Goal: Task Accomplishment & Management: Complete application form

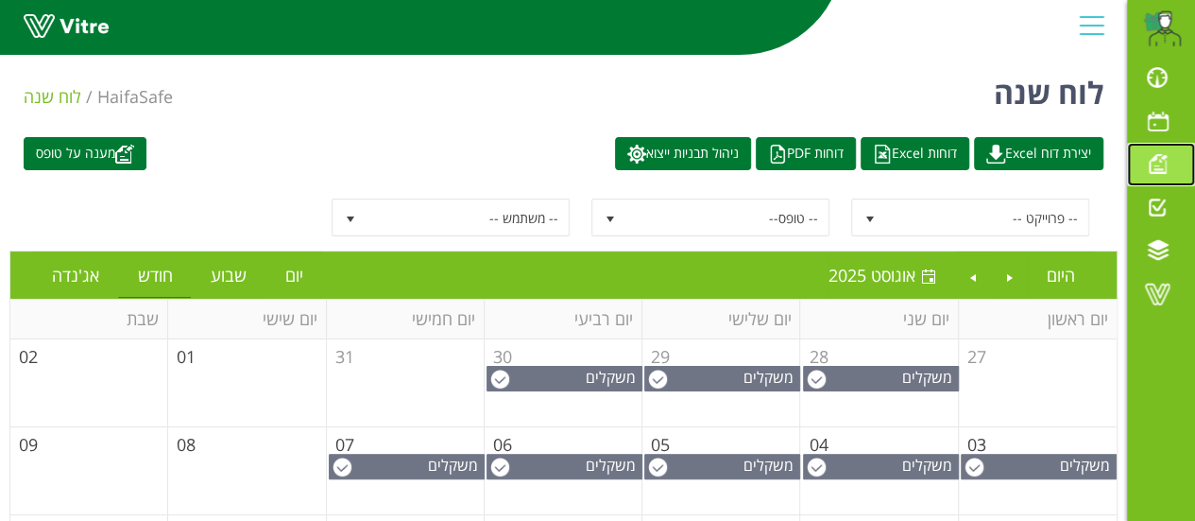
click at [1160, 158] on span at bounding box center [1157, 163] width 47 height 23
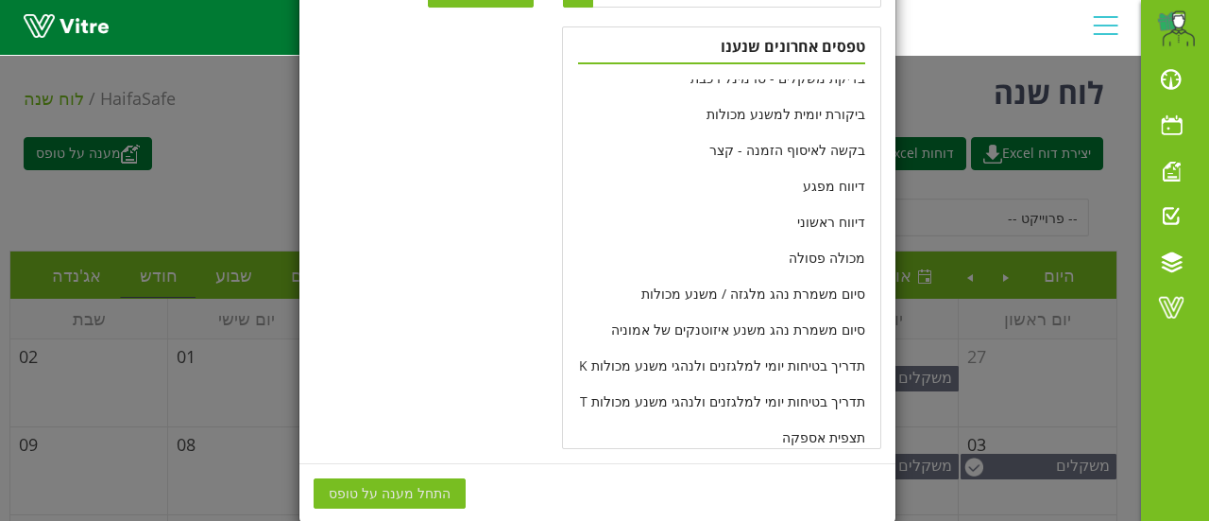
scroll to position [416, 0]
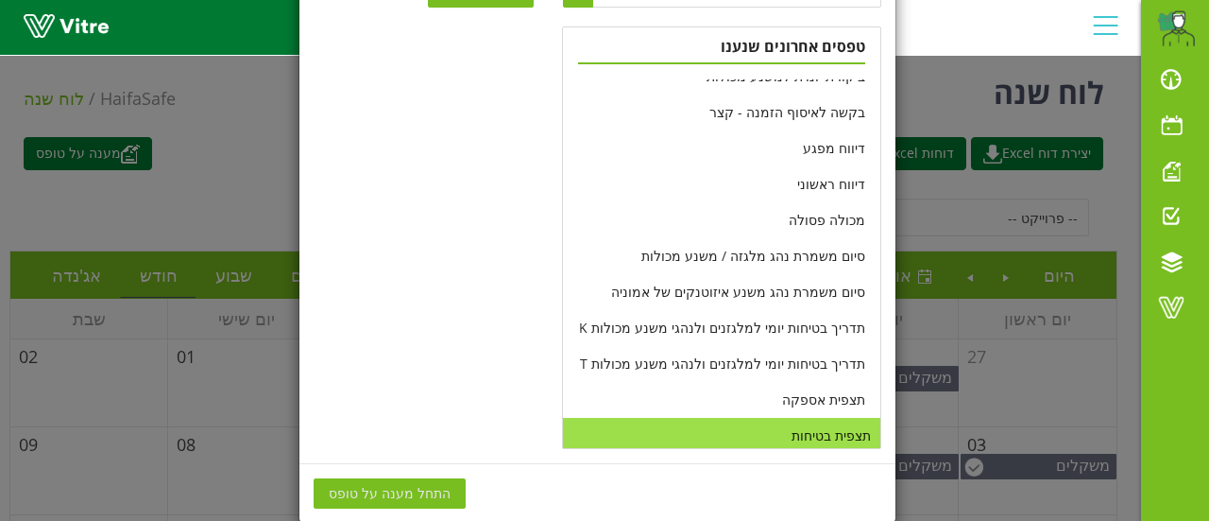
click at [816, 438] on li "תצפית בטיחות" at bounding box center [721, 436] width 317 height 36
click at [402, 494] on span "התחל מענה על טופס" at bounding box center [390, 493] width 122 height 21
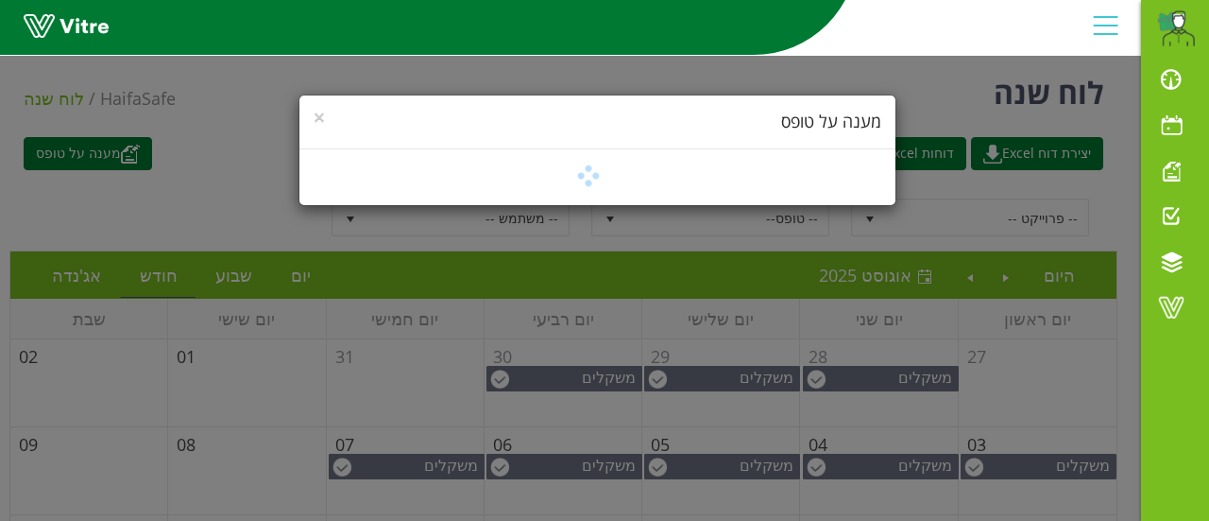
scroll to position [0, 0]
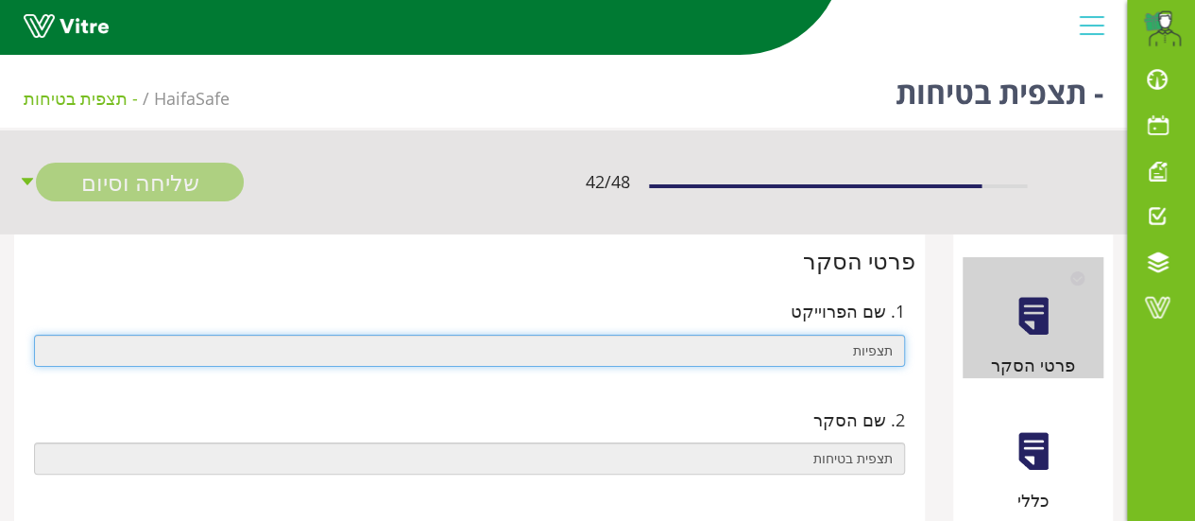
click at [738, 342] on input "תצפיות" at bounding box center [469, 350] width 871 height 32
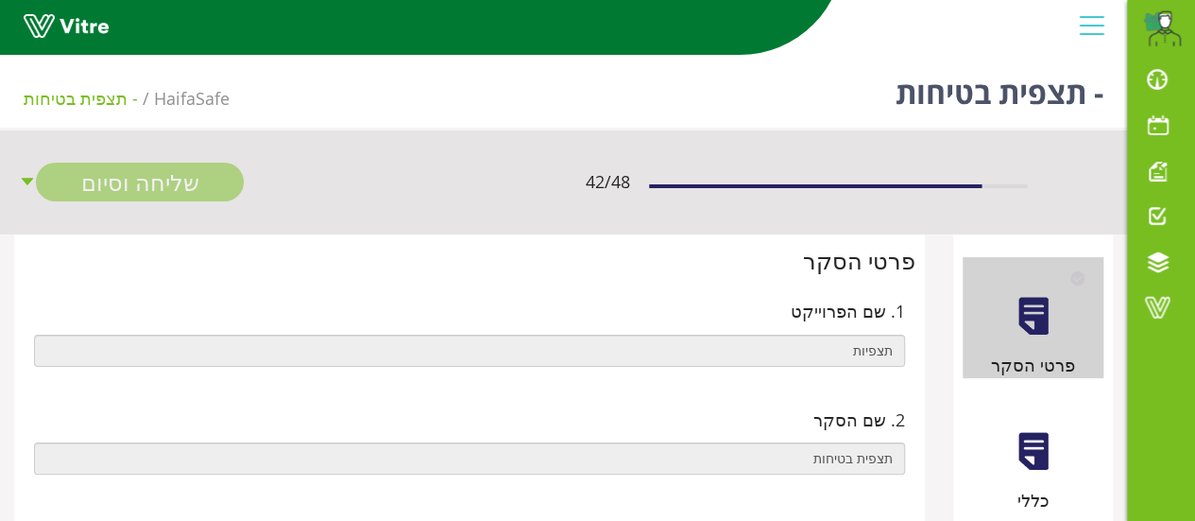
click at [1030, 460] on div at bounding box center [1033, 451] width 43 height 43
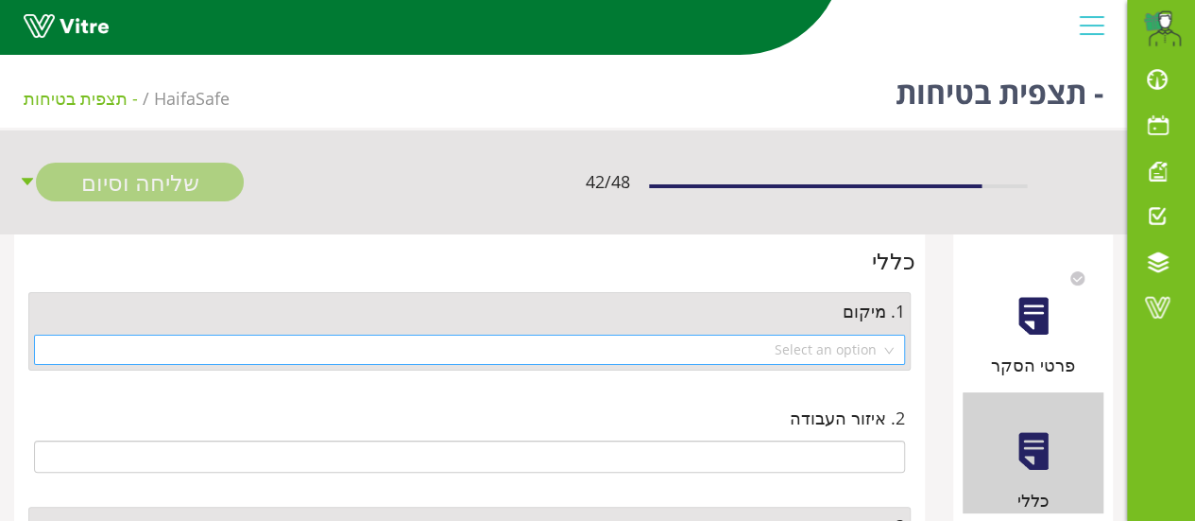
click at [890, 352] on div "Select an option" at bounding box center [469, 349] width 871 height 30
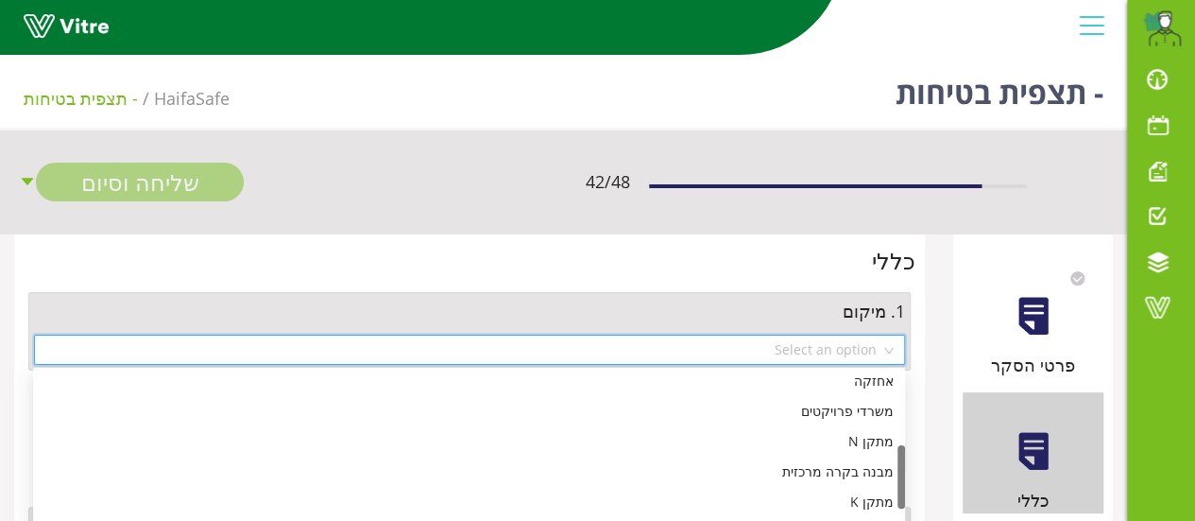
scroll to position [282, 0]
drag, startPoint x: 900, startPoint y: 425, endPoint x: 895, endPoint y: 500, distance: 74.8
click at [895, 500] on div "אחזקה משרדי פרויקטים מתקן N מבנה בקרה מרכזית מתקן K לוגיסטיקה ומשולחים T מתקן P…" at bounding box center [469, 492] width 872 height 242
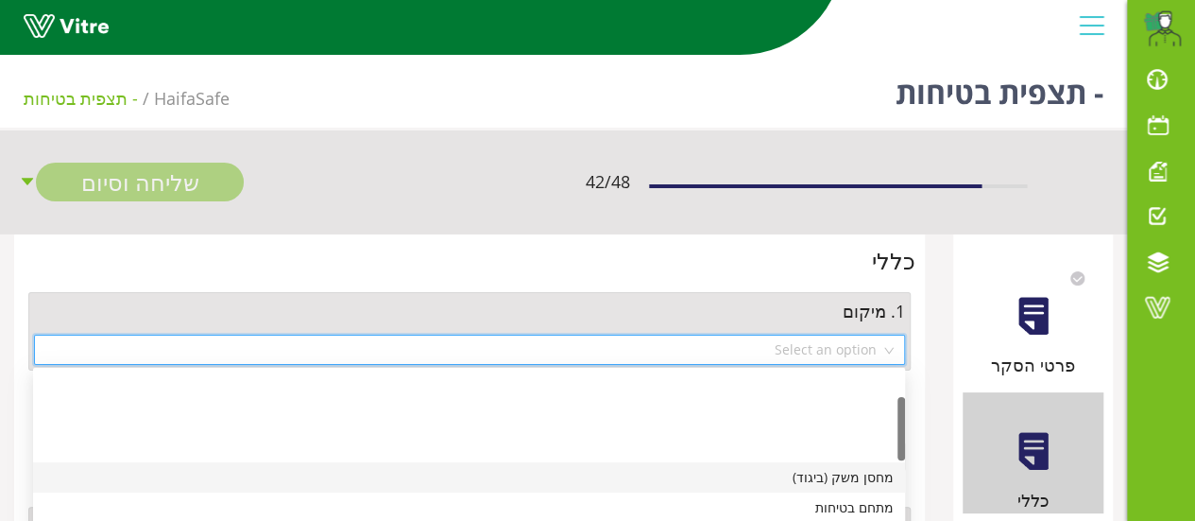
scroll to position [94, 0]
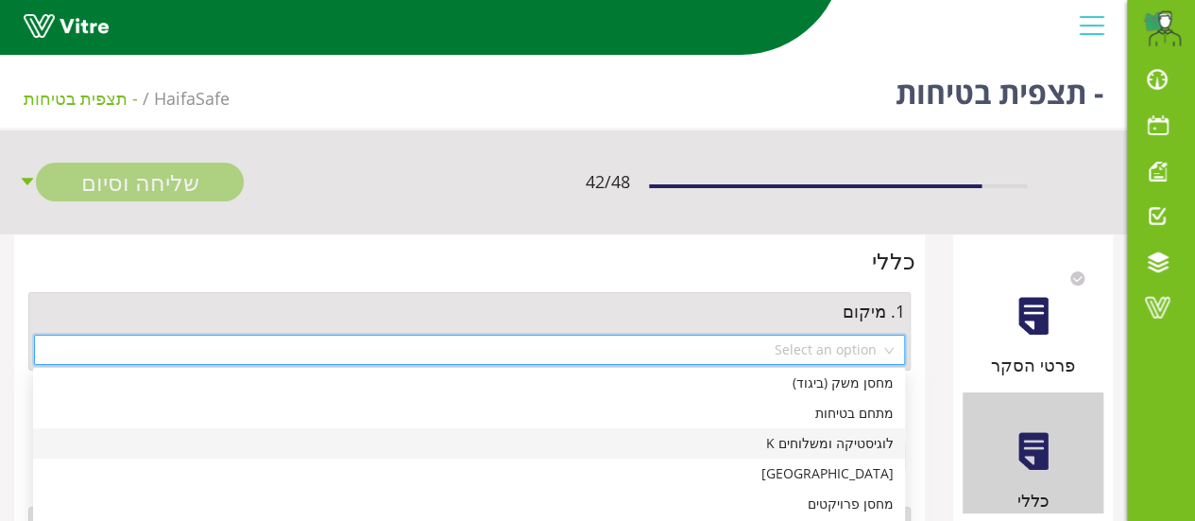
click at [744, 444] on div "לוגיסטיקה ומשלוחים K" at bounding box center [468, 443] width 849 height 21
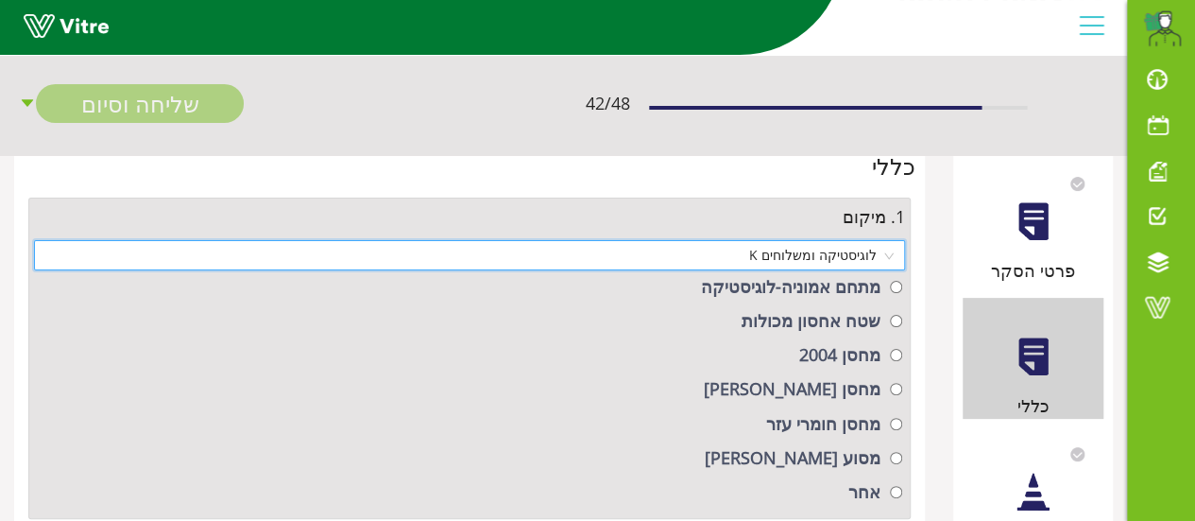
scroll to position [189, 0]
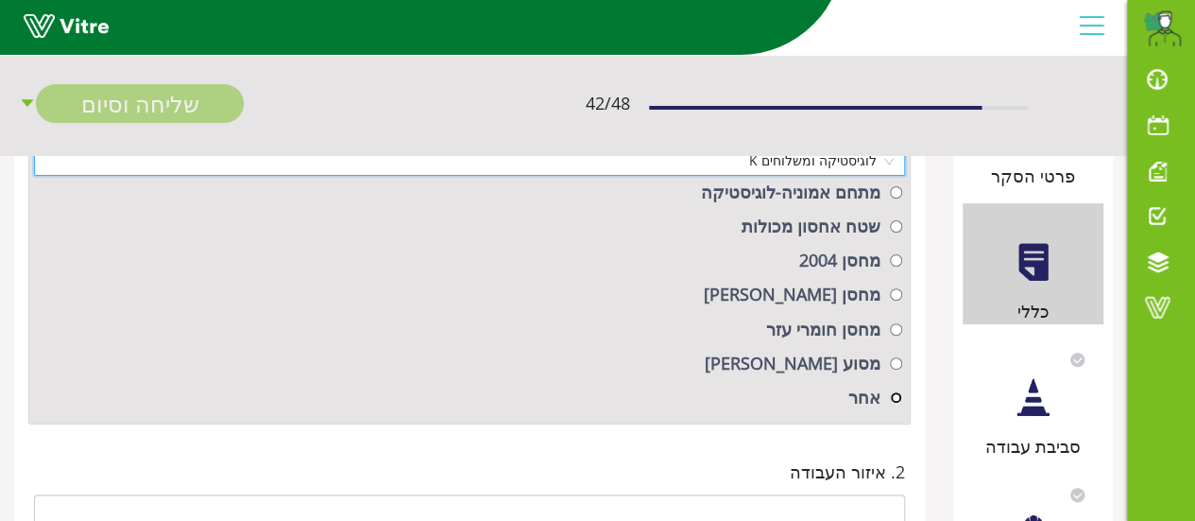
click at [895, 198] on input "radio" at bounding box center [896, 192] width 12 height 12
radio input "true"
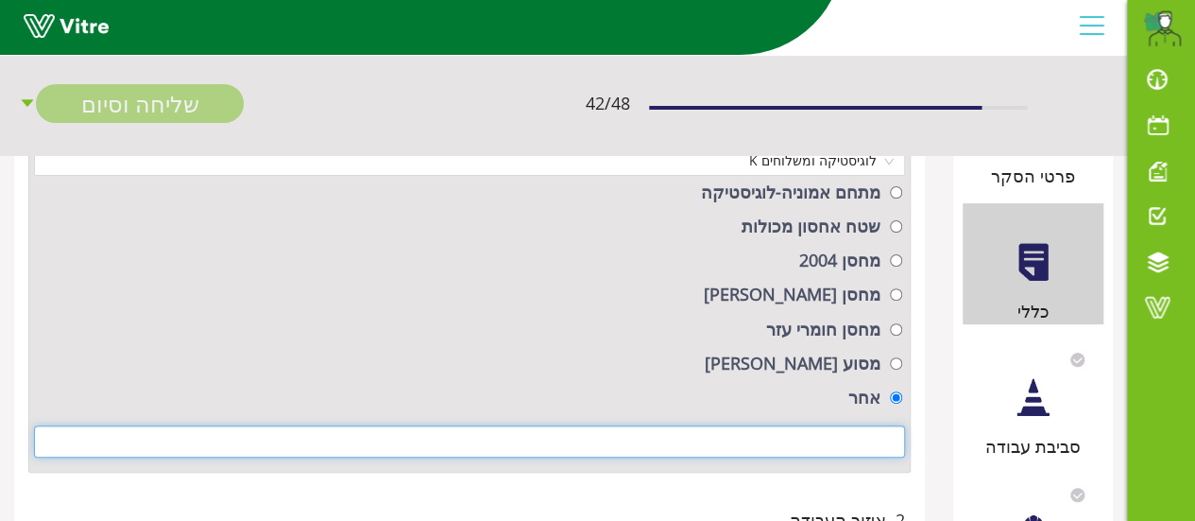
click at [883, 435] on input at bounding box center [469, 441] width 871 height 32
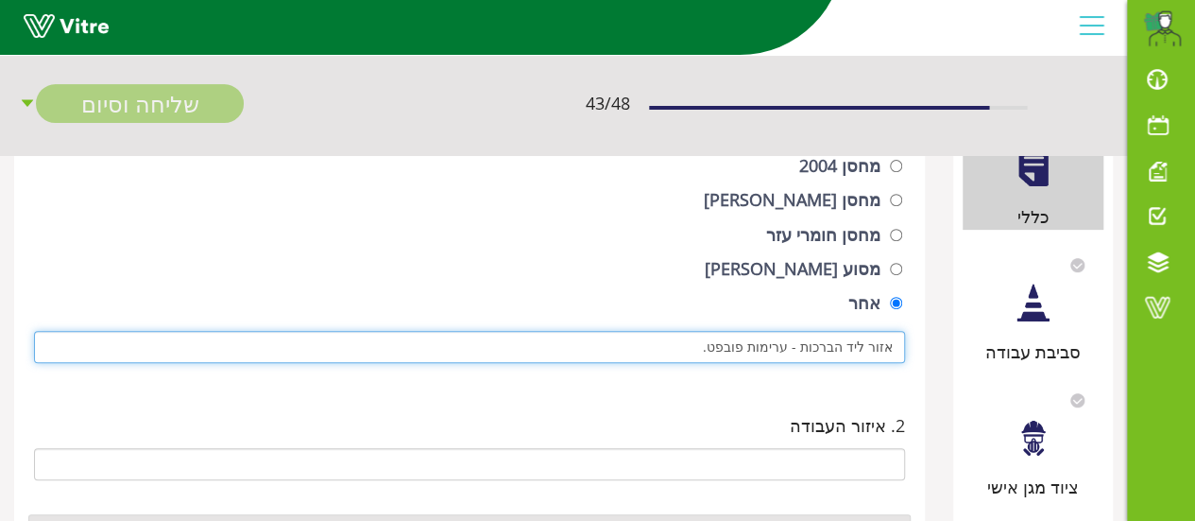
scroll to position [378, 0]
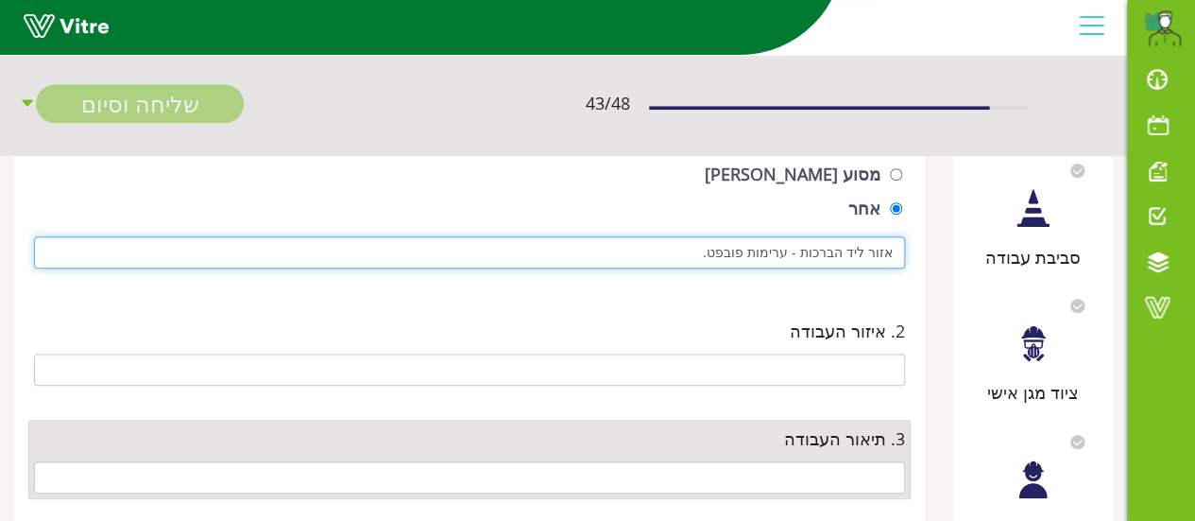
type input "אזור ליד הברכות - ערימות פובפט."
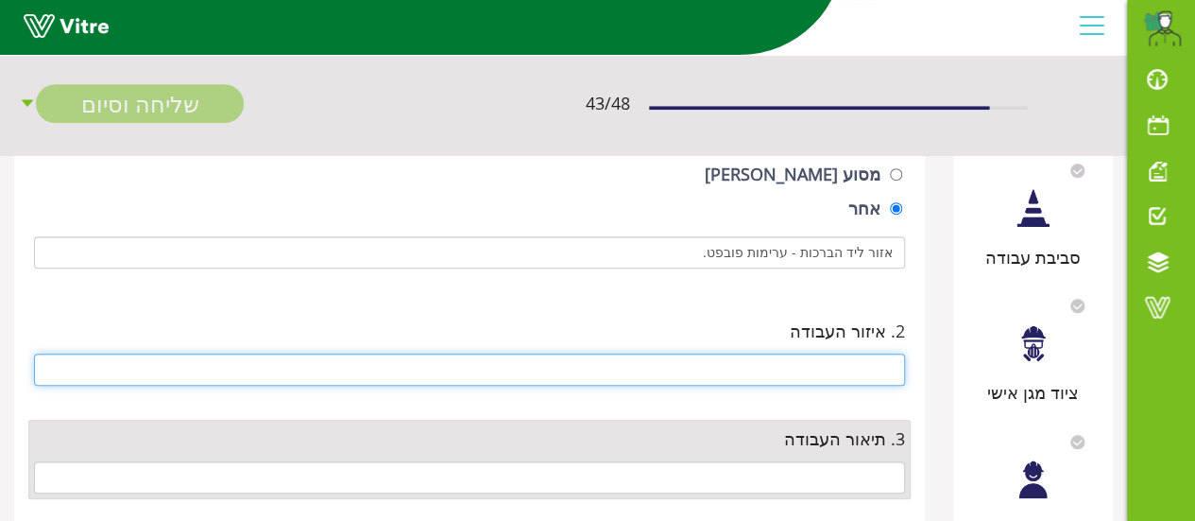
click at [783, 368] on input "text" at bounding box center [469, 369] width 871 height 32
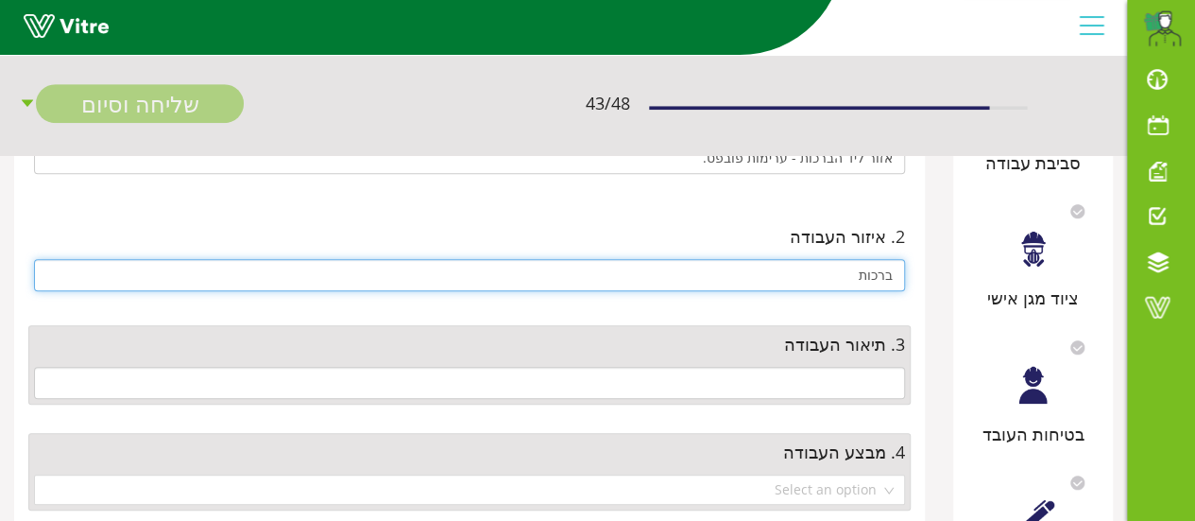
type input "ברכות"
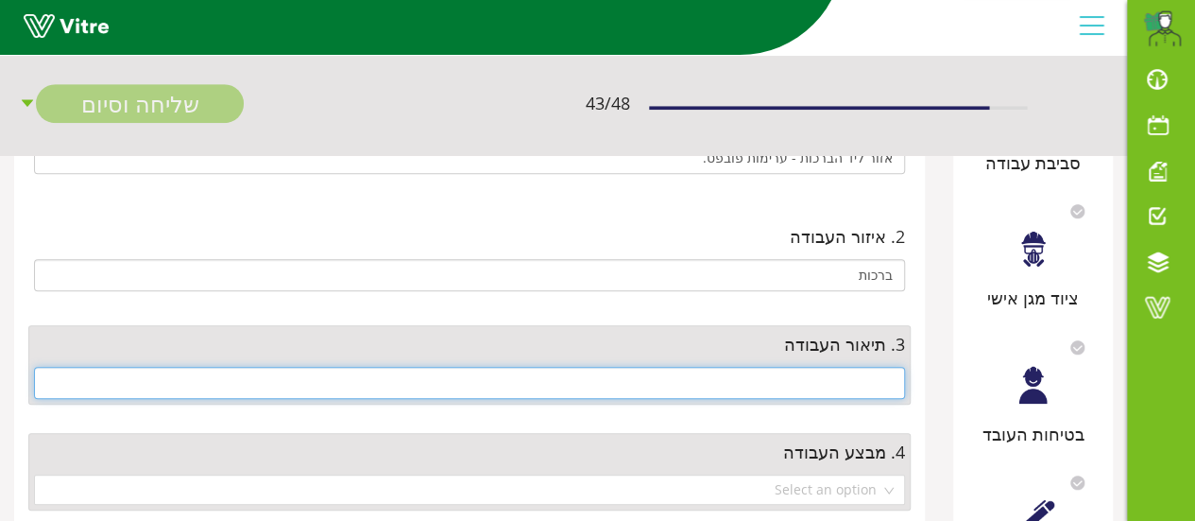
click at [793, 383] on input "text" at bounding box center [469, 383] width 871 height 32
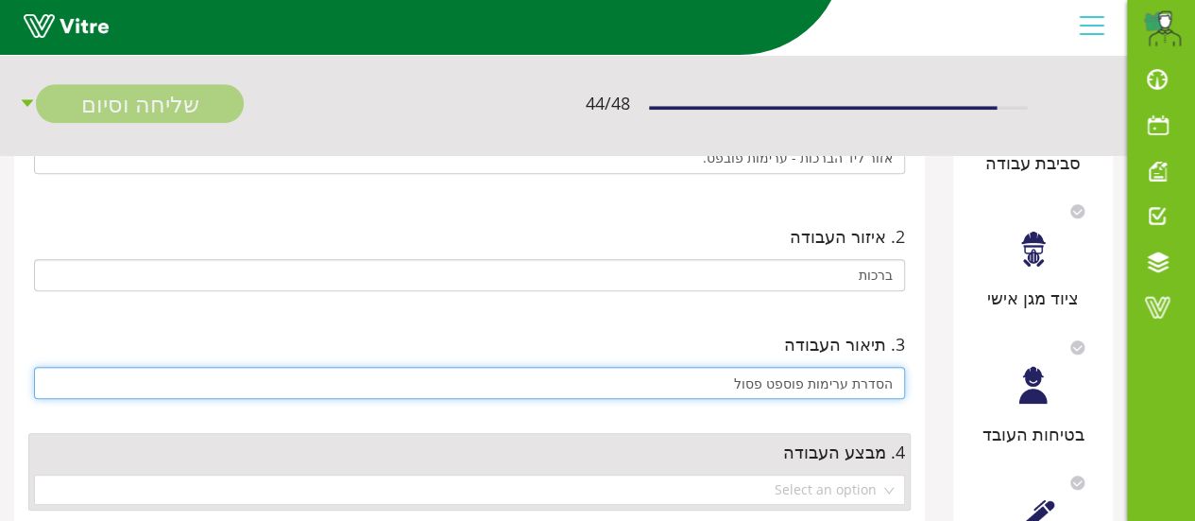
scroll to position [567, 0]
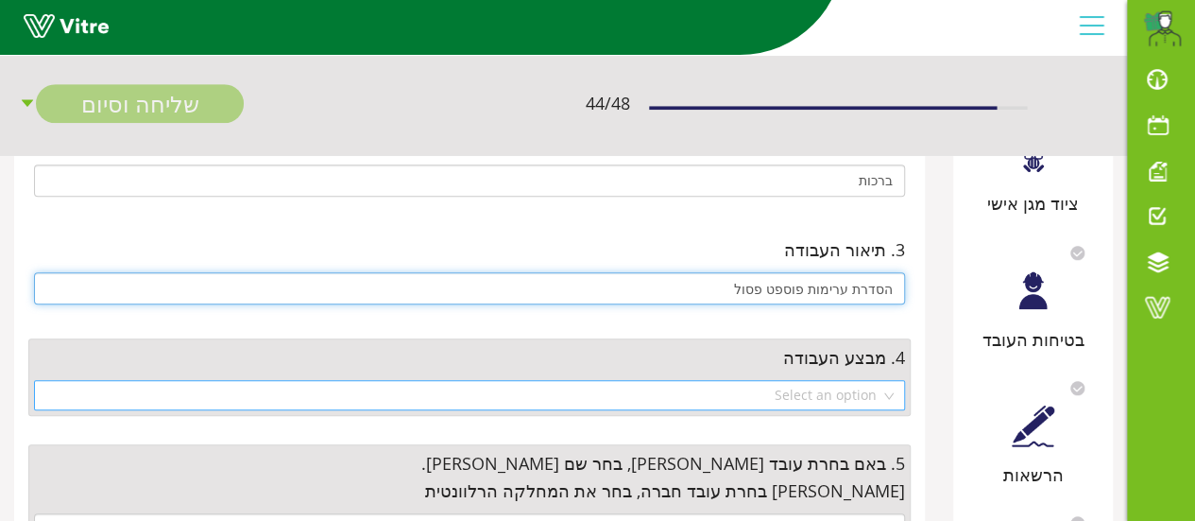
click at [888, 393] on div "Select an option" at bounding box center [469, 395] width 871 height 30
type input "הסדרת ערימות פוספט פסול"
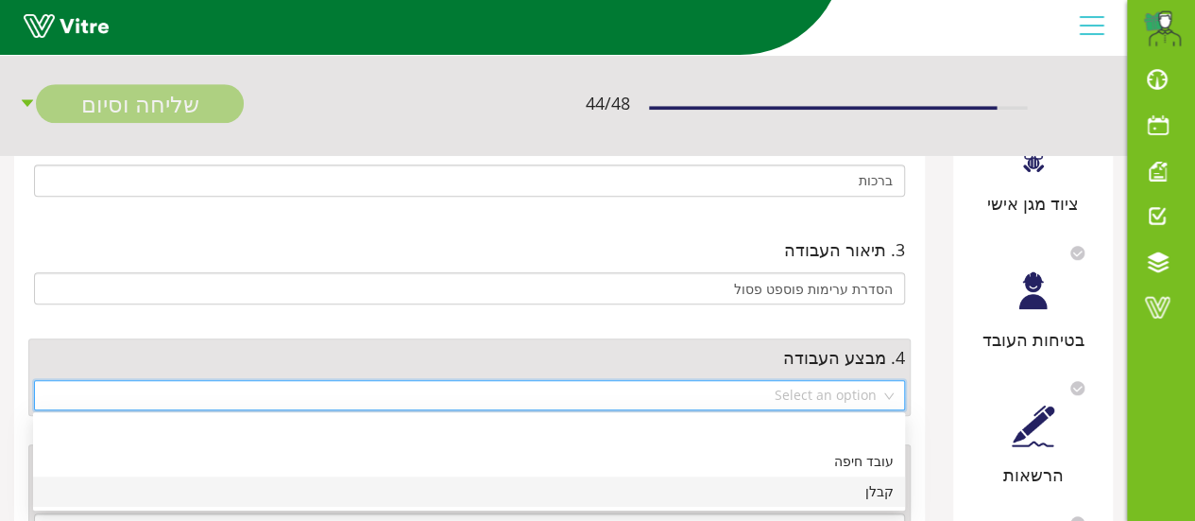
click at [875, 491] on div "קבלן" at bounding box center [468, 491] width 849 height 21
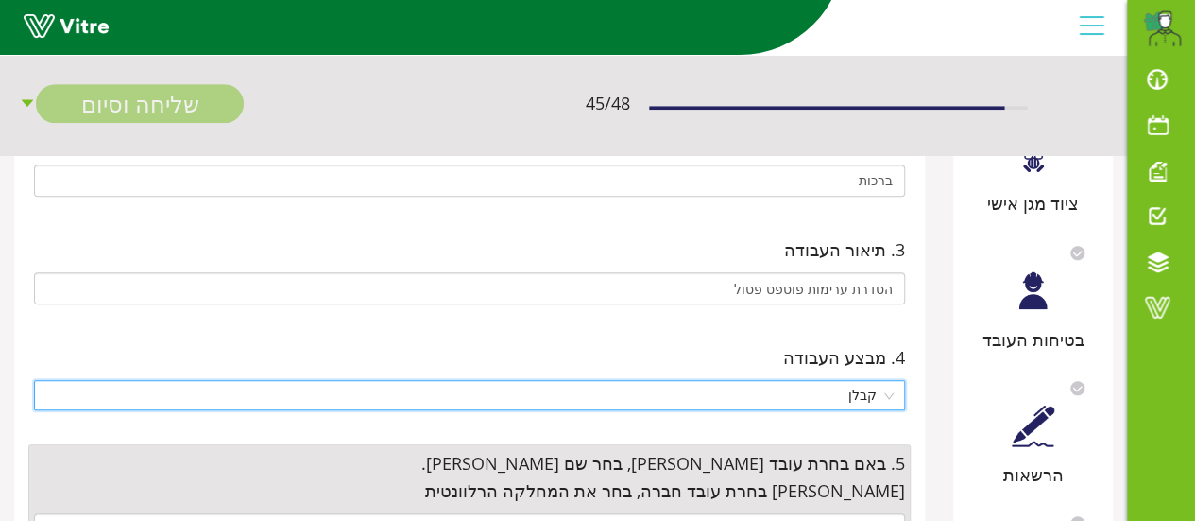
scroll to position [661, 0]
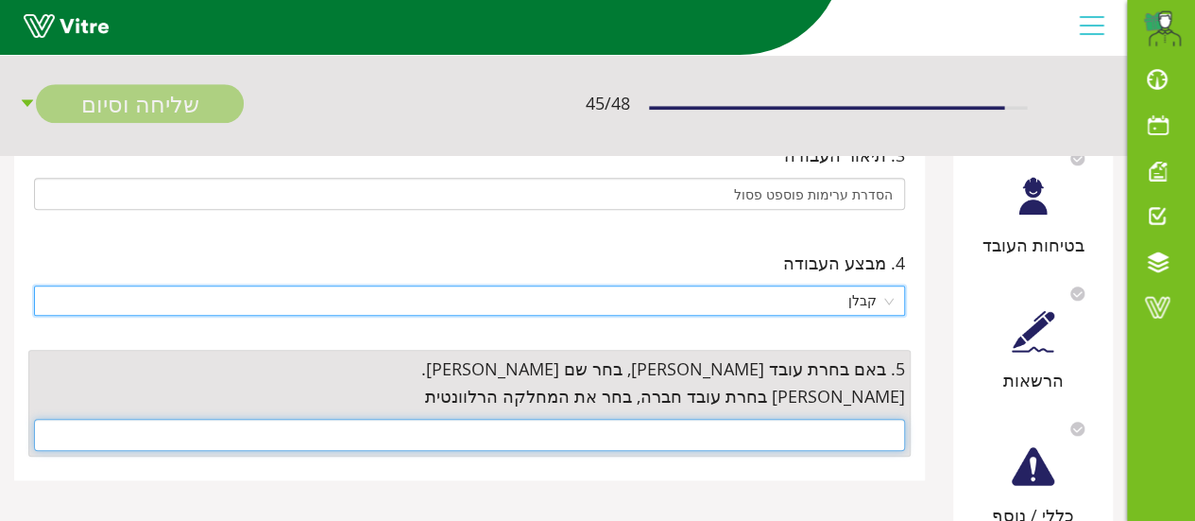
click at [873, 439] on input "text" at bounding box center [469, 435] width 871 height 32
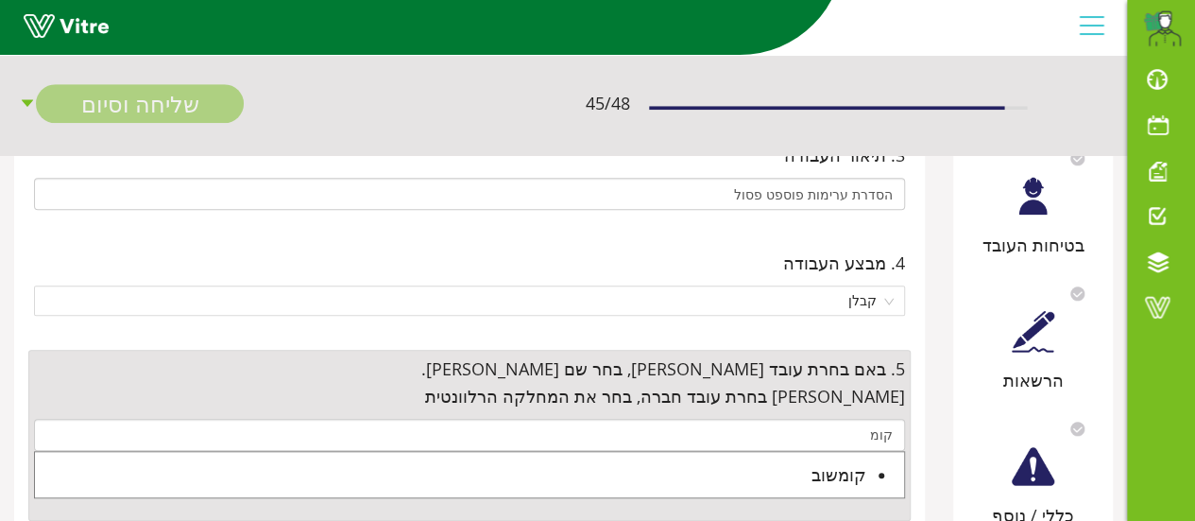
click at [849, 470] on div "קומשוב" at bounding box center [450, 474] width 831 height 26
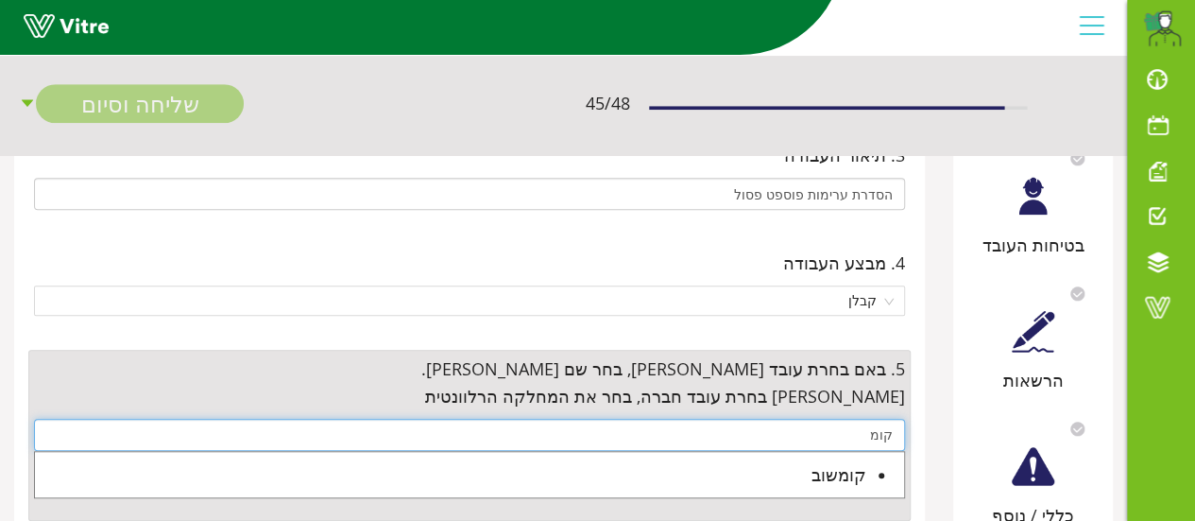
type input "קומשוב"
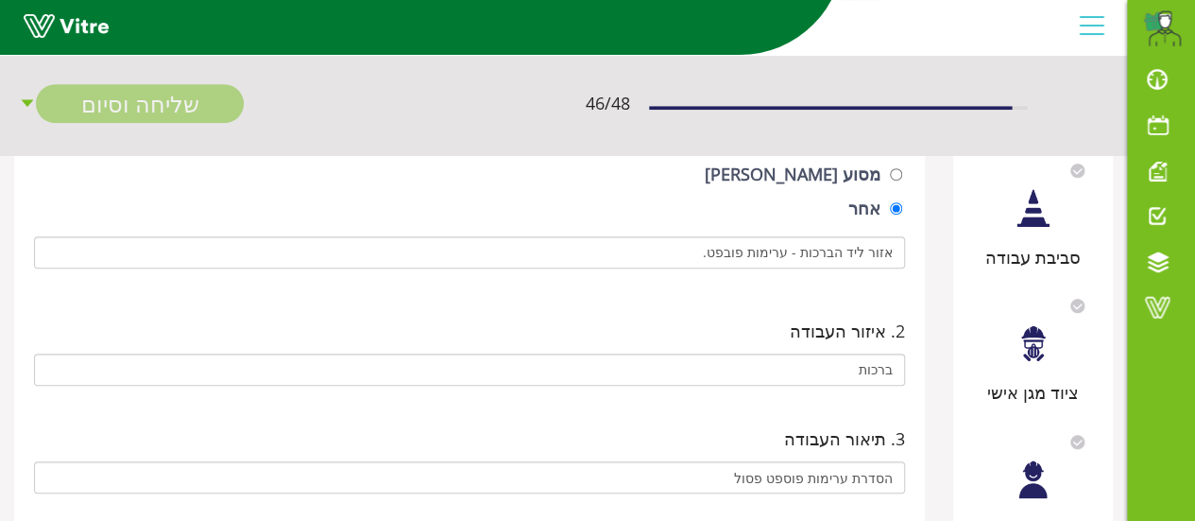
scroll to position [283, 0]
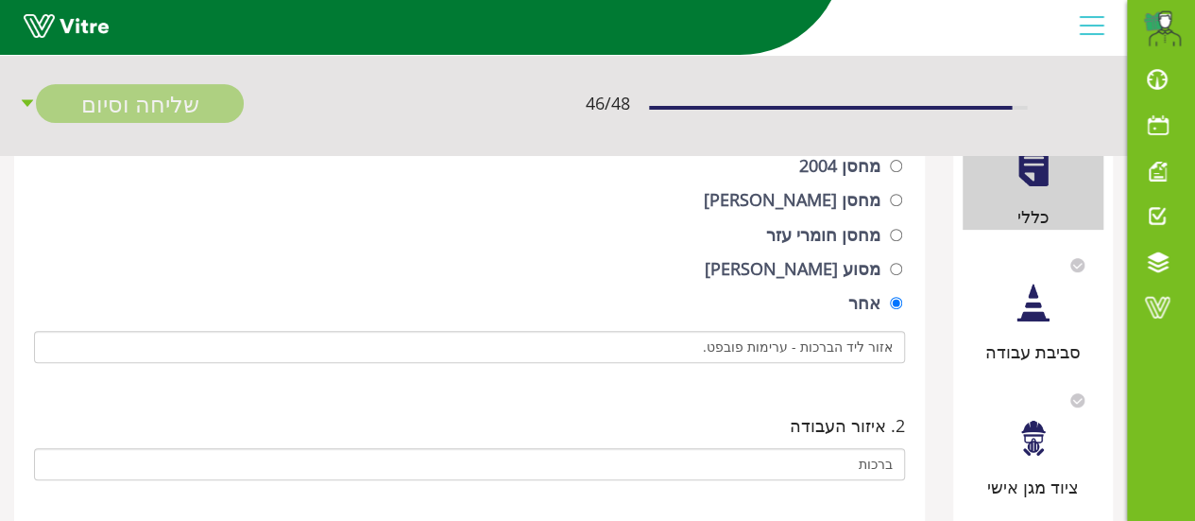
click at [1034, 314] on div at bounding box center [1033, 303] width 43 height 43
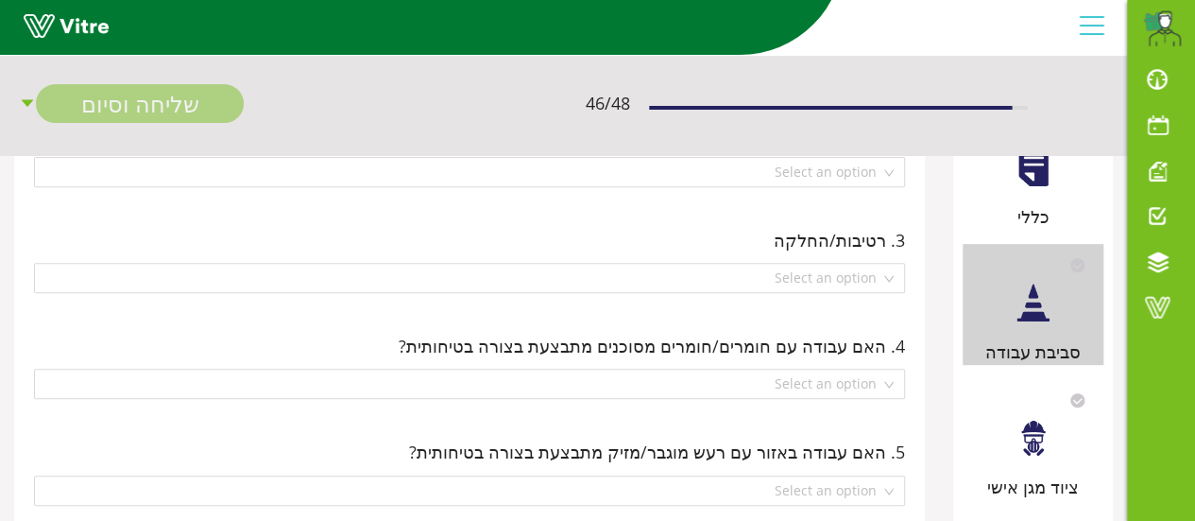
scroll to position [0, 0]
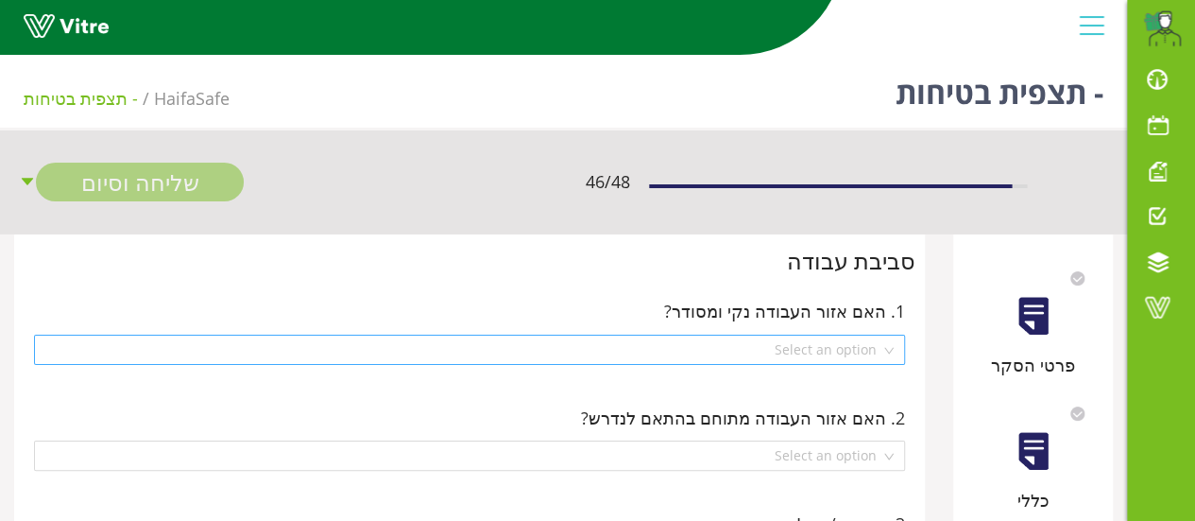
click at [889, 352] on div "Select an option" at bounding box center [469, 349] width 871 height 30
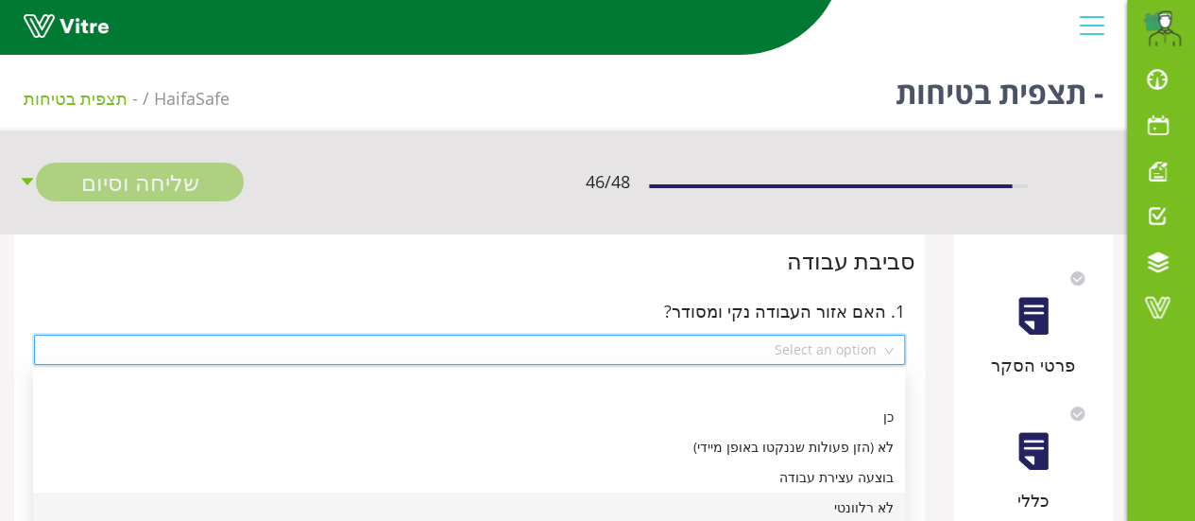
click at [854, 506] on div "לא רלוונטי" at bounding box center [468, 507] width 849 height 21
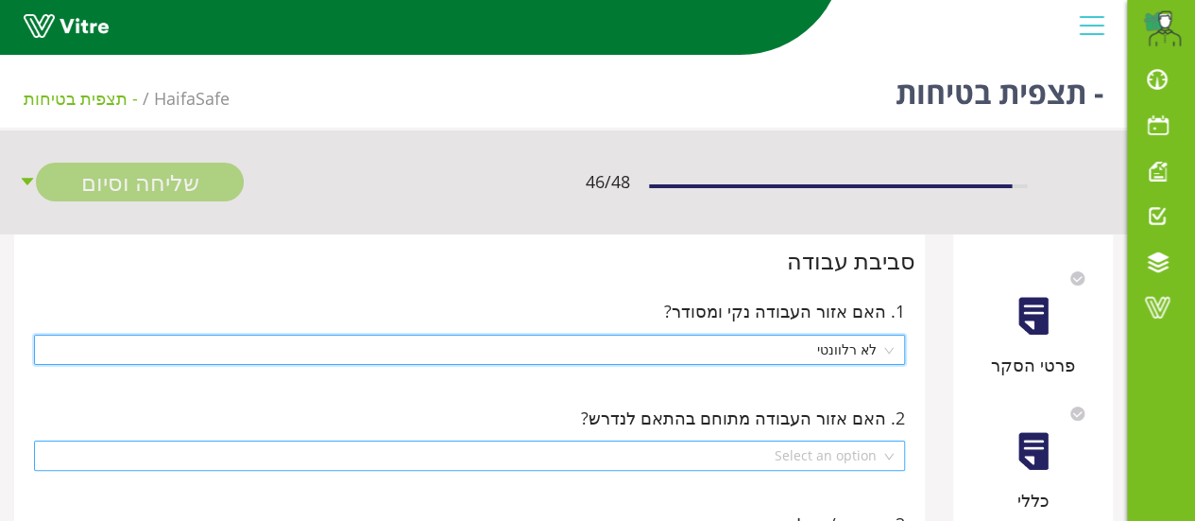
click at [890, 454] on div "Select an option" at bounding box center [469, 455] width 871 height 30
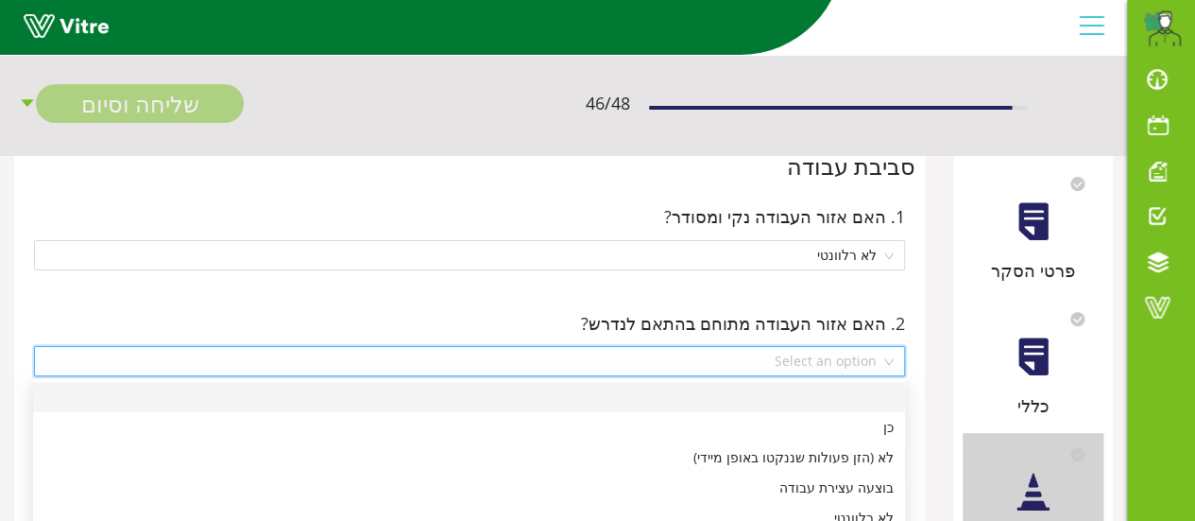
scroll to position [189, 0]
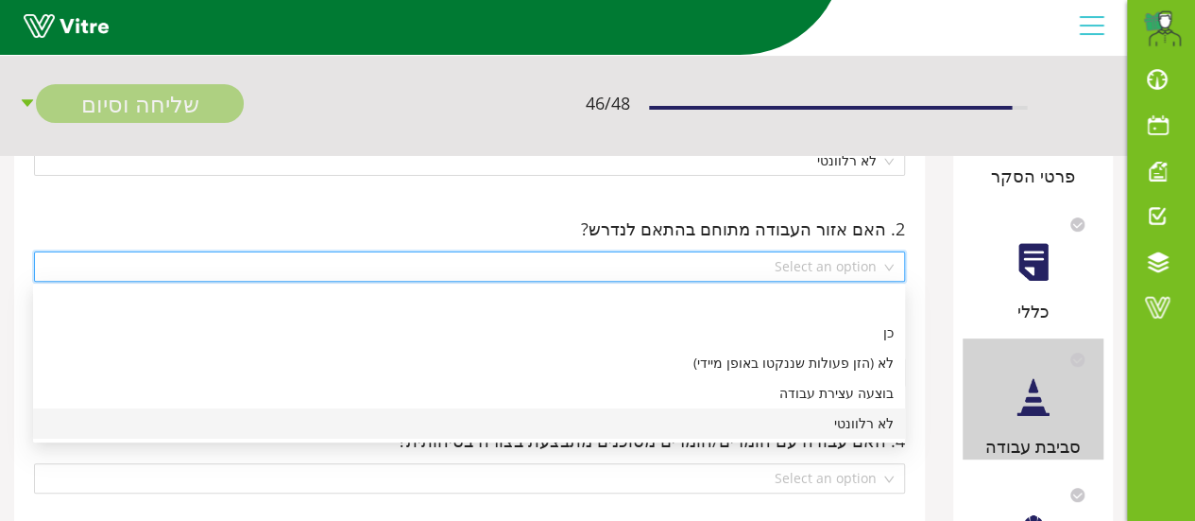
click at [865, 426] on div "לא רלוונטי" at bounding box center [468, 423] width 849 height 21
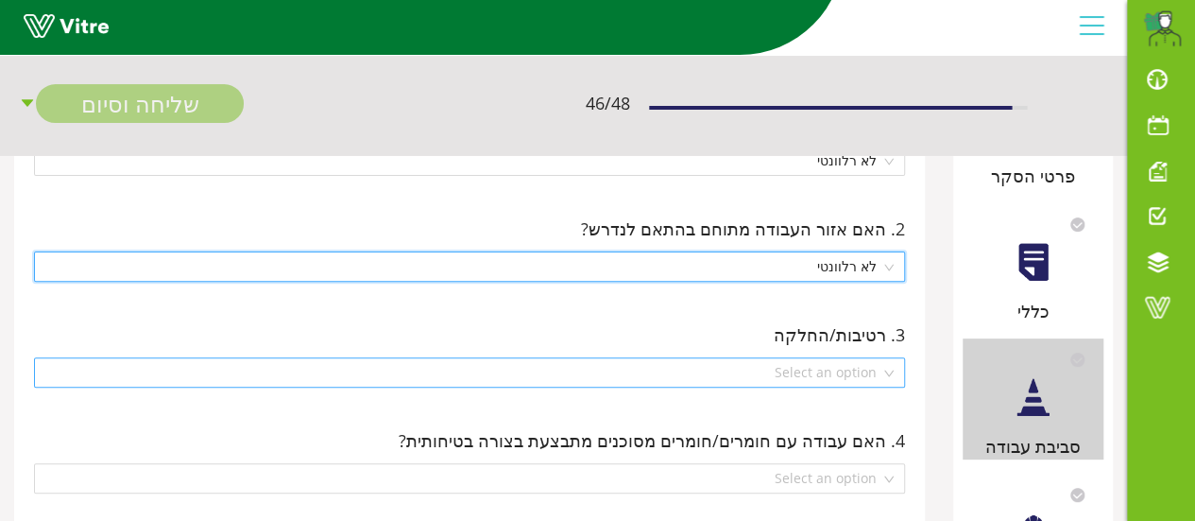
click at [890, 375] on div "Select an option" at bounding box center [469, 372] width 871 height 30
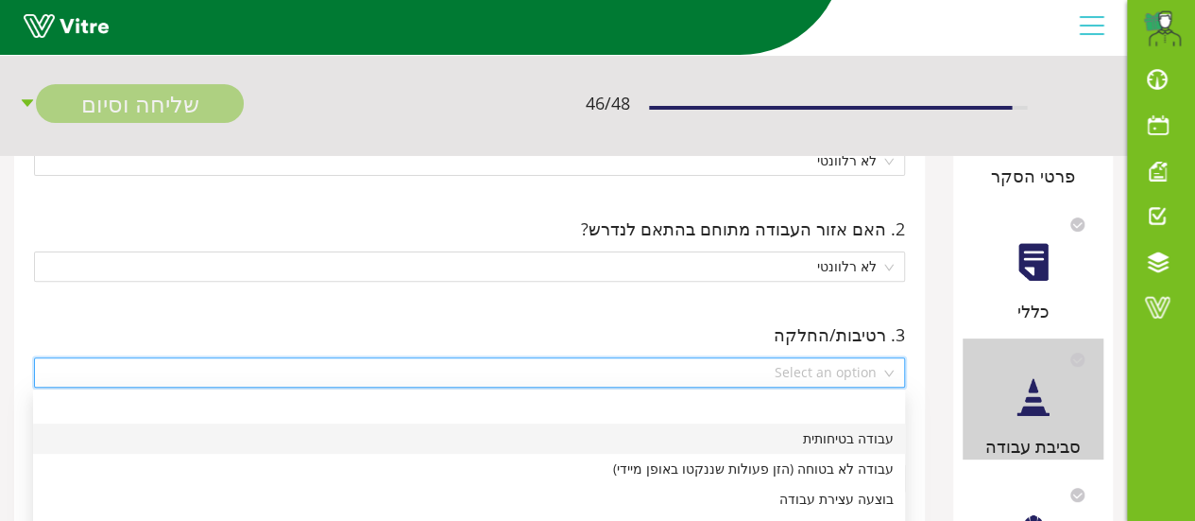
scroll to position [283, 0]
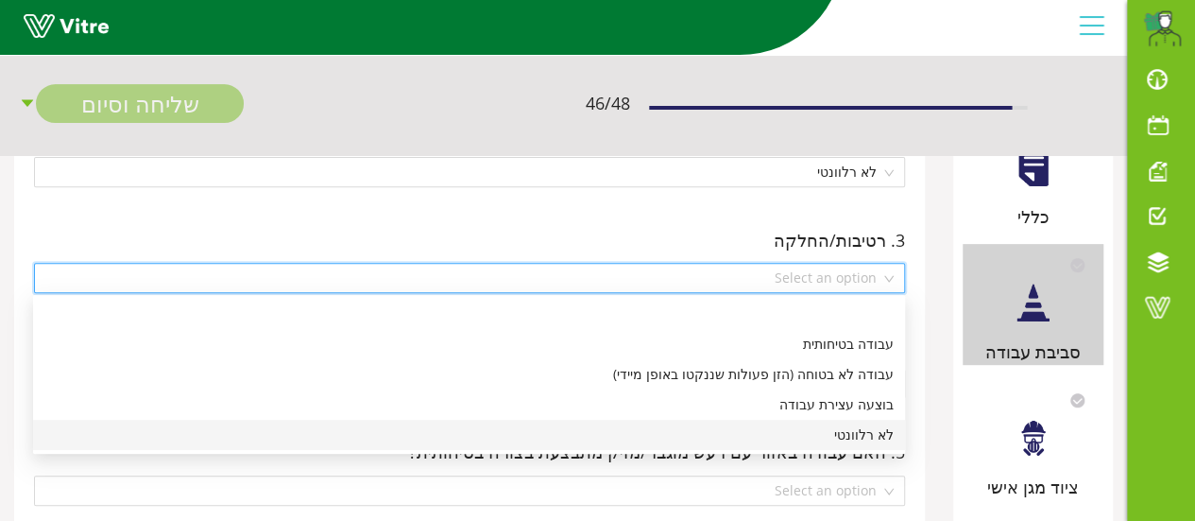
click at [855, 434] on div "לא רלוונטי" at bounding box center [468, 434] width 849 height 21
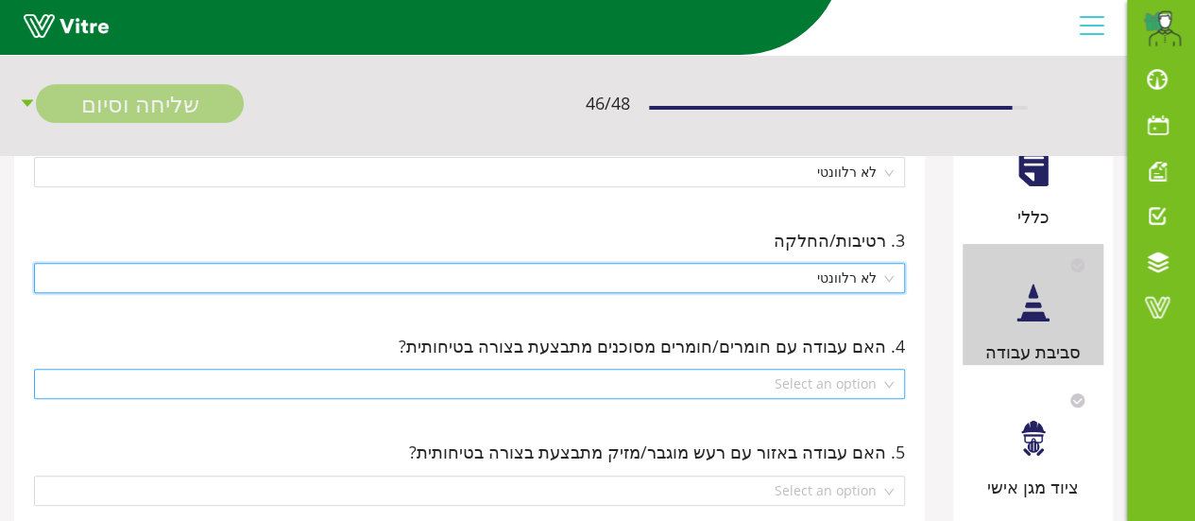
click at [891, 386] on div "Select an option" at bounding box center [469, 383] width 871 height 30
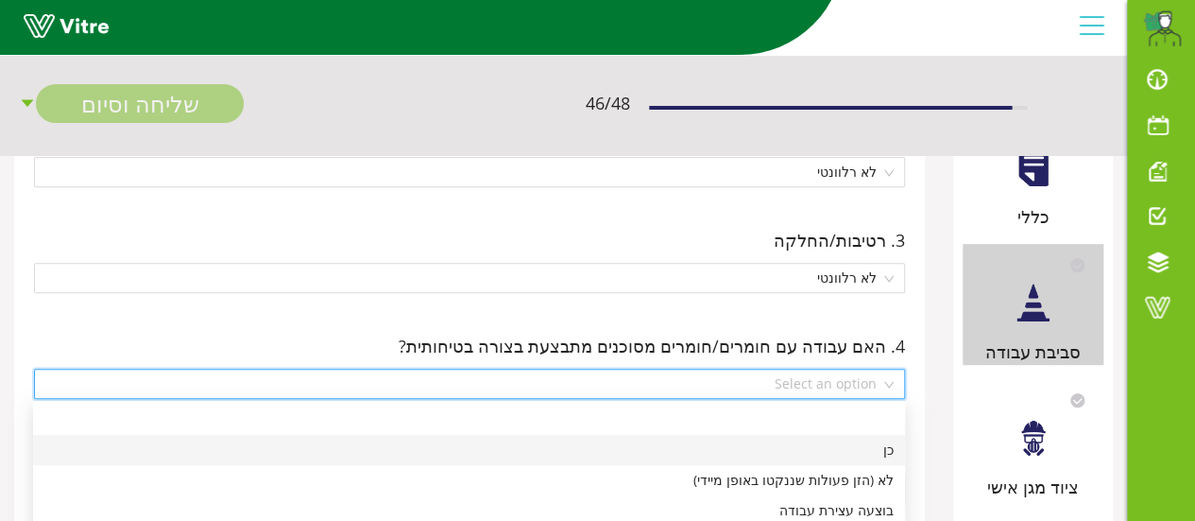
scroll to position [378, 0]
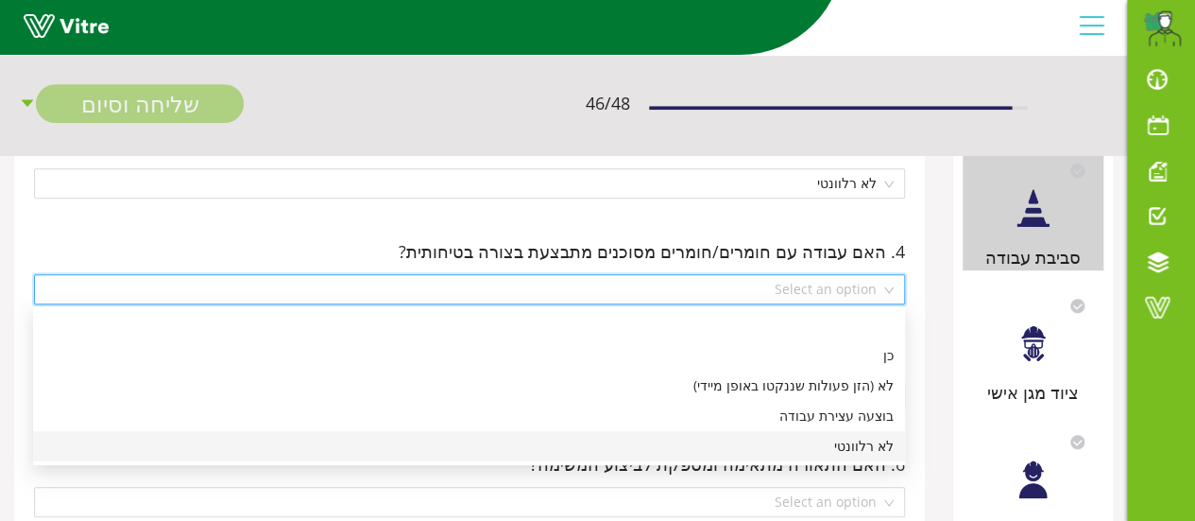
click at [863, 444] on div "לא רלוונטי" at bounding box center [468, 446] width 849 height 21
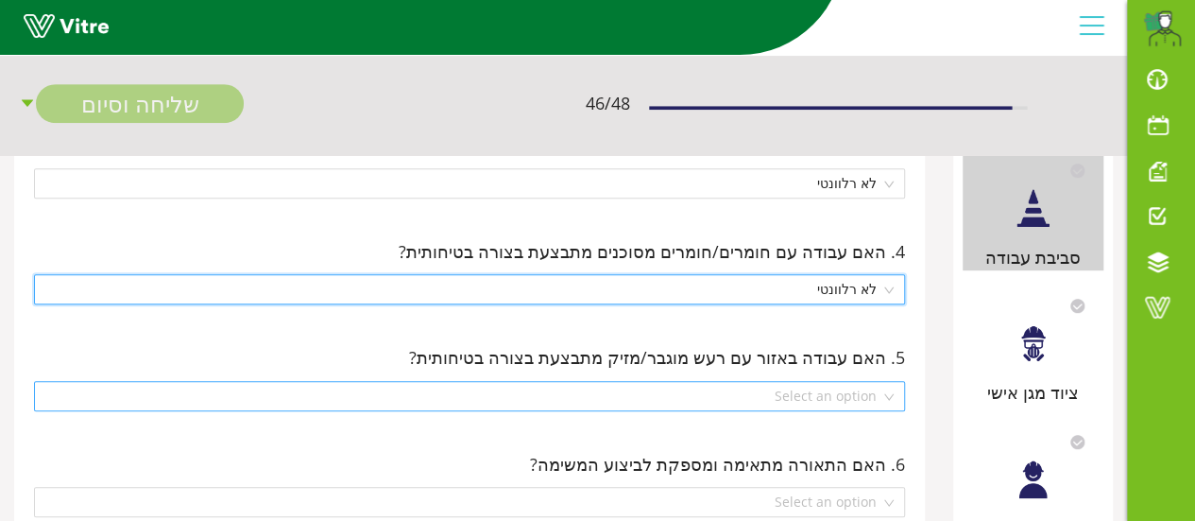
click at [892, 394] on div "Select an option" at bounding box center [469, 396] width 871 height 30
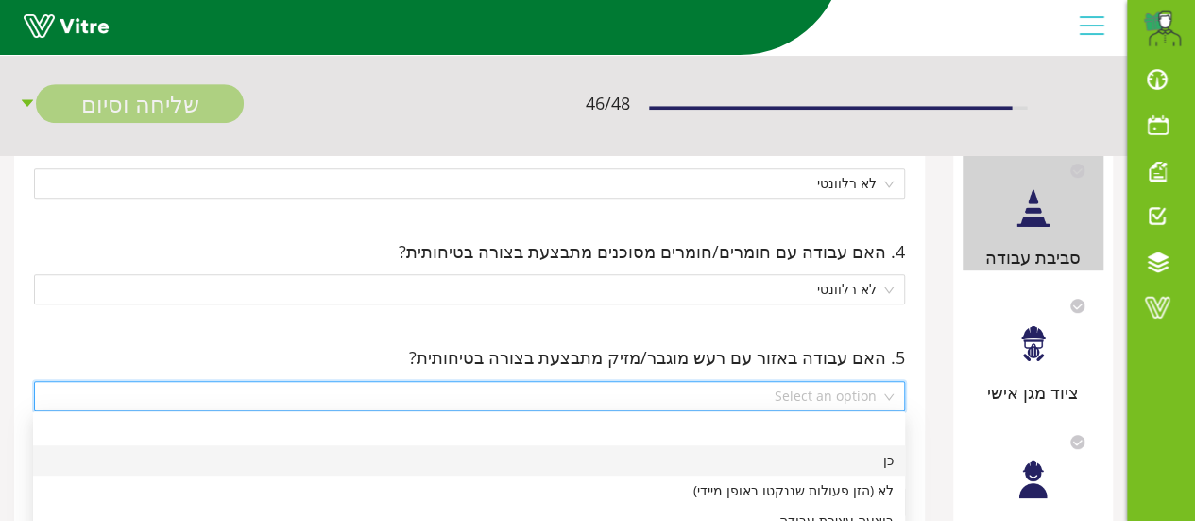
scroll to position [472, 0]
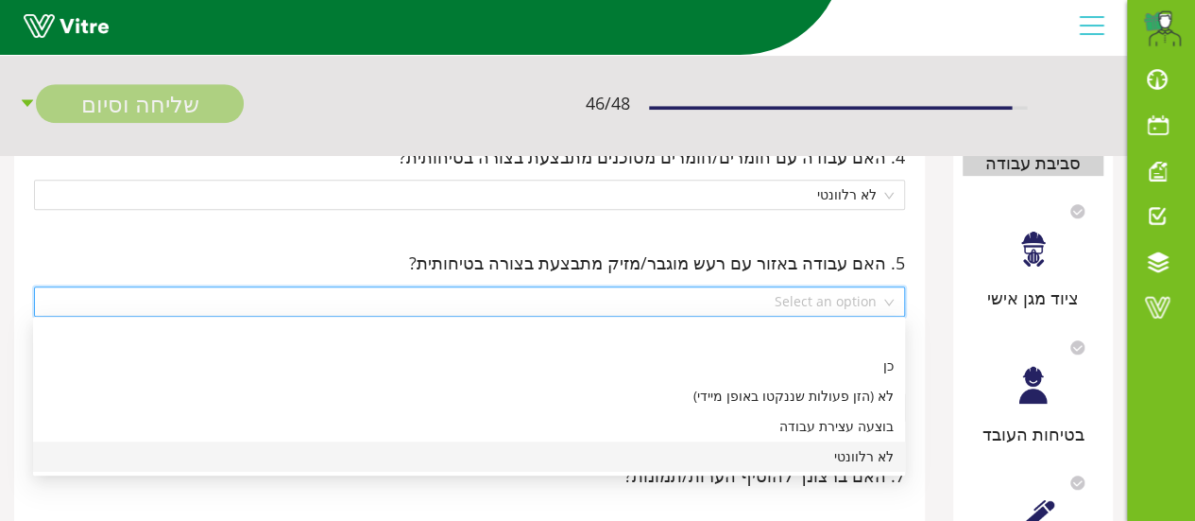
click at [856, 458] on div "לא רלוונטי" at bounding box center [468, 456] width 849 height 21
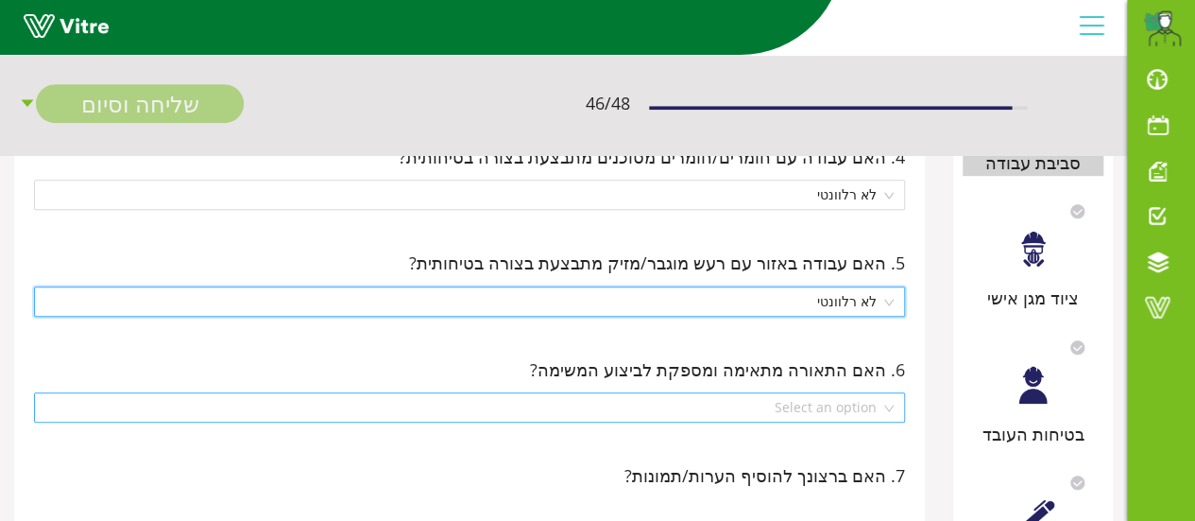
click at [895, 401] on div "Select an option" at bounding box center [469, 407] width 871 height 30
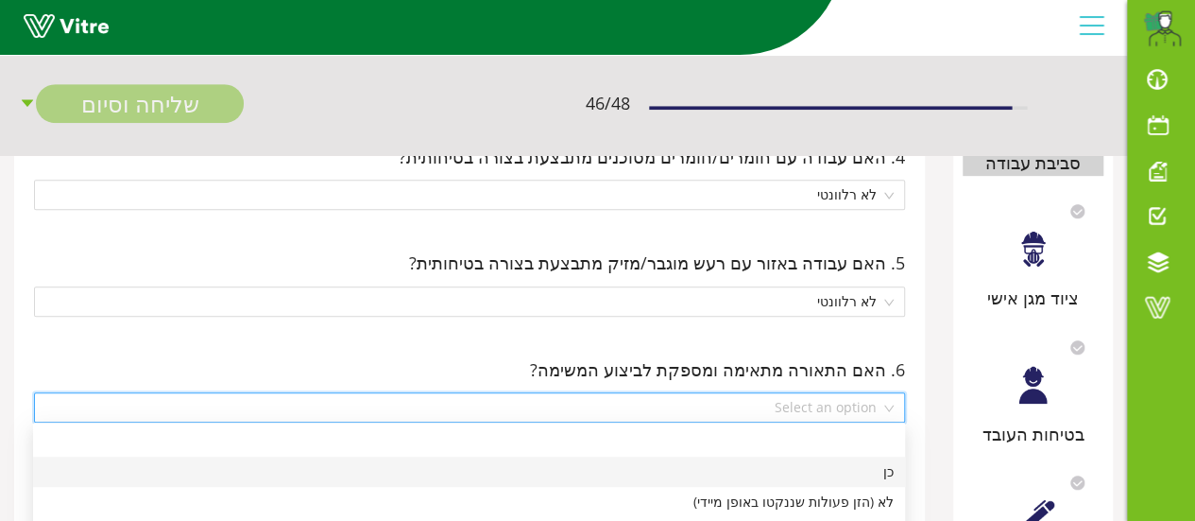
click at [882, 479] on div "כן" at bounding box center [468, 471] width 849 height 21
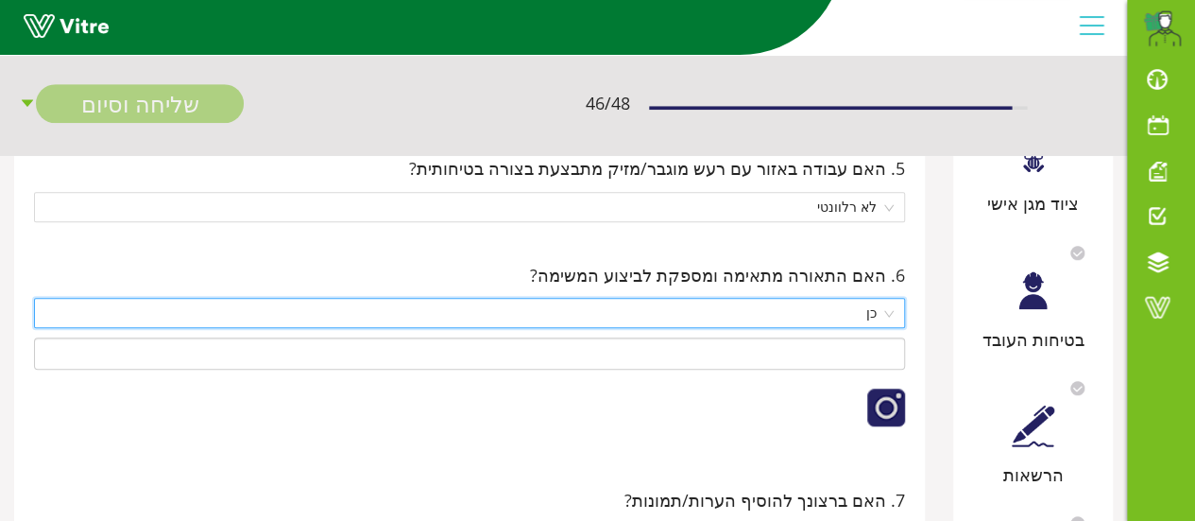
scroll to position [661, 0]
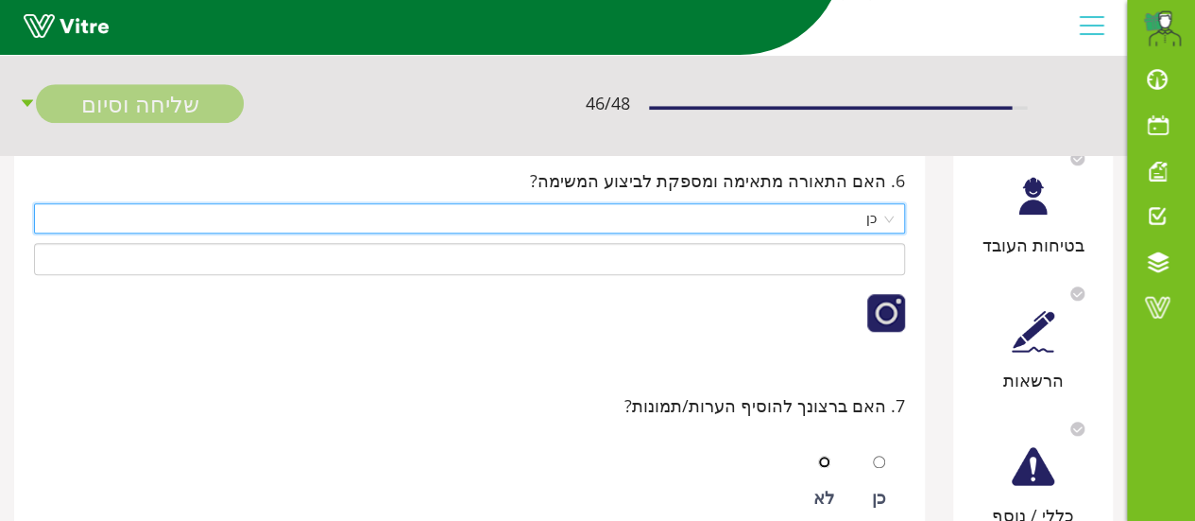
click at [828, 458] on input "radio" at bounding box center [824, 461] width 12 height 12
radio input "true"
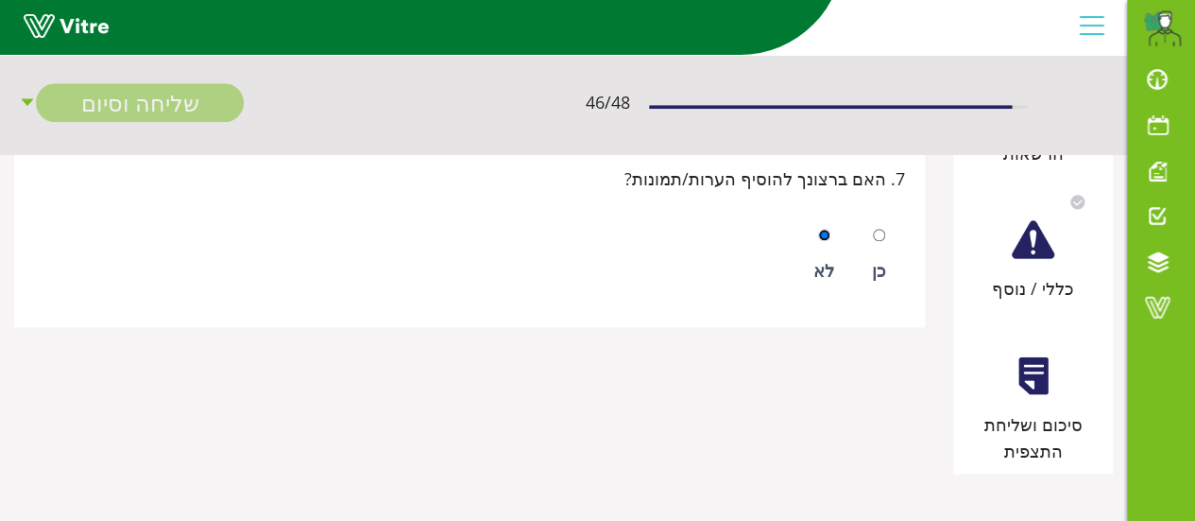
scroll to position [416, 0]
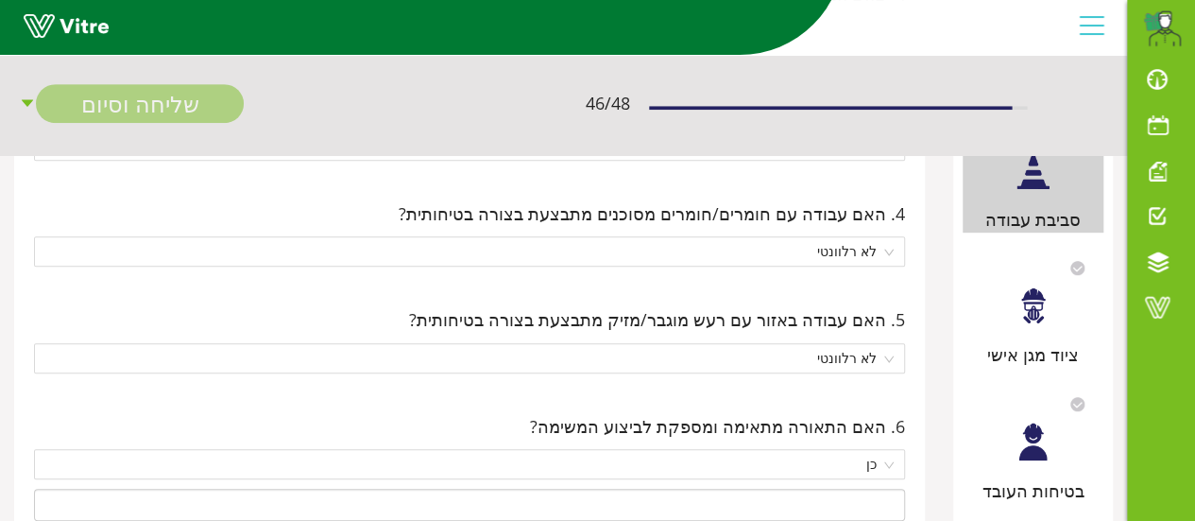
click at [1029, 314] on div at bounding box center [1033, 305] width 43 height 43
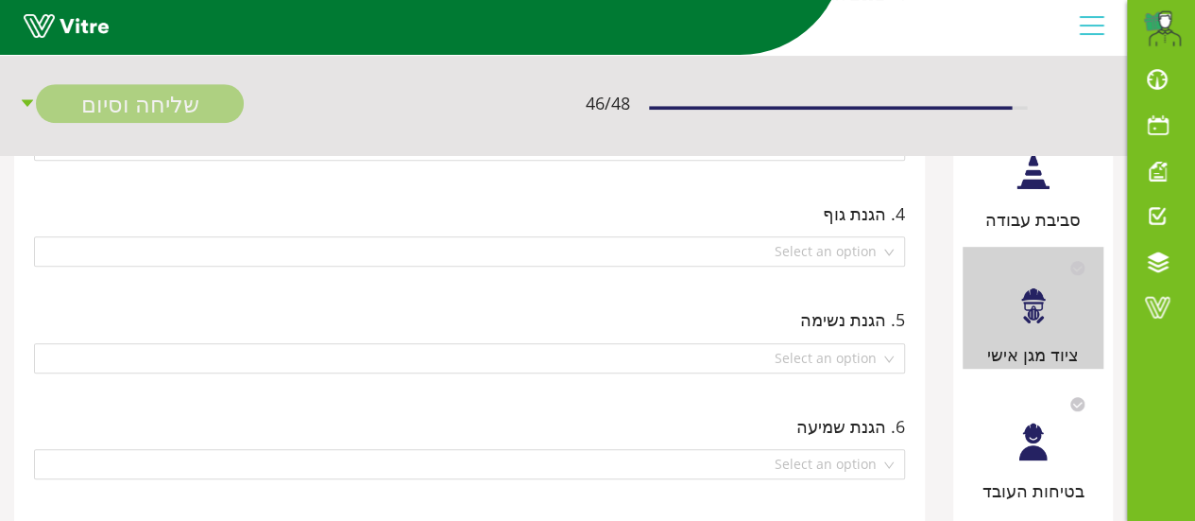
scroll to position [0, 0]
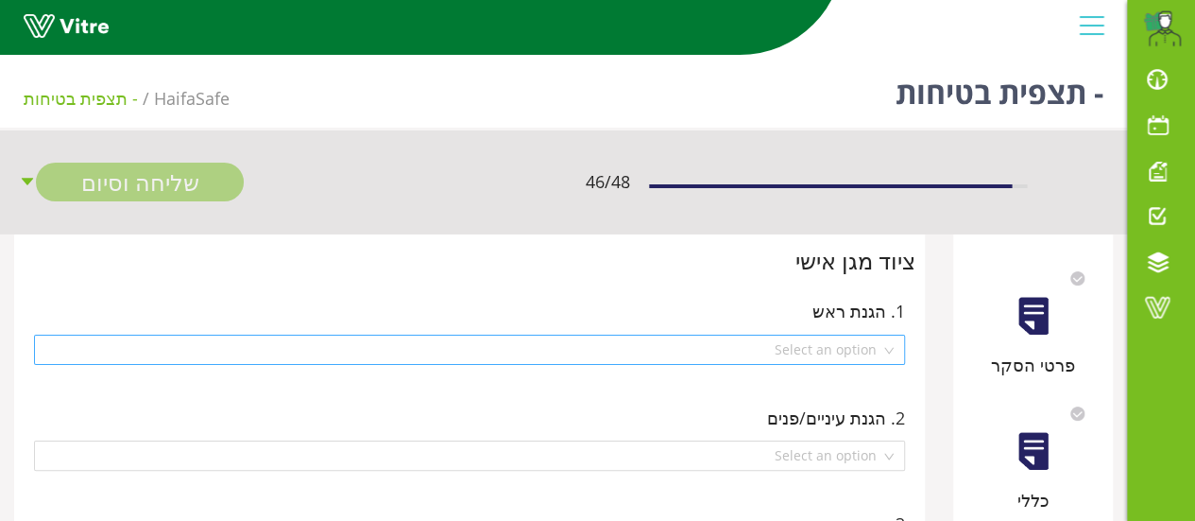
click at [888, 350] on div "Select an option" at bounding box center [469, 349] width 871 height 30
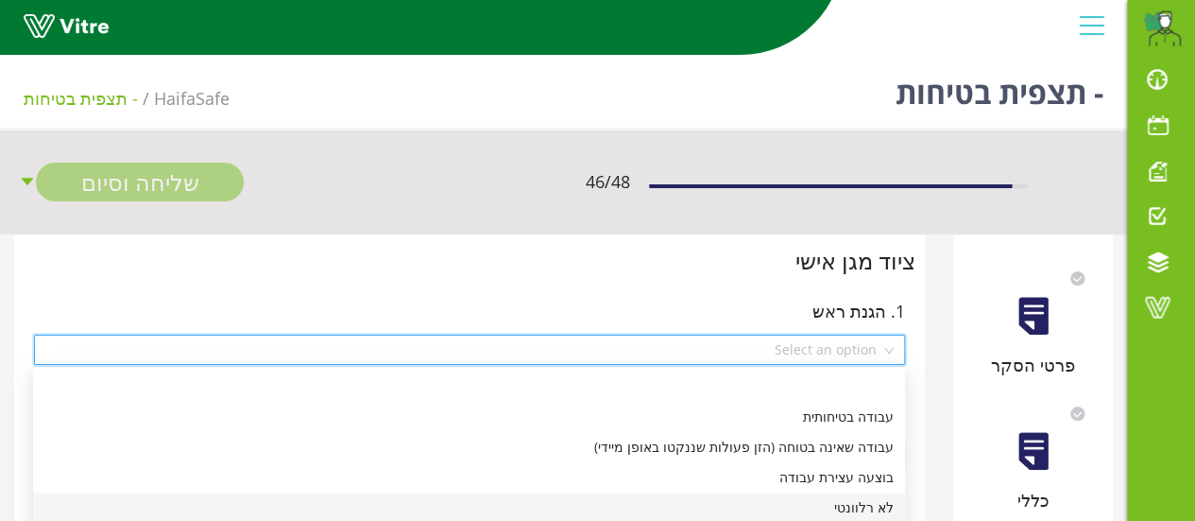
click at [862, 507] on div "לא רלוונטי" at bounding box center [468, 507] width 849 height 21
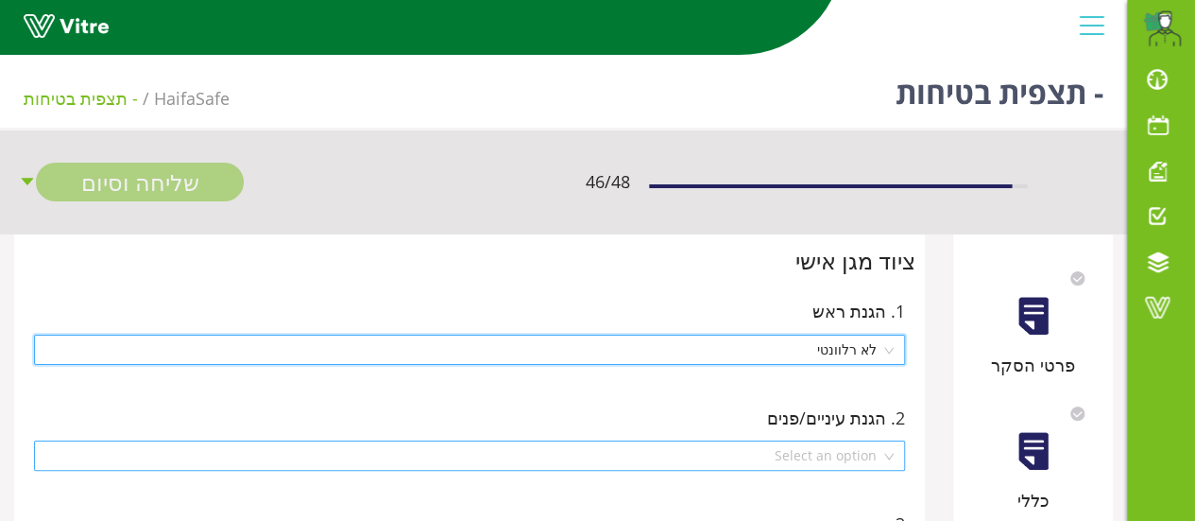
click at [892, 453] on div "Select an option" at bounding box center [469, 455] width 871 height 30
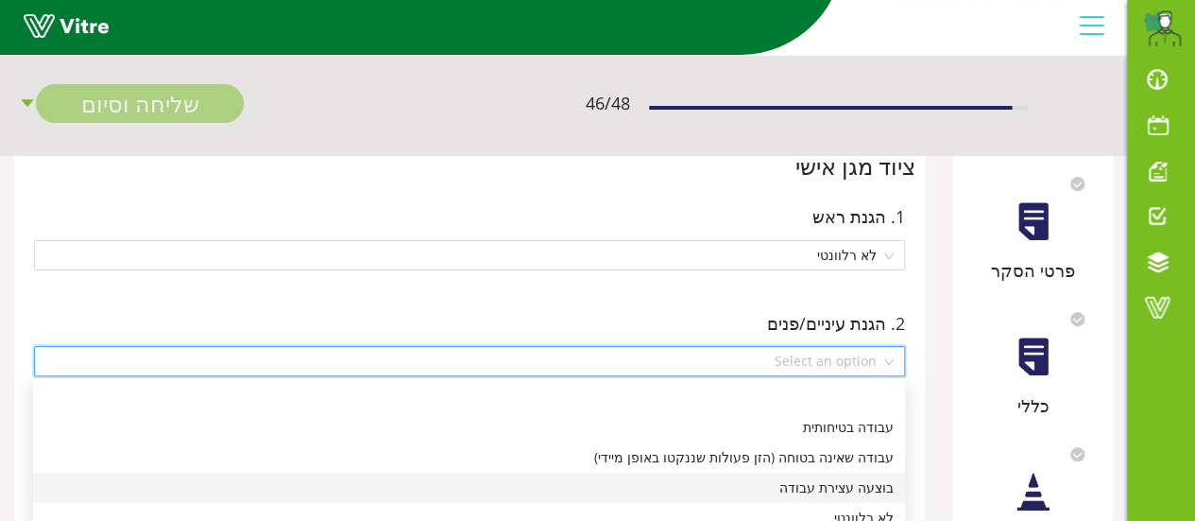
scroll to position [189, 0]
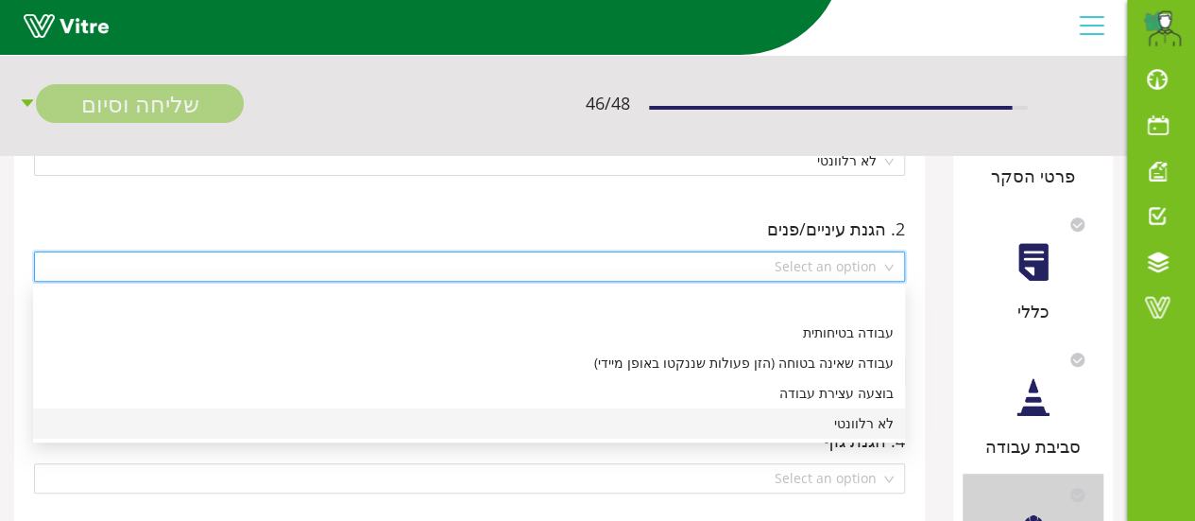
click at [879, 426] on div "לא רלוונטי" at bounding box center [468, 423] width 849 height 21
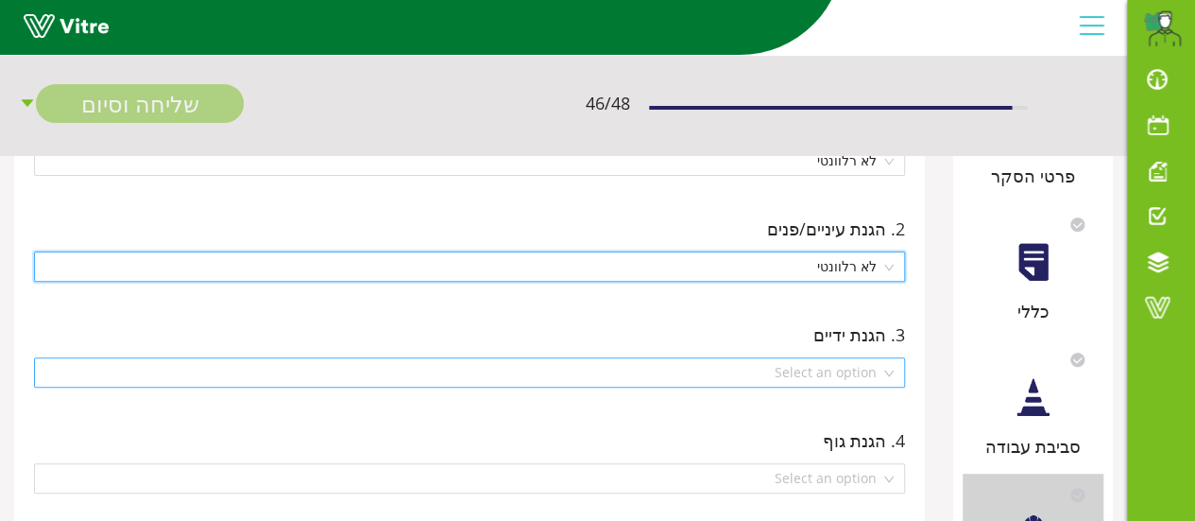
click at [892, 372] on div "Select an option" at bounding box center [469, 372] width 871 height 30
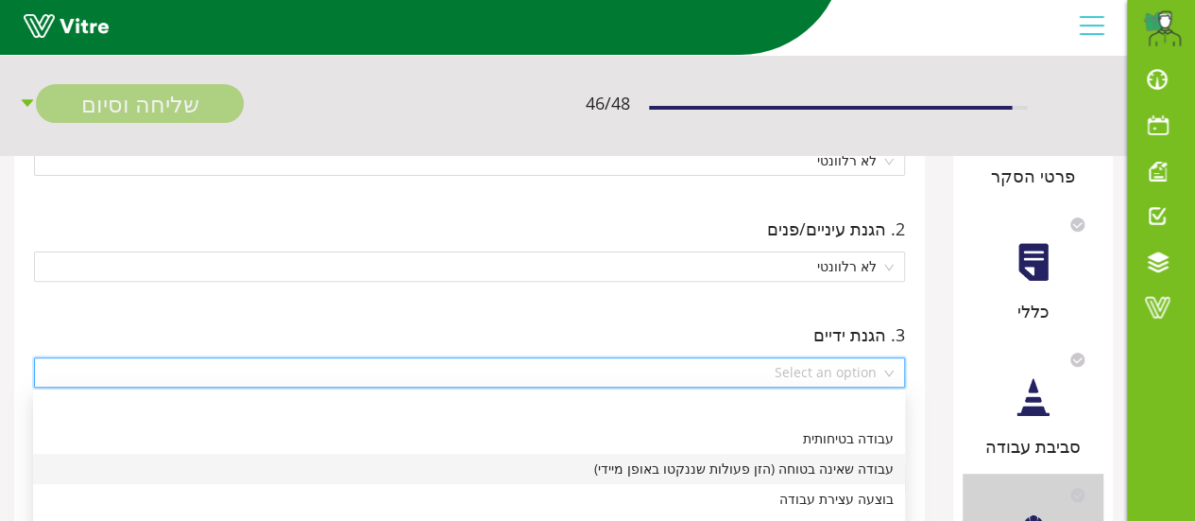
scroll to position [283, 0]
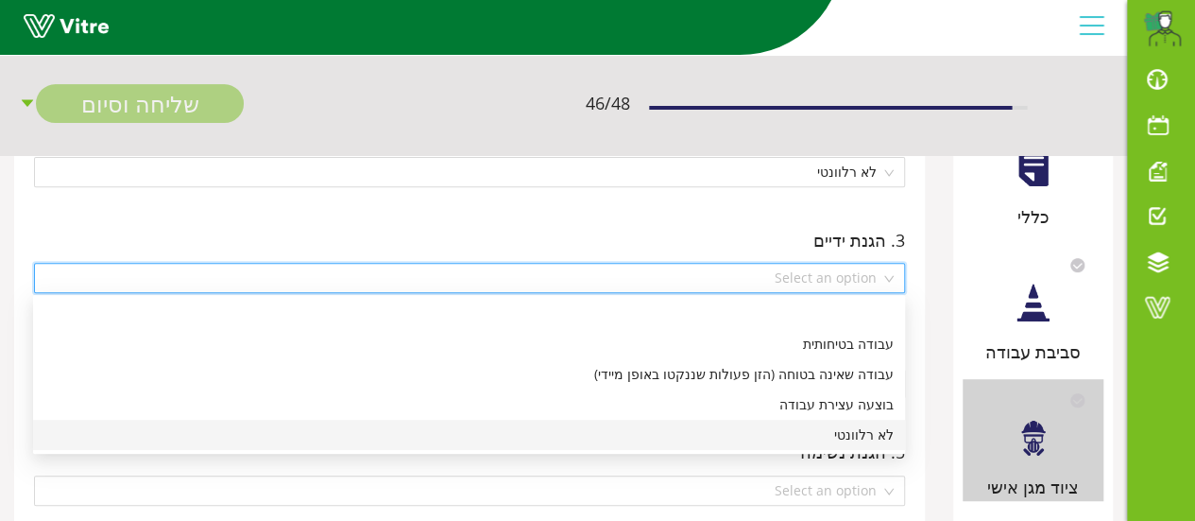
click at [874, 437] on div "לא רלוונטי" at bounding box center [468, 434] width 849 height 21
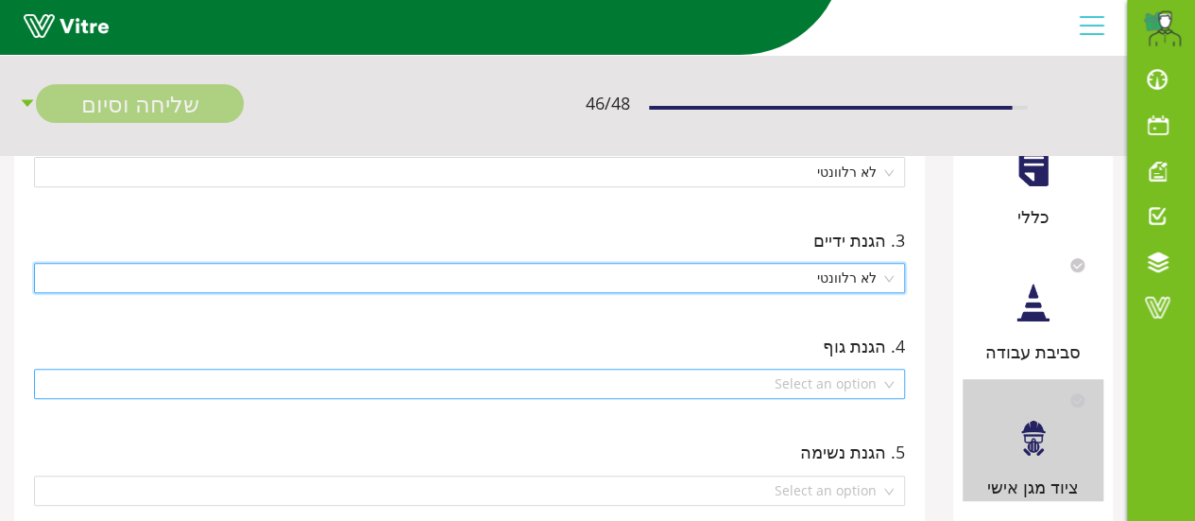
click at [890, 388] on div "Select an option" at bounding box center [469, 383] width 871 height 30
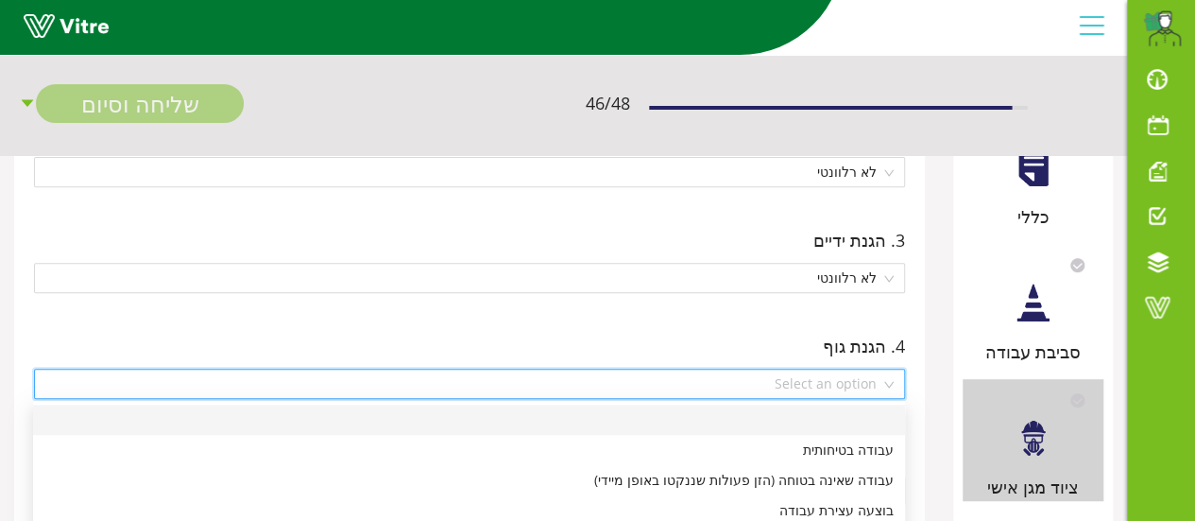
scroll to position [378, 0]
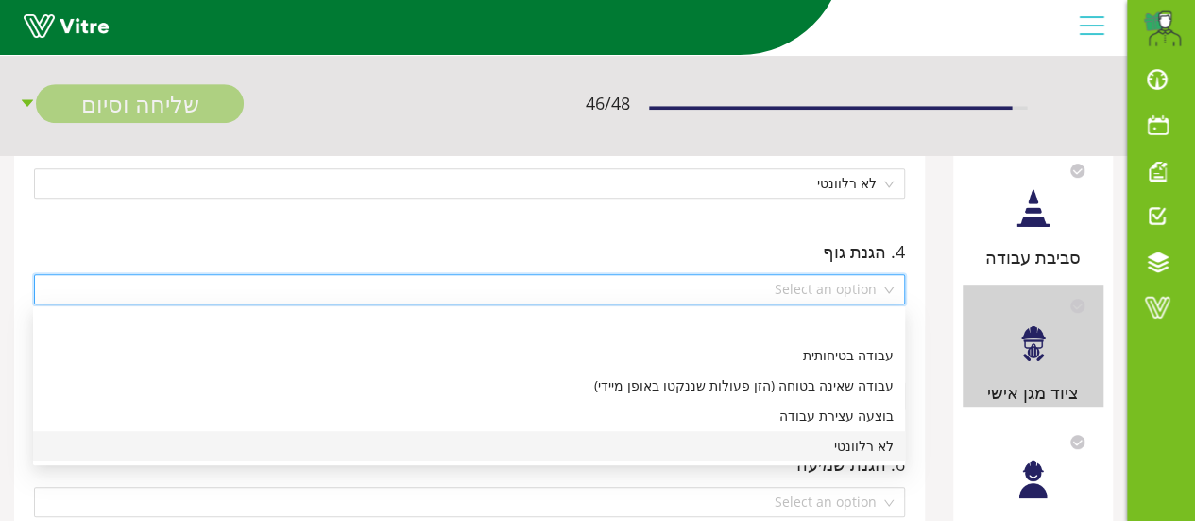
click at [876, 447] on div "לא רלוונטי" at bounding box center [468, 446] width 849 height 21
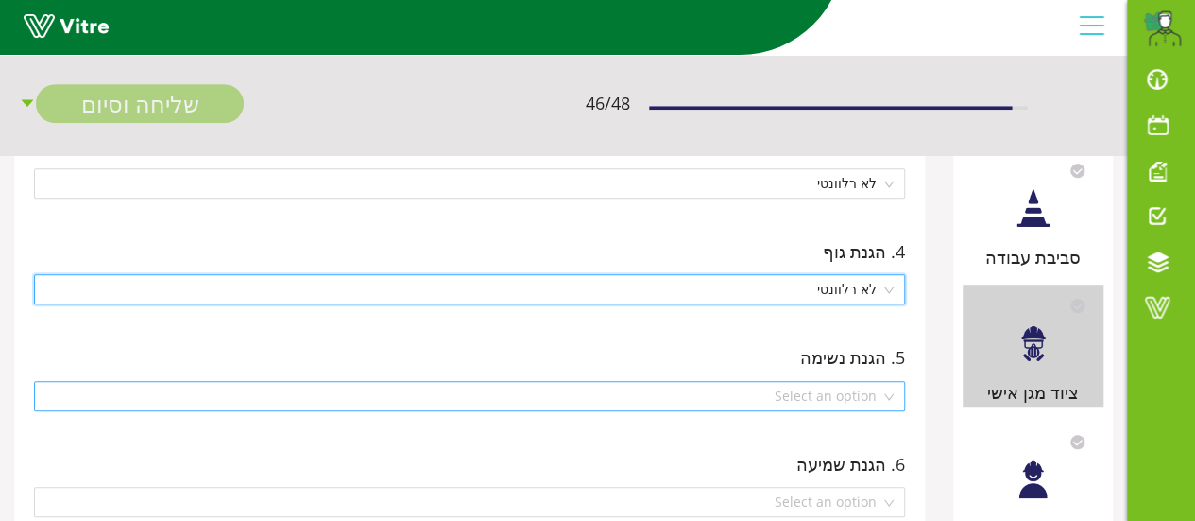
click at [889, 396] on div "Select an option" at bounding box center [469, 396] width 871 height 30
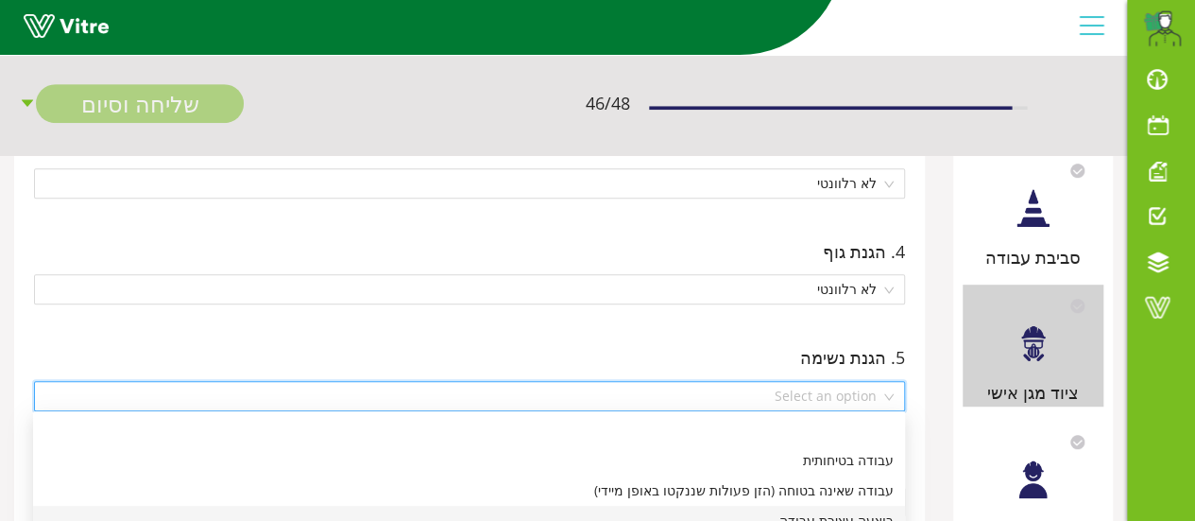
scroll to position [567, 0]
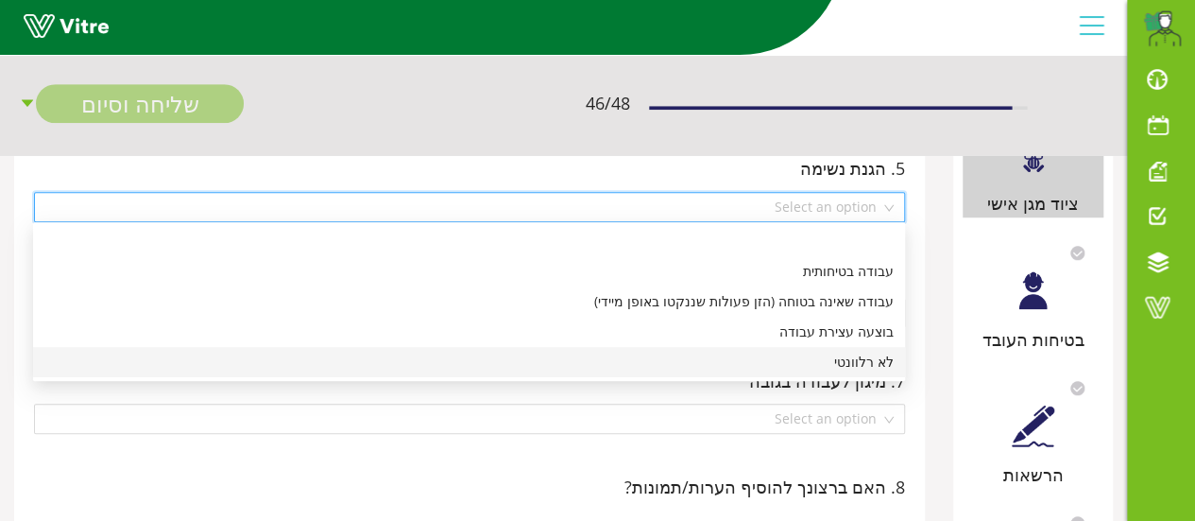
click at [871, 368] on div "לא רלוונטי" at bounding box center [468, 361] width 849 height 21
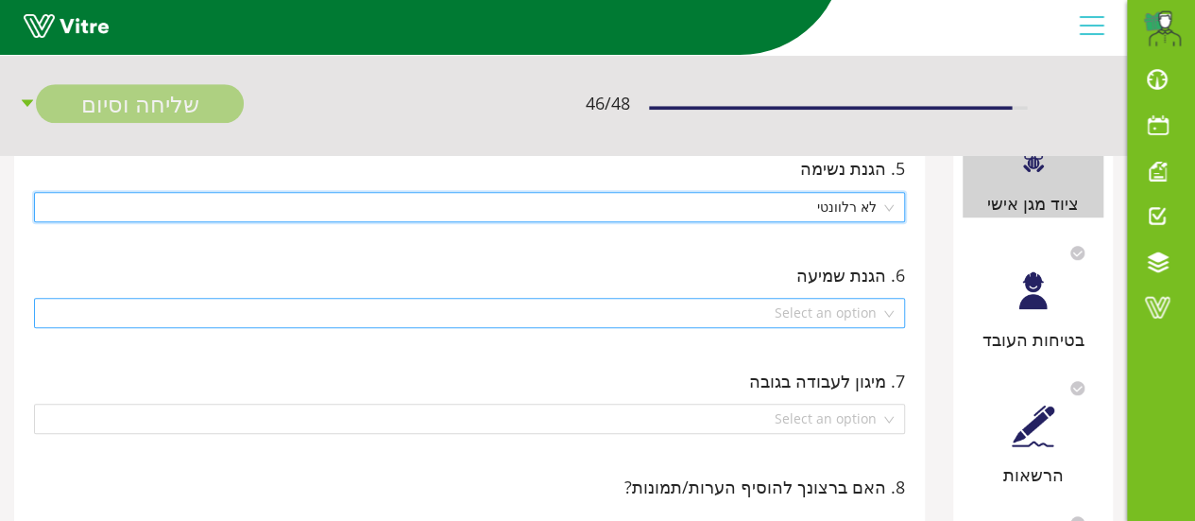
click at [890, 313] on div "Select an option" at bounding box center [469, 313] width 871 height 30
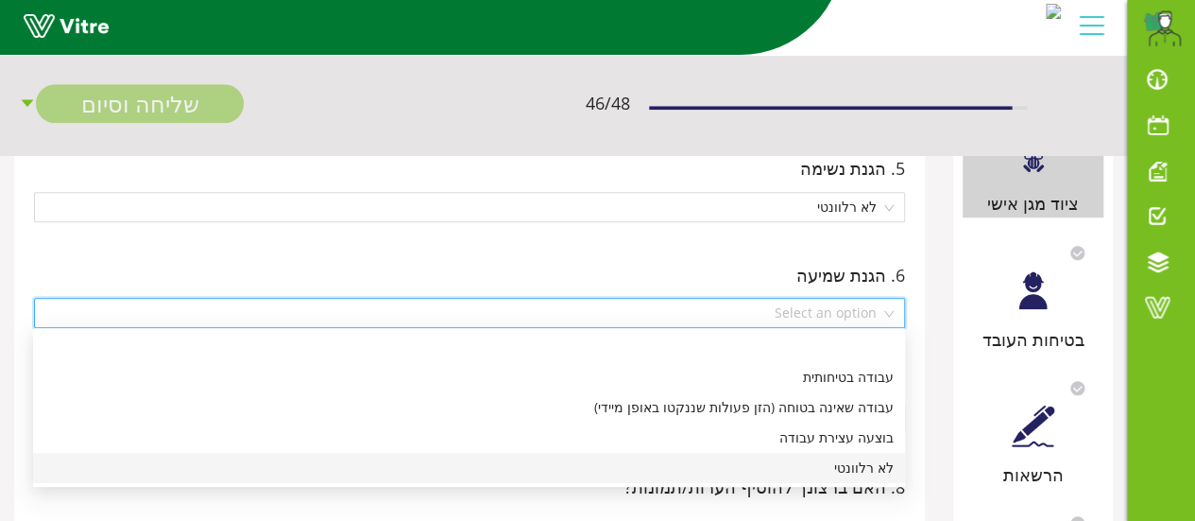
click at [856, 466] on div "לא רלוונטי" at bounding box center [468, 467] width 849 height 21
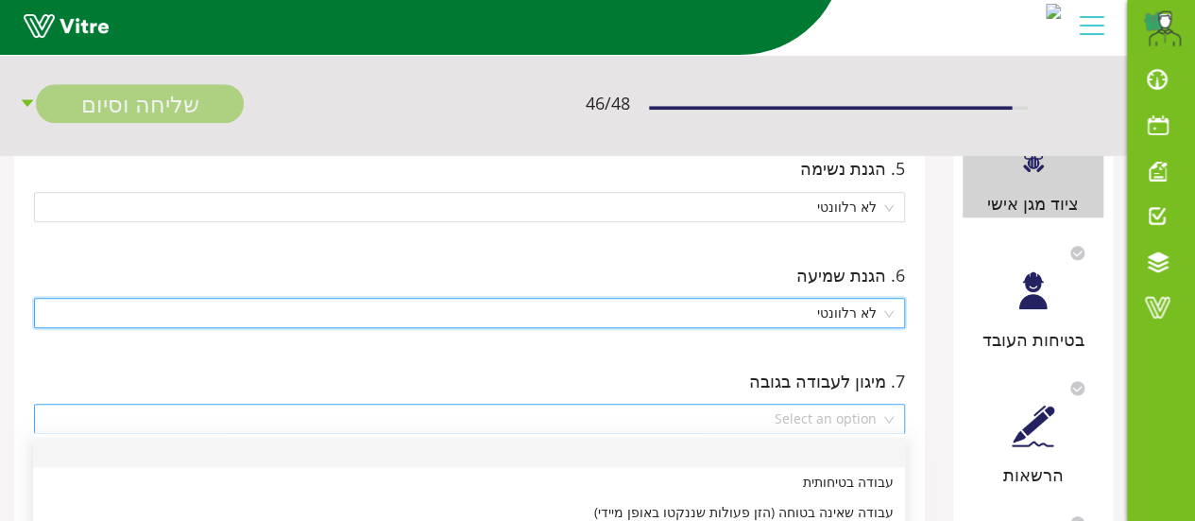
click at [890, 415] on div "Select an option" at bounding box center [469, 418] width 871 height 30
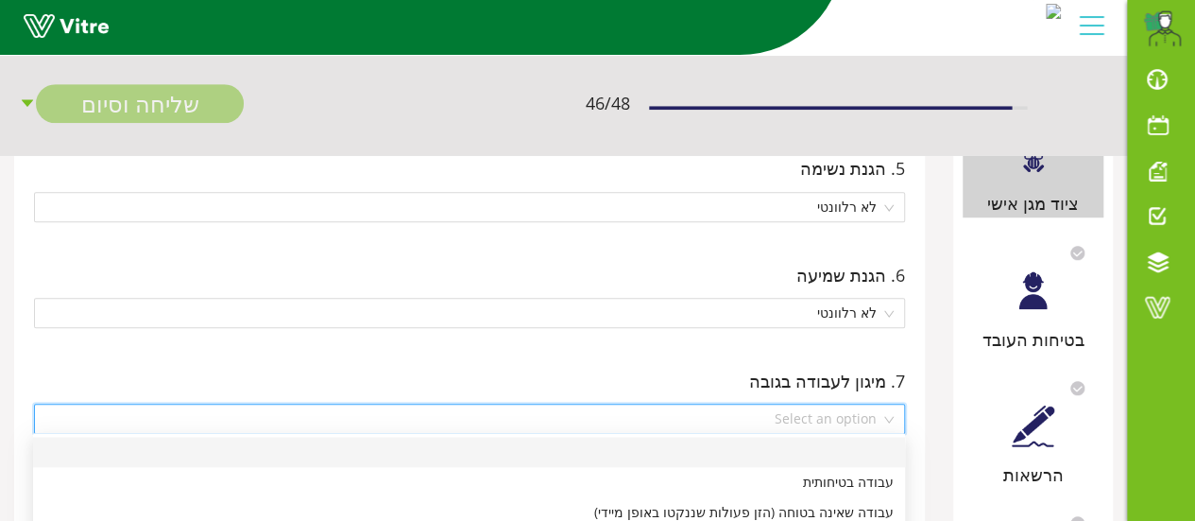
scroll to position [661, 0]
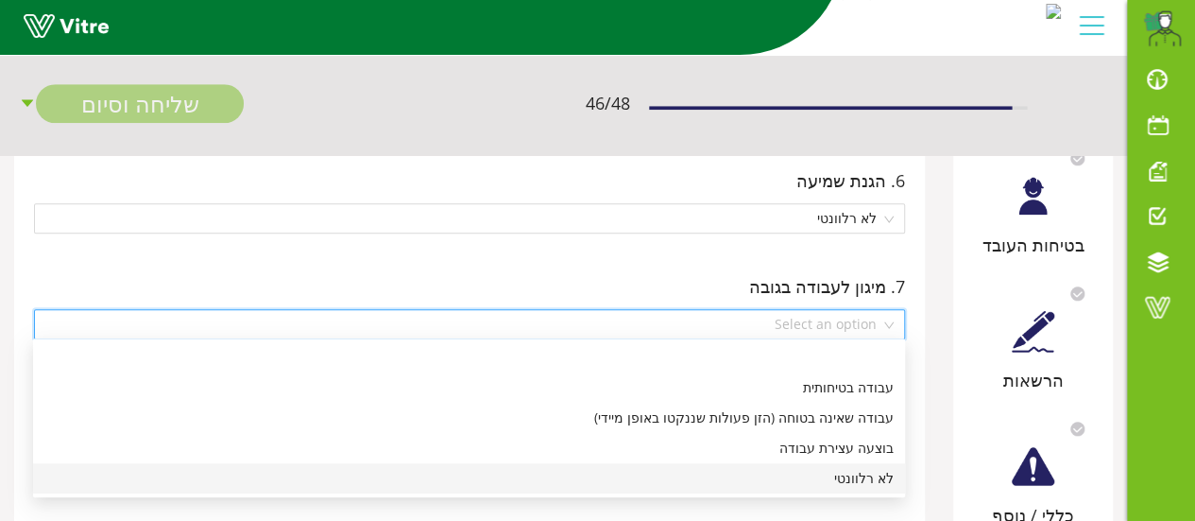
click at [881, 475] on div "לא רלוונטי" at bounding box center [468, 478] width 849 height 21
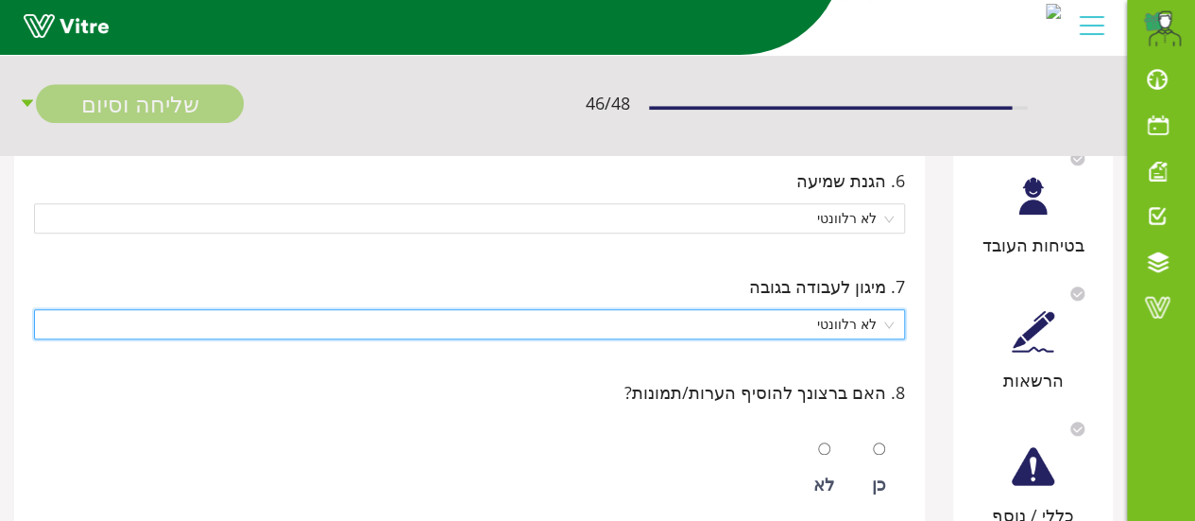
scroll to position [756, 0]
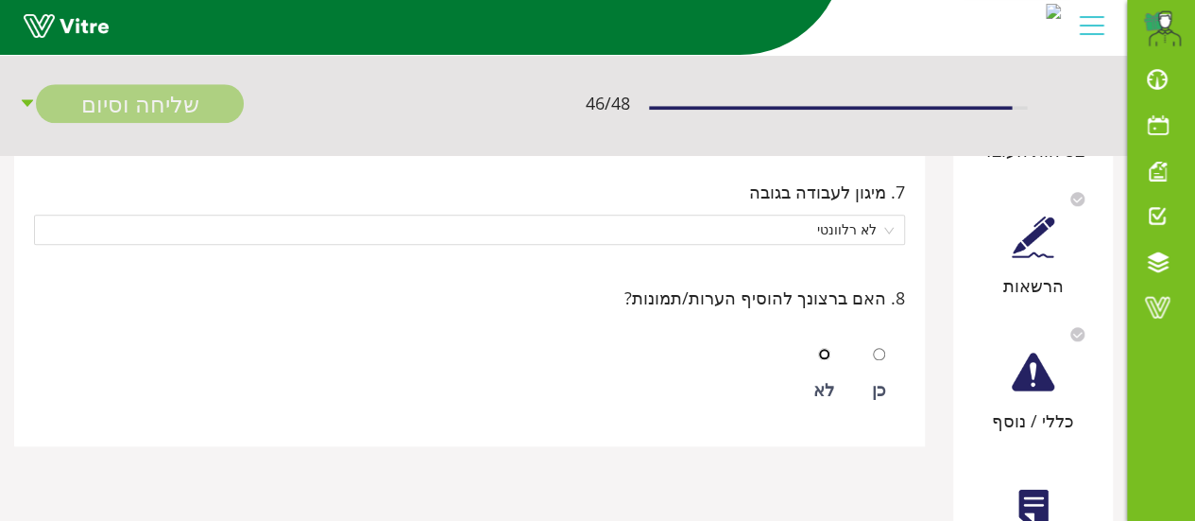
click at [830, 350] on input "radio" at bounding box center [824, 354] width 12 height 12
radio input "true"
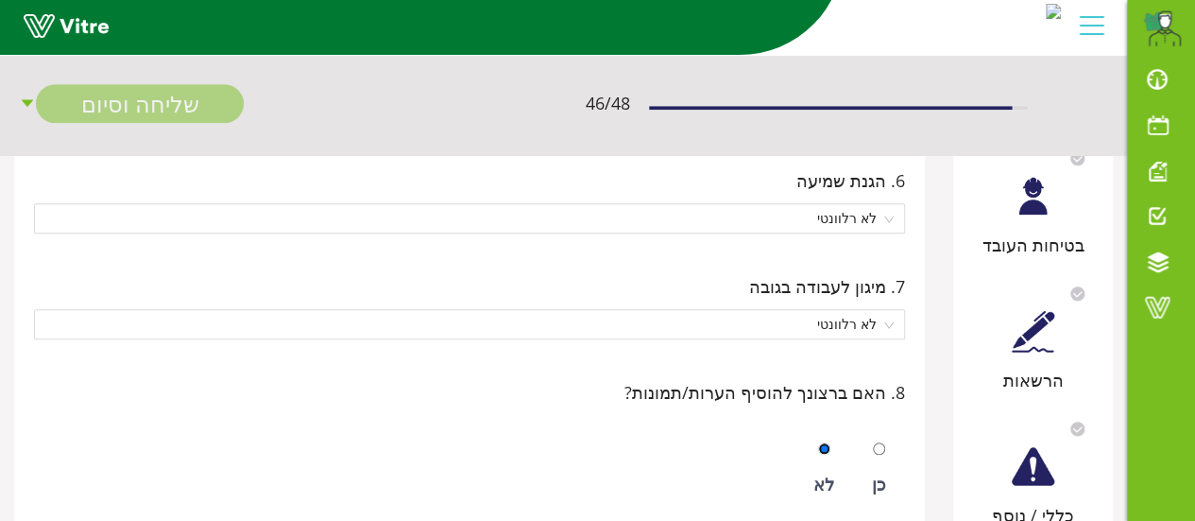
scroll to position [472, 0]
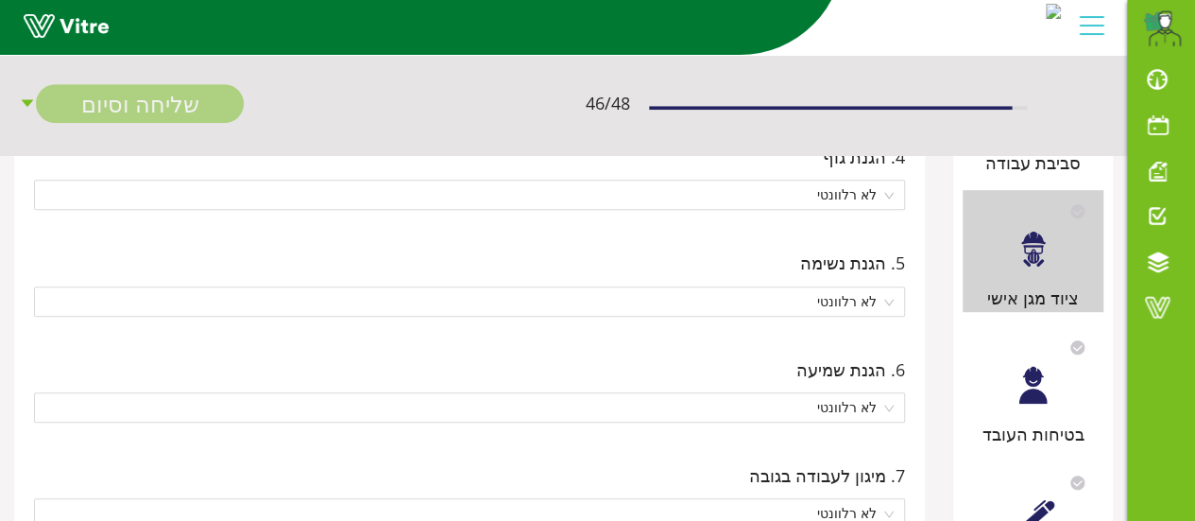
click at [1034, 394] on div at bounding box center [1033, 385] width 43 height 43
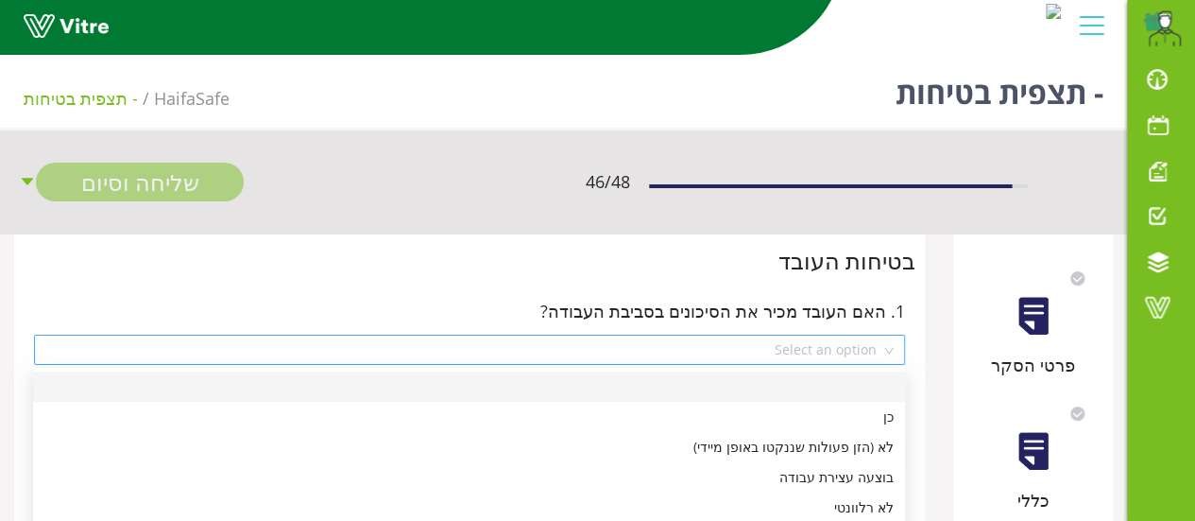
click at [886, 347] on div "Select an option" at bounding box center [469, 349] width 871 height 30
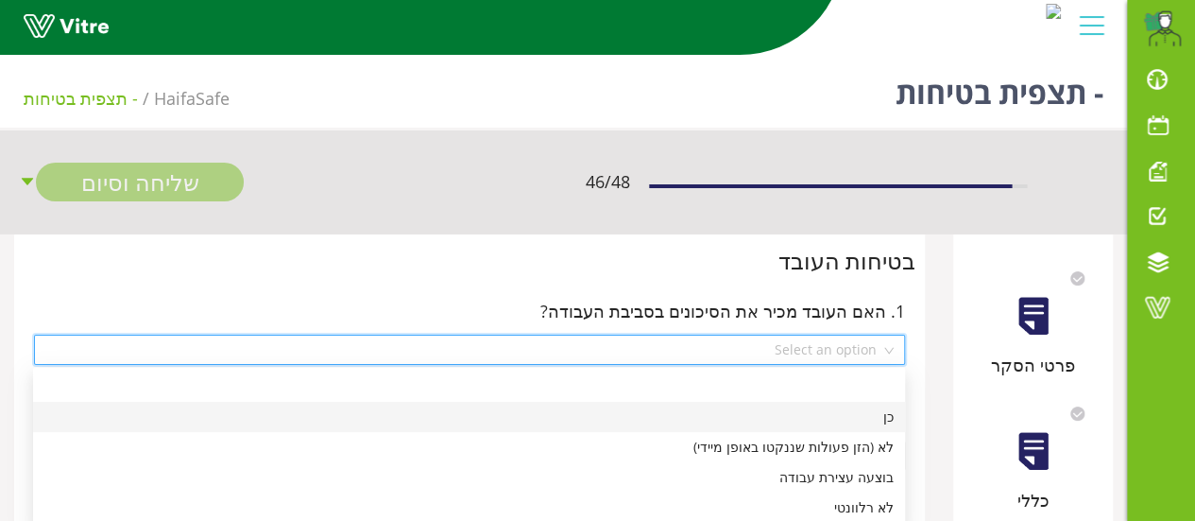
click at [881, 417] on div "כן" at bounding box center [468, 416] width 849 height 21
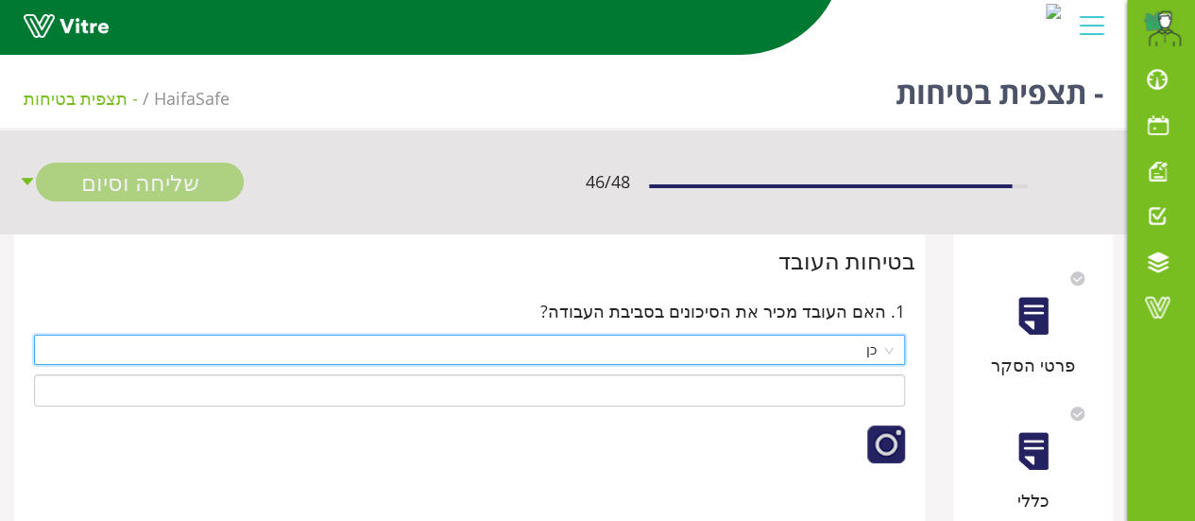
scroll to position [94, 0]
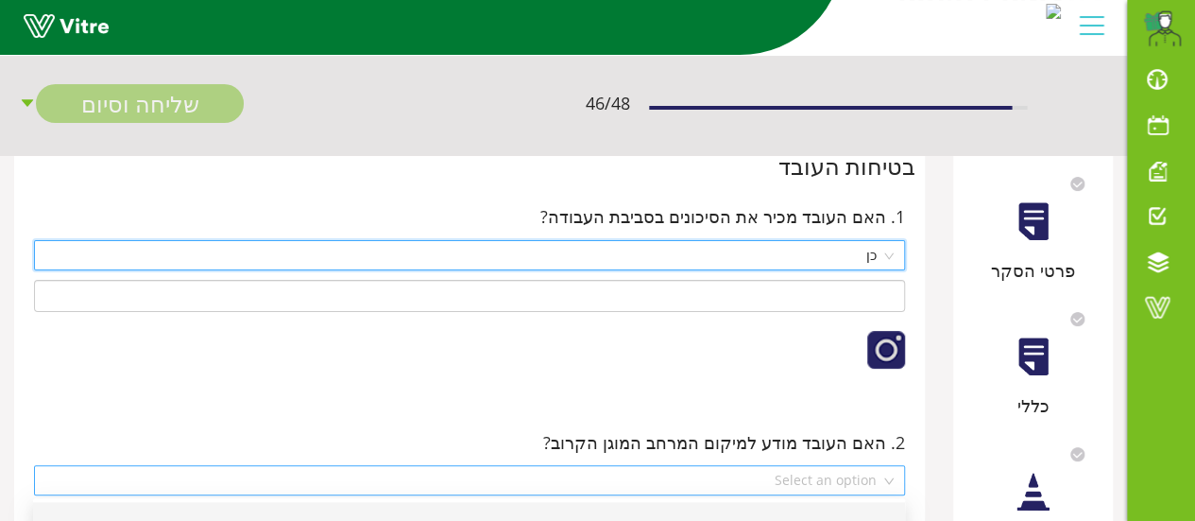
click at [886, 483] on div "Select an option" at bounding box center [469, 480] width 871 height 30
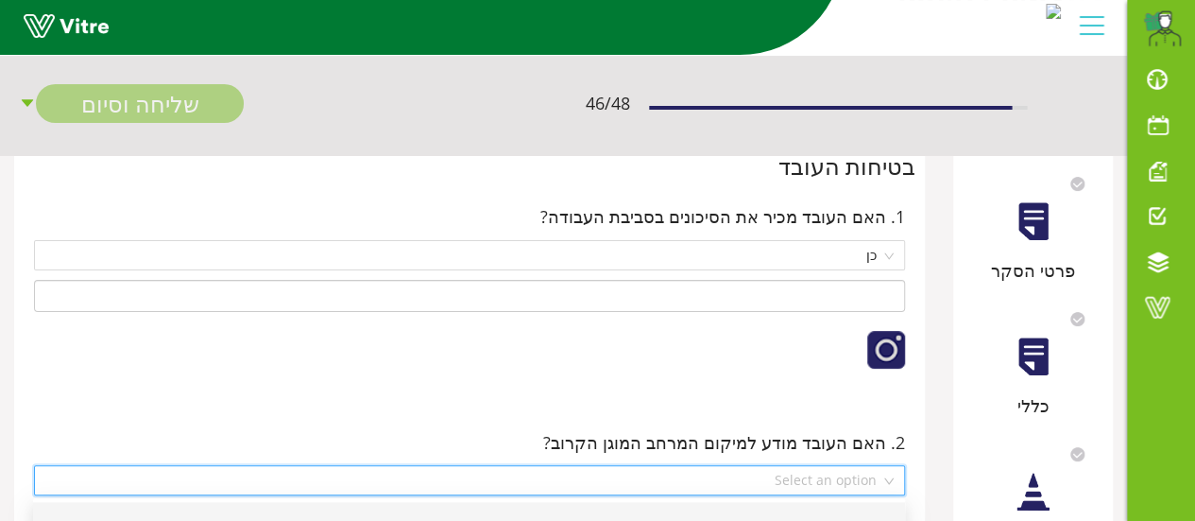
click at [888, 483] on div "Select an option" at bounding box center [469, 480] width 871 height 30
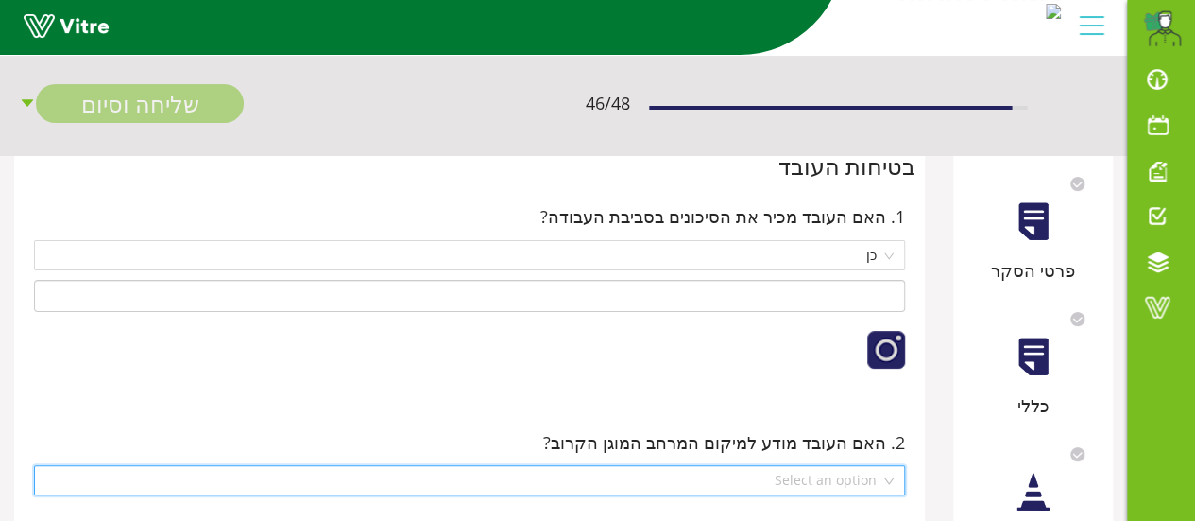
click at [889, 475] on div "Select an option" at bounding box center [469, 480] width 871 height 30
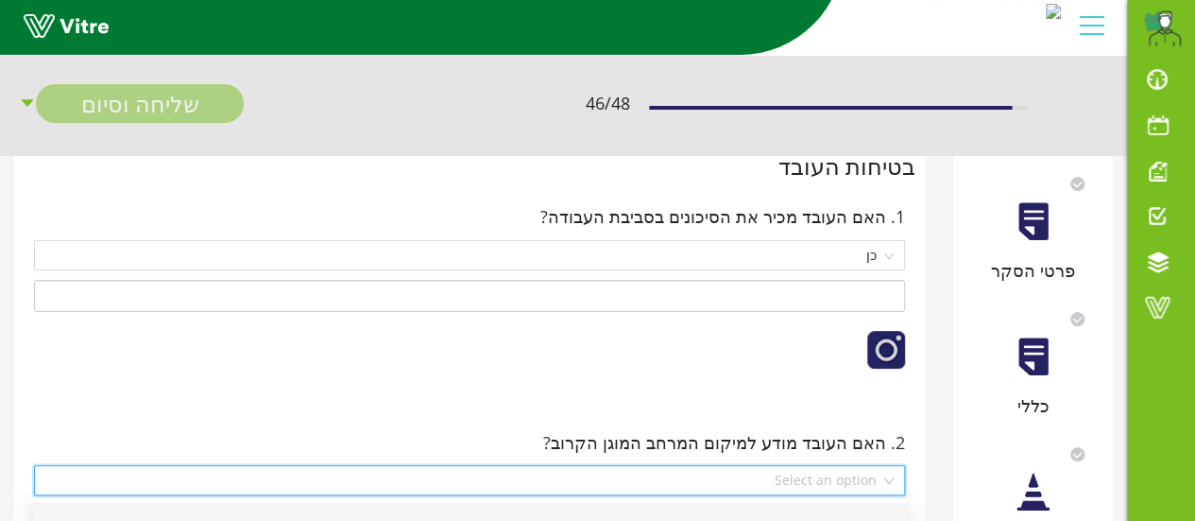
scroll to position [189, 0]
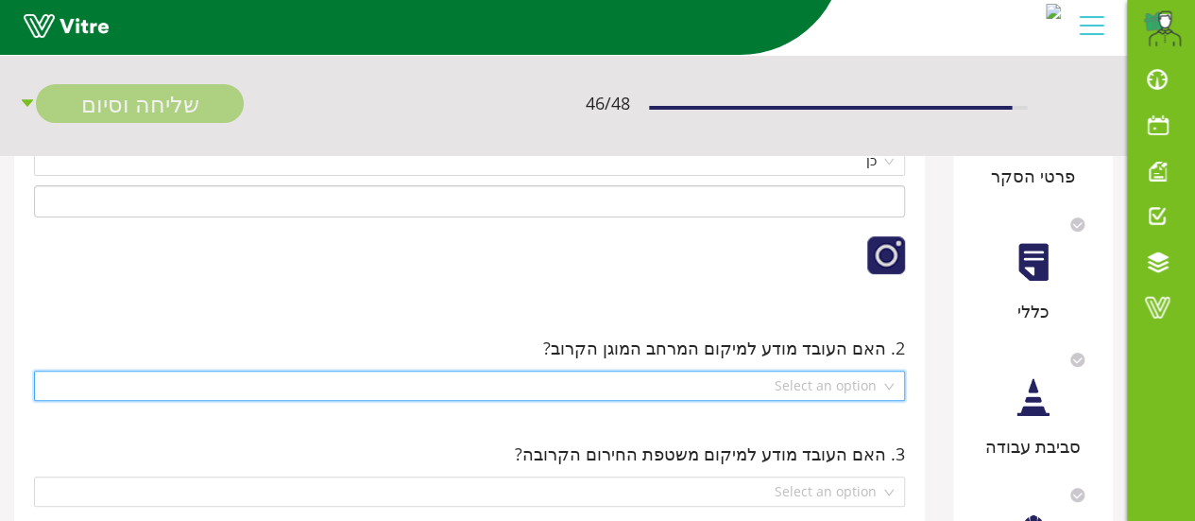
click at [888, 386] on div "Select an option" at bounding box center [469, 385] width 871 height 30
click at [889, 386] on div "Select an option" at bounding box center [469, 385] width 871 height 30
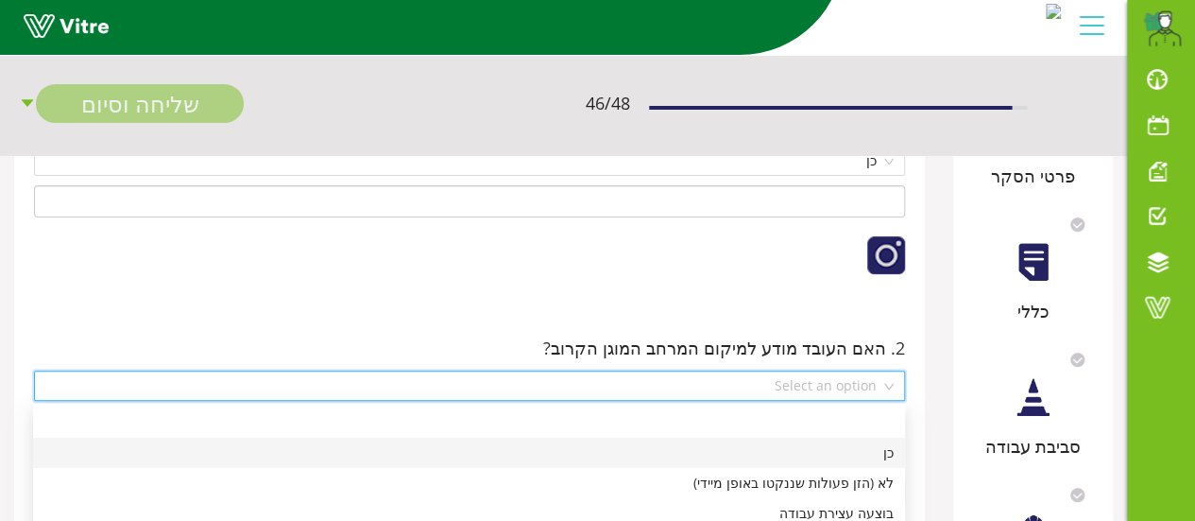
click at [879, 458] on div "כן" at bounding box center [468, 452] width 849 height 21
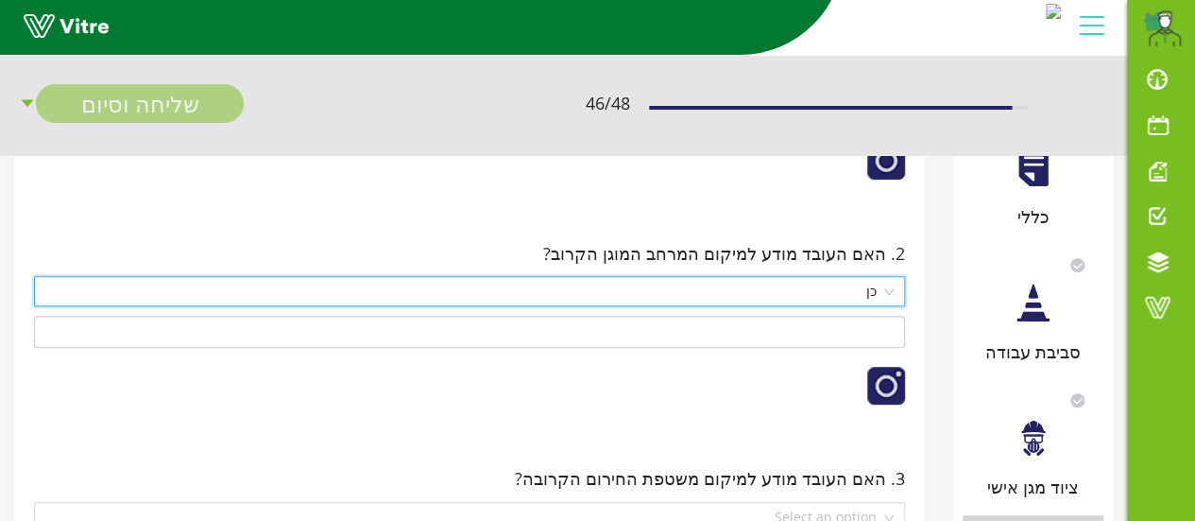
scroll to position [378, 0]
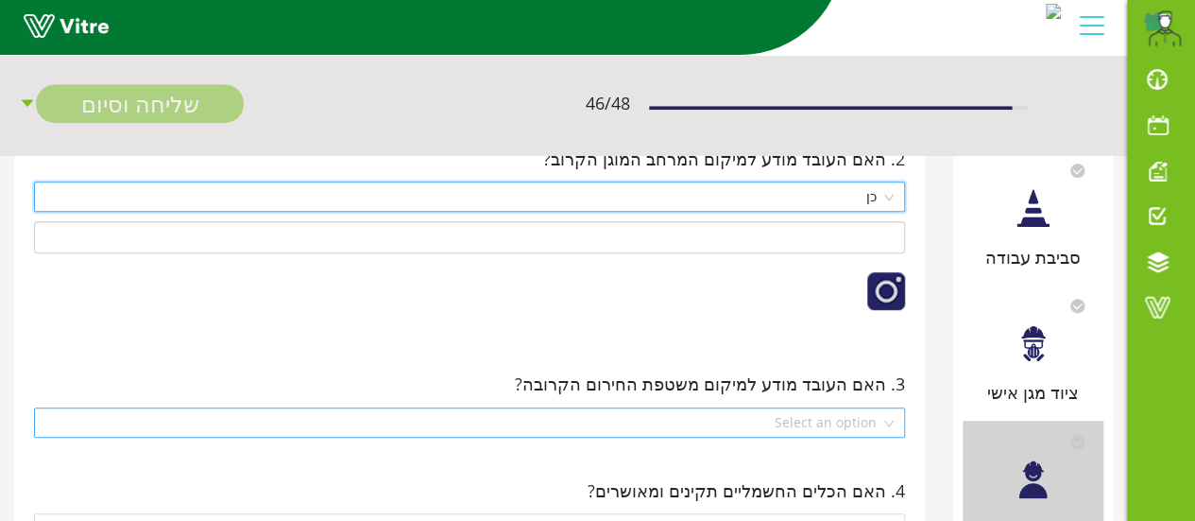
click at [890, 421] on div "Select an option" at bounding box center [469, 422] width 871 height 30
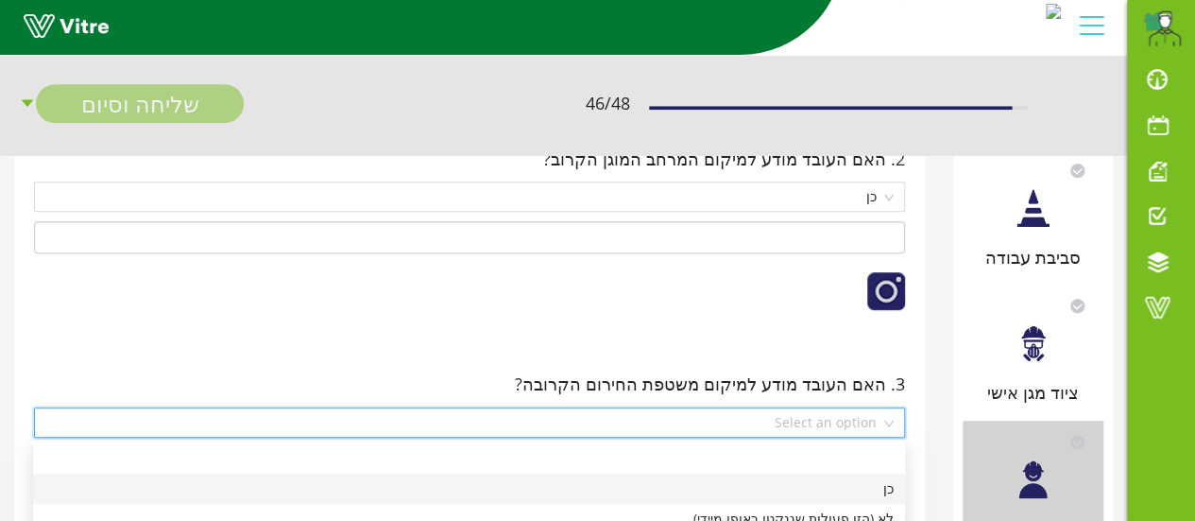
click at [884, 490] on div "כן" at bounding box center [468, 488] width 849 height 21
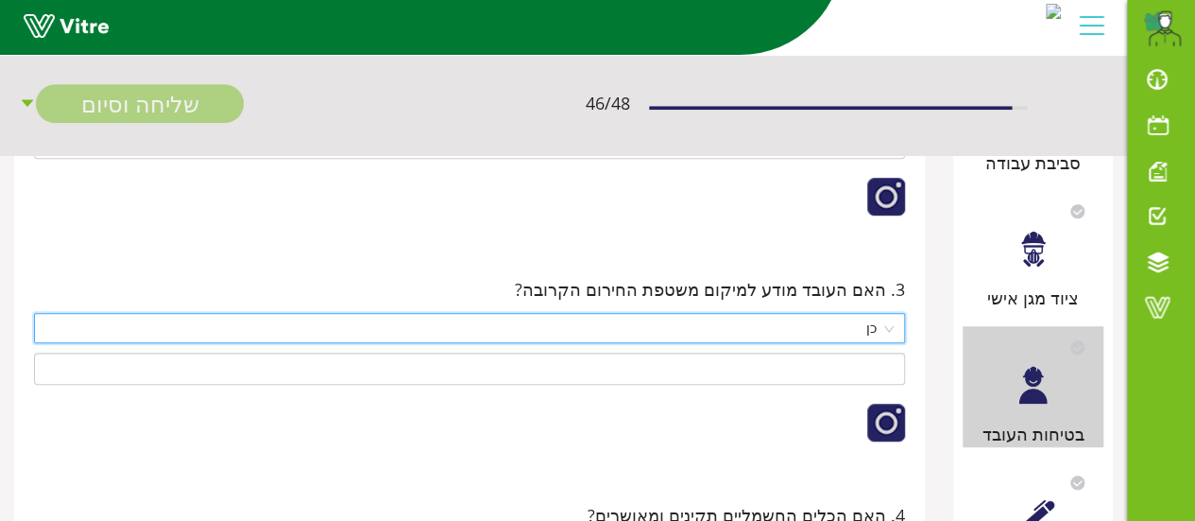
scroll to position [567, 0]
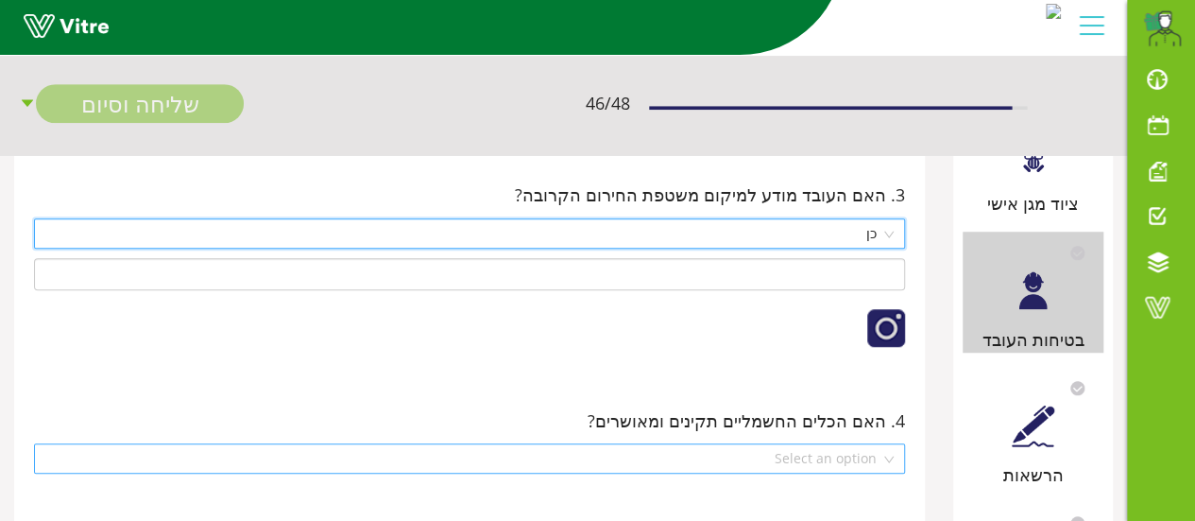
click at [888, 457] on div "Select an option" at bounding box center [469, 458] width 871 height 30
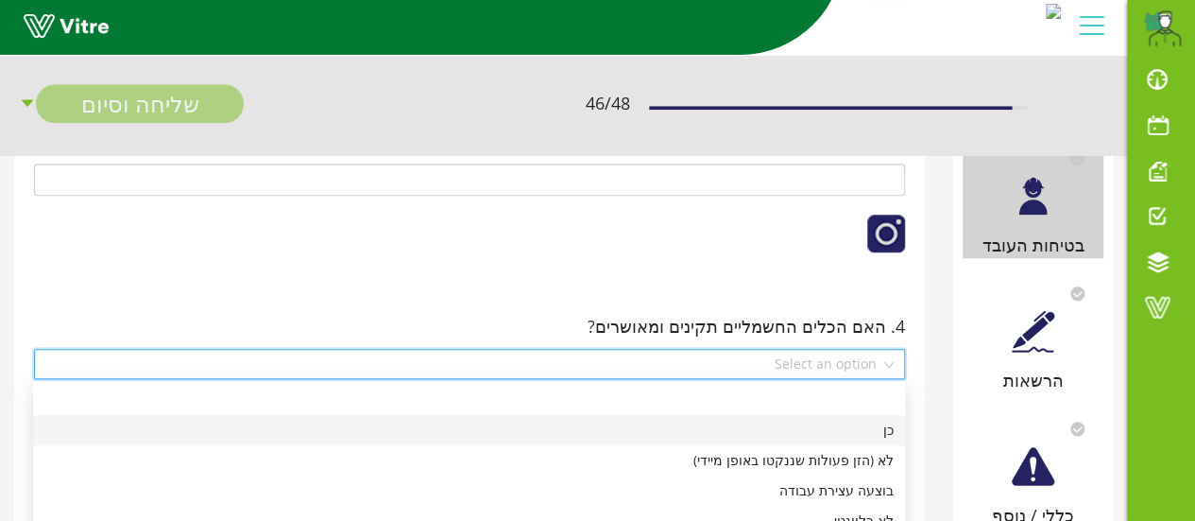
scroll to position [756, 0]
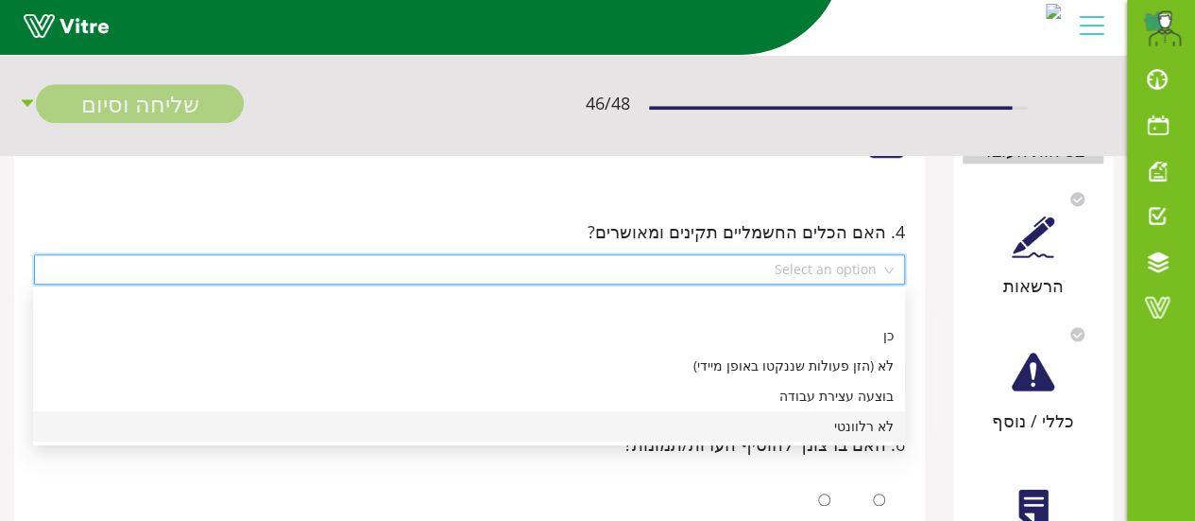
click at [837, 430] on div "לא רלוונטי" at bounding box center [468, 426] width 849 height 21
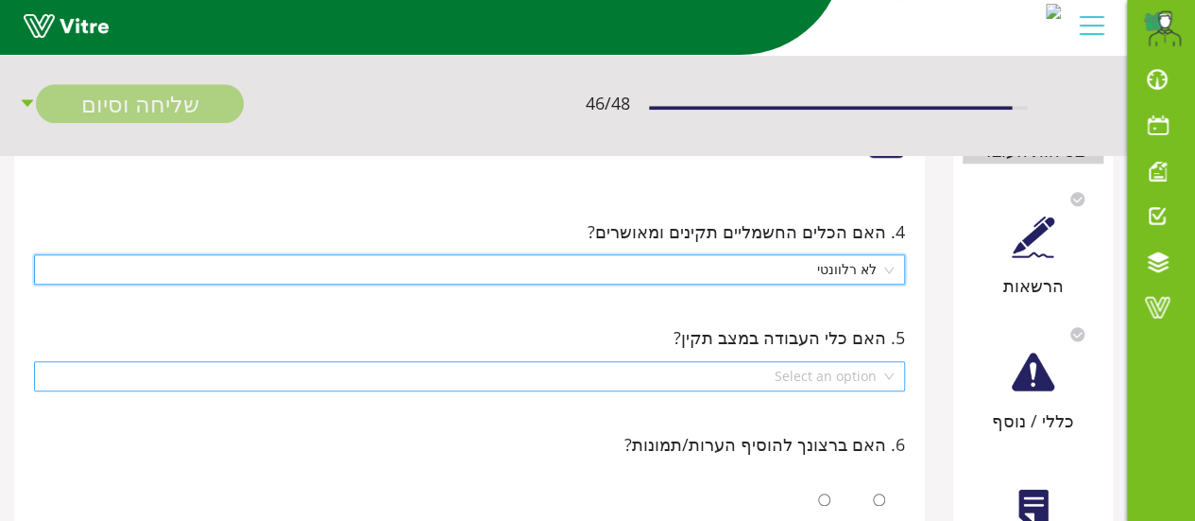
click at [891, 376] on div "Select an option" at bounding box center [469, 376] width 871 height 30
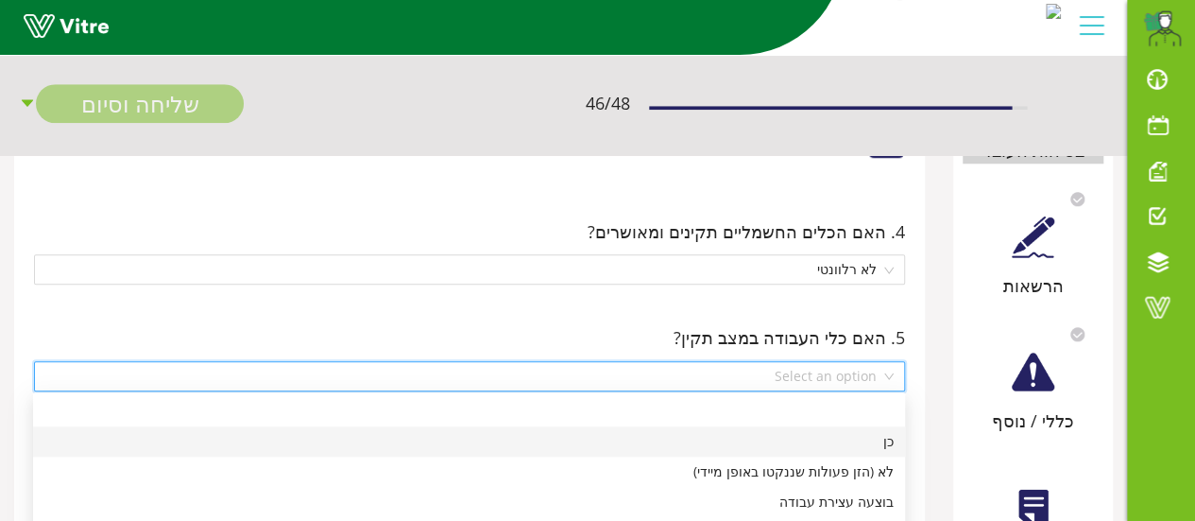
click at [884, 442] on div "כן" at bounding box center [468, 441] width 849 height 21
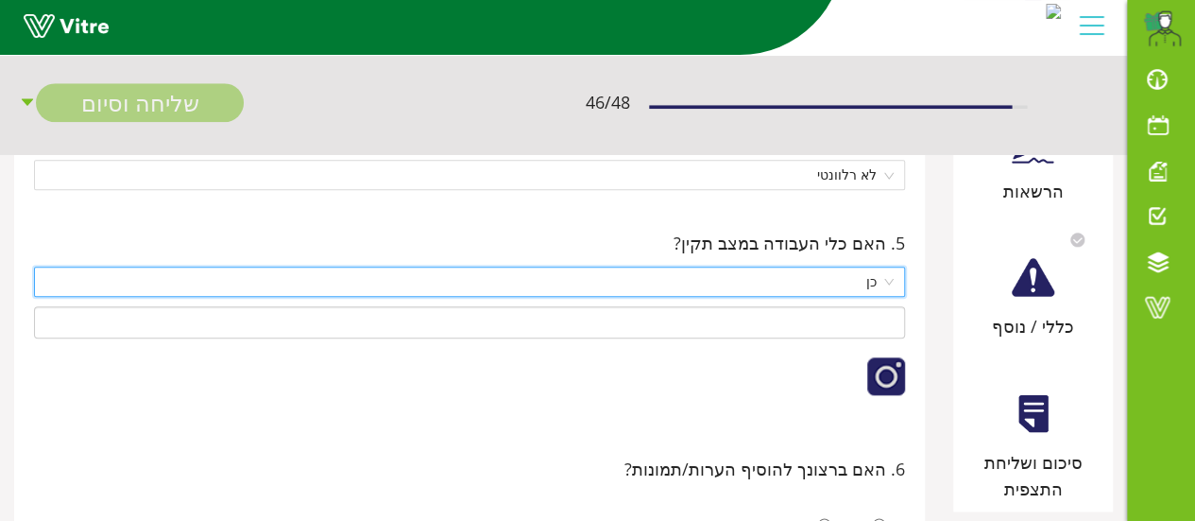
scroll to position [945, 0]
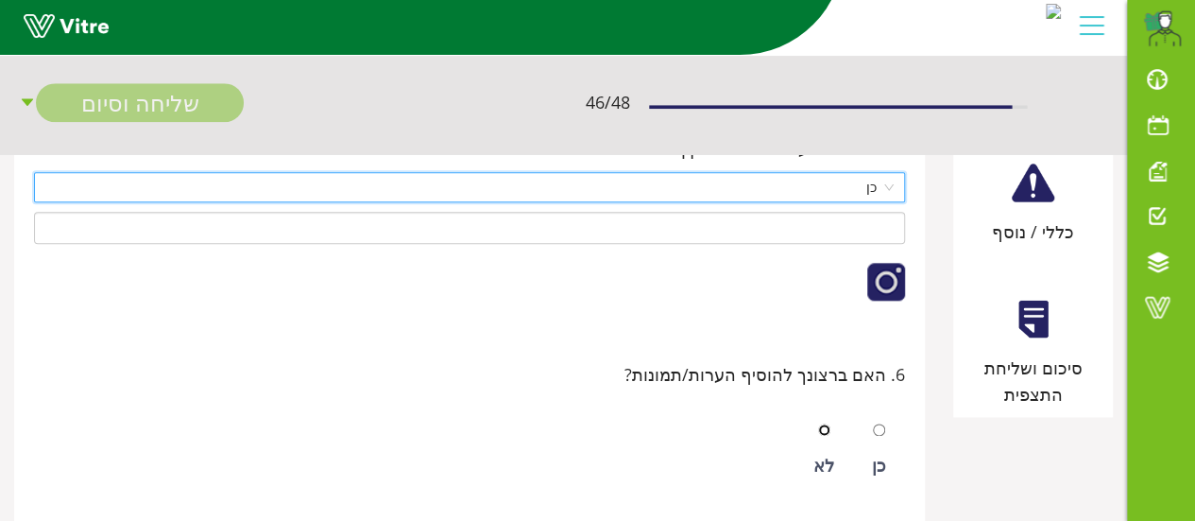
click at [824, 426] on input "radio" at bounding box center [824, 429] width 12 height 12
radio input "true"
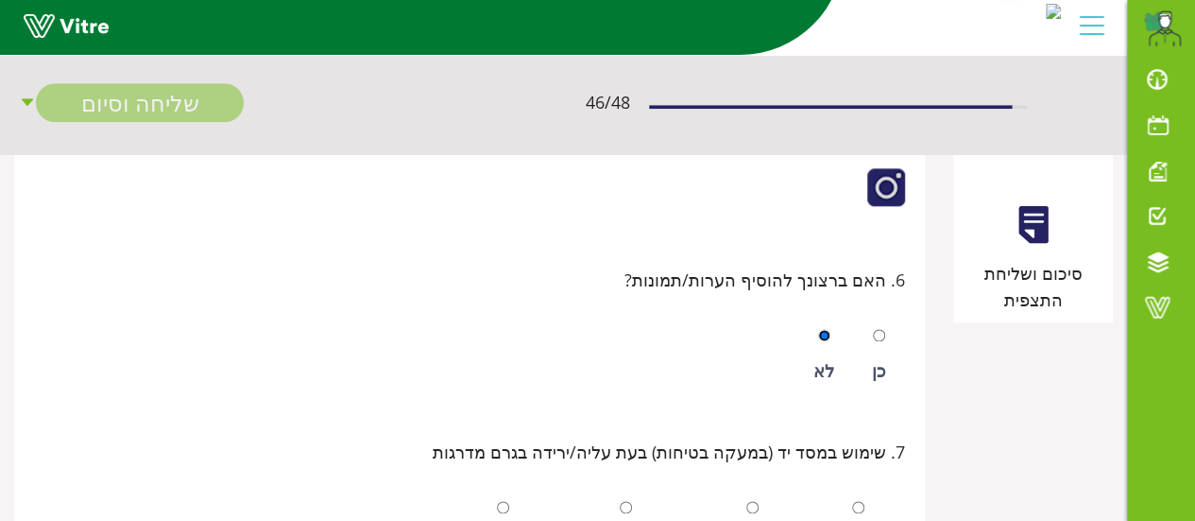
scroll to position [1134, 0]
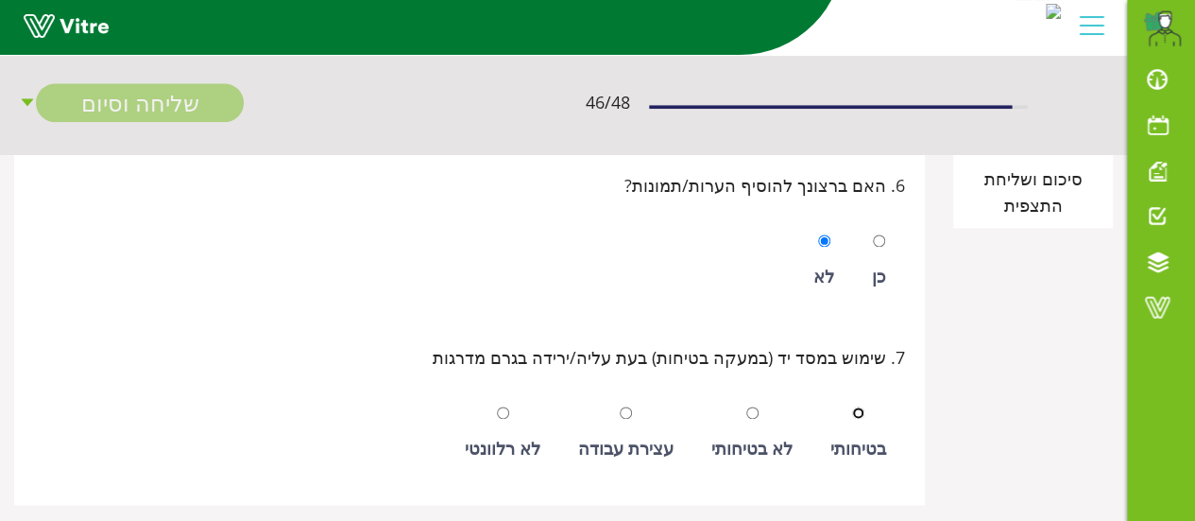
click at [860, 408] on input "radio" at bounding box center [858, 412] width 12 height 12
radio input "true"
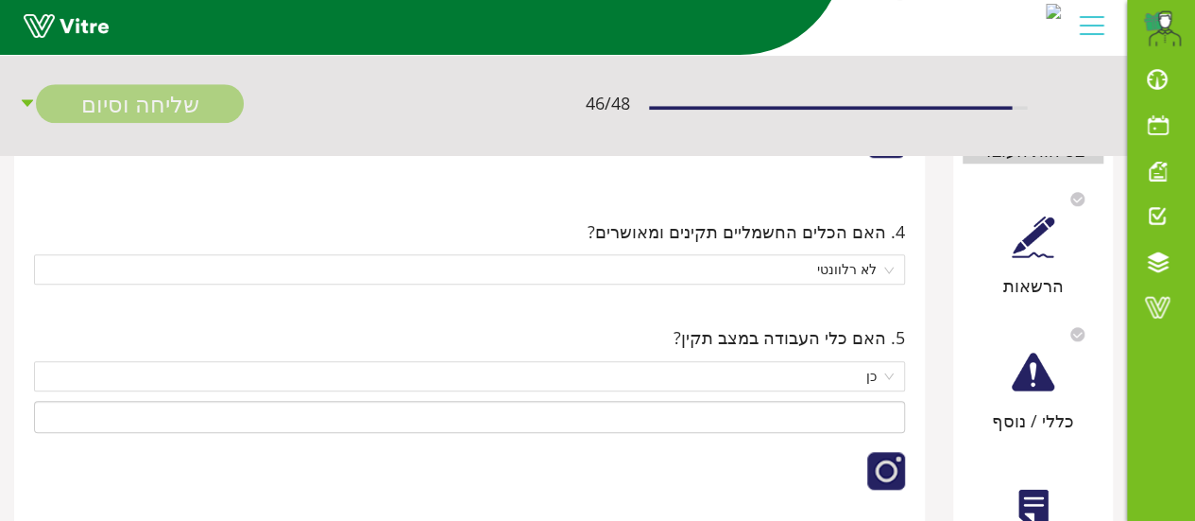
scroll to position [661, 0]
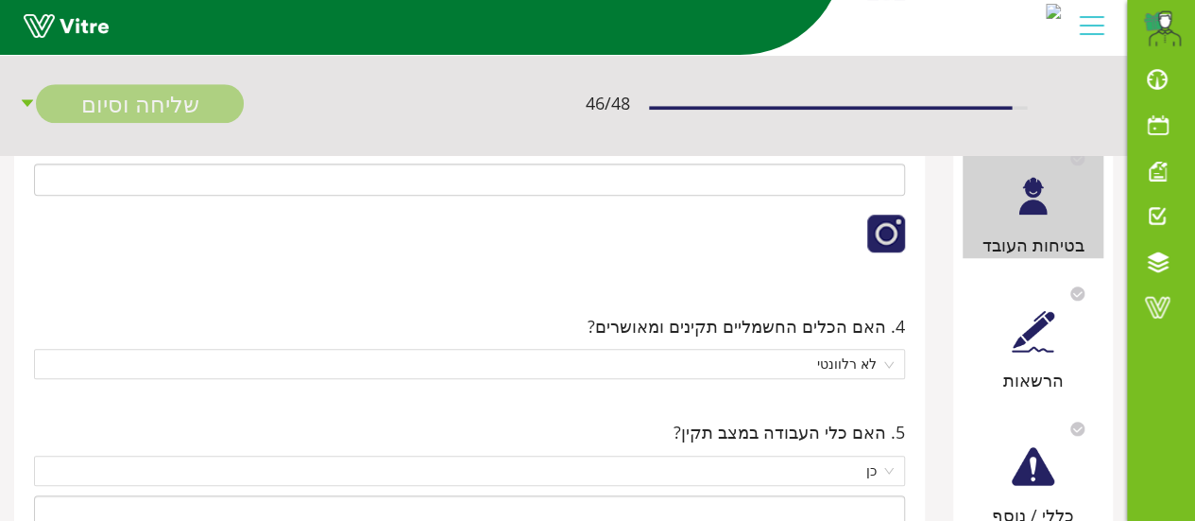
click at [1028, 326] on div at bounding box center [1033, 331] width 43 height 43
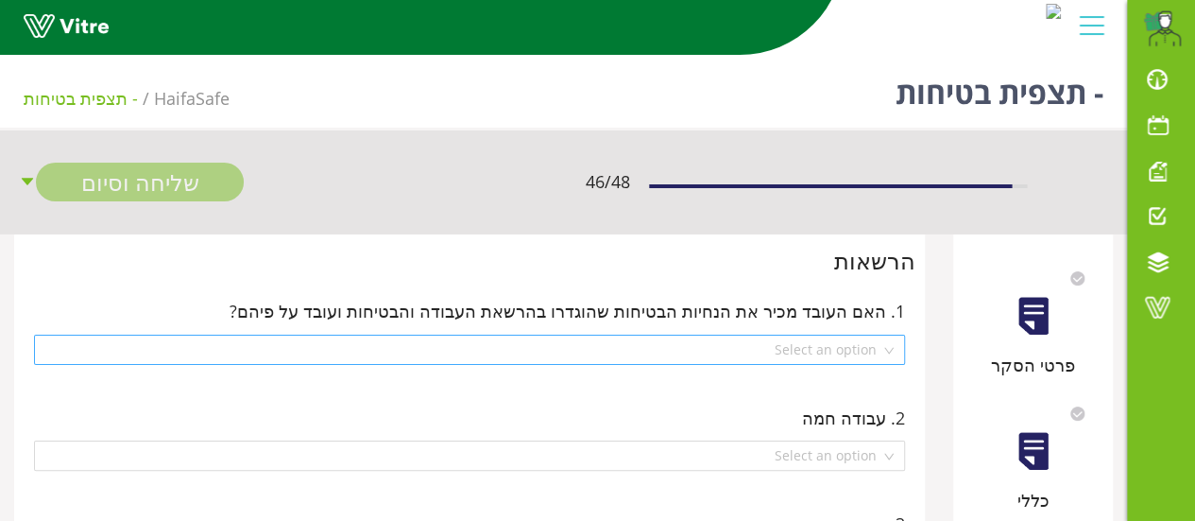
click at [891, 352] on div "Select an option" at bounding box center [469, 349] width 871 height 30
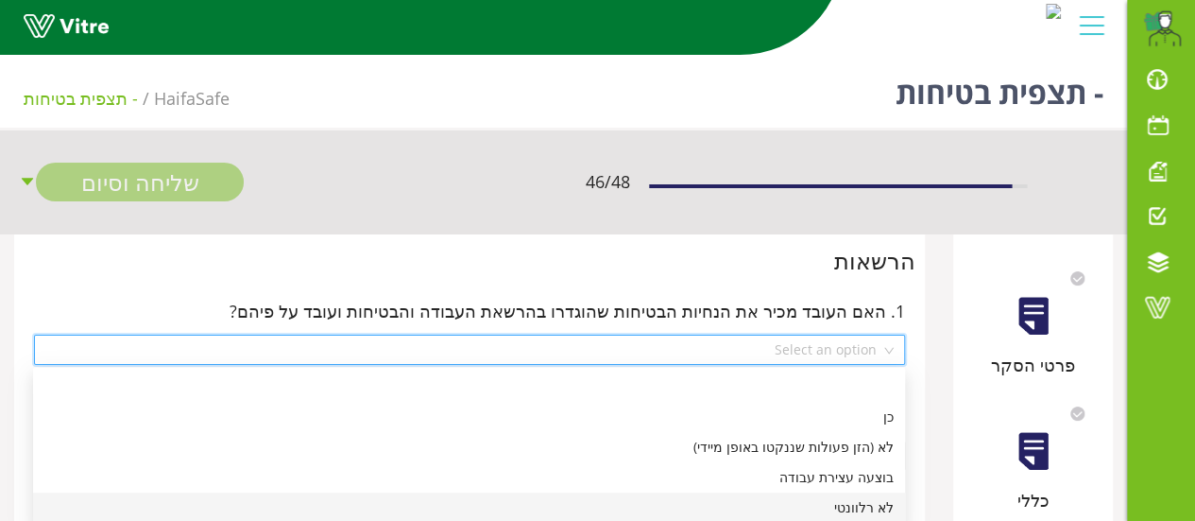
click at [834, 507] on div "לא רלוונטי" at bounding box center [468, 507] width 849 height 21
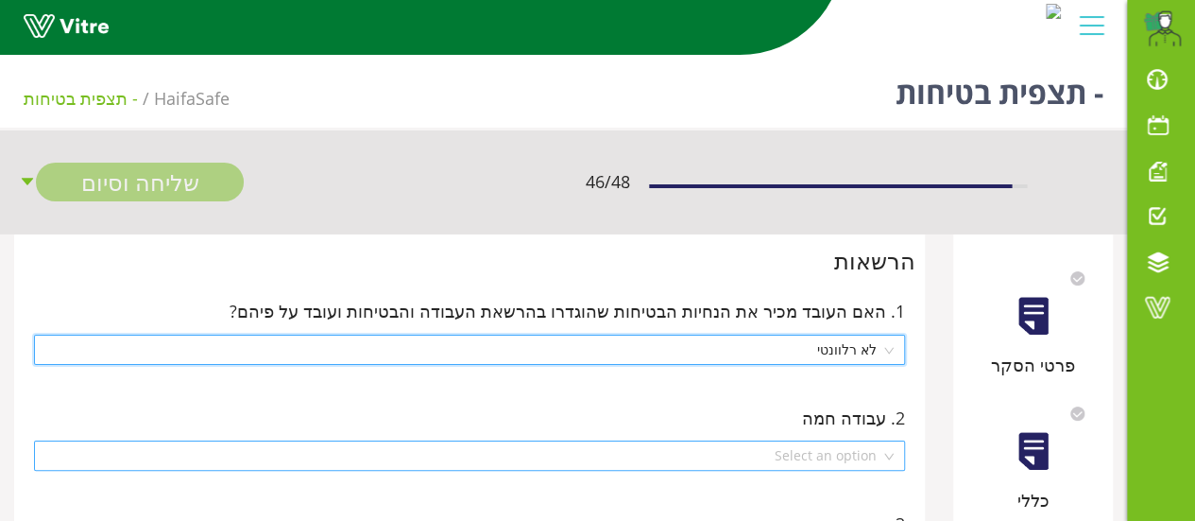
click at [890, 454] on div "Select an option" at bounding box center [469, 455] width 871 height 30
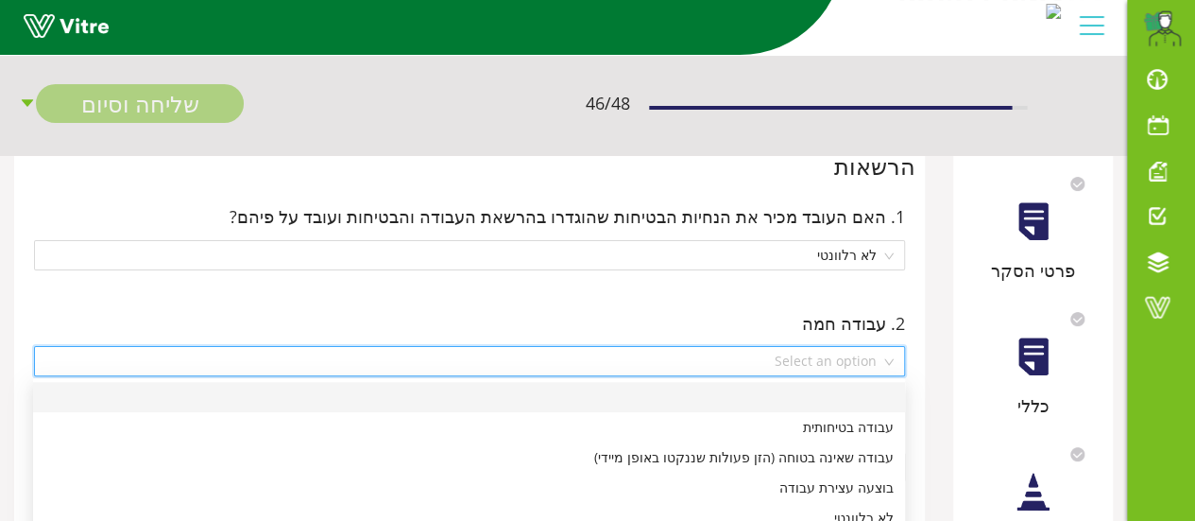
scroll to position [189, 0]
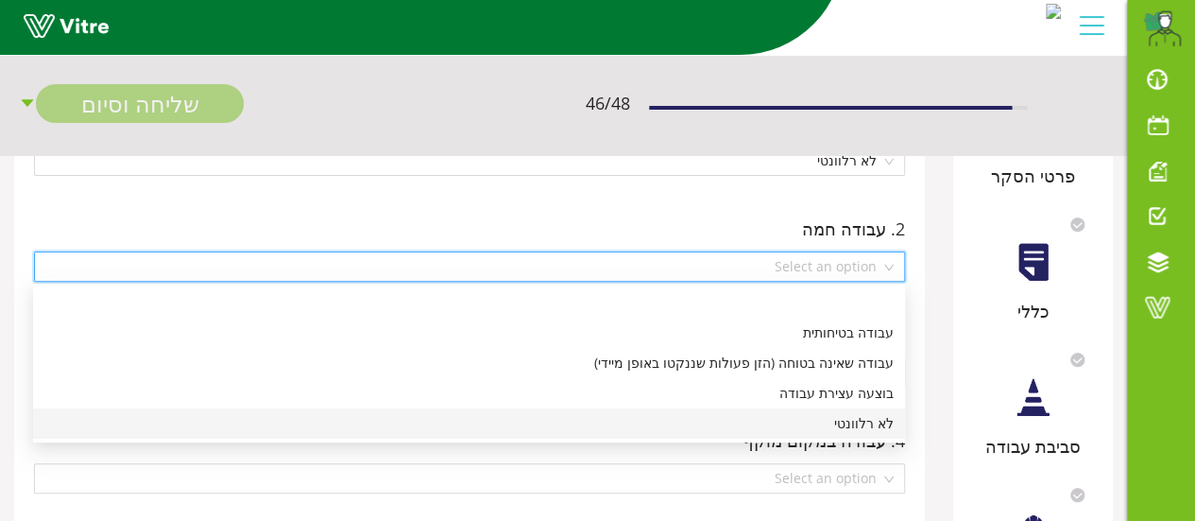
click at [869, 426] on div "לא רלוונטי" at bounding box center [468, 423] width 849 height 21
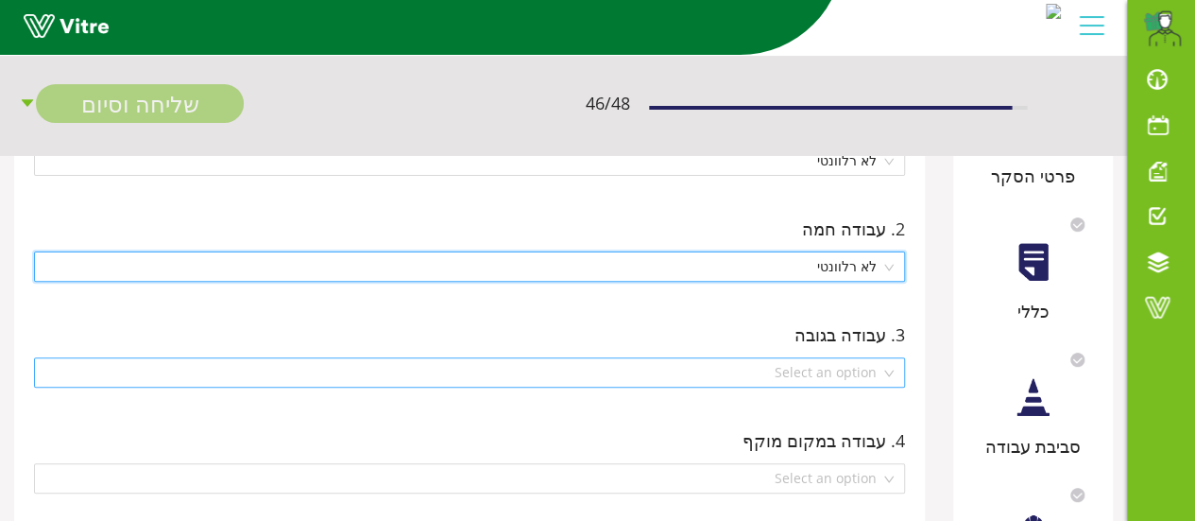
click at [888, 375] on div "Select an option" at bounding box center [469, 372] width 871 height 30
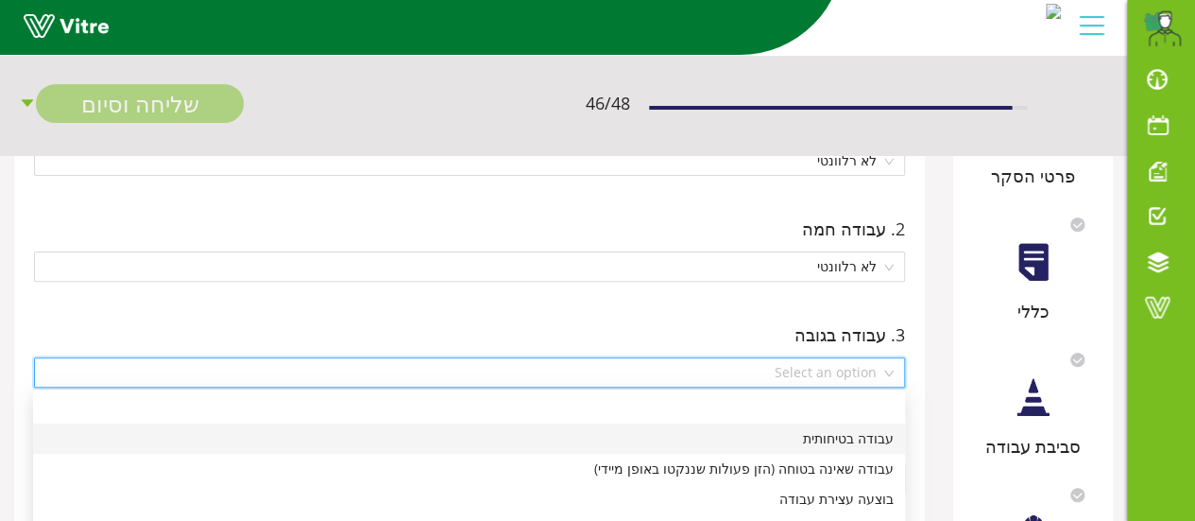
scroll to position [283, 0]
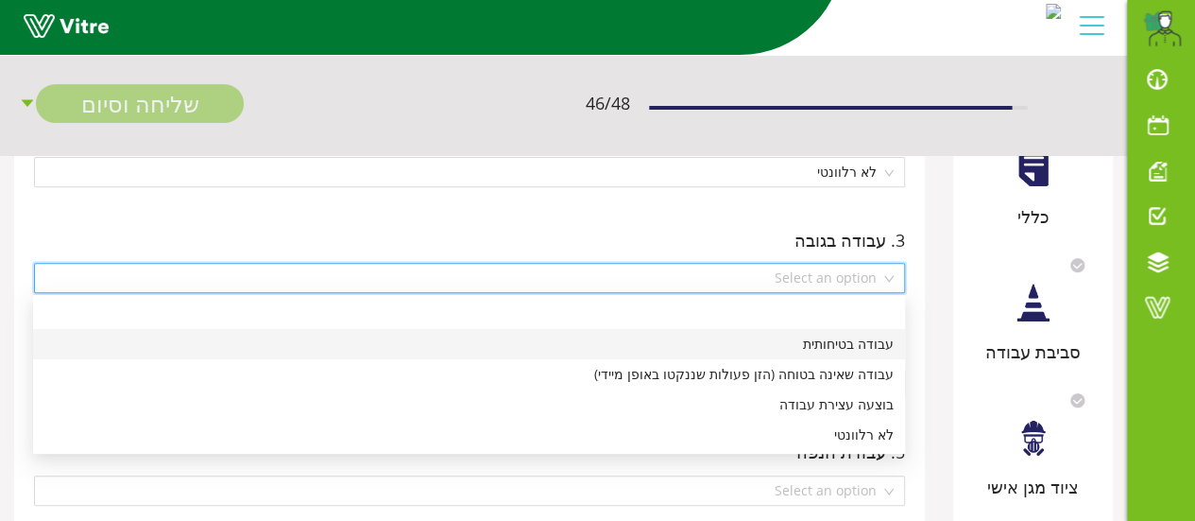
click at [866, 438] on div "לא רלוונטי" at bounding box center [468, 434] width 849 height 21
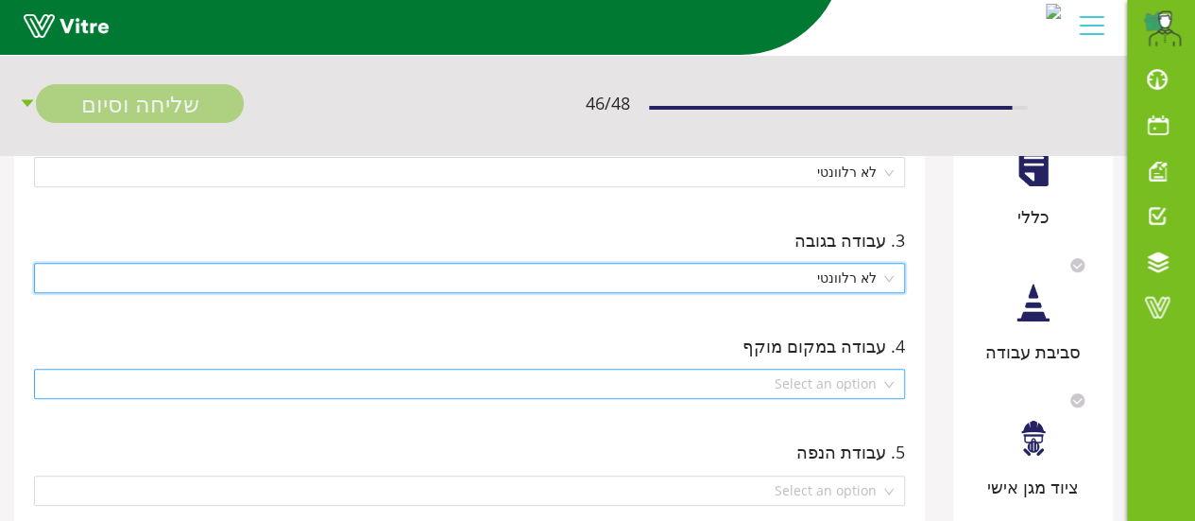
click at [891, 379] on div "Select an option" at bounding box center [469, 383] width 871 height 30
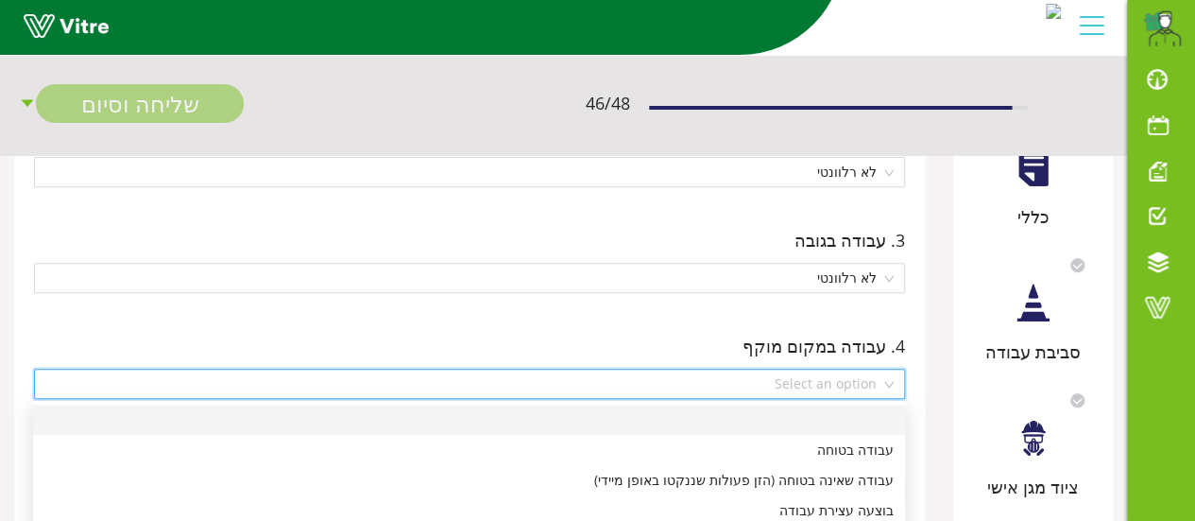
scroll to position [378, 0]
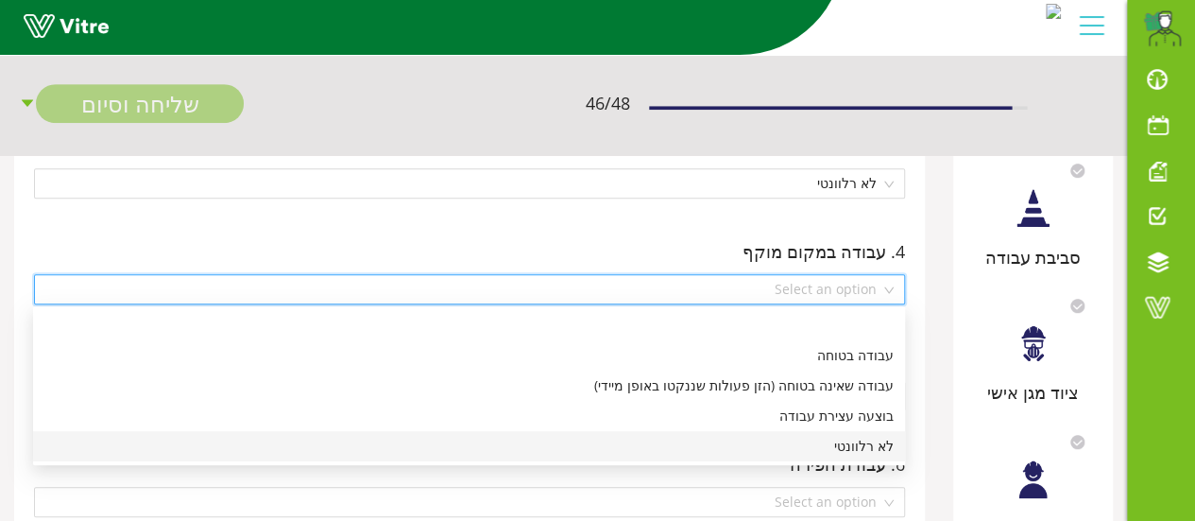
click at [857, 445] on div "לא רלוונטי" at bounding box center [468, 446] width 849 height 21
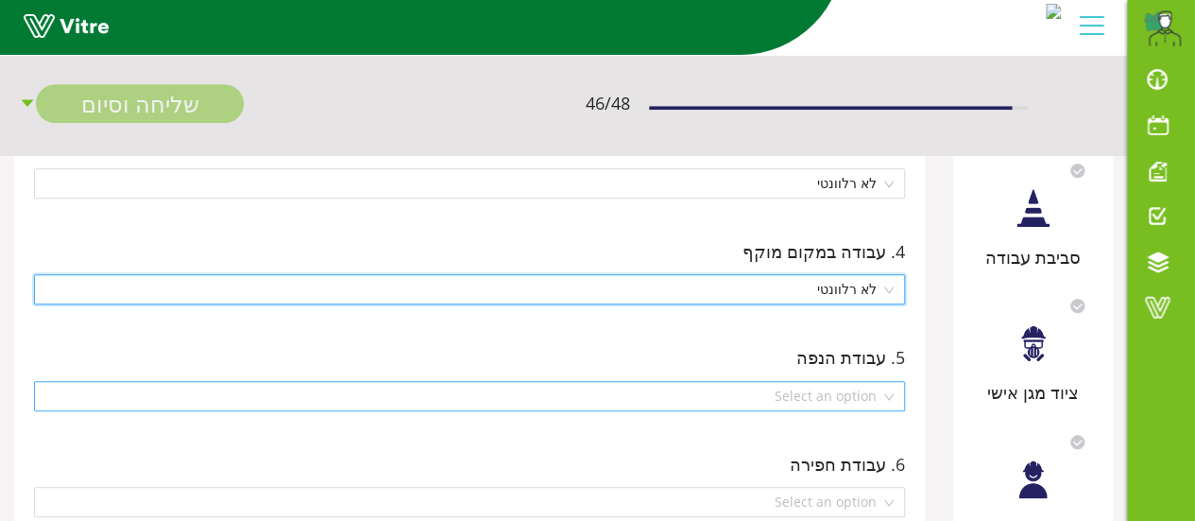
click at [890, 393] on div "Select an option" at bounding box center [469, 396] width 871 height 30
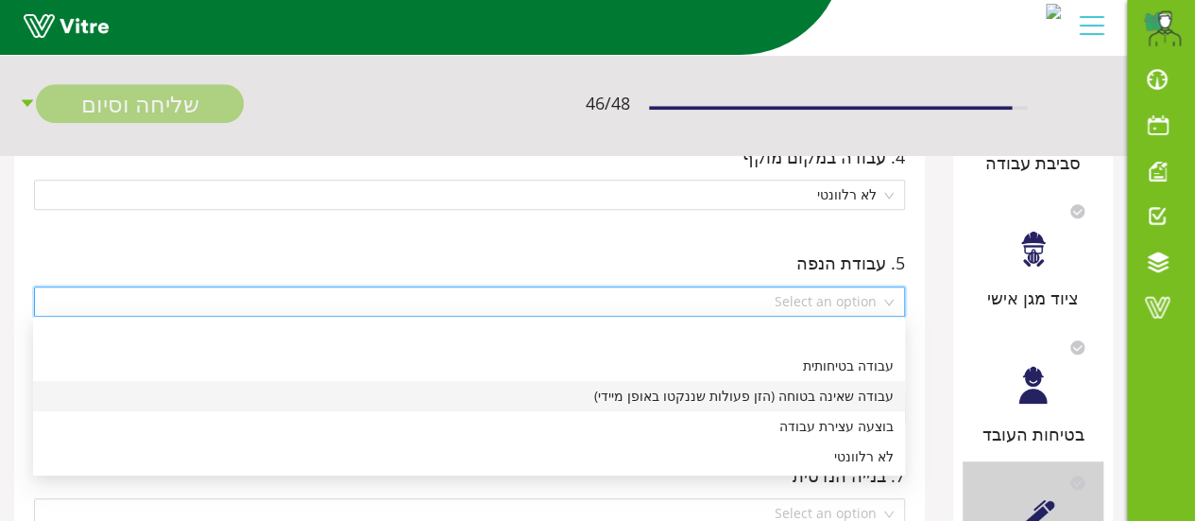
scroll to position [567, 0]
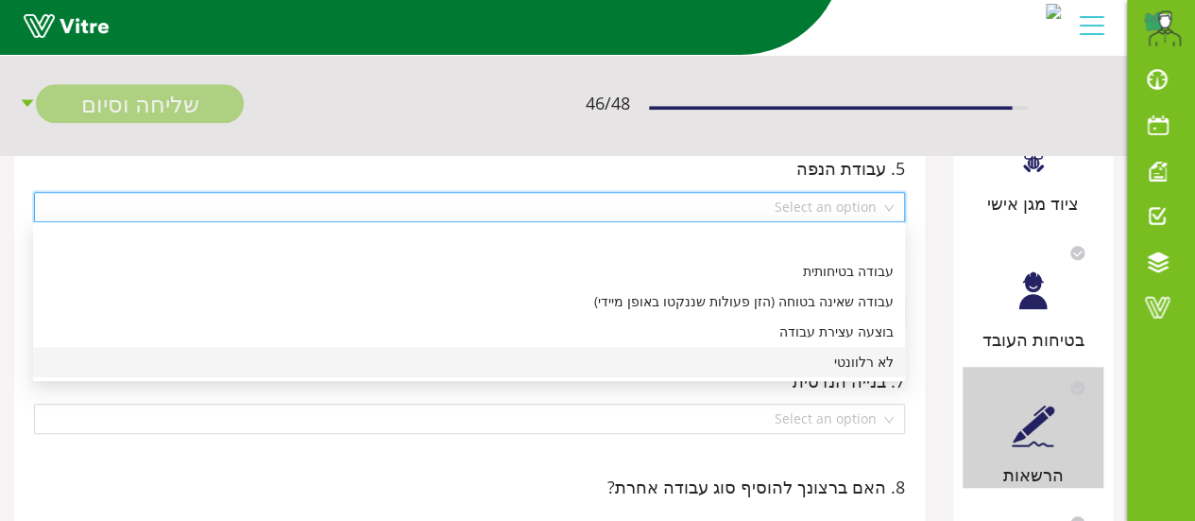
click at [873, 368] on div "לא רלוונטי" at bounding box center [468, 361] width 849 height 21
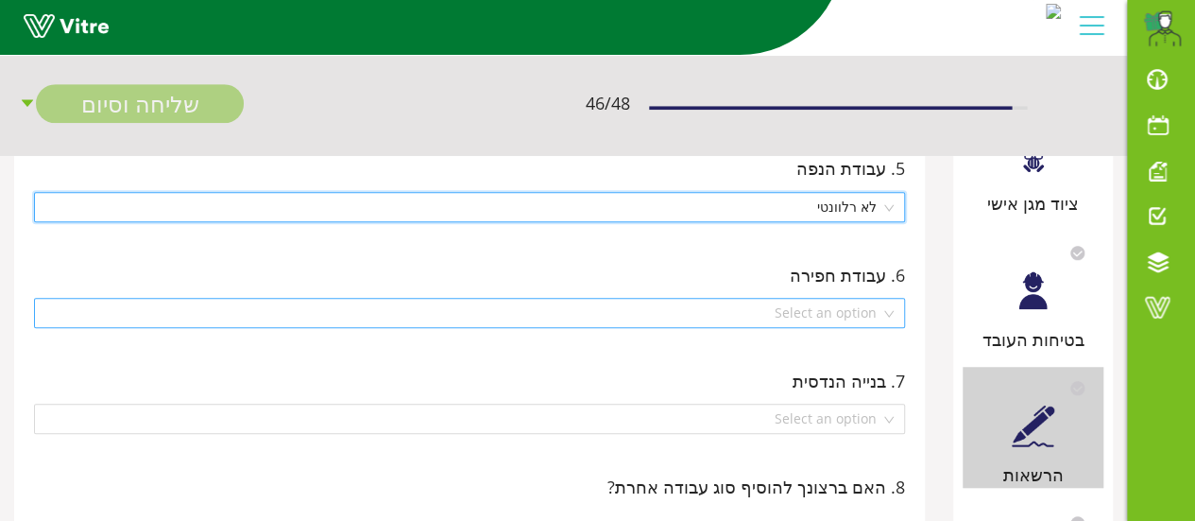
click at [890, 311] on div "Select an option" at bounding box center [469, 313] width 871 height 30
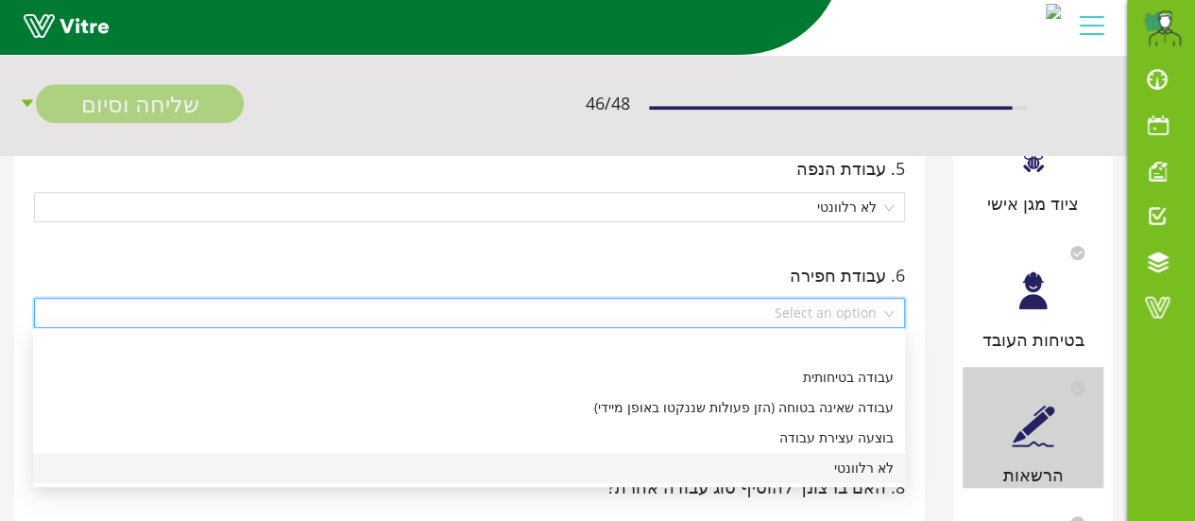
click at [879, 468] on div "לא רלוונטי" at bounding box center [468, 467] width 849 height 21
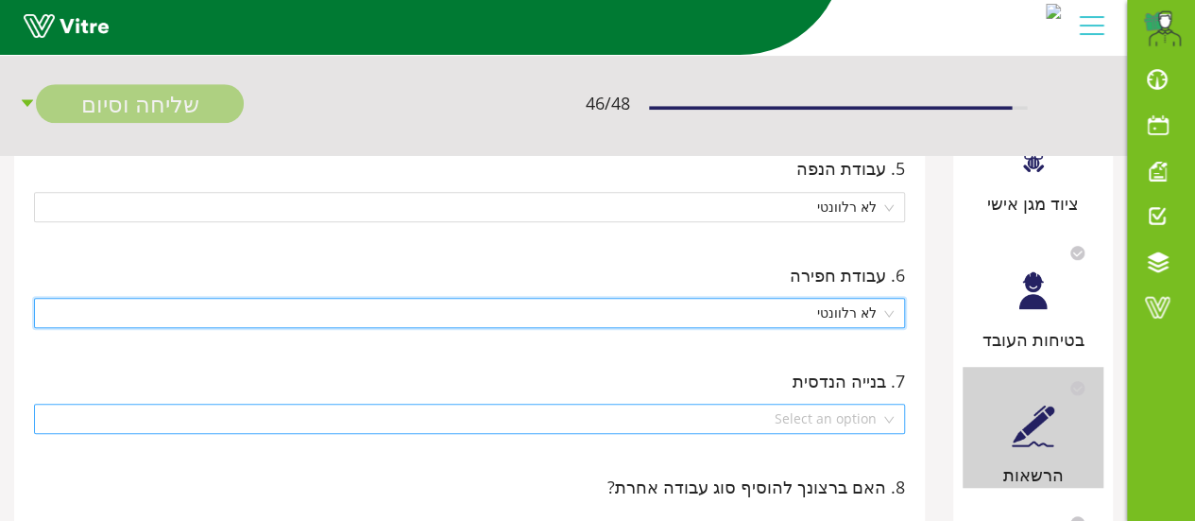
click at [888, 420] on div "Select an option" at bounding box center [469, 418] width 871 height 30
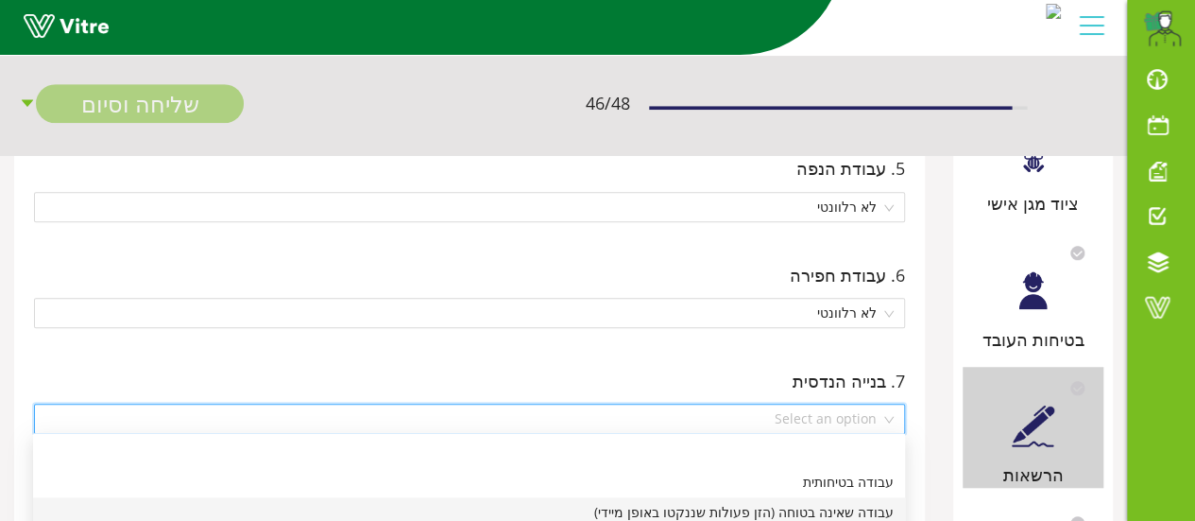
scroll to position [661, 0]
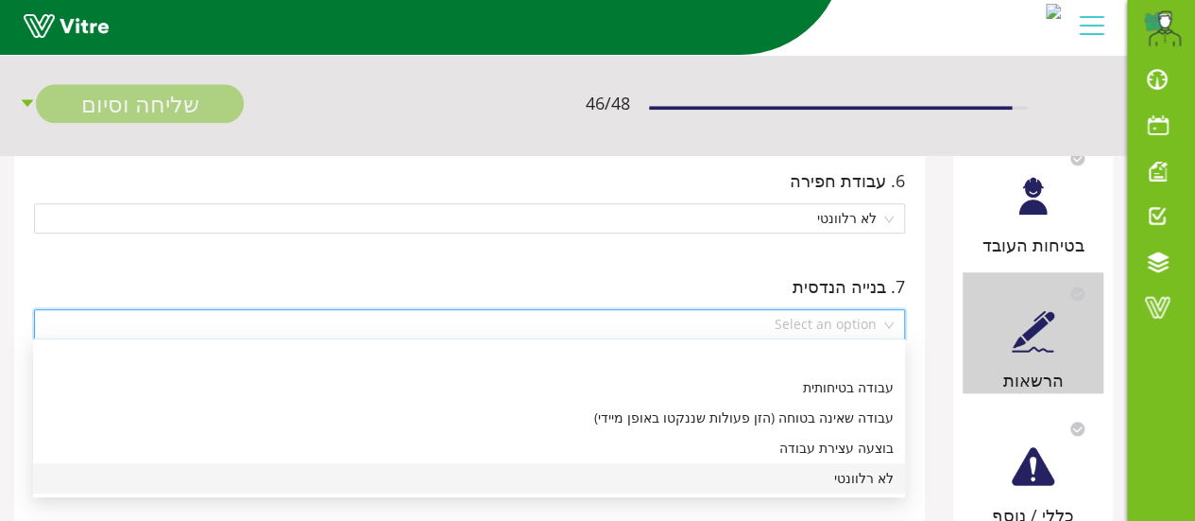
click at [870, 476] on div "לא רלוונטי" at bounding box center [468, 478] width 849 height 21
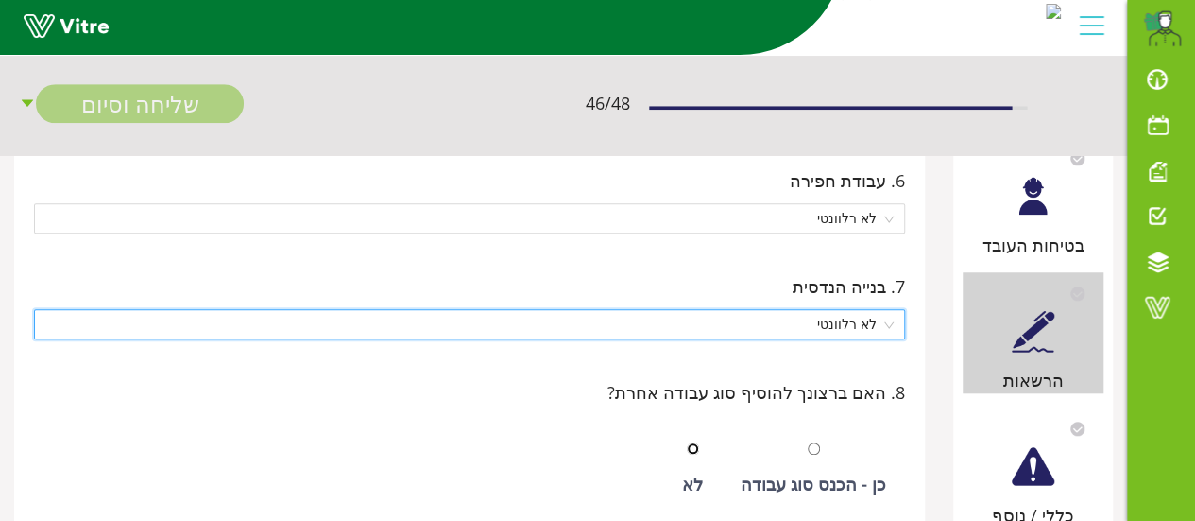
click at [699, 442] on input "radio" at bounding box center [693, 448] width 12 height 12
radio input "true"
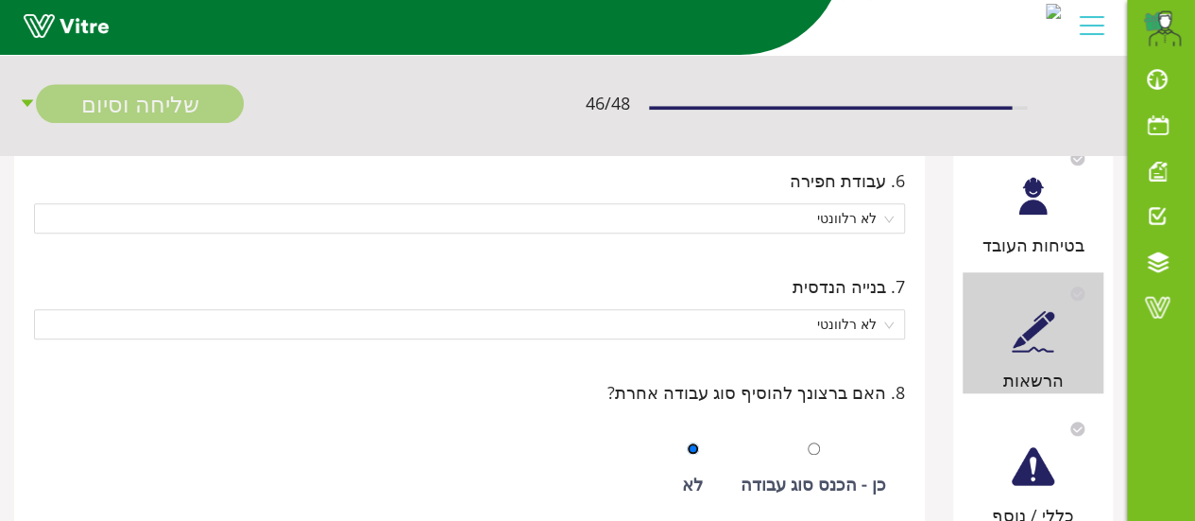
scroll to position [756, 0]
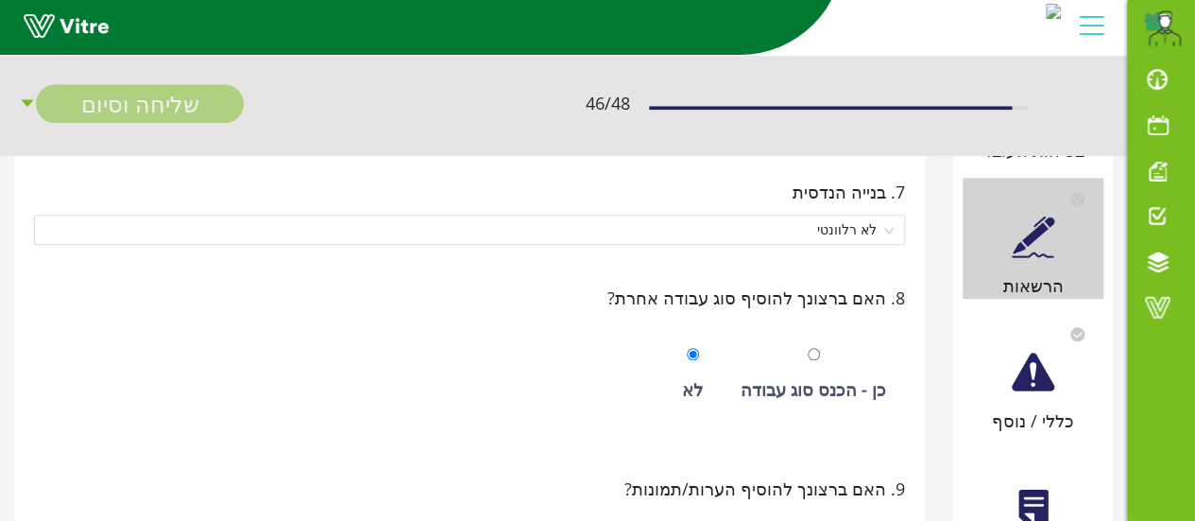
click at [1028, 386] on div at bounding box center [1033, 371] width 43 height 43
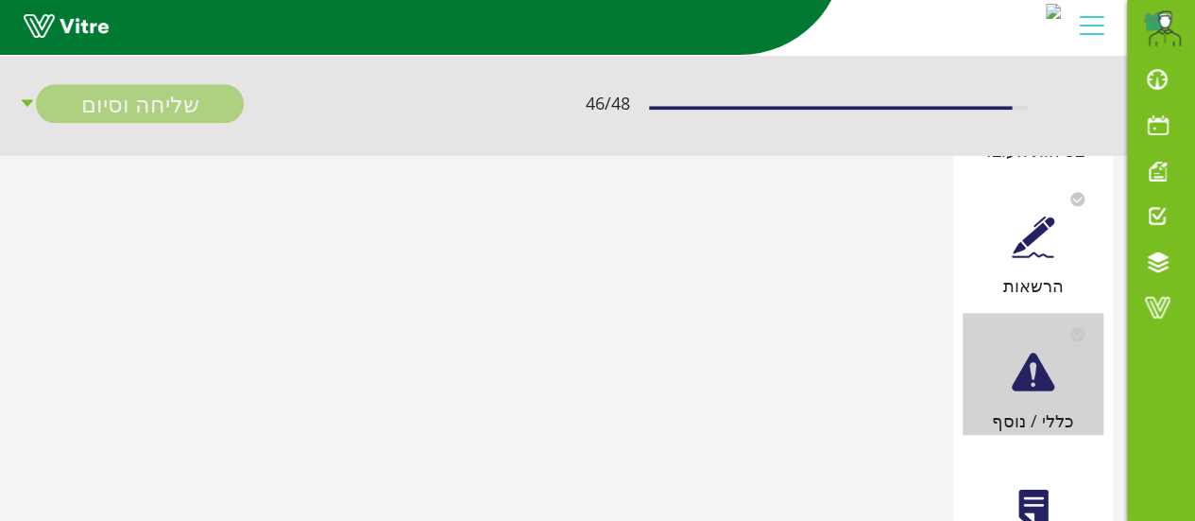
scroll to position [0, 0]
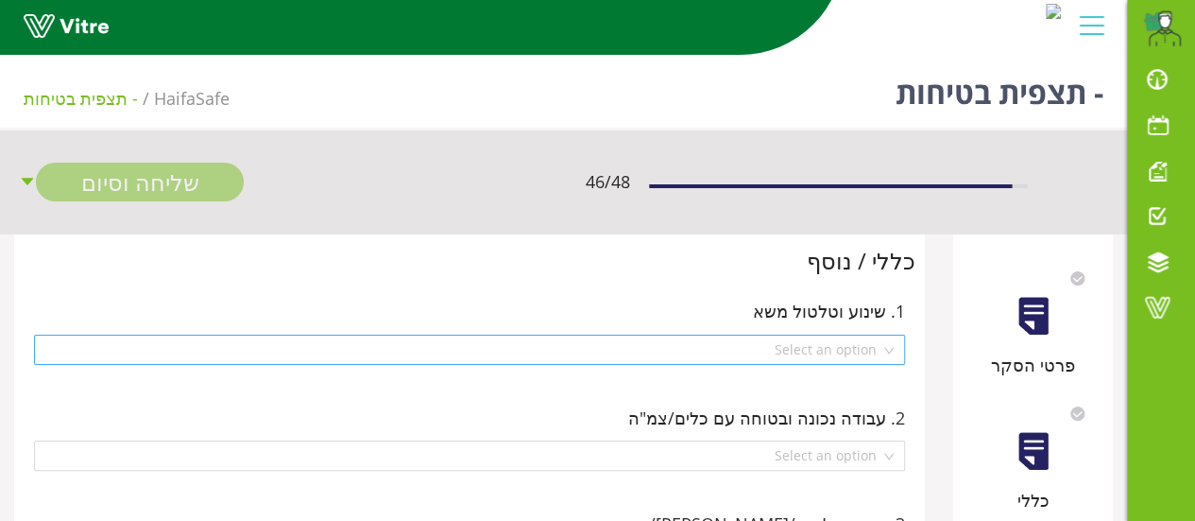
click at [890, 350] on div "Select an option" at bounding box center [469, 349] width 871 height 30
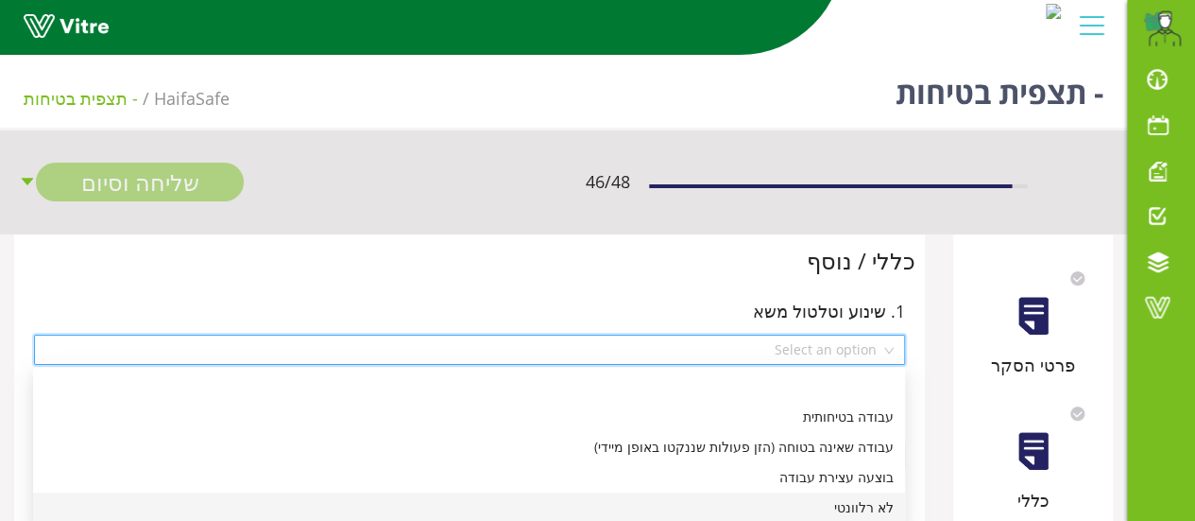
click at [882, 509] on div "לא רלוונטי" at bounding box center [468, 507] width 849 height 21
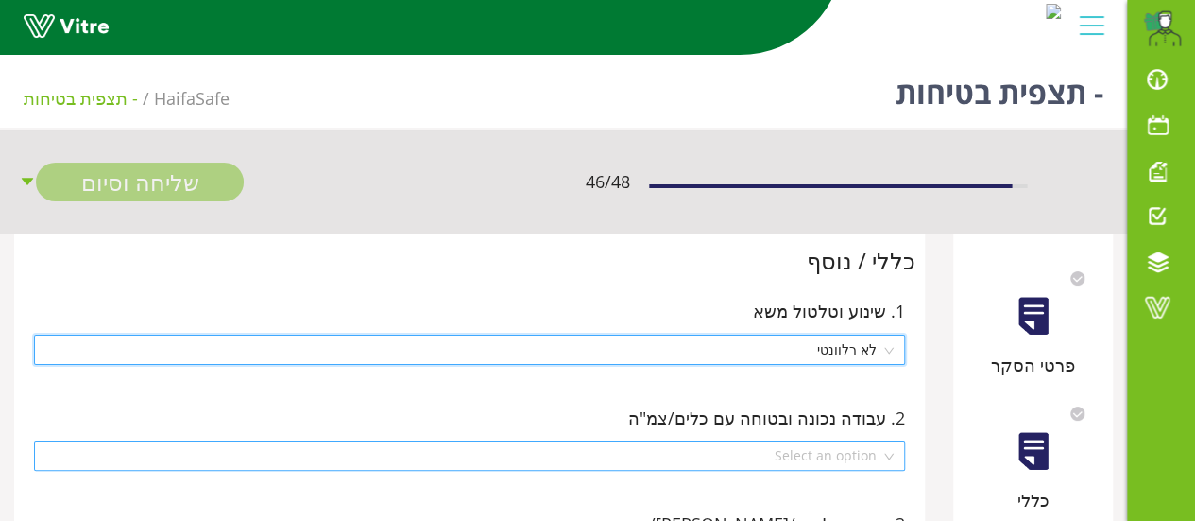
click at [886, 456] on div "Select an option" at bounding box center [469, 455] width 871 height 30
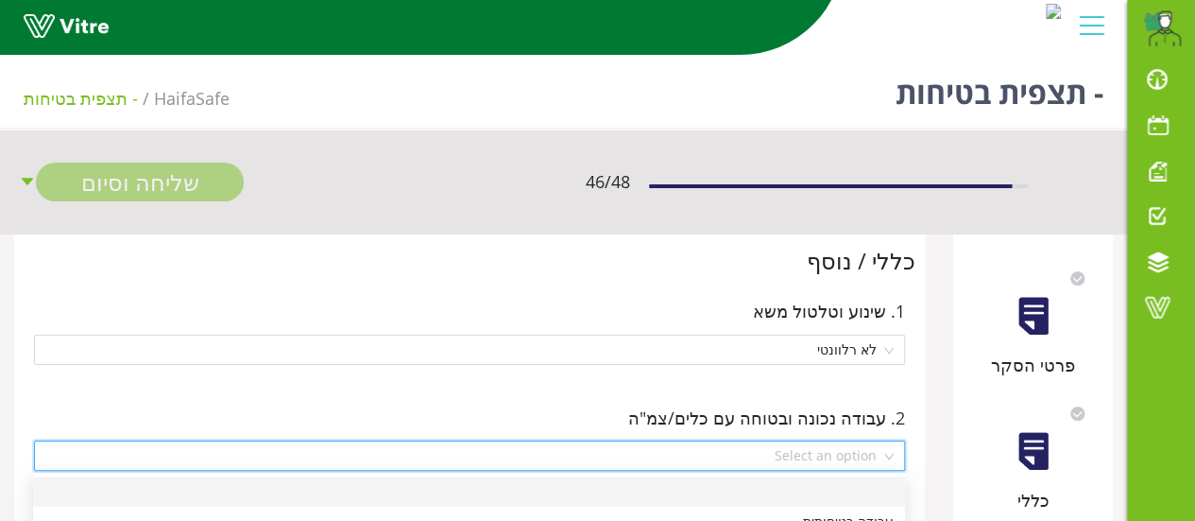
scroll to position [94, 0]
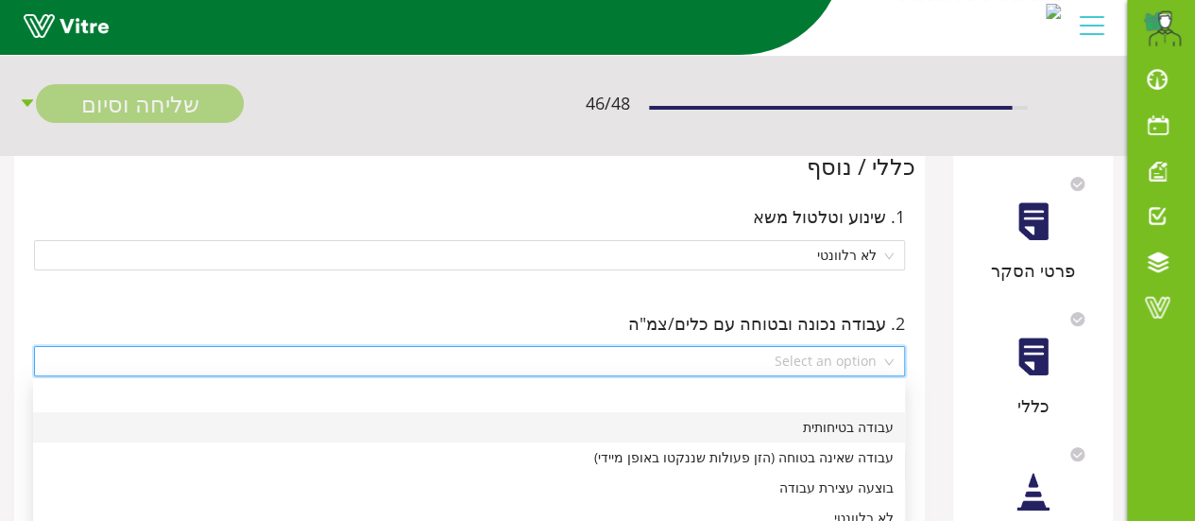
click at [882, 428] on div "עבודה בטיחותית" at bounding box center [468, 427] width 849 height 21
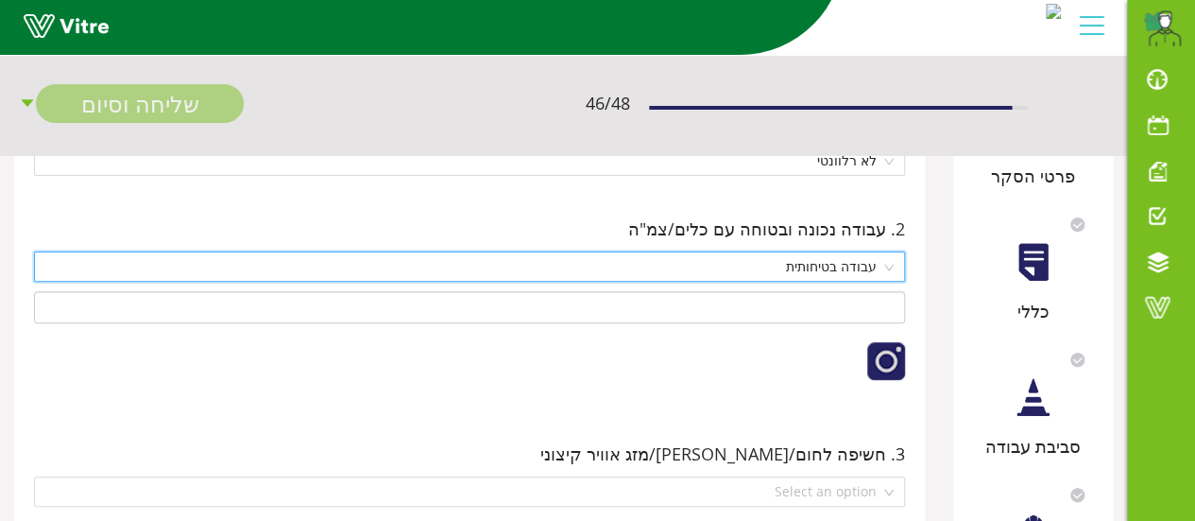
scroll to position [283, 0]
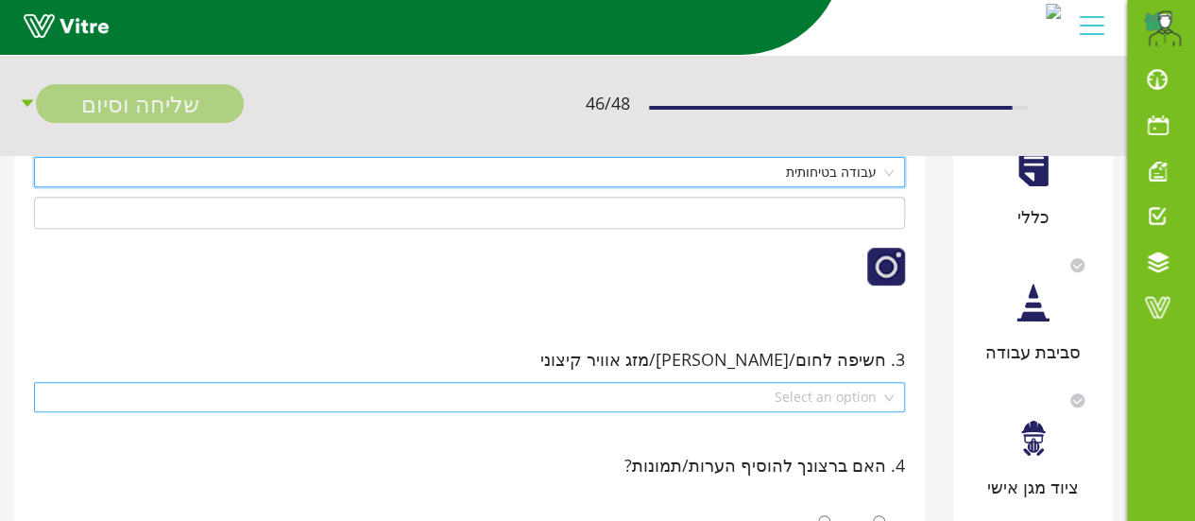
click at [892, 399] on div "Select an option" at bounding box center [469, 397] width 871 height 30
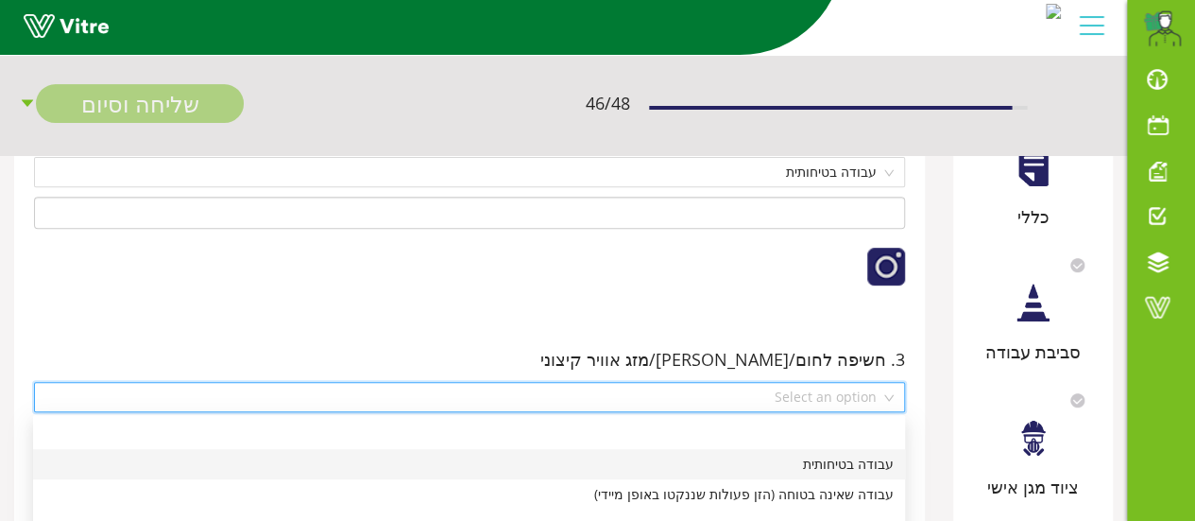
click at [885, 469] on div "עבודה בטיחותית" at bounding box center [468, 463] width 849 height 21
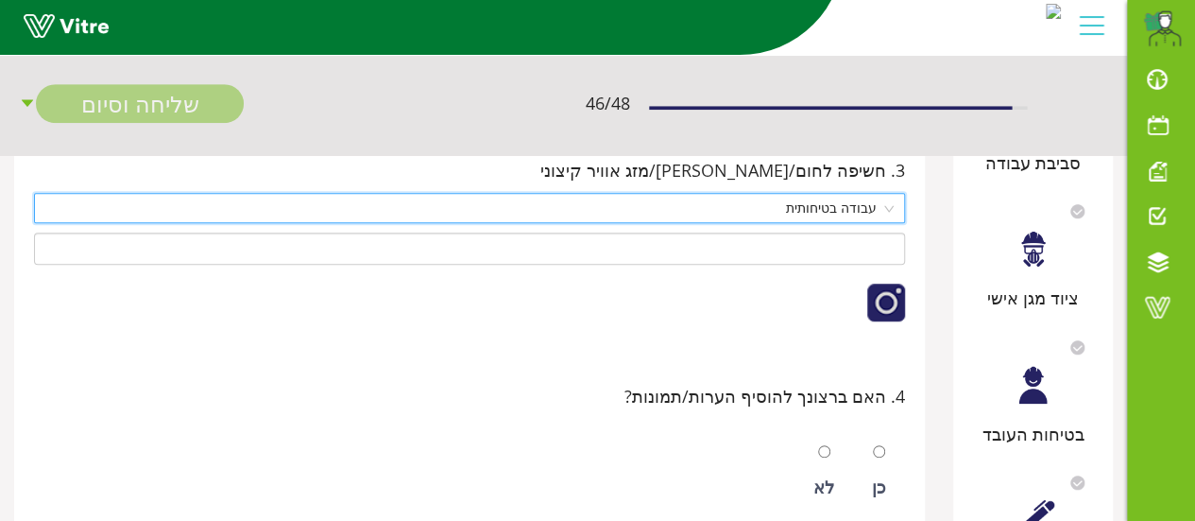
scroll to position [567, 0]
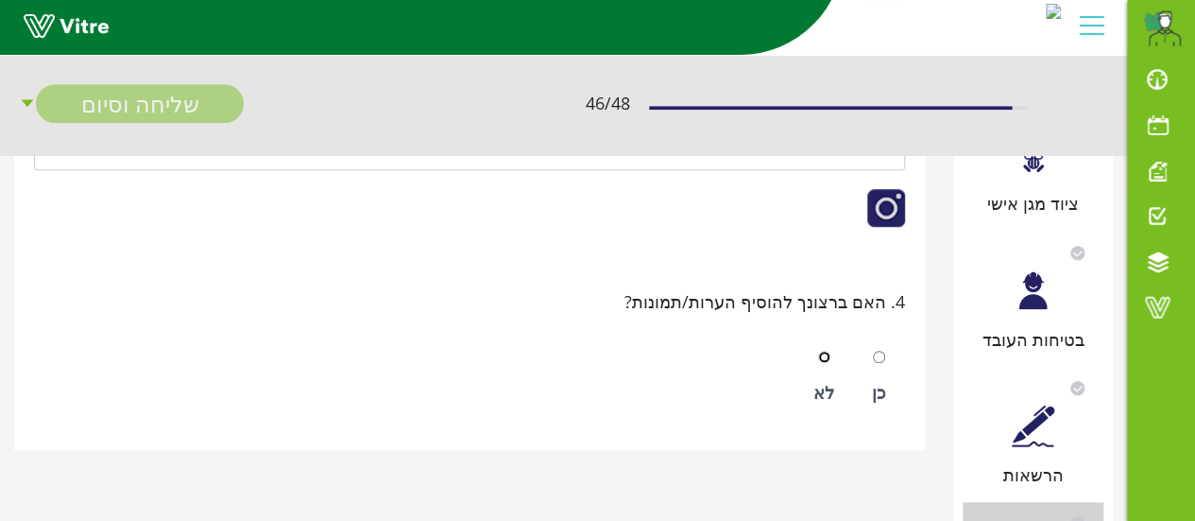
click at [822, 350] on input "radio" at bounding box center [824, 356] width 12 height 12
radio input "true"
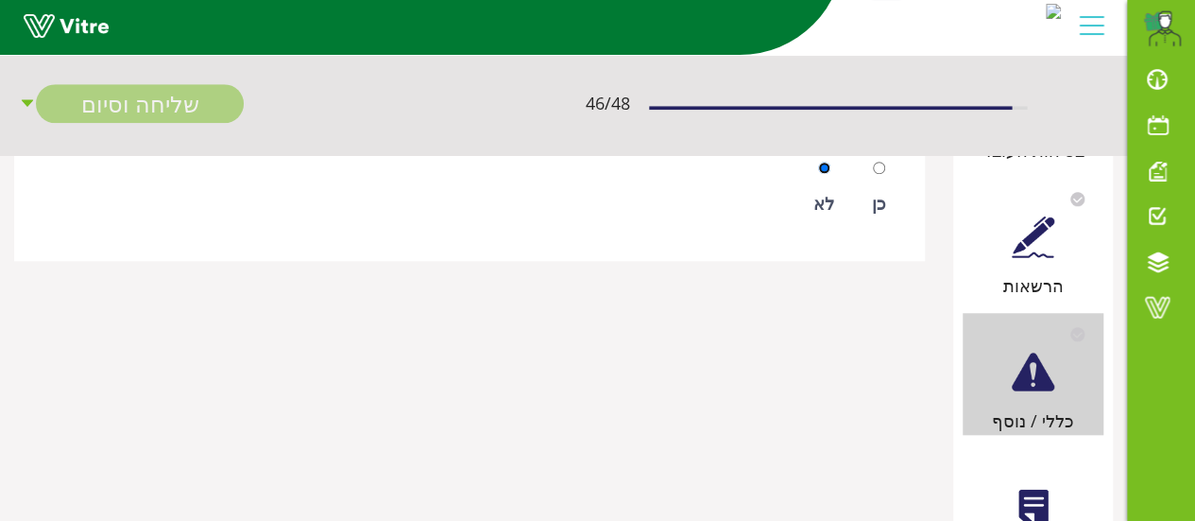
scroll to position [850, 0]
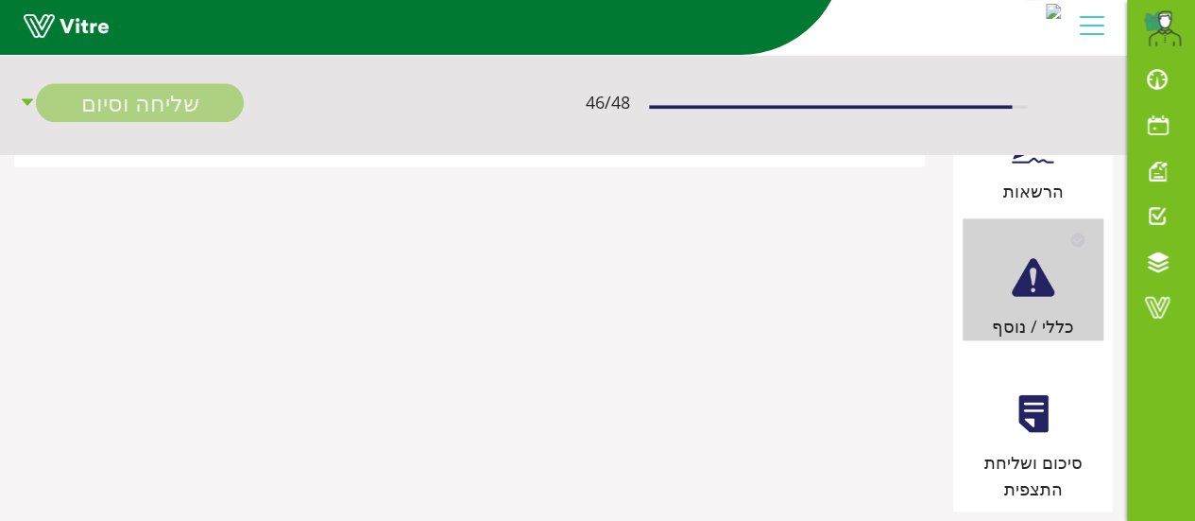
click at [1032, 426] on div at bounding box center [1033, 413] width 43 height 43
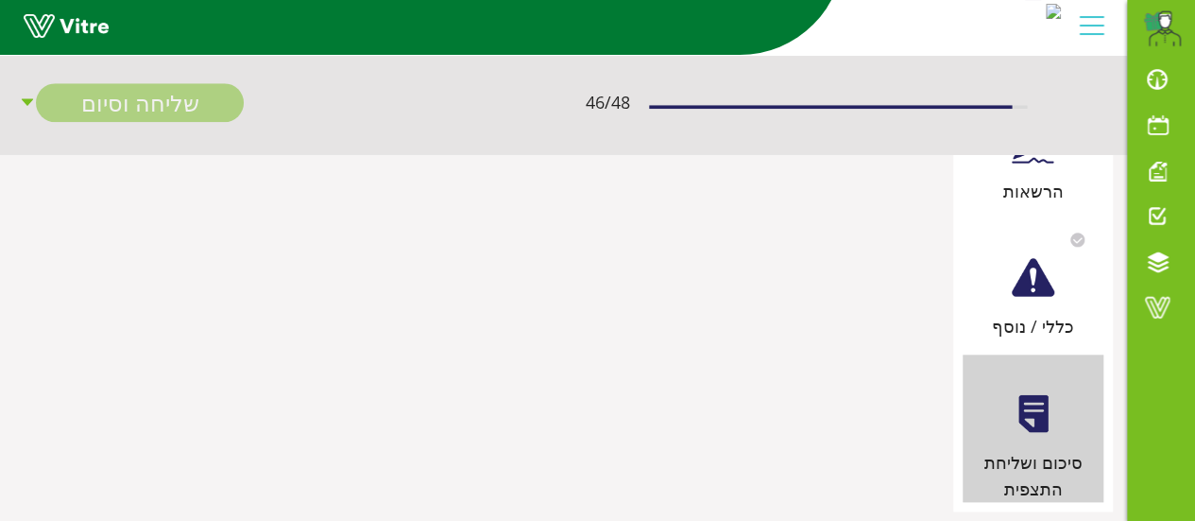
scroll to position [0, 0]
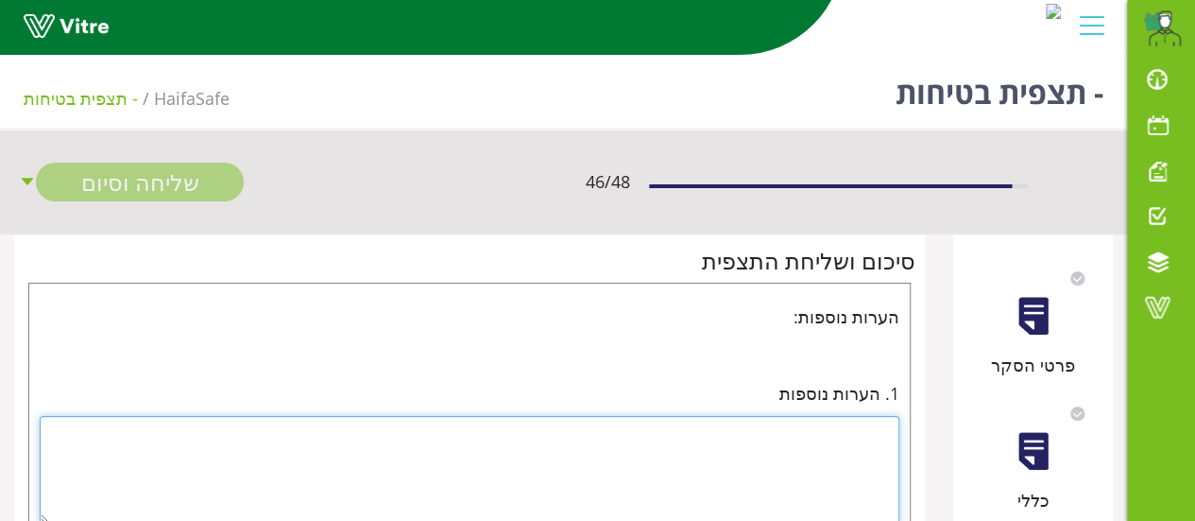
click at [880, 426] on textarea at bounding box center [470, 470] width 860 height 108
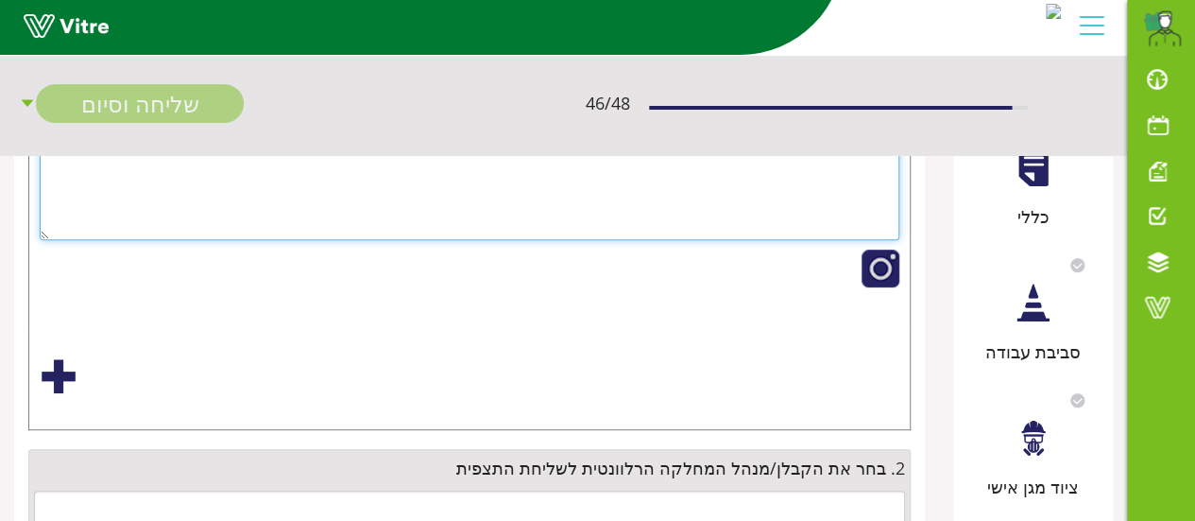
scroll to position [378, 0]
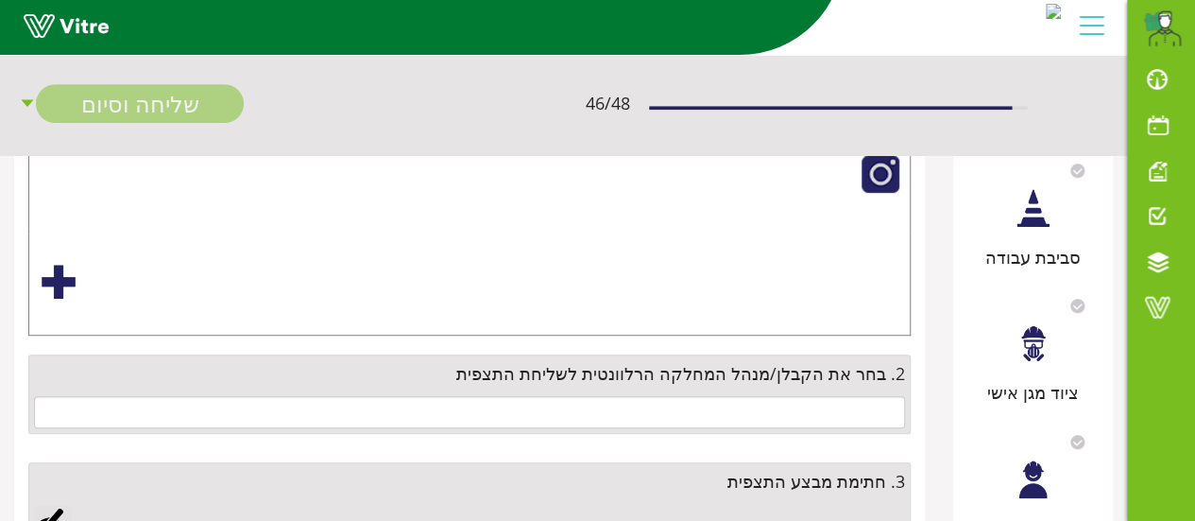
type textarea "עבודה תקינה"
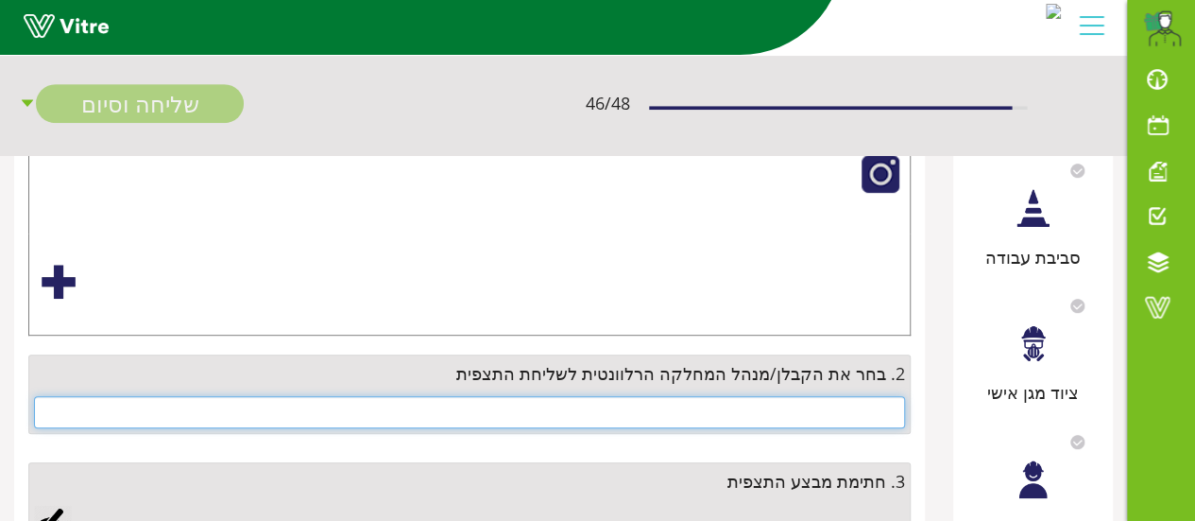
click at [777, 402] on input "text" at bounding box center [469, 412] width 871 height 32
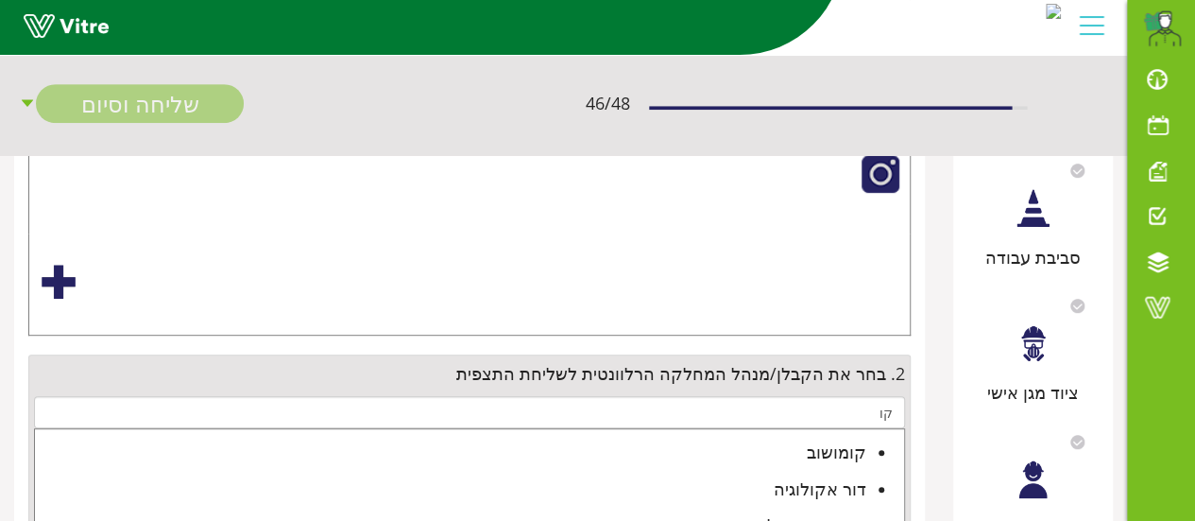
click at [819, 453] on div "קומושוב" at bounding box center [450, 451] width 831 height 26
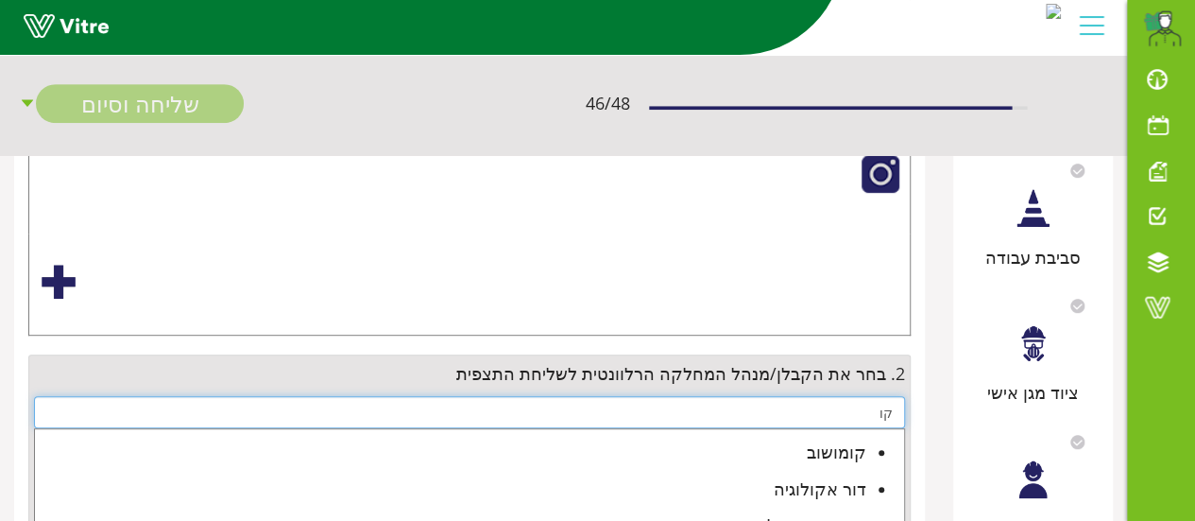
type input "קומושוב"
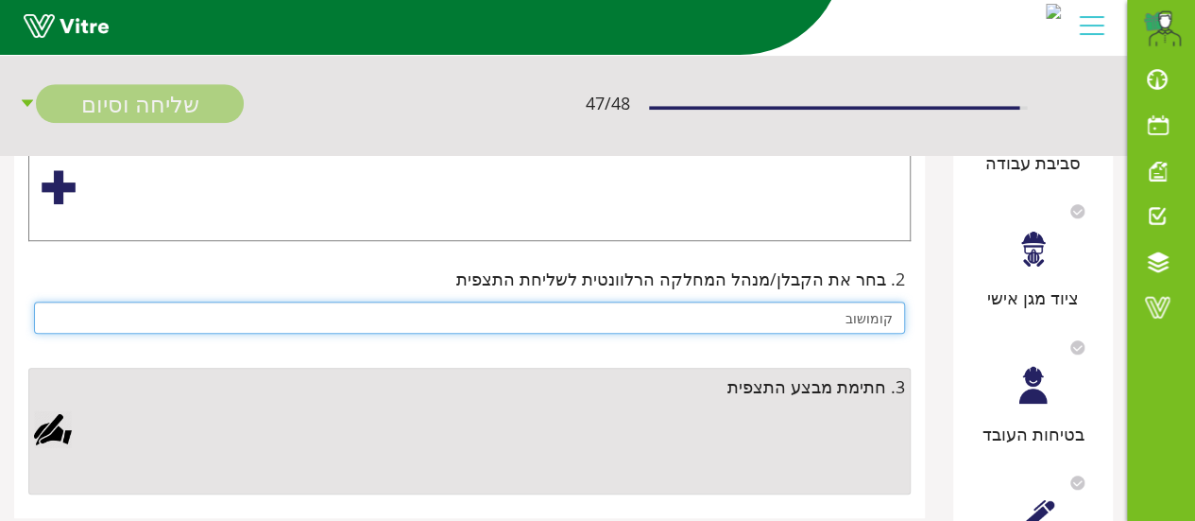
scroll to position [567, 0]
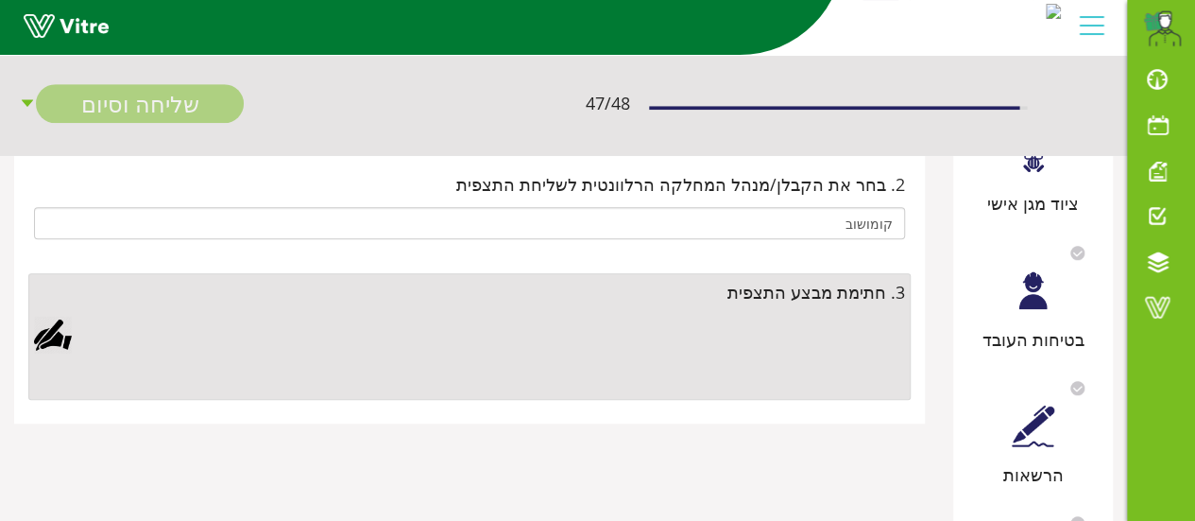
click at [60, 331] on div at bounding box center [53, 335] width 38 height 38
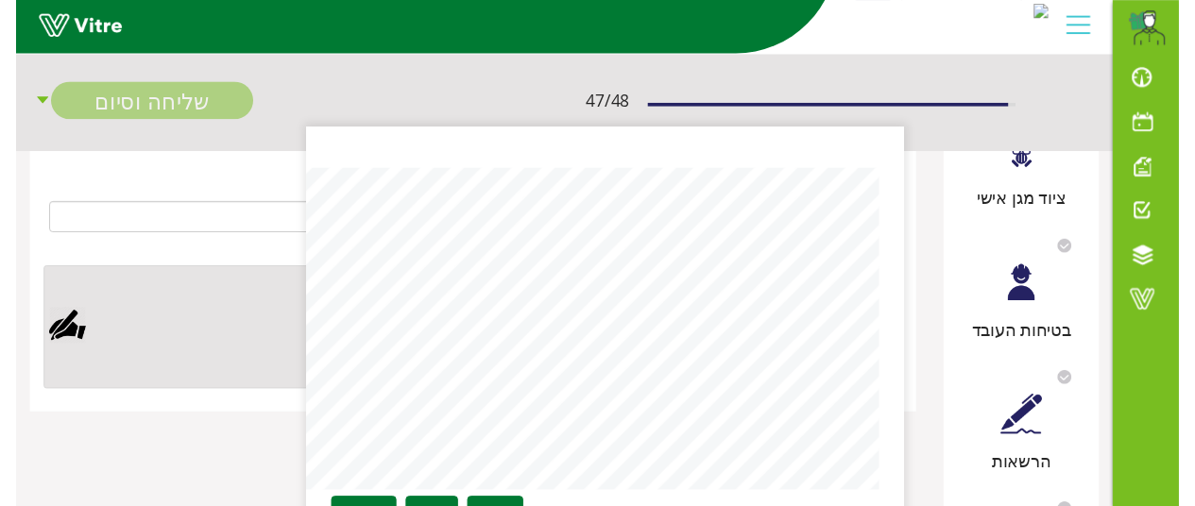
scroll to position [661, 0]
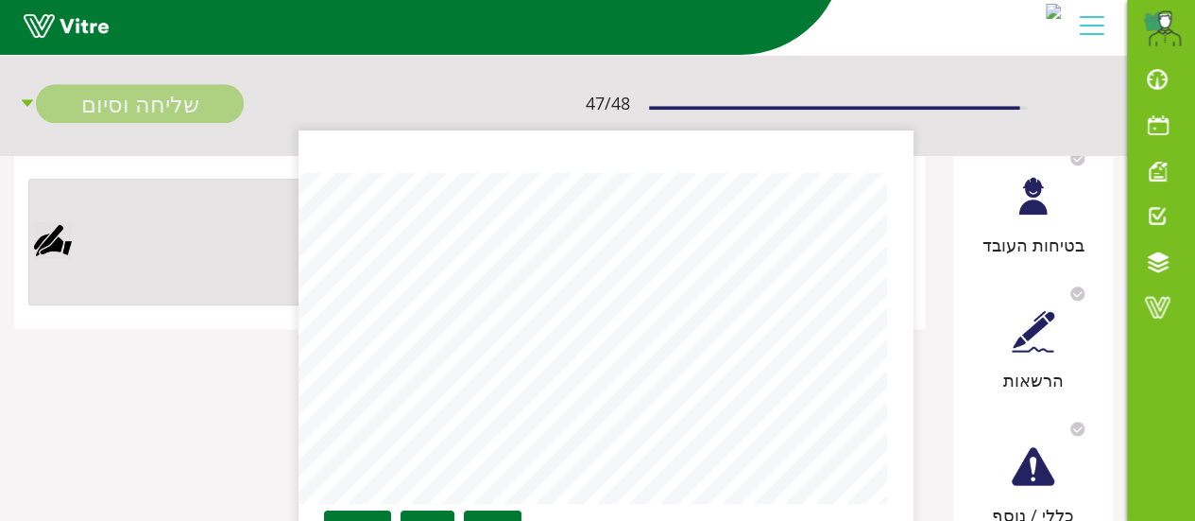
click at [810, 136] on div "Clear Save Cancel" at bounding box center [606, 366] width 614 height 472
click at [368, 516] on link "Cancel" at bounding box center [357, 526] width 67 height 32
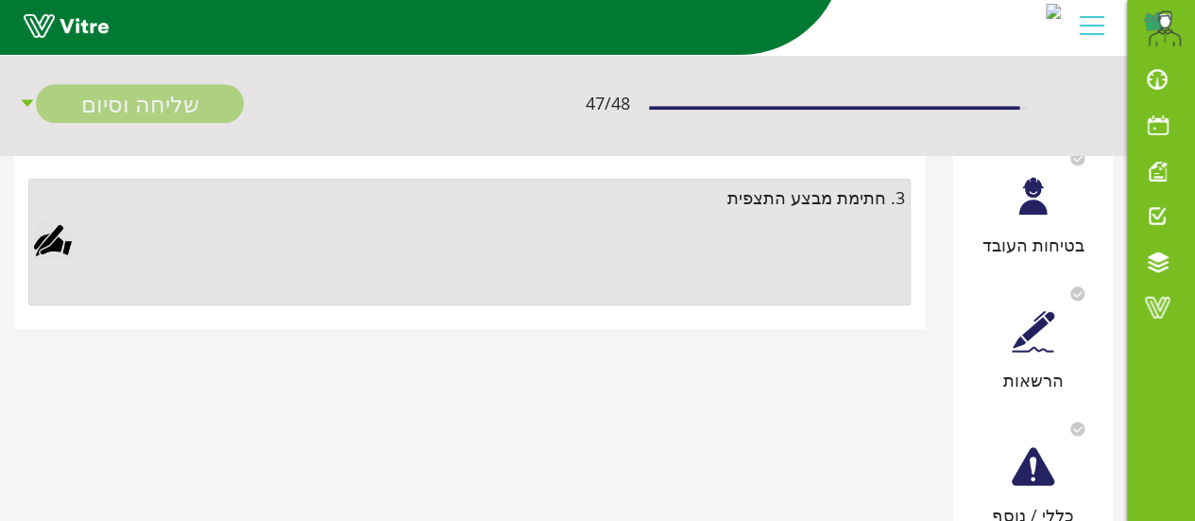
click at [53, 236] on div at bounding box center [53, 240] width 38 height 38
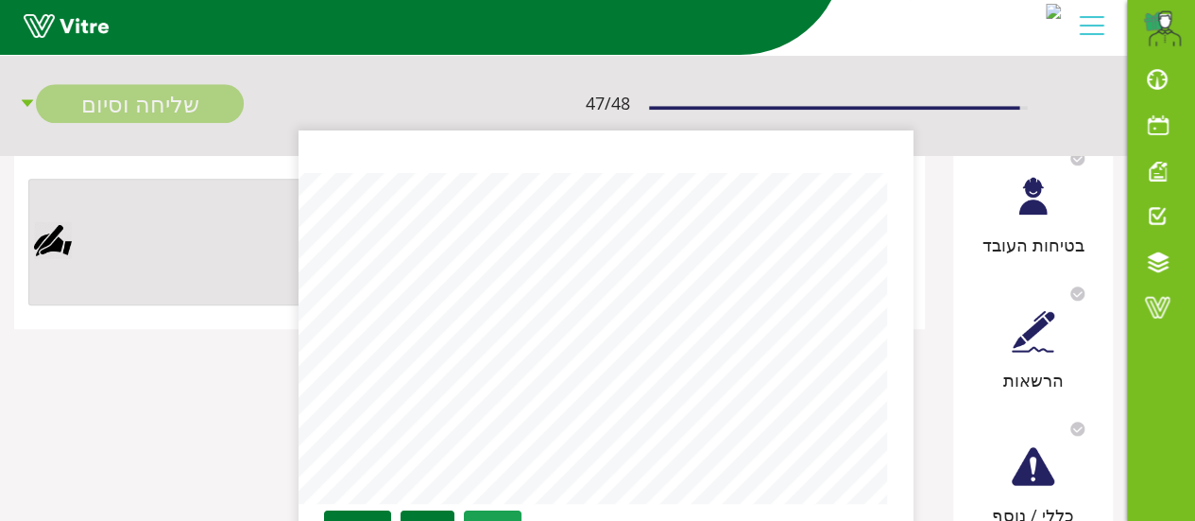
click at [484, 511] on link "Clear" at bounding box center [493, 526] width 58 height 32
click at [421, 512] on link "Save" at bounding box center [428, 526] width 54 height 32
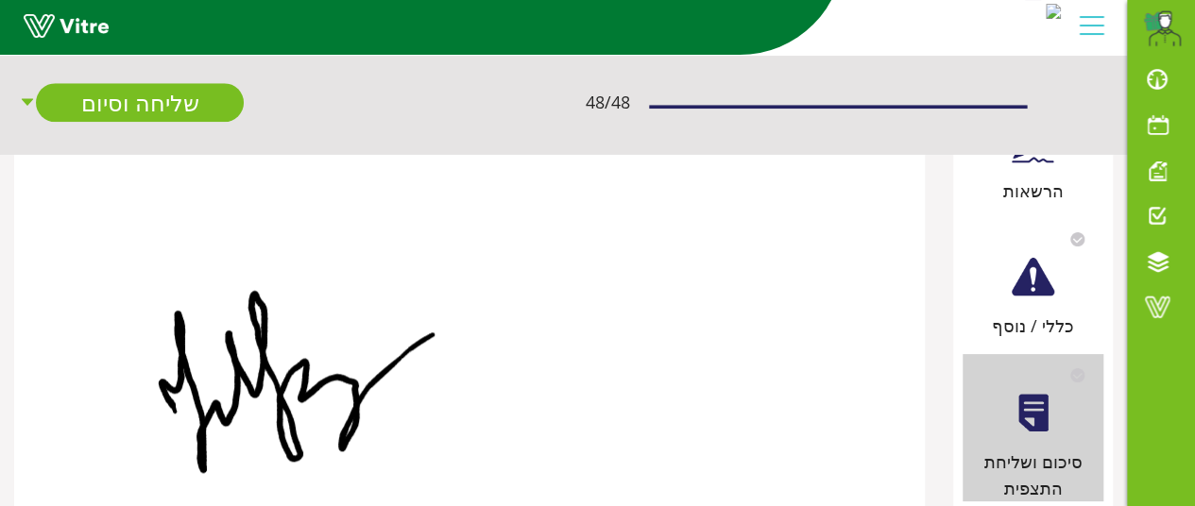
scroll to position [945, 0]
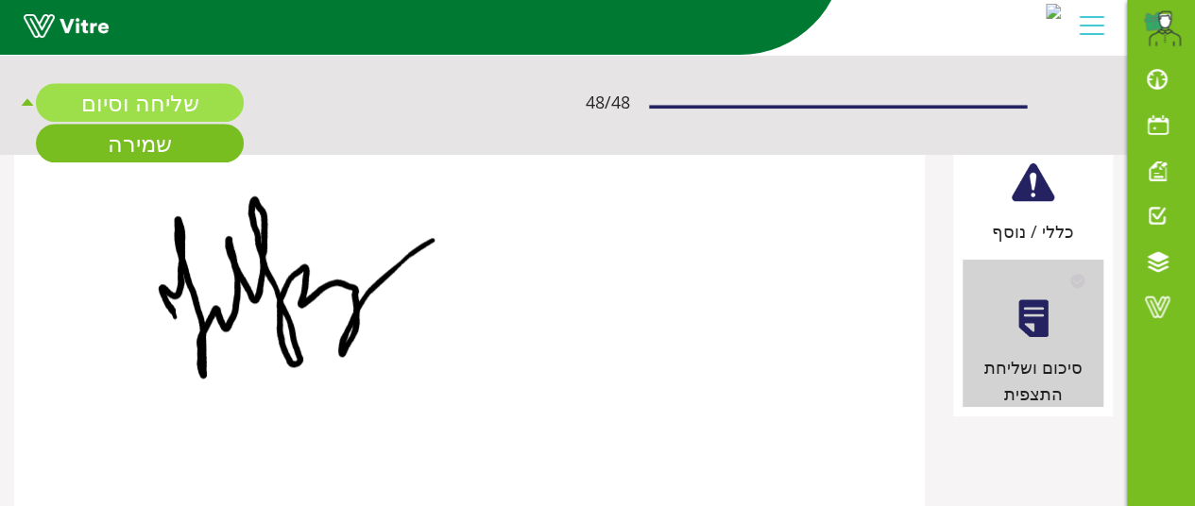
click at [161, 109] on link "שליחה וסיום" at bounding box center [140, 103] width 208 height 39
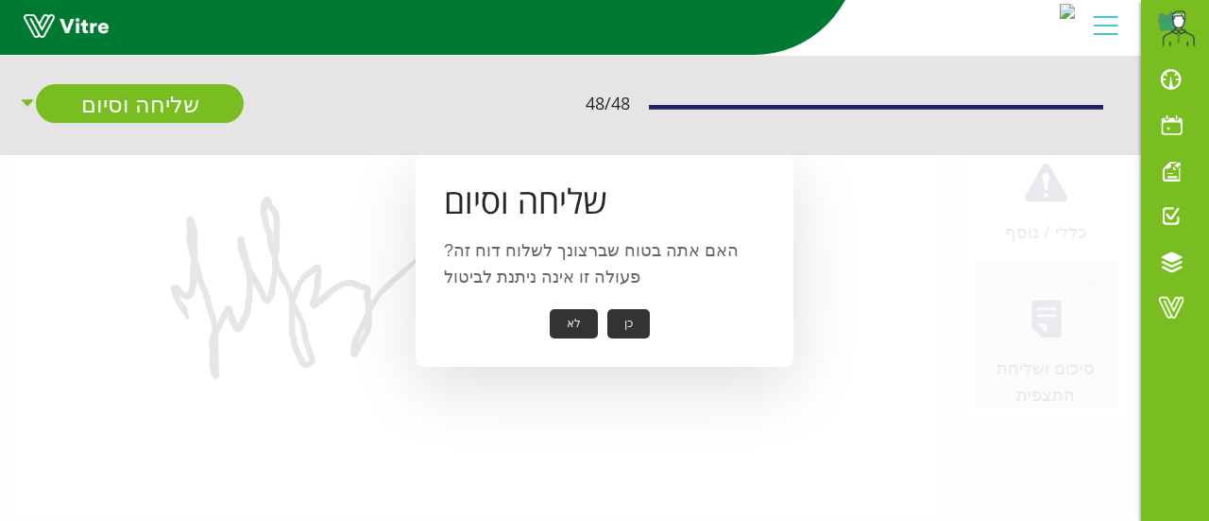
click at [620, 328] on button "כן" at bounding box center [628, 323] width 43 height 29
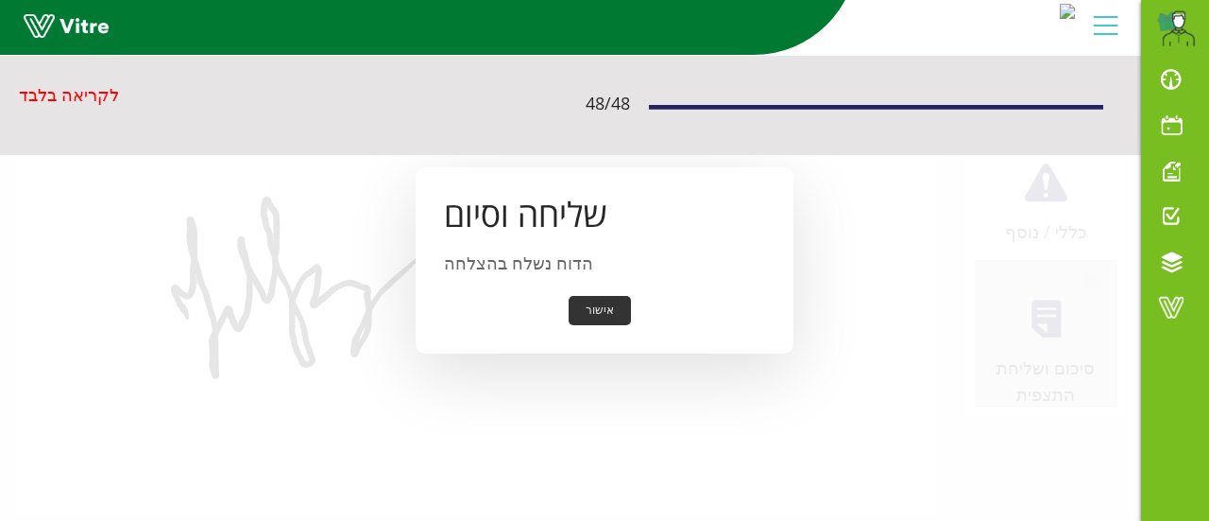
click at [605, 315] on button "אישור" at bounding box center [600, 310] width 62 height 29
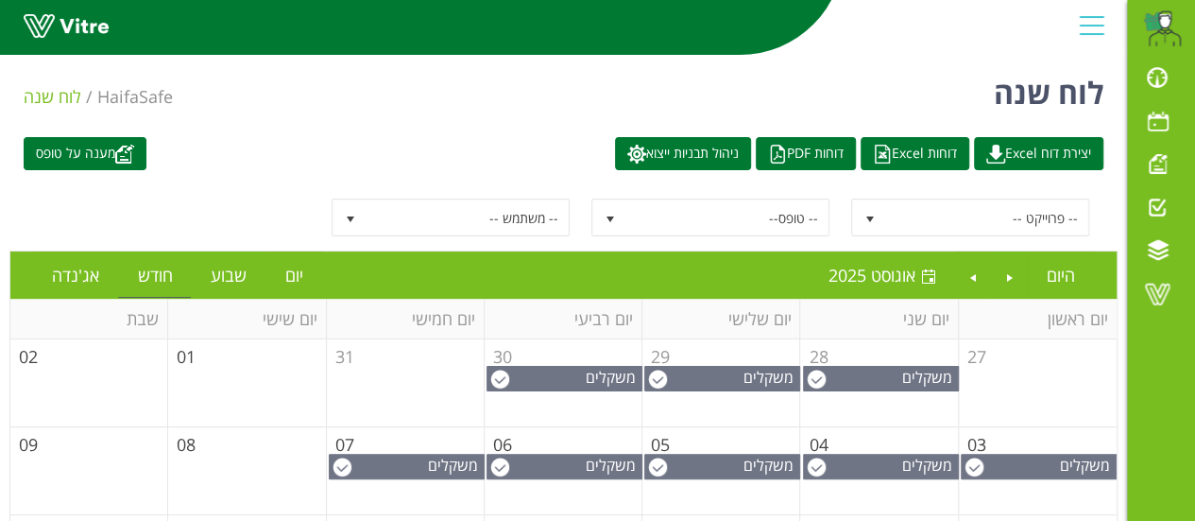
click at [389, 367] on td "31" at bounding box center [406, 383] width 158 height 88
click at [430, 373] on td "31" at bounding box center [406, 383] width 158 height 88
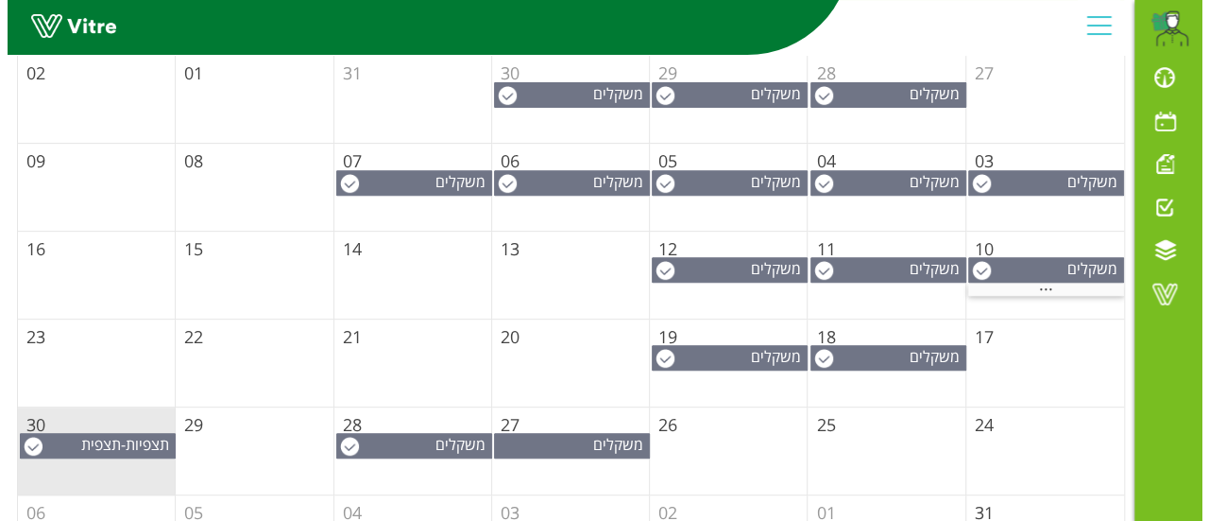
scroll to position [350, 0]
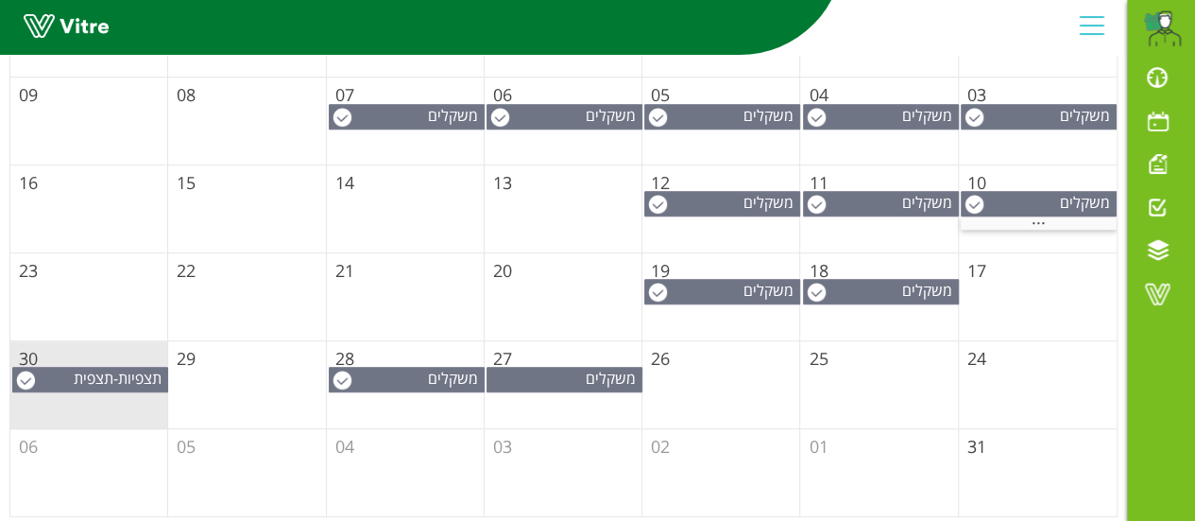
click at [96, 477] on td "06" at bounding box center [89, 472] width 158 height 87
click at [237, 371] on td "29" at bounding box center [247, 385] width 158 height 88
click at [1153, 163] on span at bounding box center [1157, 163] width 47 height 23
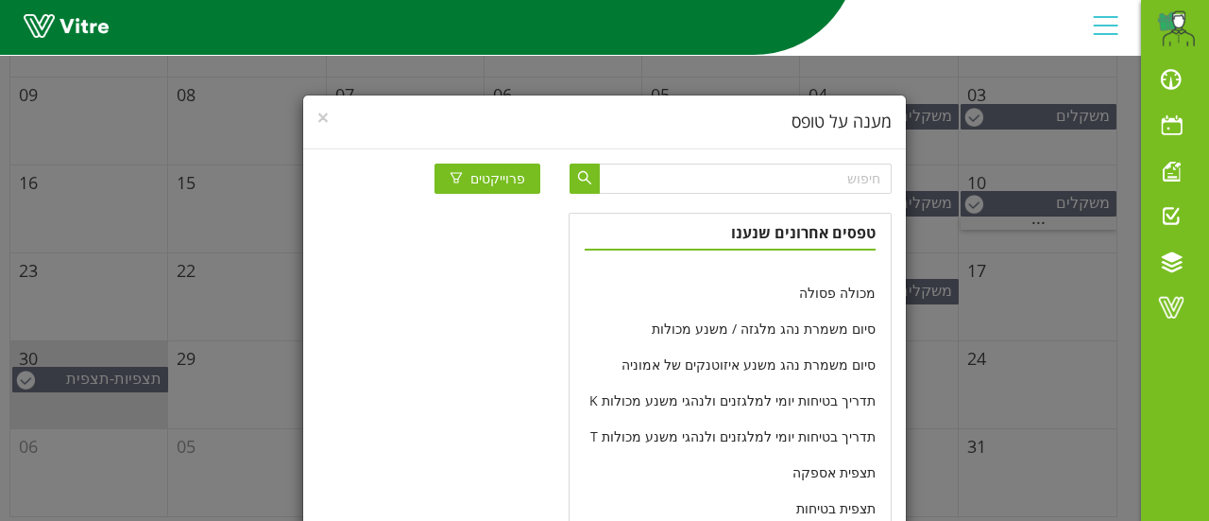
scroll to position [94, 0]
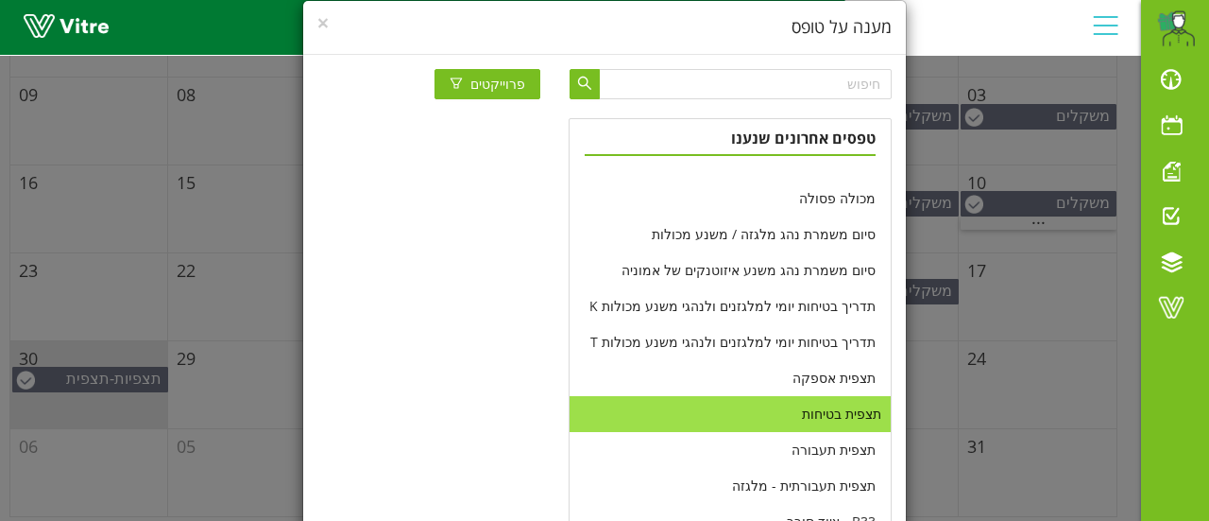
click at [831, 415] on li "תצפית בטיחות" at bounding box center [730, 414] width 321 height 36
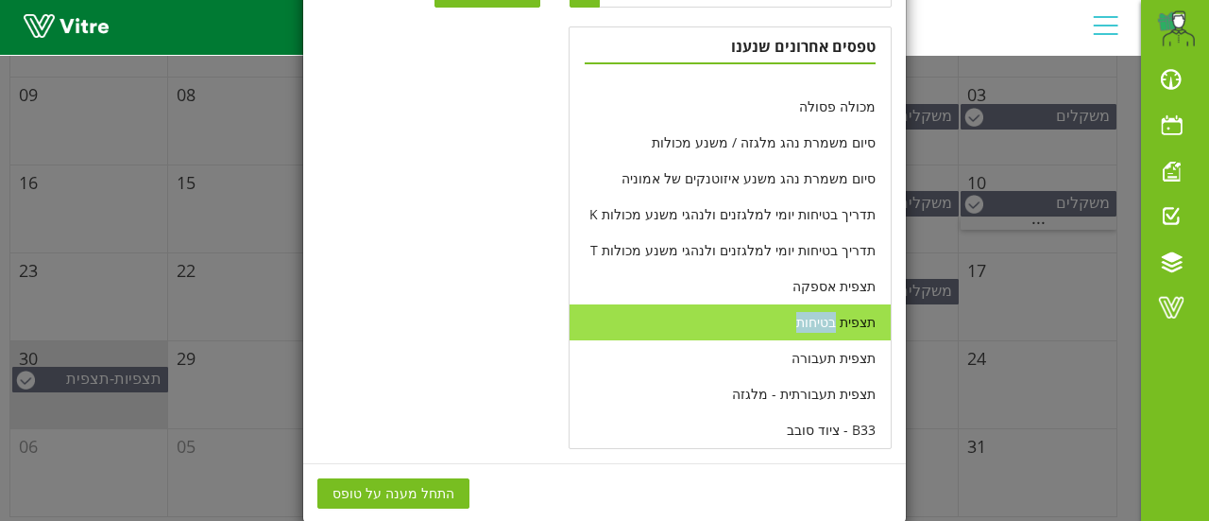
click at [422, 493] on span "התחל מענה על טופס" at bounding box center [394, 493] width 122 height 21
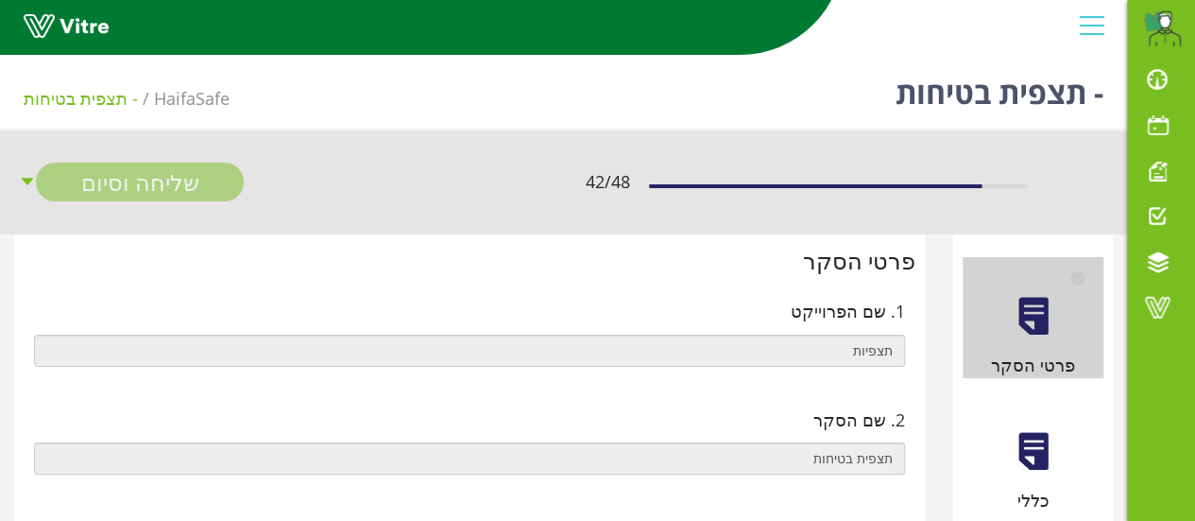
click at [1024, 444] on div at bounding box center [1033, 451] width 43 height 43
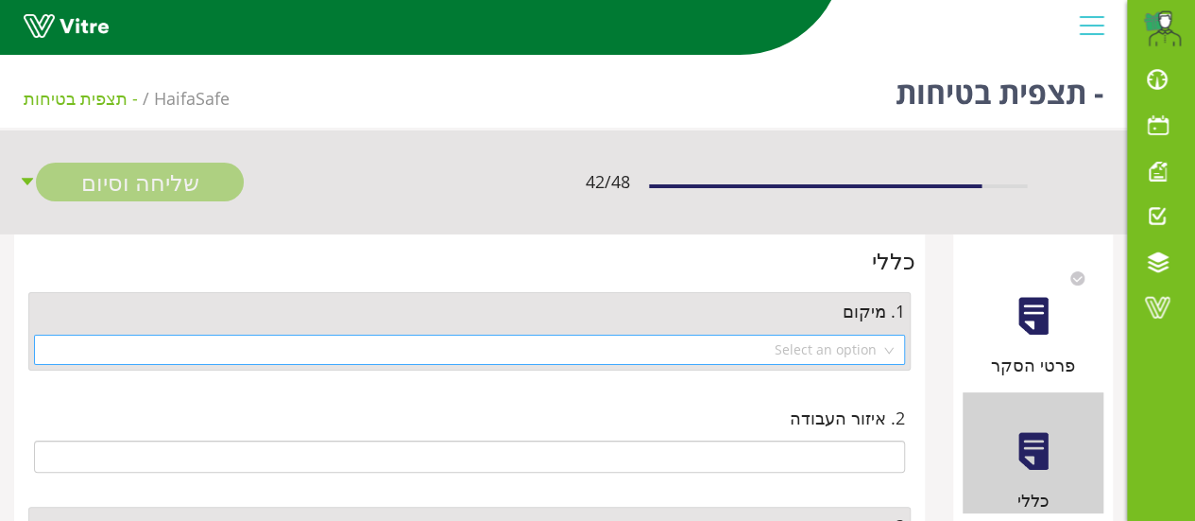
click at [889, 350] on div "Select an option" at bounding box center [469, 349] width 871 height 30
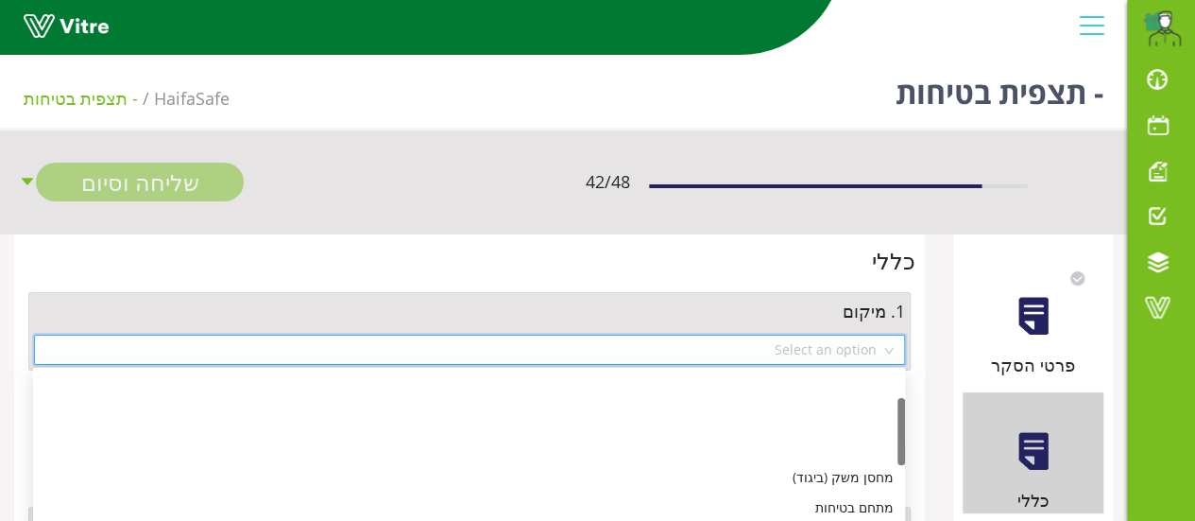
scroll to position [94, 0]
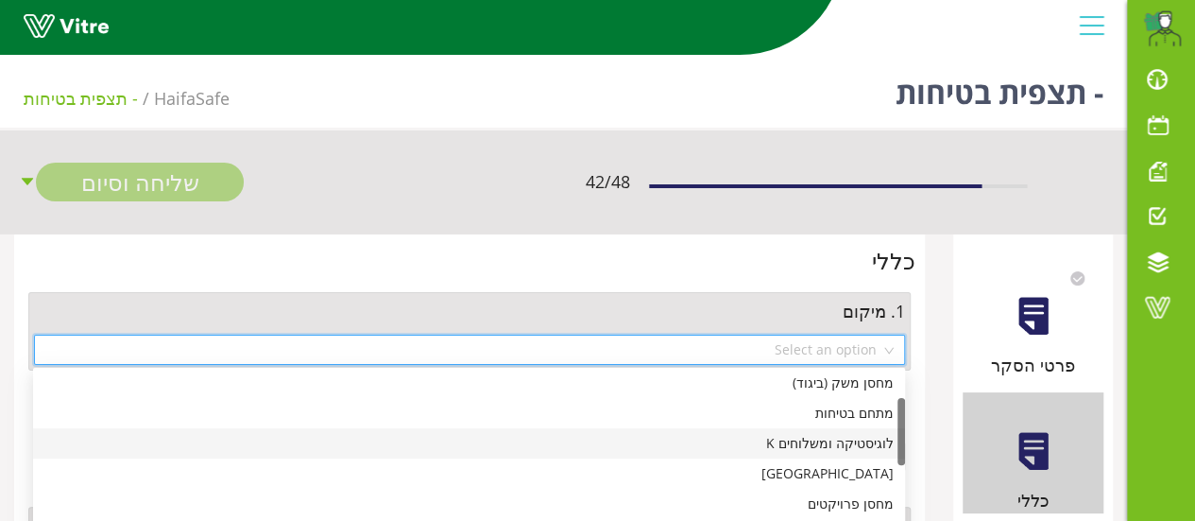
click at [799, 442] on div "לוגיסטיקה ומשלוחים K" at bounding box center [468, 443] width 849 height 21
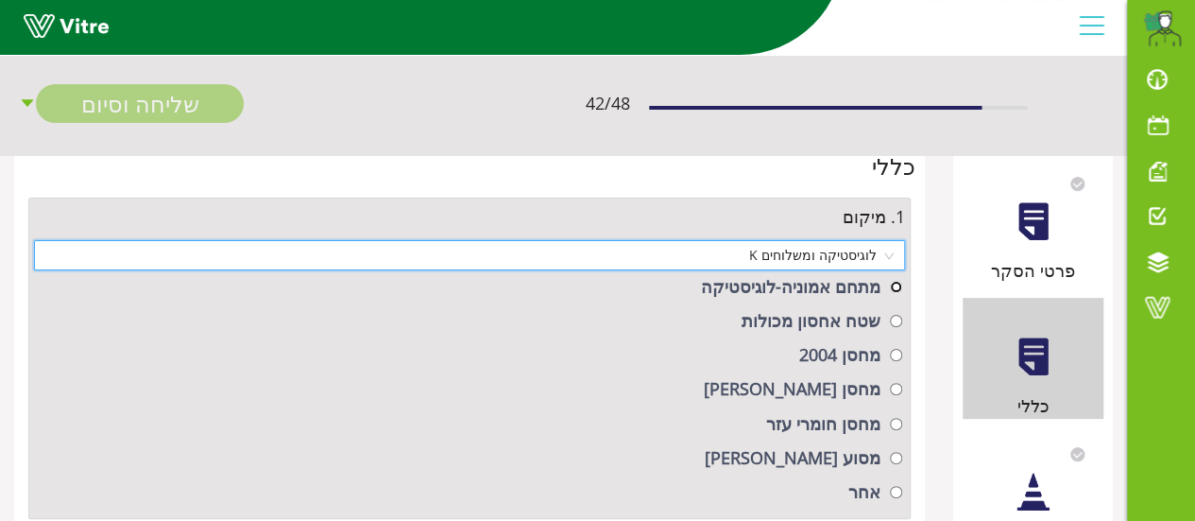
click at [895, 285] on input "radio" at bounding box center [896, 287] width 12 height 12
radio input "true"
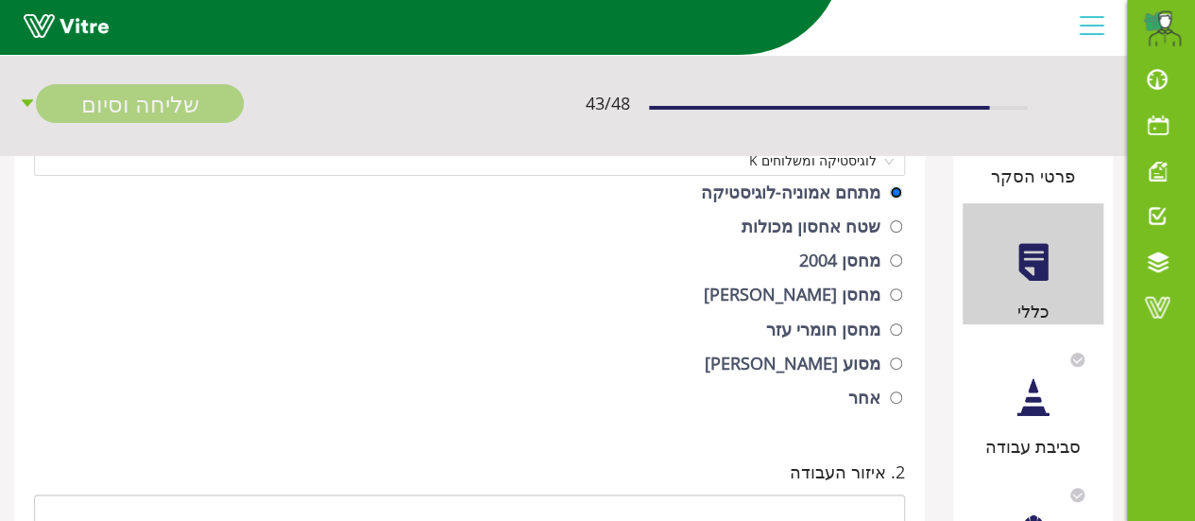
scroll to position [283, 0]
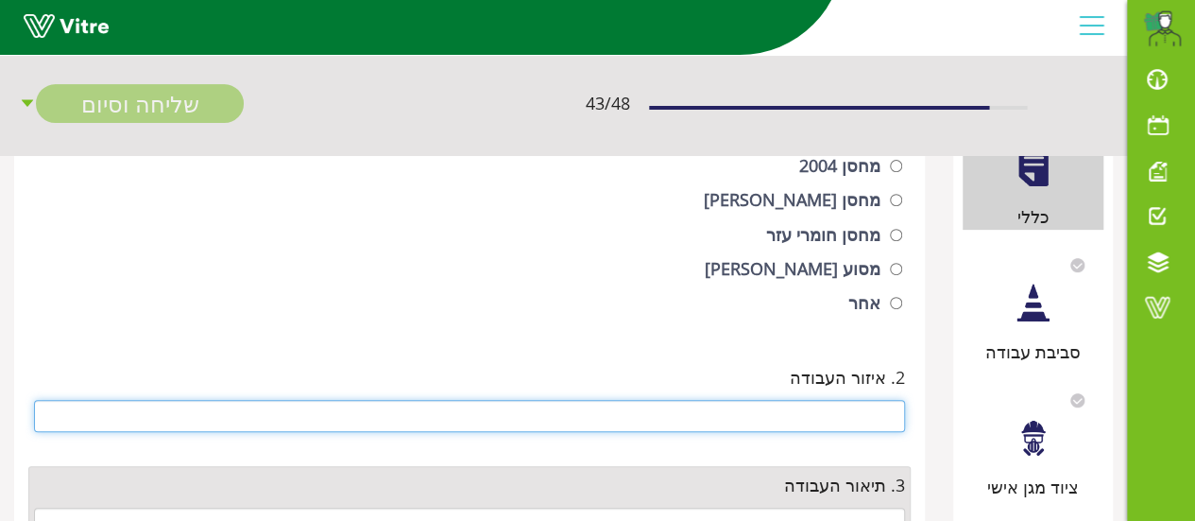
click at [850, 409] on input "text" at bounding box center [469, 416] width 871 height 32
type input "c"
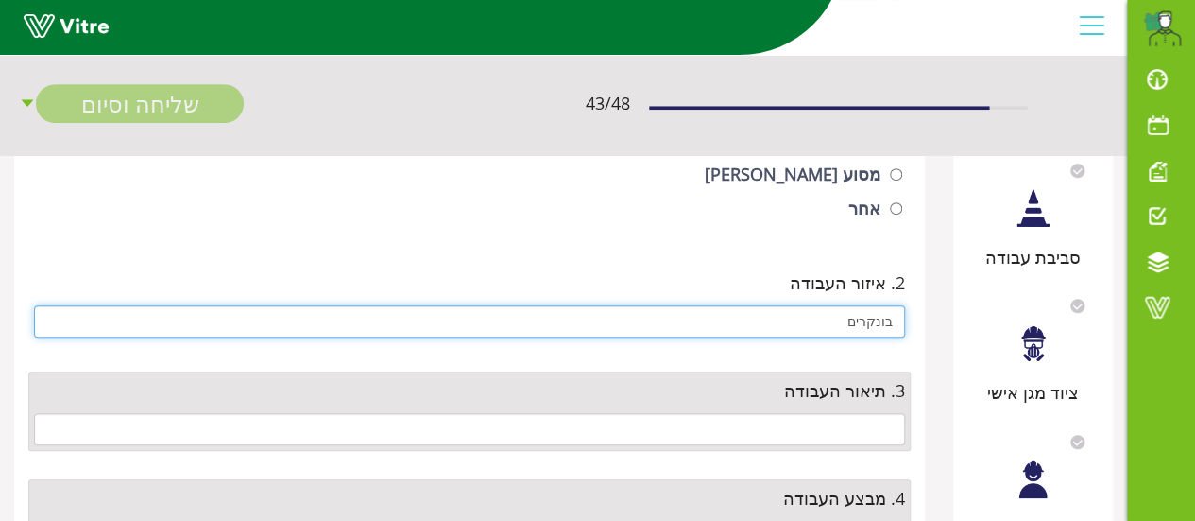
type input "בונקרים"
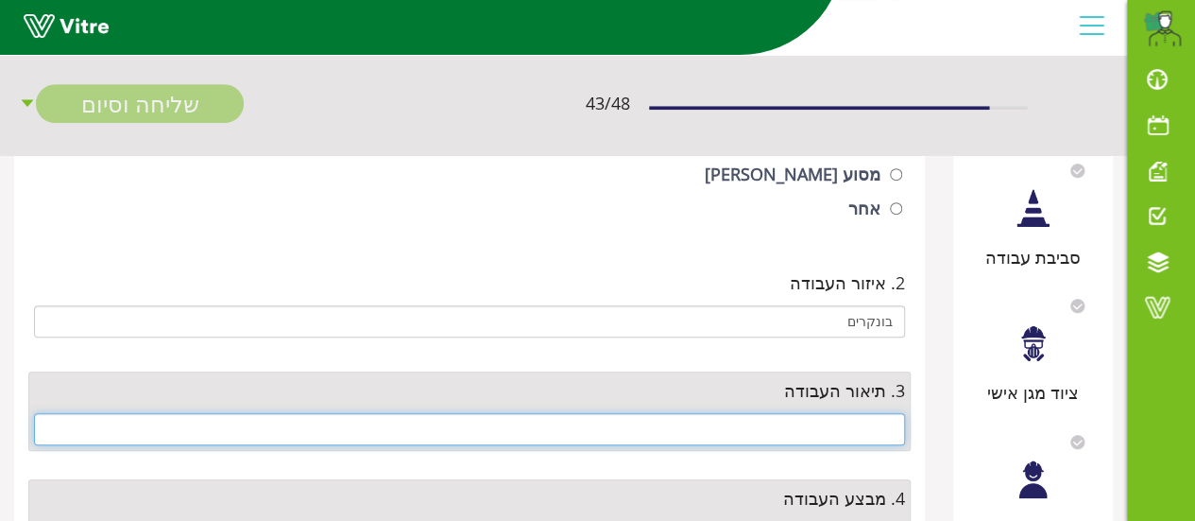
click at [837, 416] on input "text" at bounding box center [469, 429] width 871 height 32
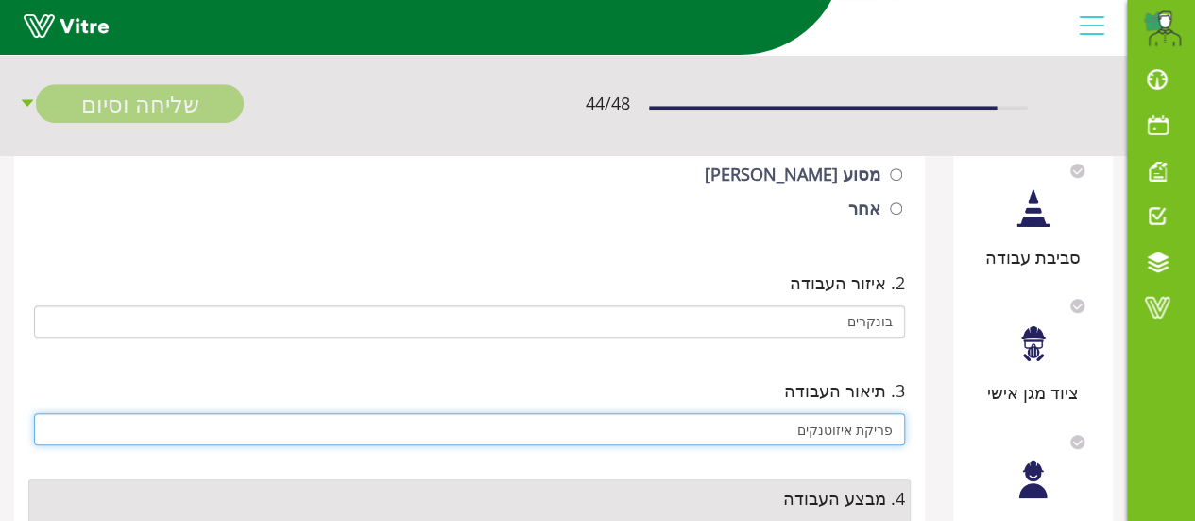
scroll to position [472, 0]
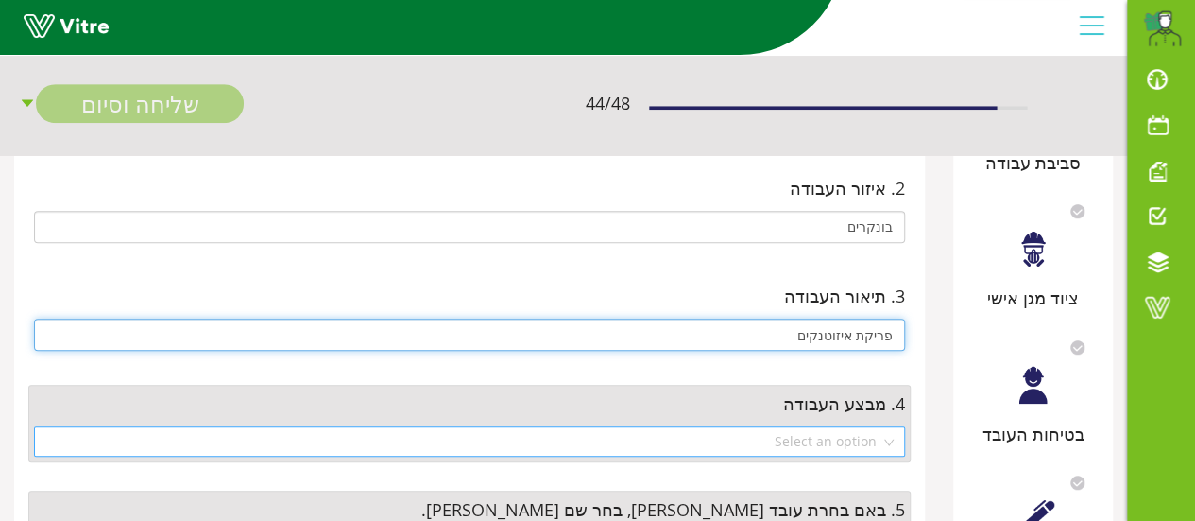
type input "פריקת איזוטנקים"
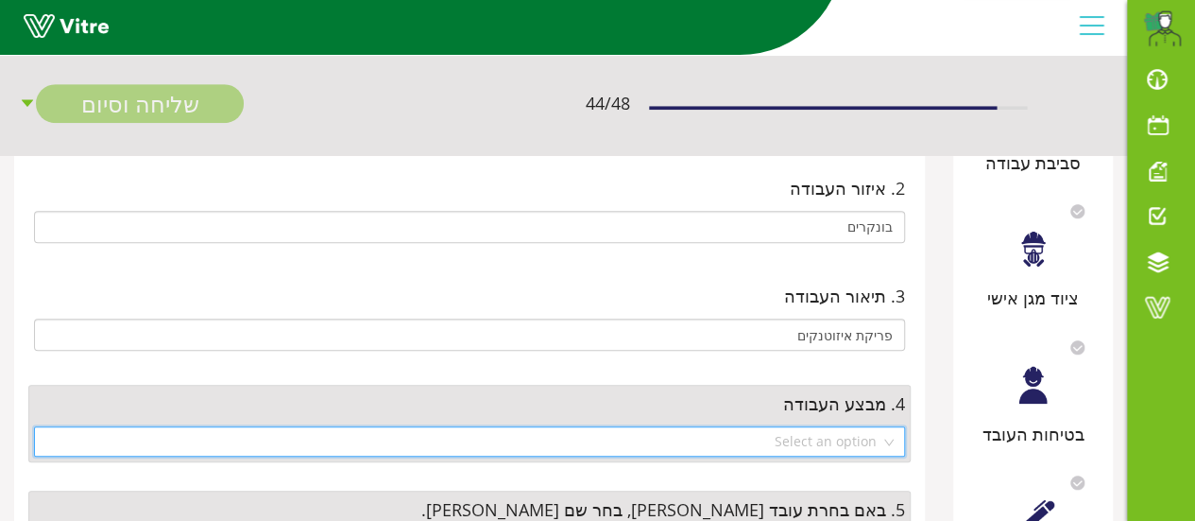
click at [806, 437] on input "search" at bounding box center [462, 441] width 835 height 28
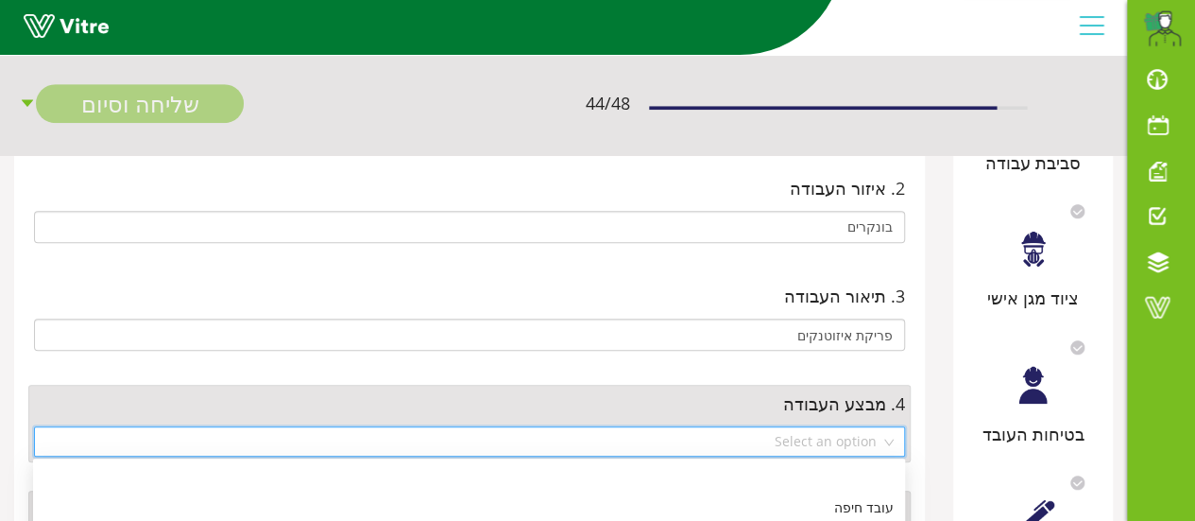
scroll to position [567, 0]
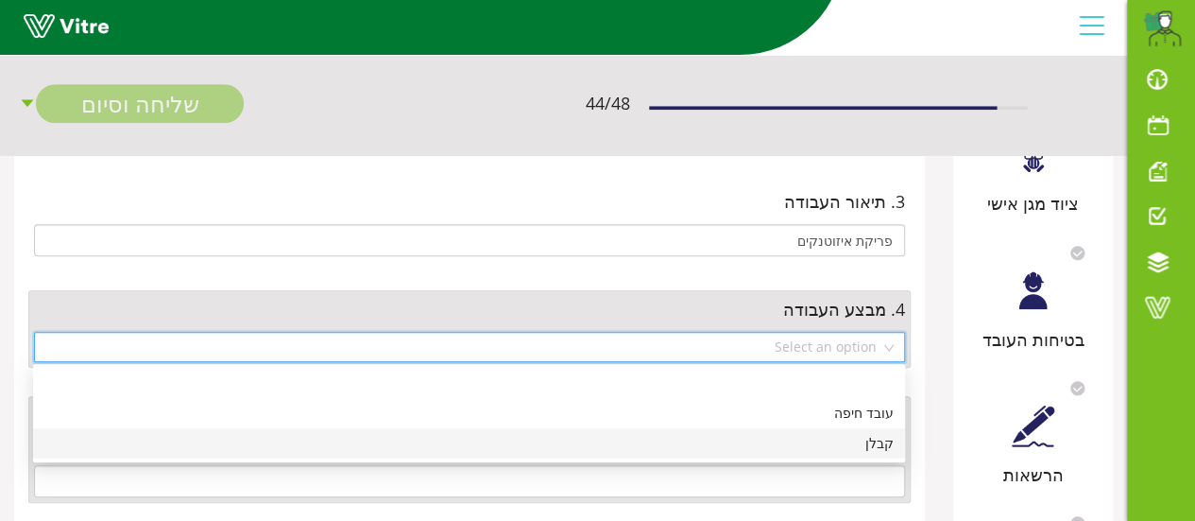
click at [869, 437] on div "קבלן" at bounding box center [468, 443] width 849 height 21
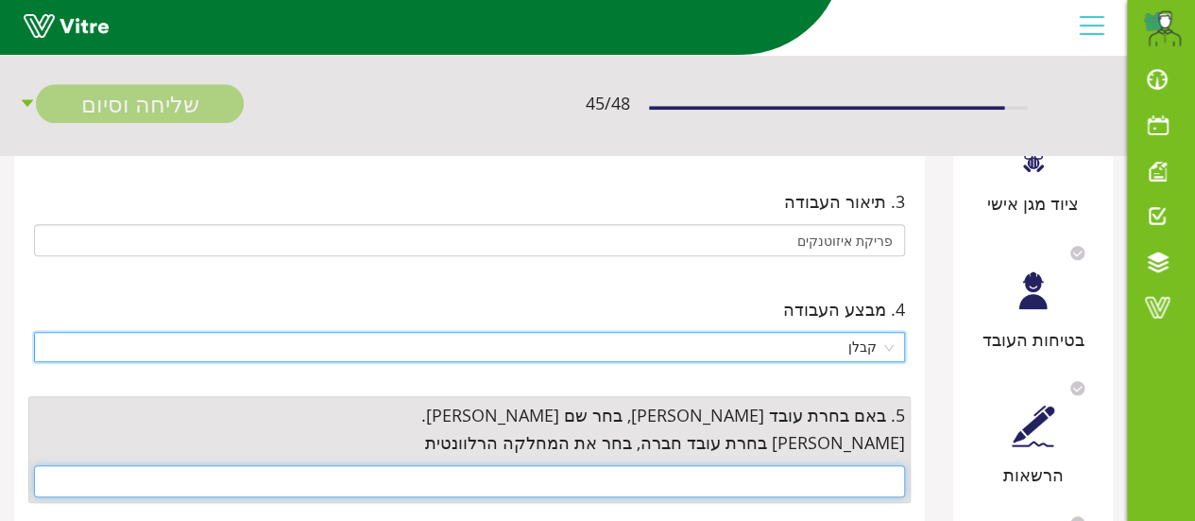
click at [888, 475] on input "text" at bounding box center [469, 481] width 871 height 32
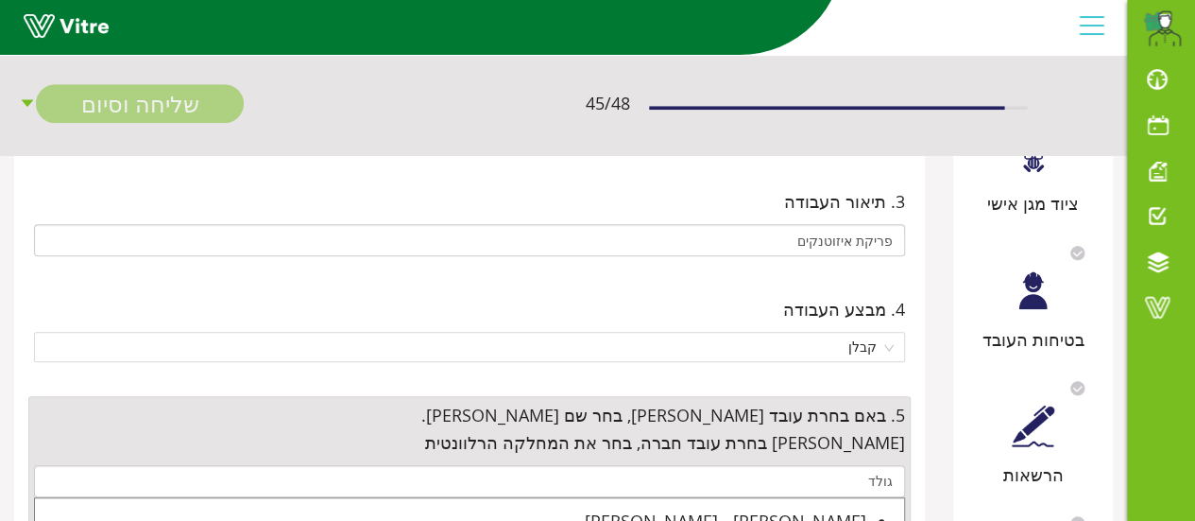
click at [866, 507] on li "[PERSON_NAME] - [PERSON_NAME]" at bounding box center [450, 520] width 831 height 26
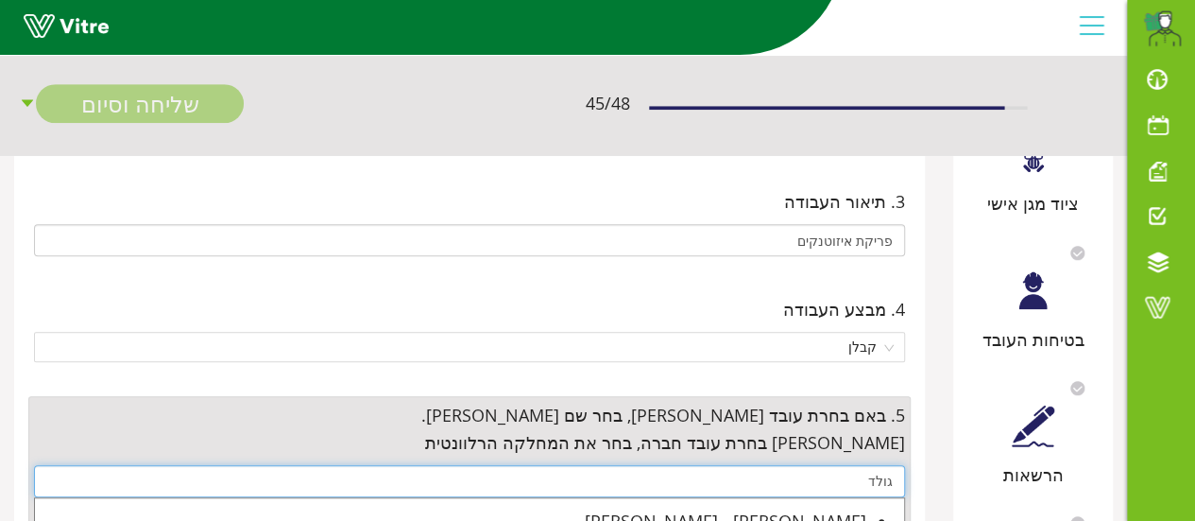
type input "[PERSON_NAME] - [PERSON_NAME]"
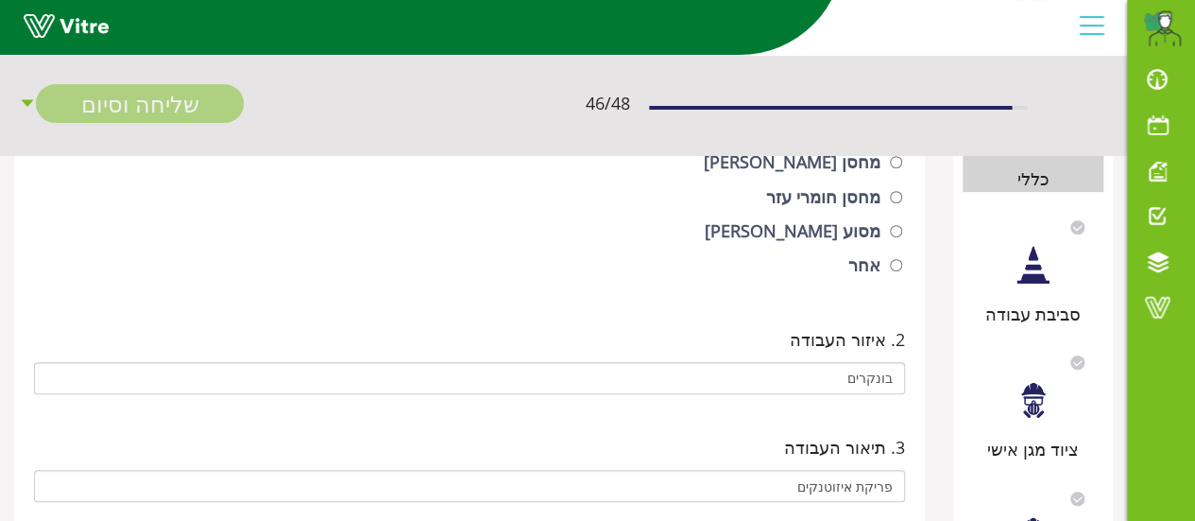
scroll to position [132, 0]
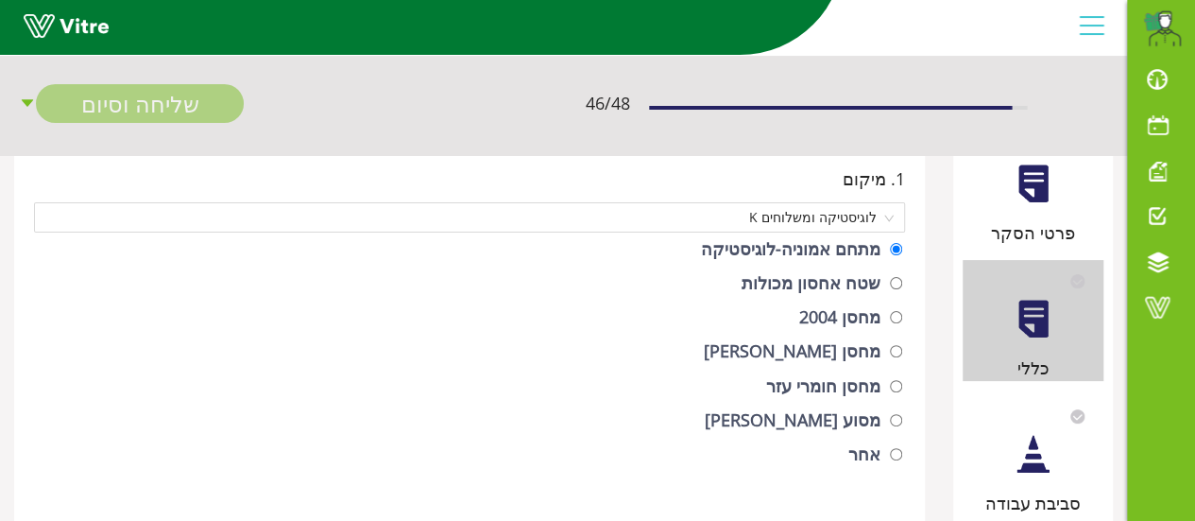
click at [1028, 474] on div at bounding box center [1033, 454] width 43 height 43
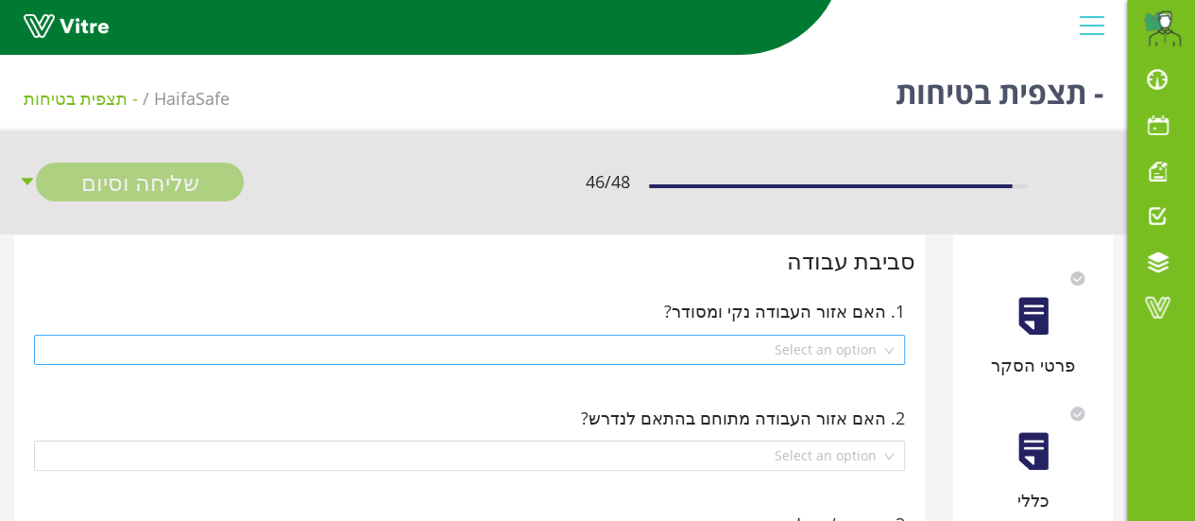
click at [892, 351] on div "Select an option" at bounding box center [469, 349] width 871 height 30
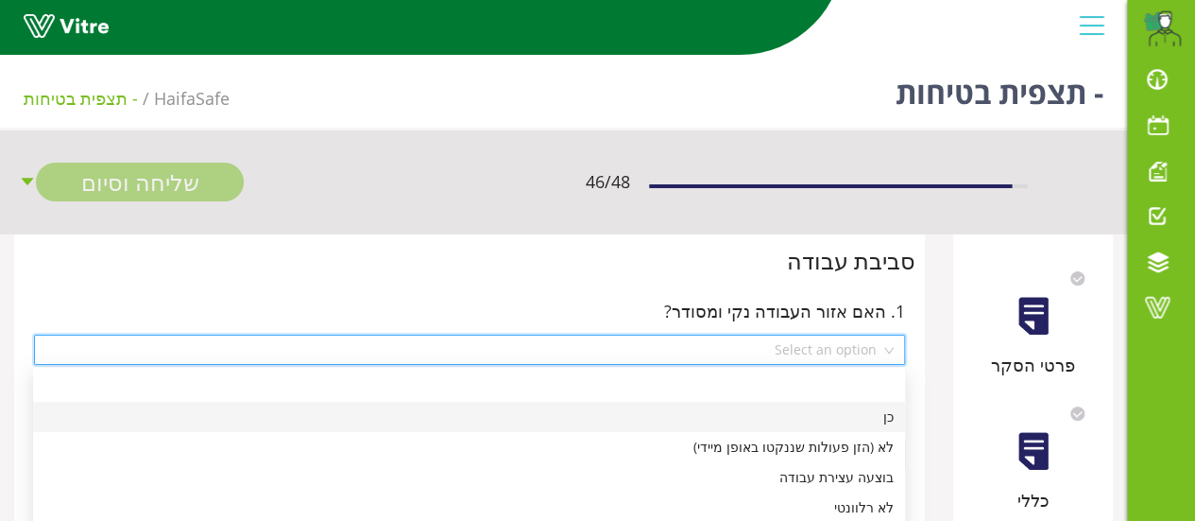
click at [883, 416] on div "כן" at bounding box center [468, 416] width 849 height 21
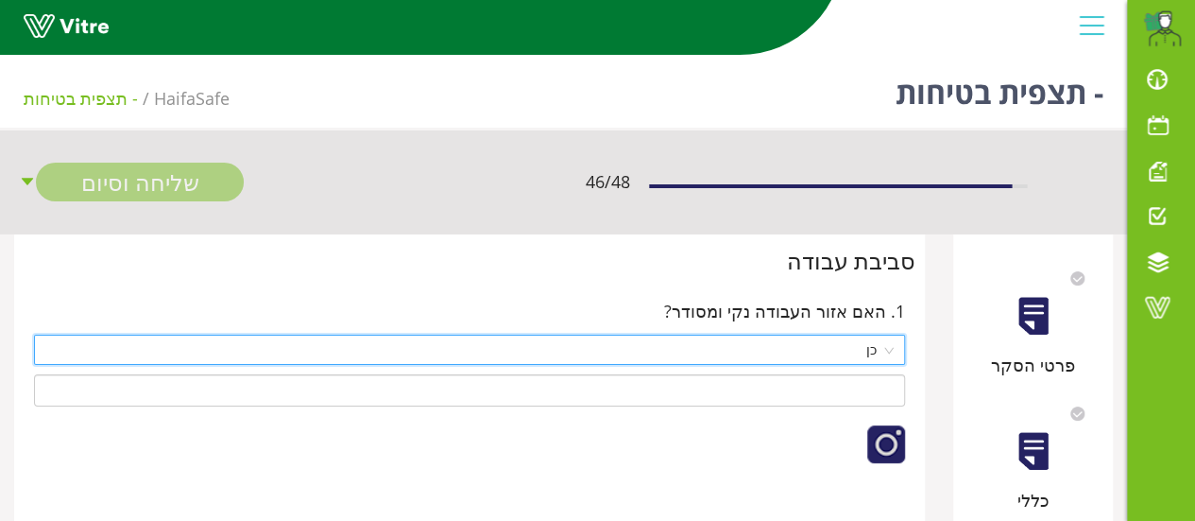
scroll to position [94, 0]
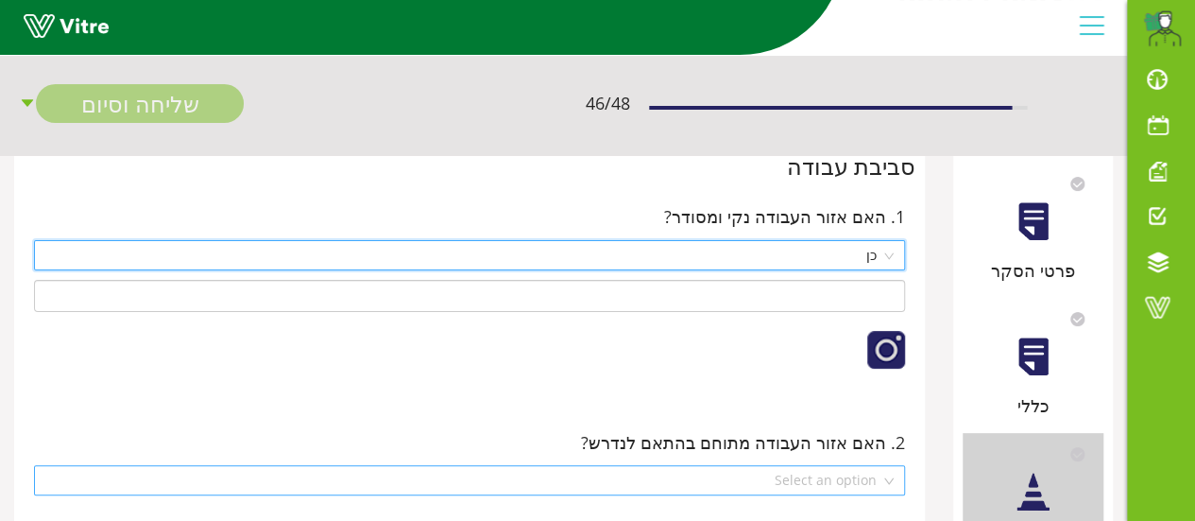
click at [892, 477] on div "Select an option" at bounding box center [469, 480] width 871 height 30
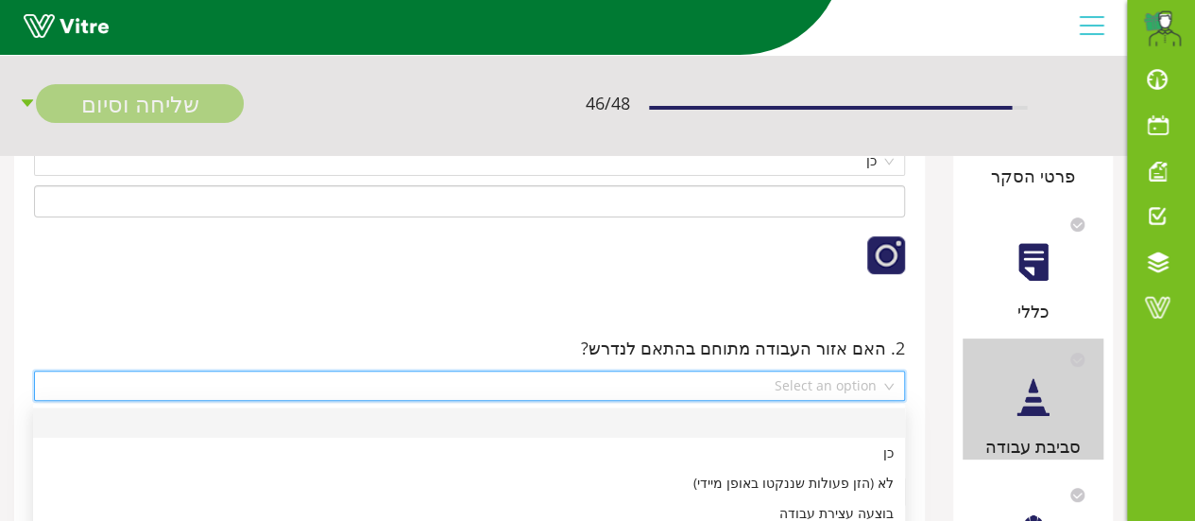
scroll to position [283, 0]
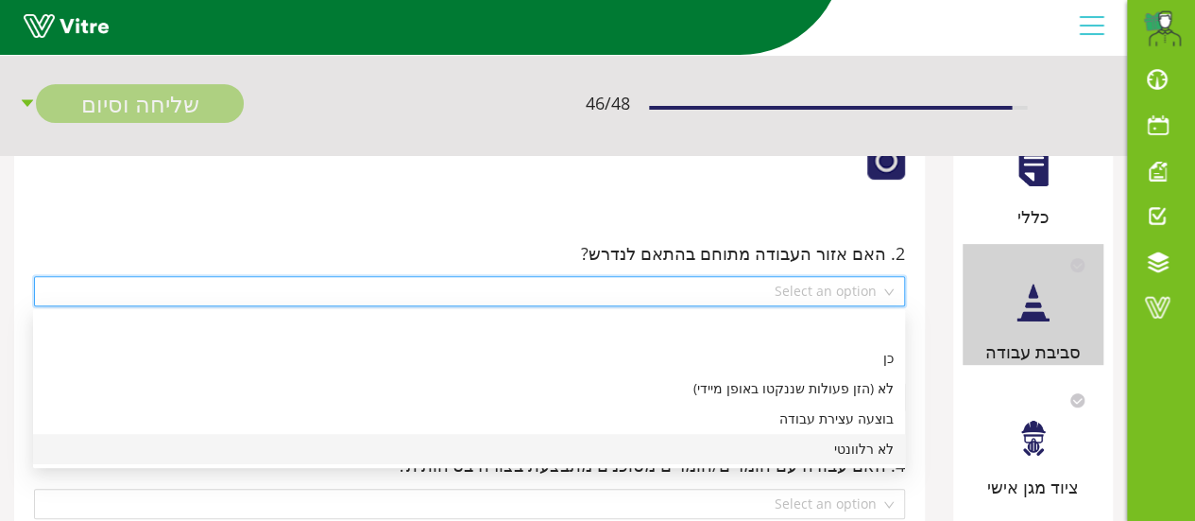
click at [880, 453] on div "לא רלוונטי" at bounding box center [468, 448] width 849 height 21
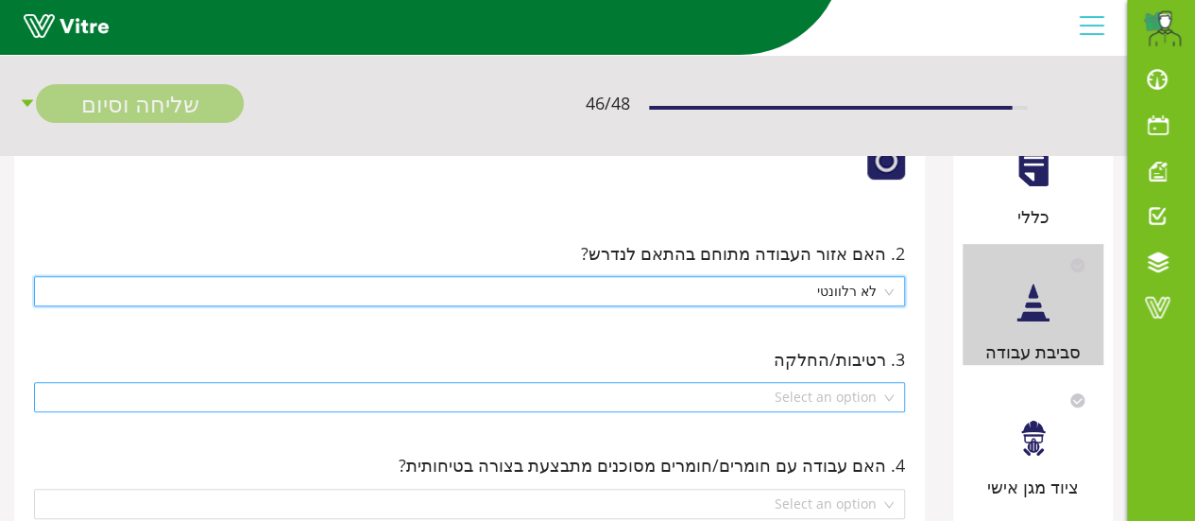
click at [890, 396] on div "Select an option" at bounding box center [469, 397] width 871 height 30
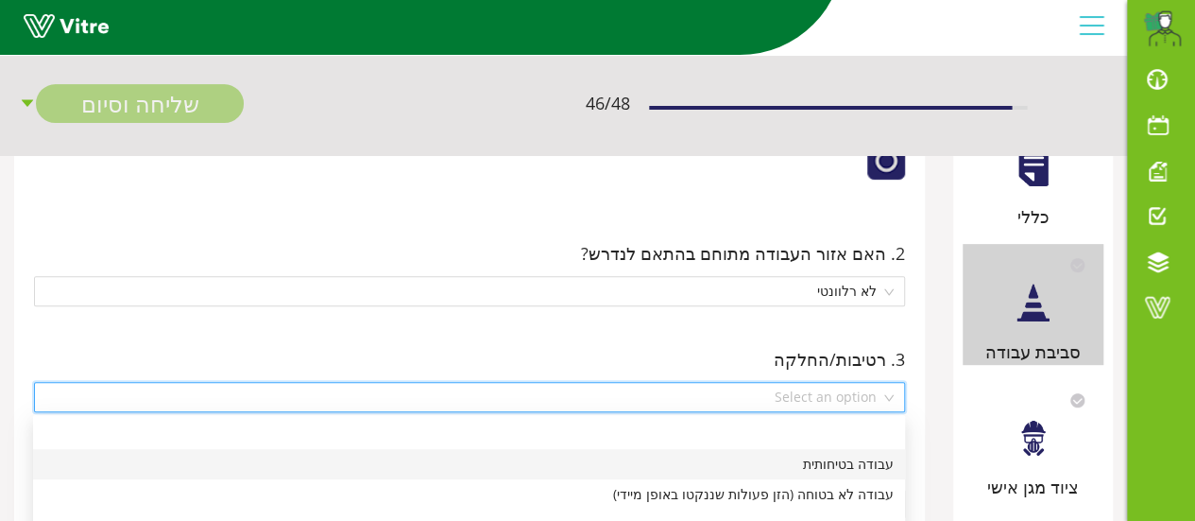
click at [873, 464] on div "עבודה בטיחותית" at bounding box center [468, 463] width 849 height 21
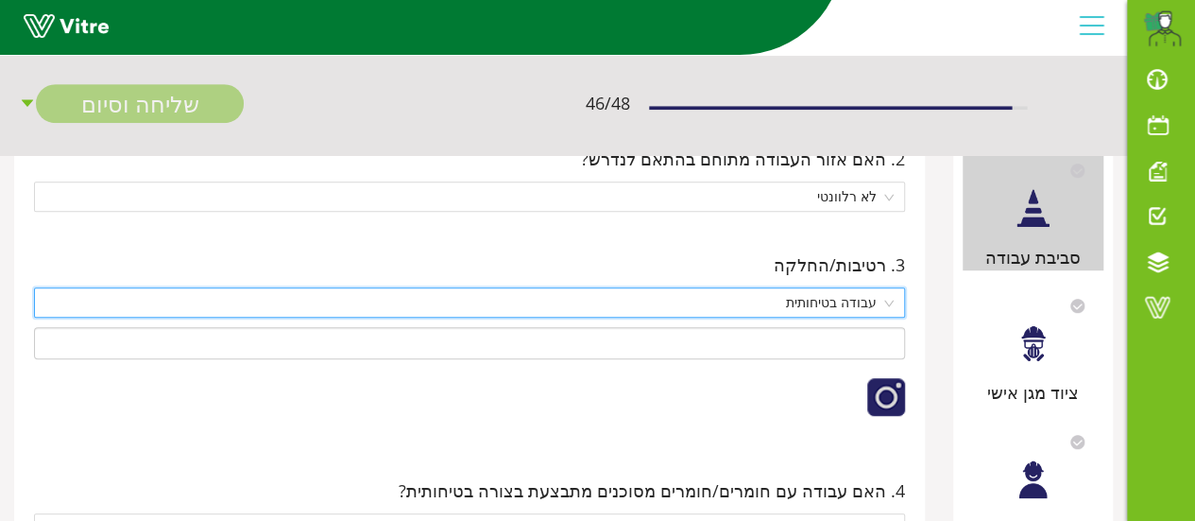
scroll to position [472, 0]
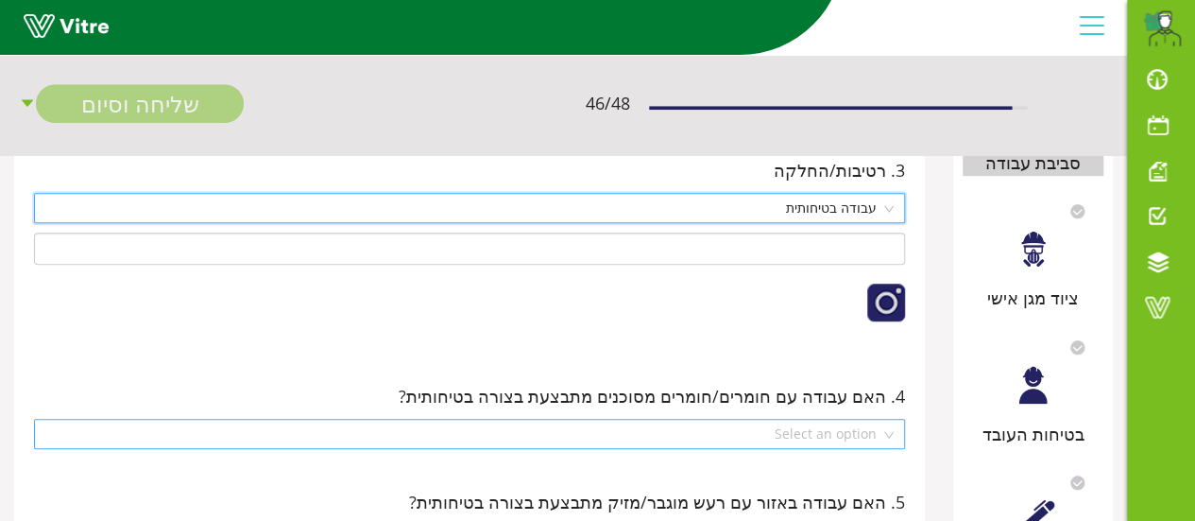
click at [890, 434] on div "Select an option" at bounding box center [469, 434] width 871 height 30
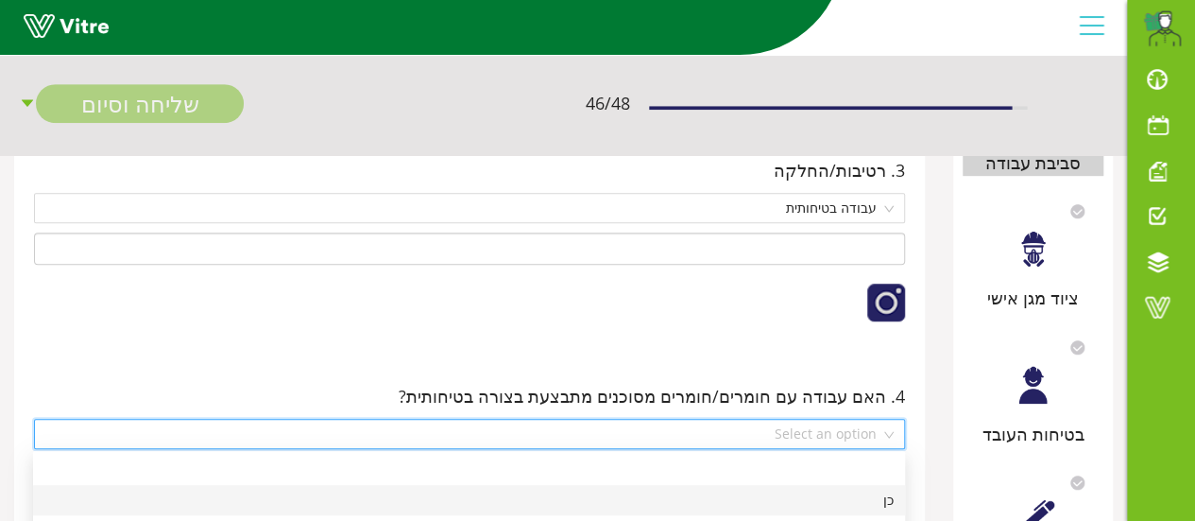
click at [884, 498] on div "כן" at bounding box center [468, 499] width 849 height 21
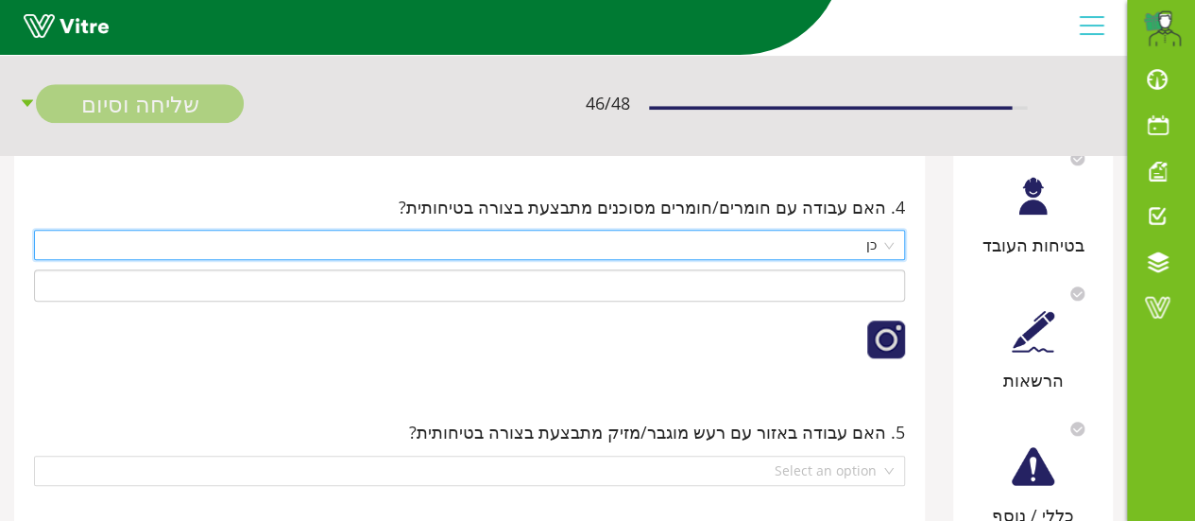
scroll to position [756, 0]
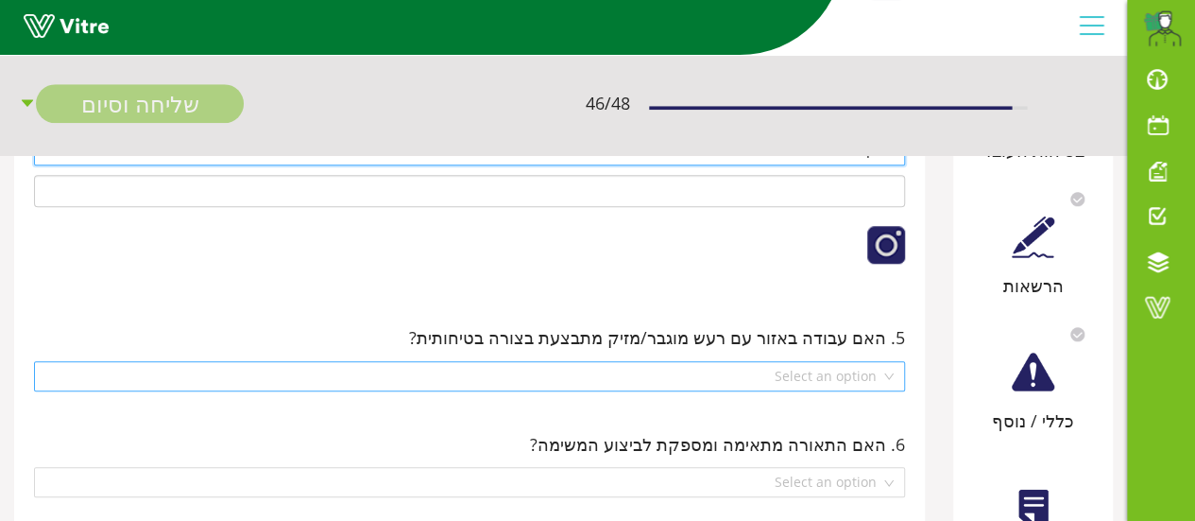
click at [888, 371] on div "Select an option" at bounding box center [469, 376] width 871 height 30
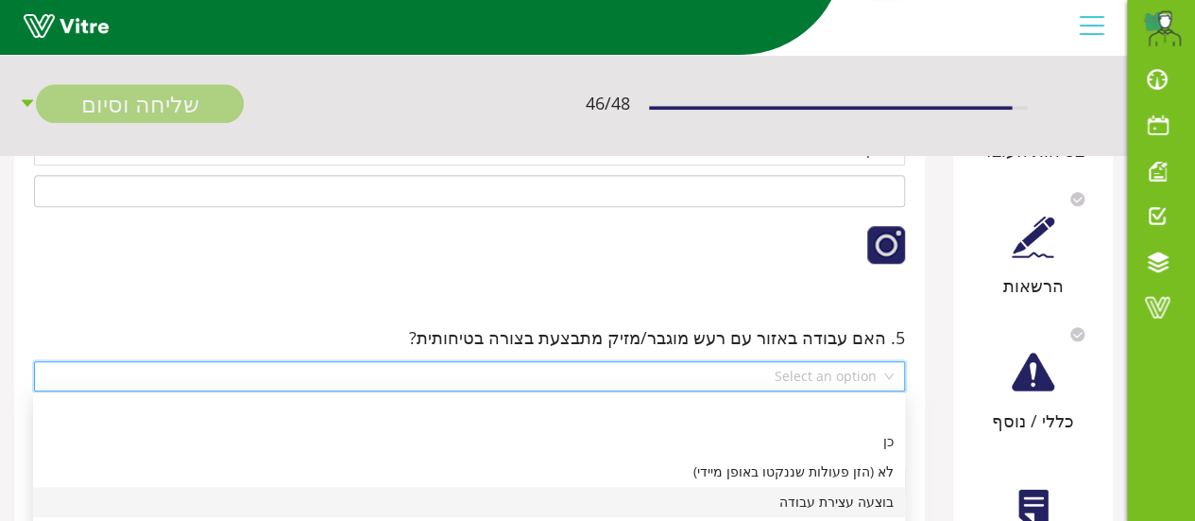
scroll to position [850, 0]
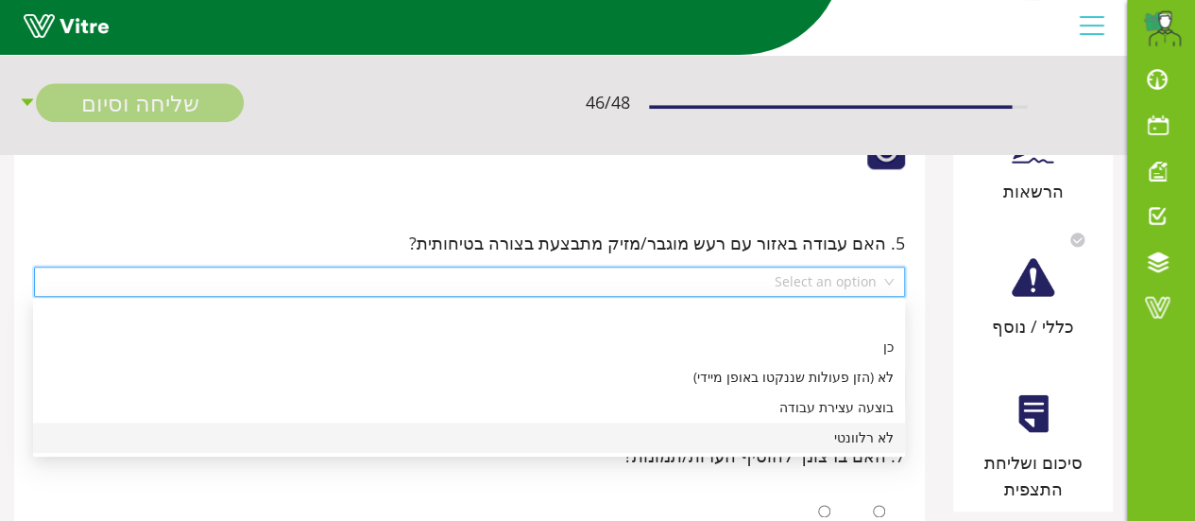
click at [863, 437] on div "לא רלוונטי" at bounding box center [468, 437] width 849 height 21
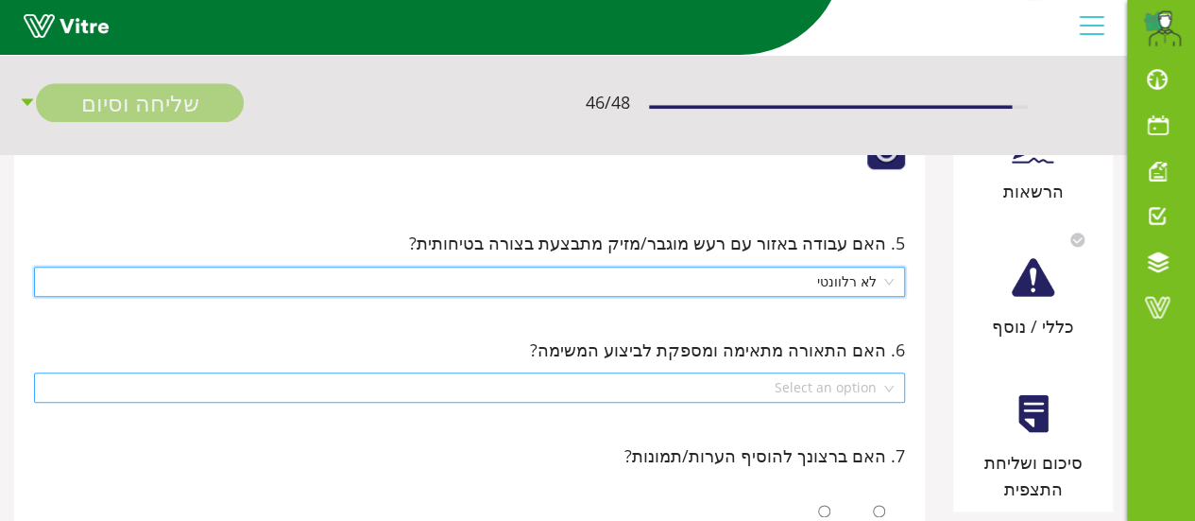
click at [896, 383] on div "Select an option" at bounding box center [469, 387] width 871 height 30
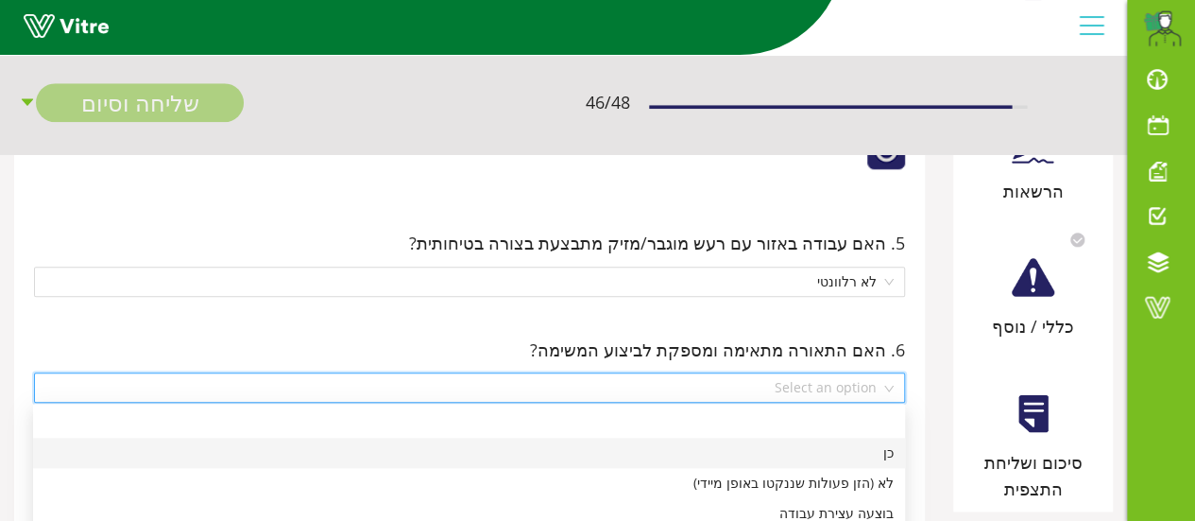
click at [845, 452] on div "כן" at bounding box center [468, 452] width 849 height 21
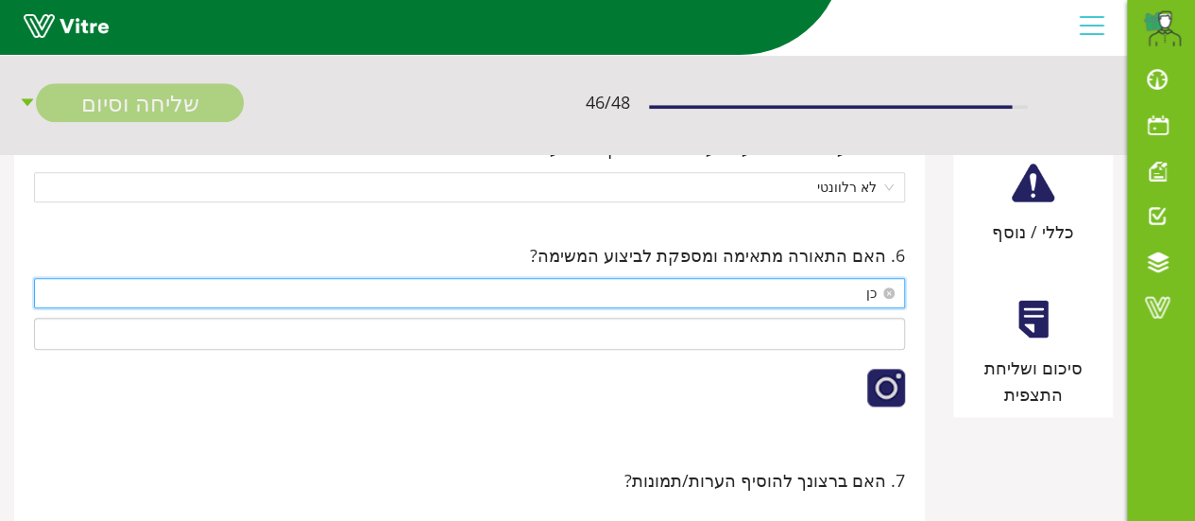
scroll to position [1039, 0]
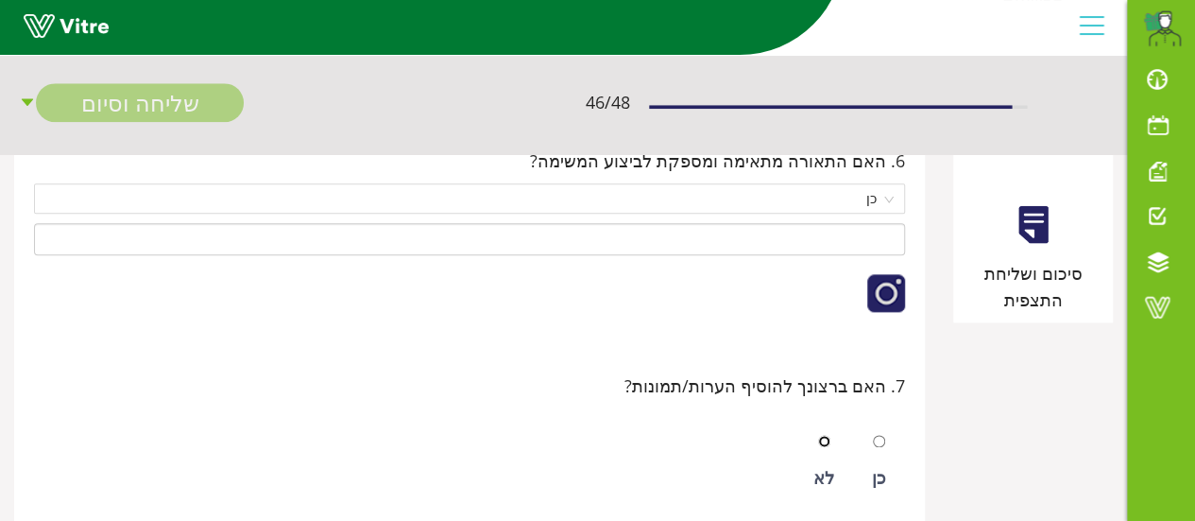
click at [824, 435] on input "radio" at bounding box center [824, 441] width 12 height 12
radio input "true"
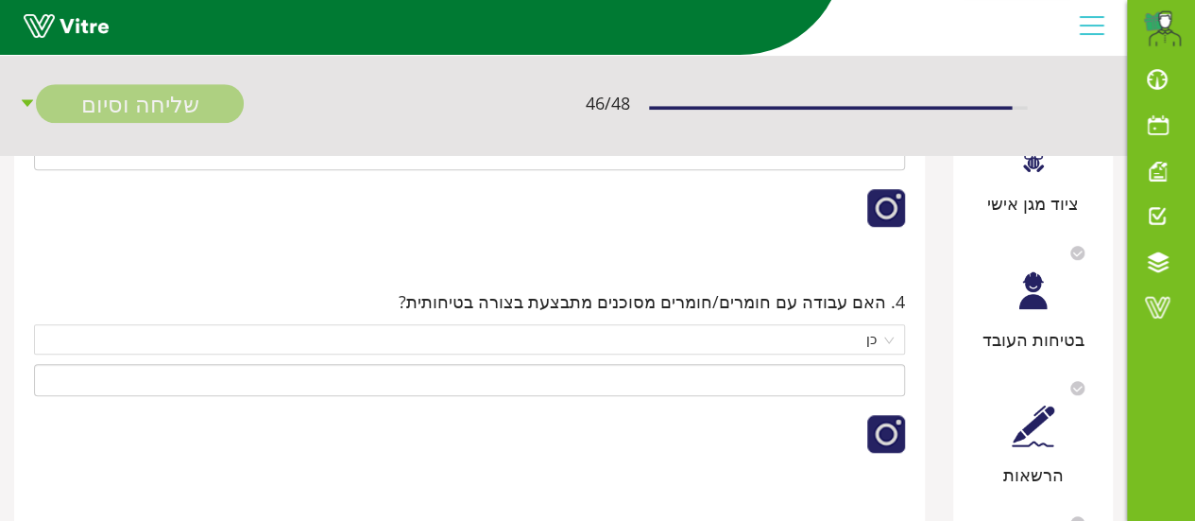
scroll to position [378, 0]
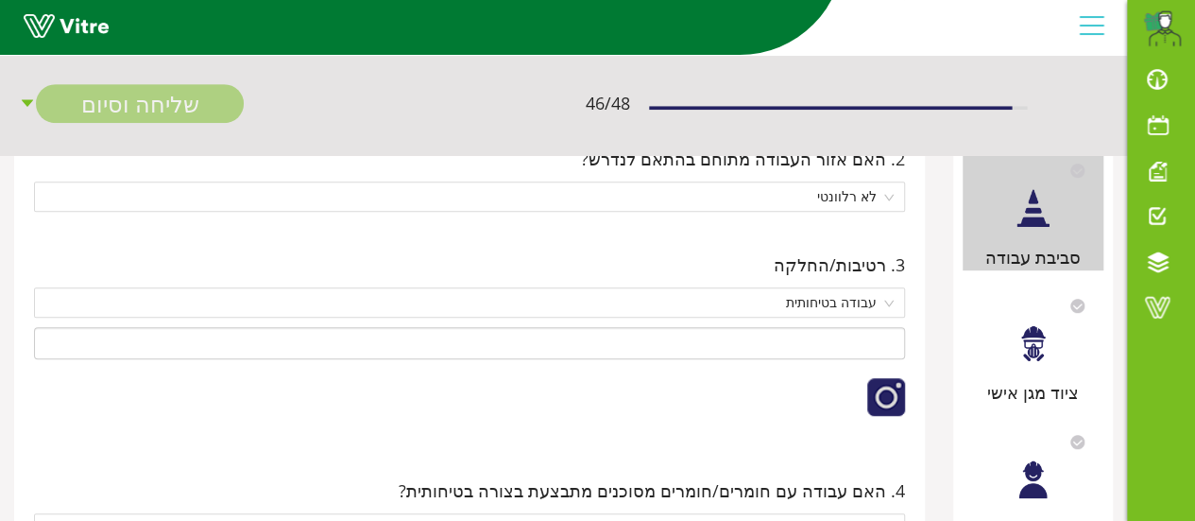
click at [1030, 353] on div at bounding box center [1033, 343] width 43 height 43
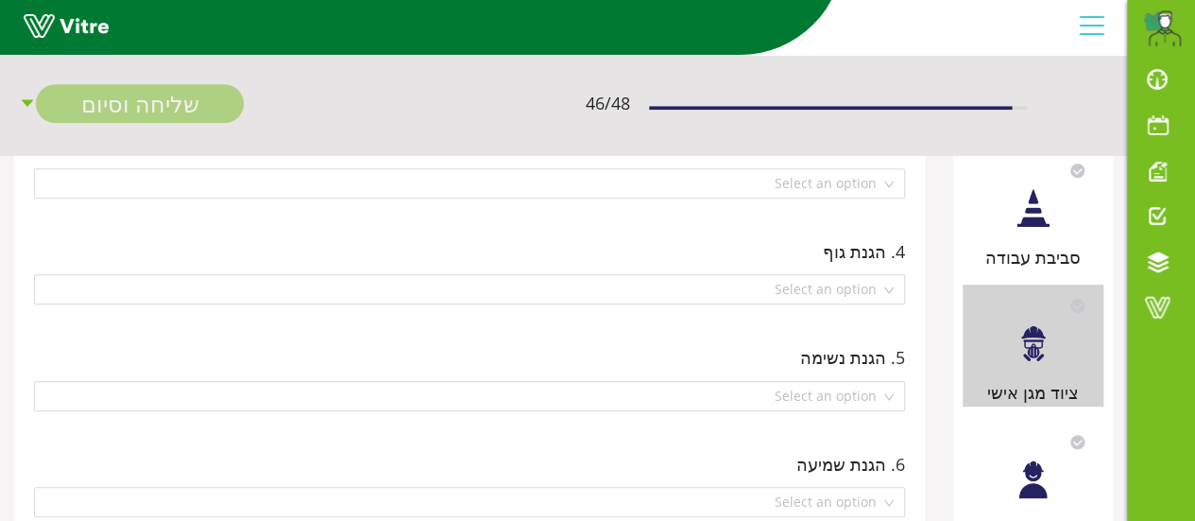
scroll to position [0, 0]
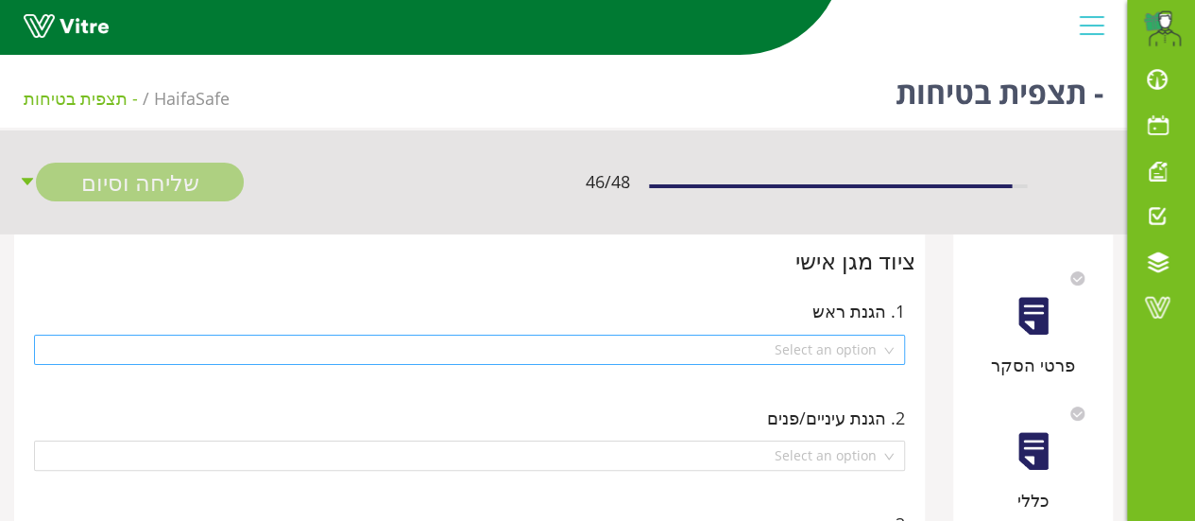
click at [894, 345] on div "Select an option" at bounding box center [469, 349] width 871 height 30
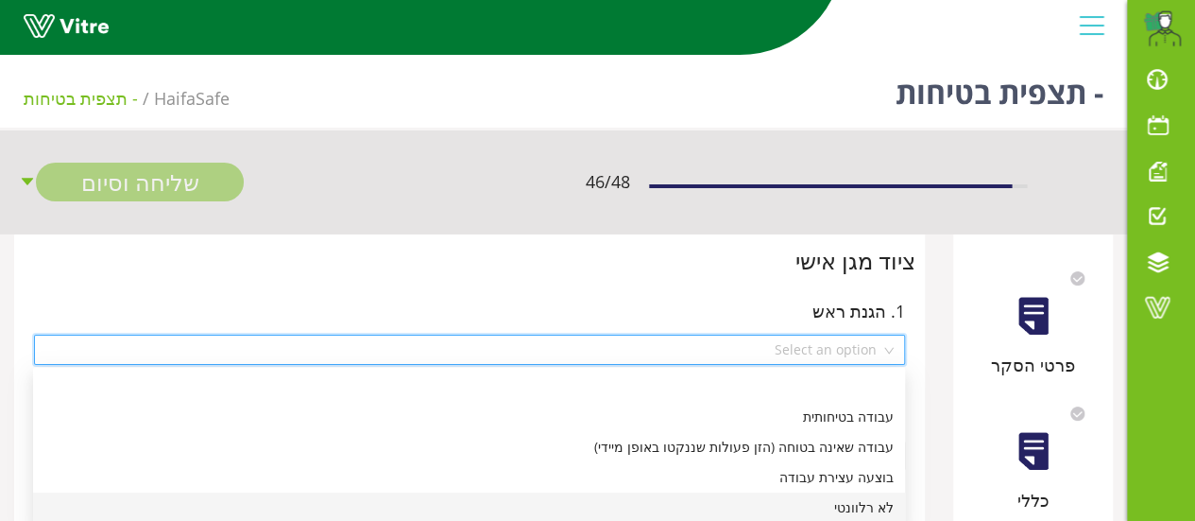
click at [852, 505] on div "לא רלוונטי" at bounding box center [468, 507] width 849 height 21
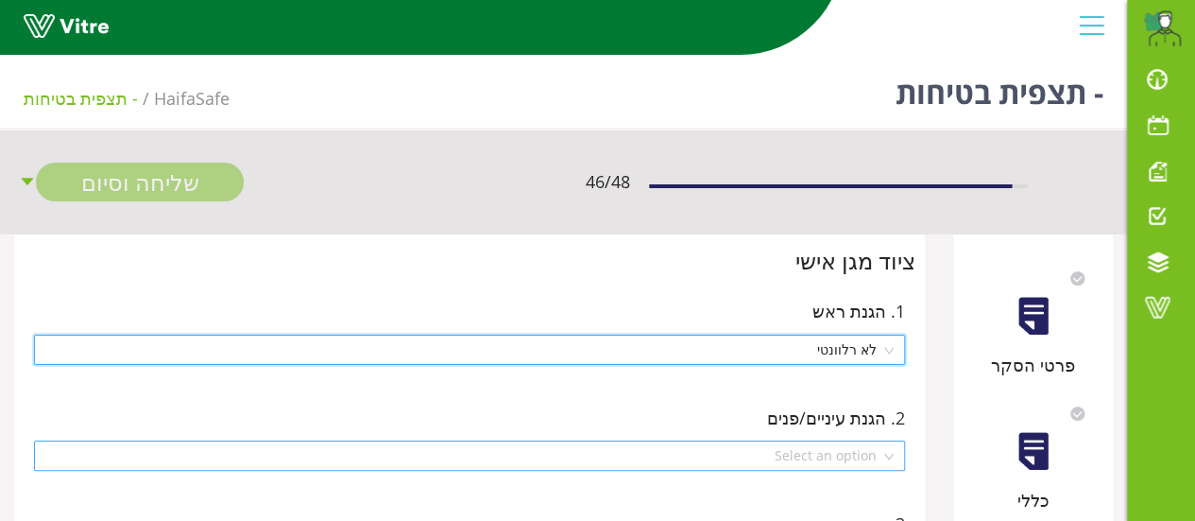
click at [888, 452] on div "Select an option" at bounding box center [469, 455] width 871 height 30
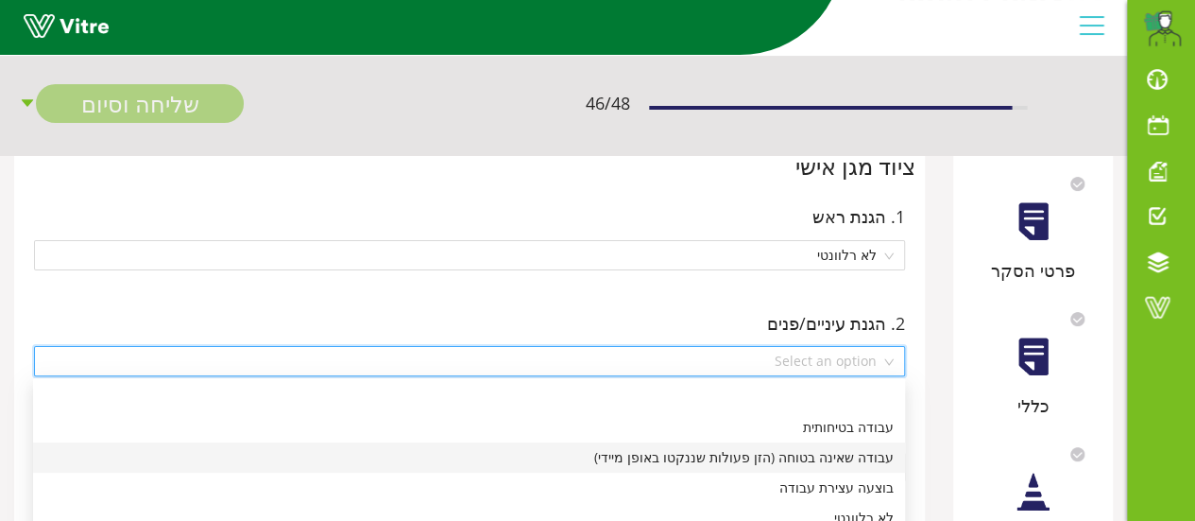
scroll to position [189, 0]
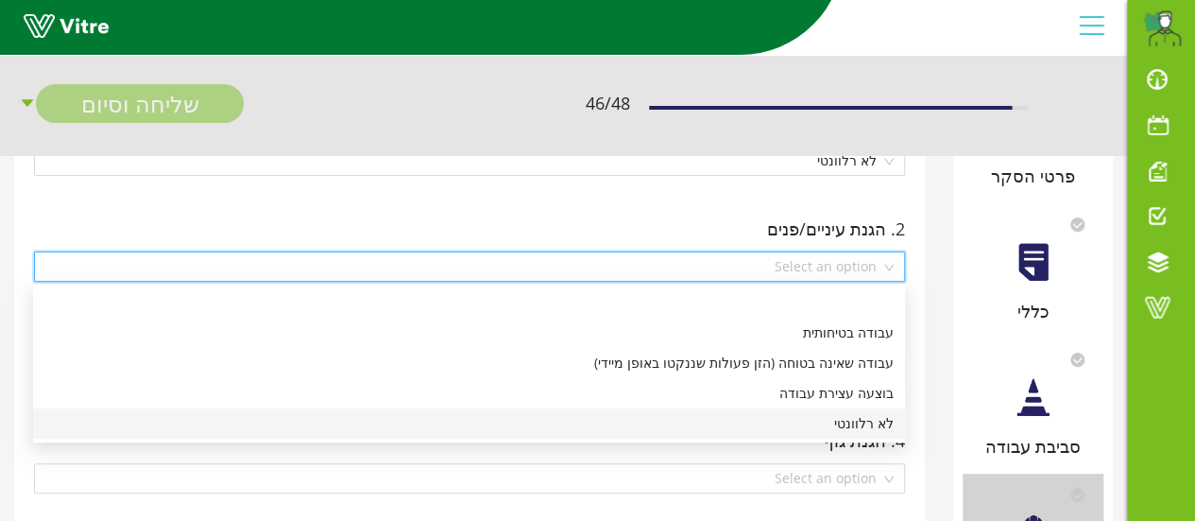
click at [876, 426] on div "לא רלוונטי" at bounding box center [468, 423] width 849 height 21
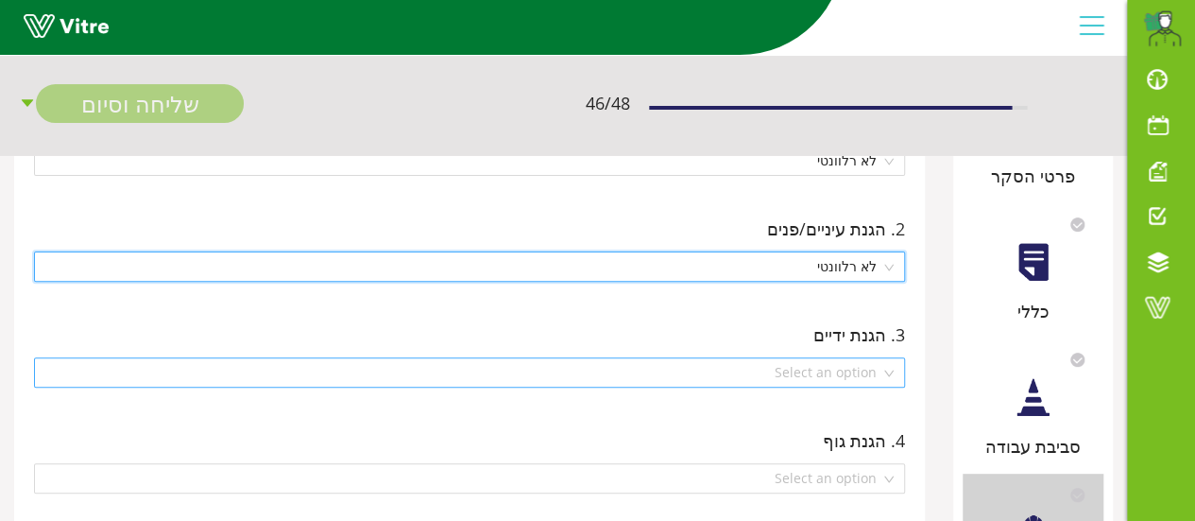
click at [891, 371] on div "Select an option" at bounding box center [469, 372] width 871 height 30
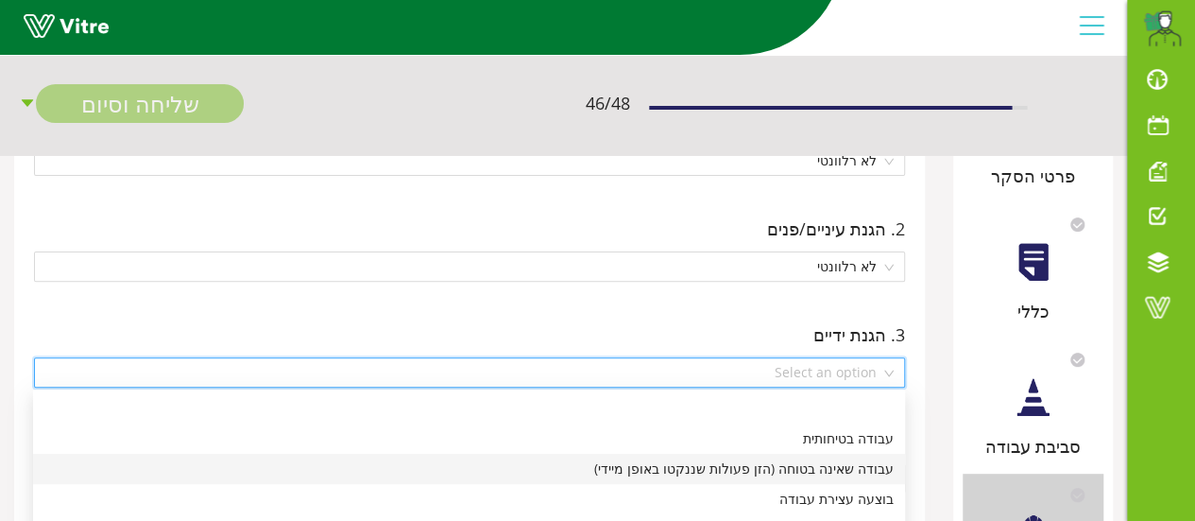
scroll to position [283, 0]
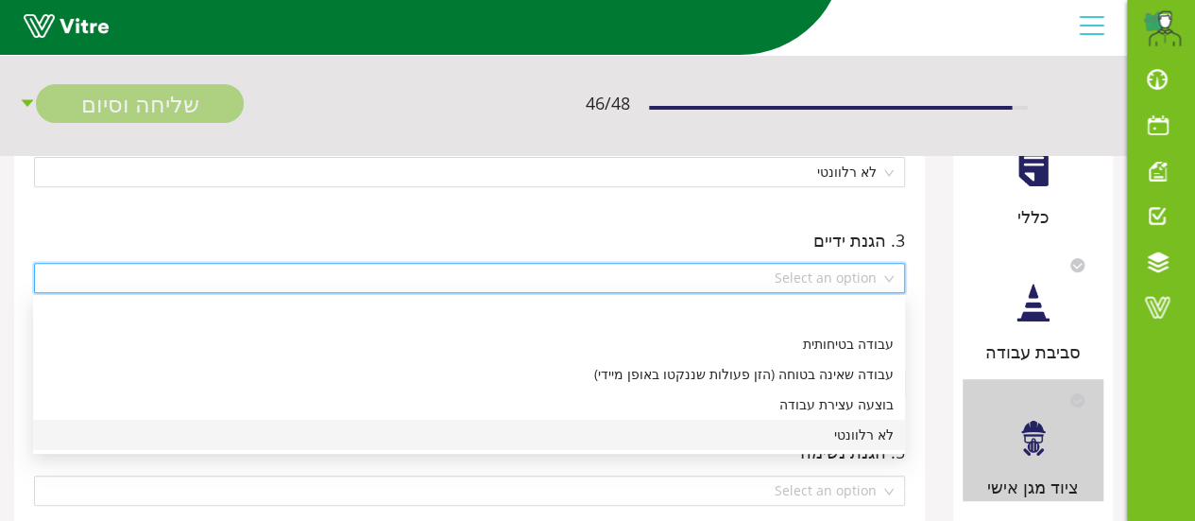
click at [869, 432] on div "לא רלוונטי" at bounding box center [468, 434] width 849 height 21
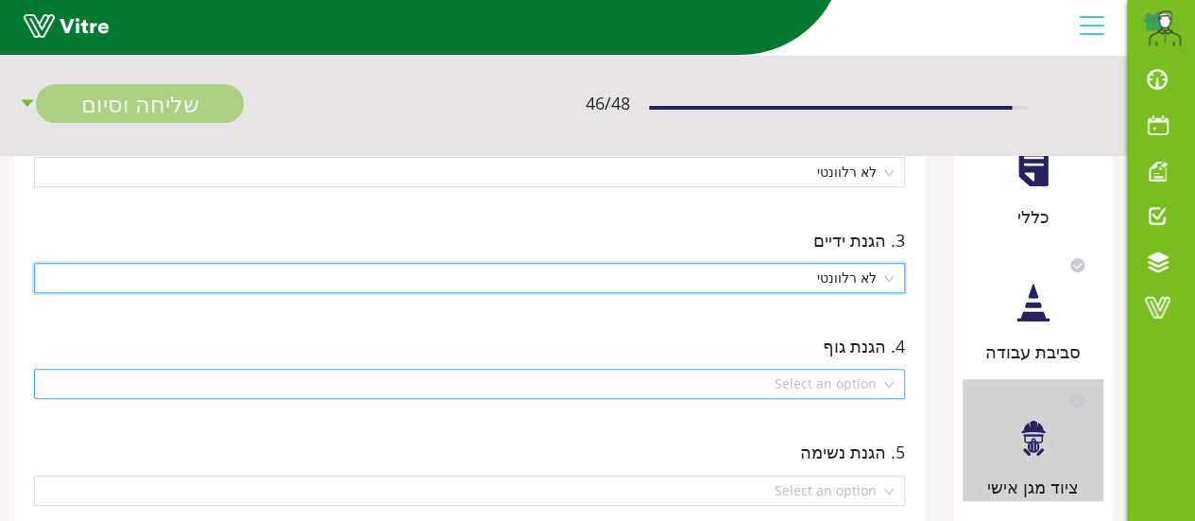
click at [894, 381] on div "Select an option" at bounding box center [469, 383] width 871 height 30
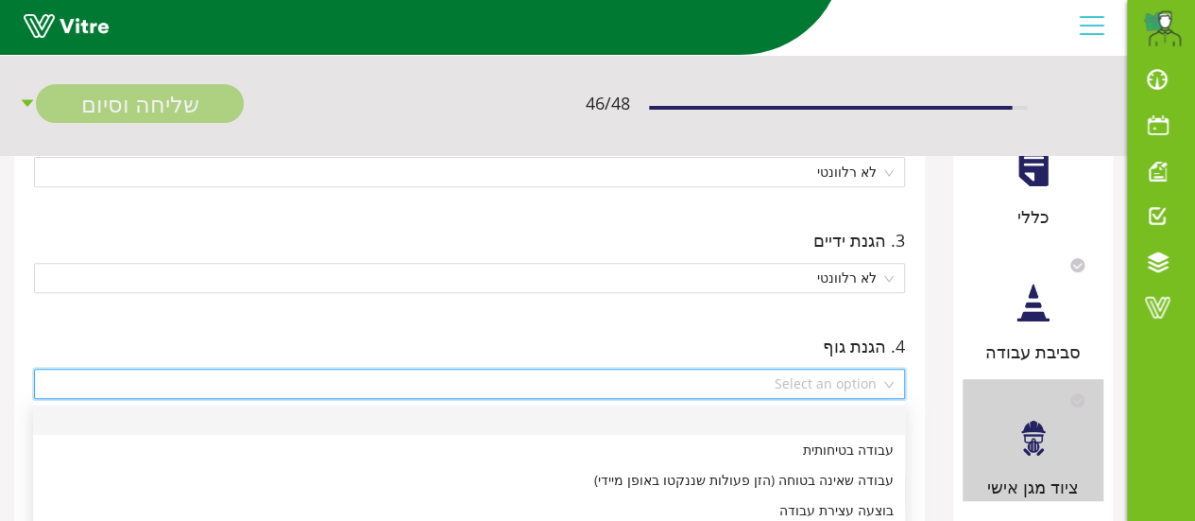
scroll to position [378, 0]
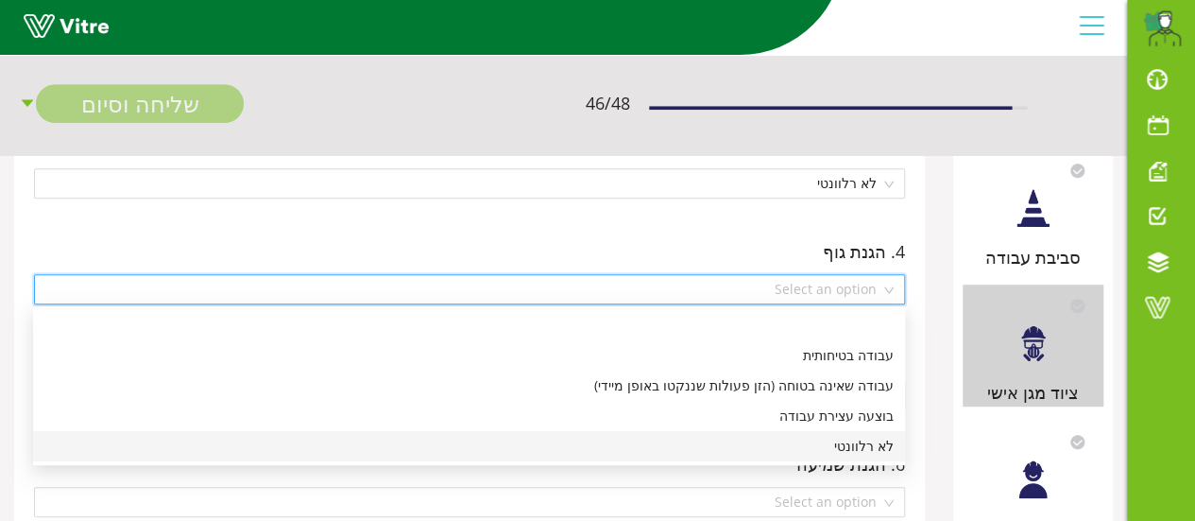
click at [862, 453] on div "לא רלוונטי" at bounding box center [468, 446] width 849 height 21
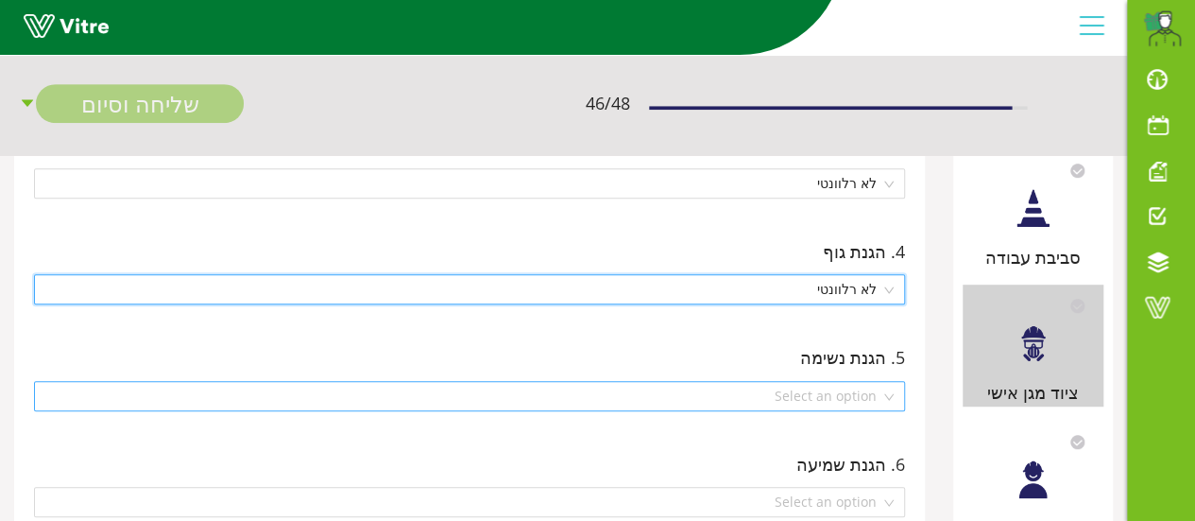
click at [890, 393] on div "Select an option" at bounding box center [469, 396] width 871 height 30
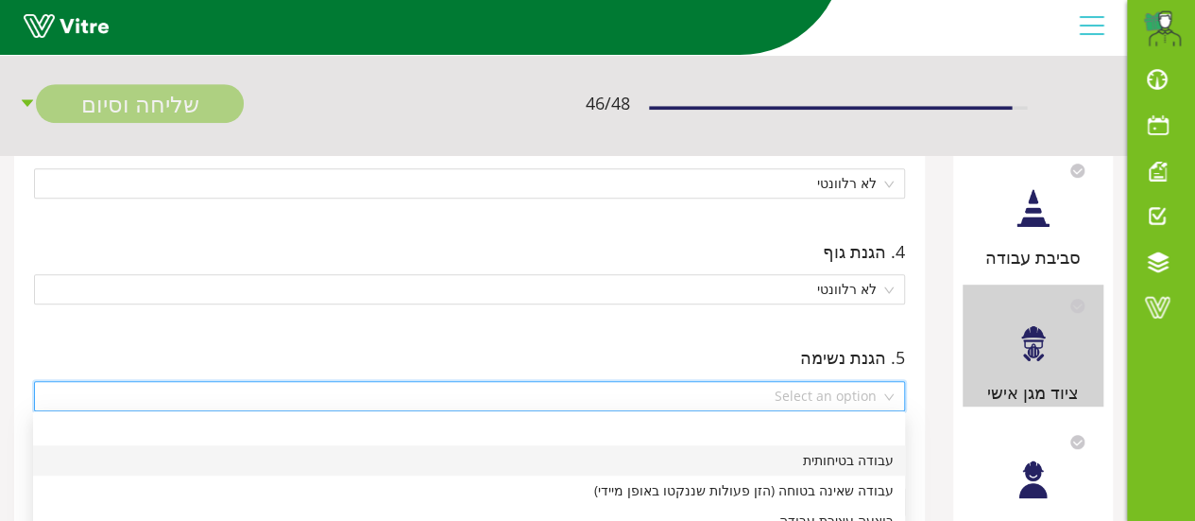
click at [873, 455] on div "עבודה בטיחותית" at bounding box center [468, 460] width 849 height 21
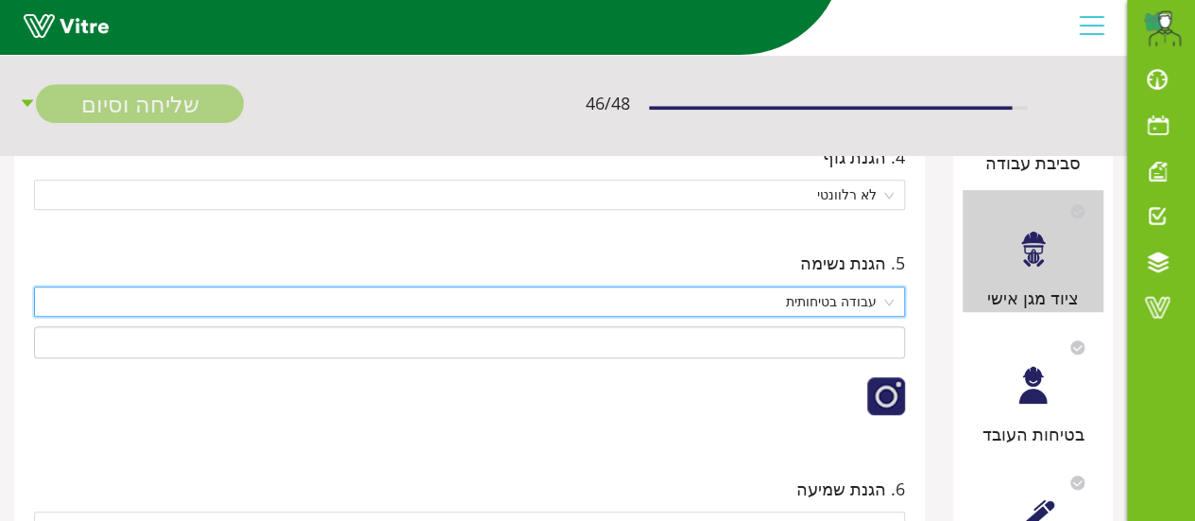
scroll to position [567, 0]
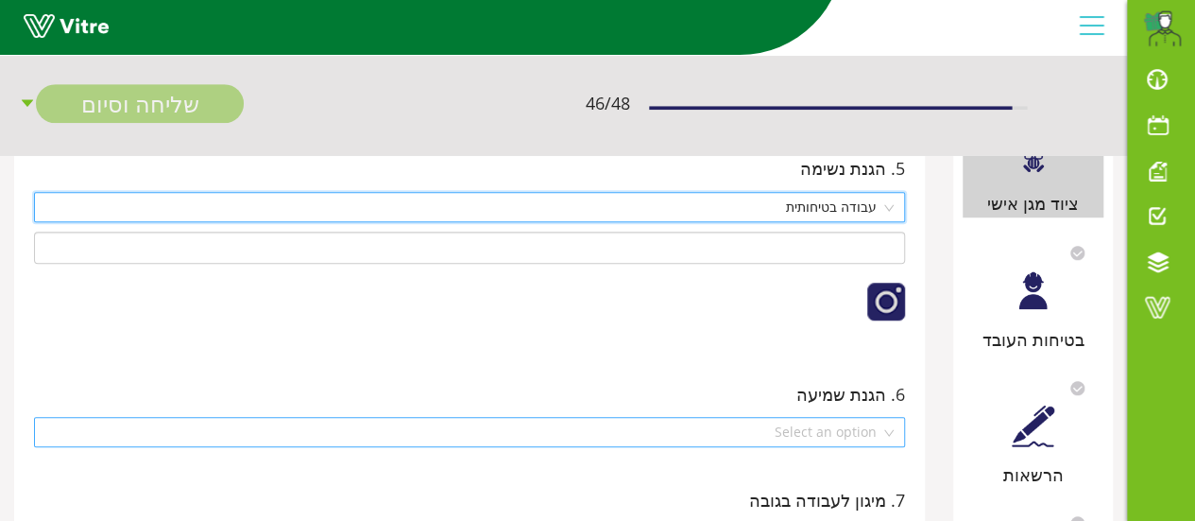
click at [886, 426] on div "Select an option" at bounding box center [469, 432] width 871 height 30
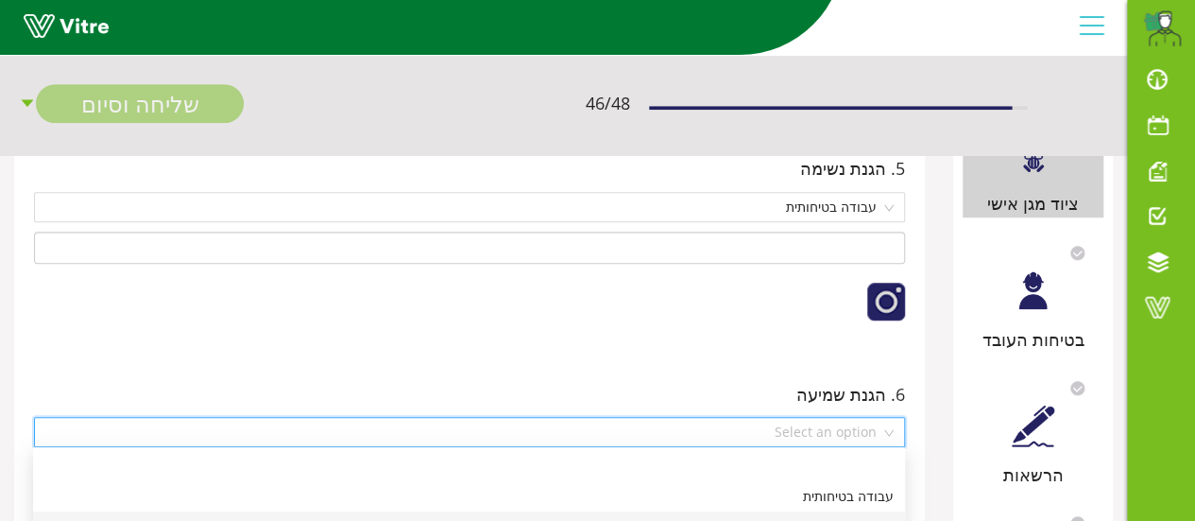
scroll to position [661, 0]
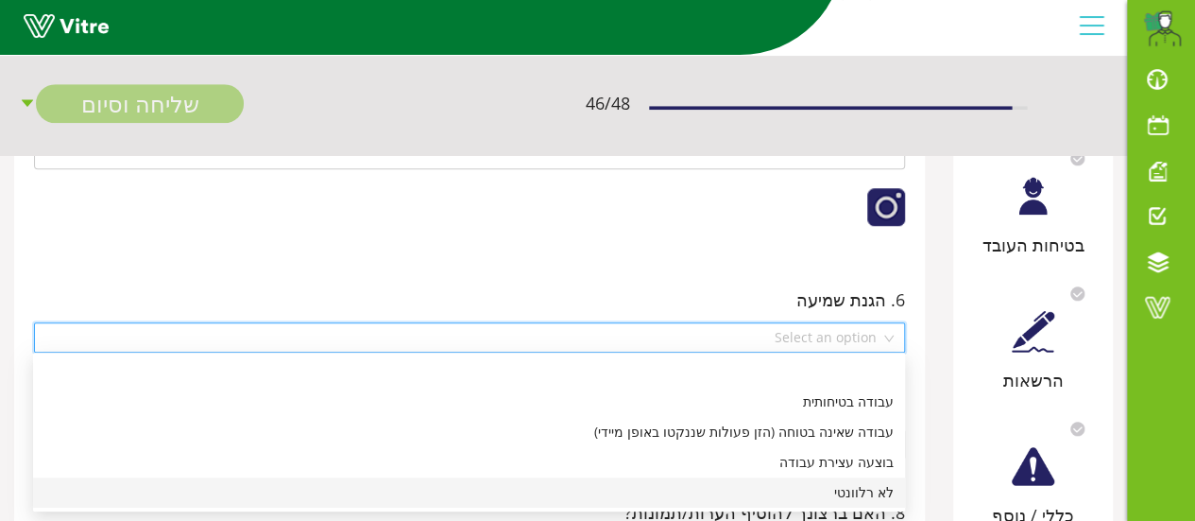
click at [865, 488] on div "לא רלוונטי" at bounding box center [468, 492] width 849 height 21
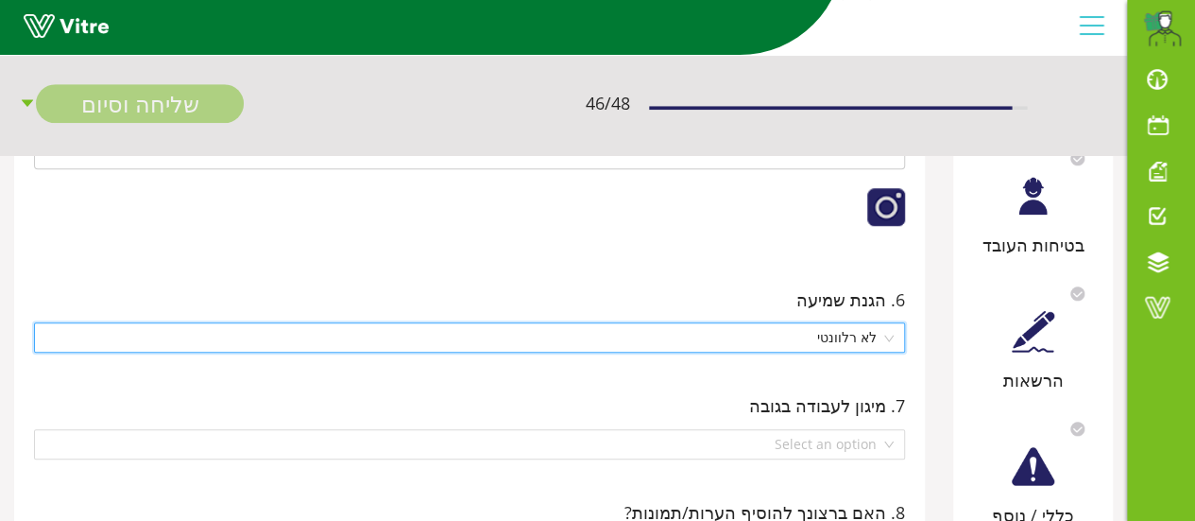
scroll to position [756, 0]
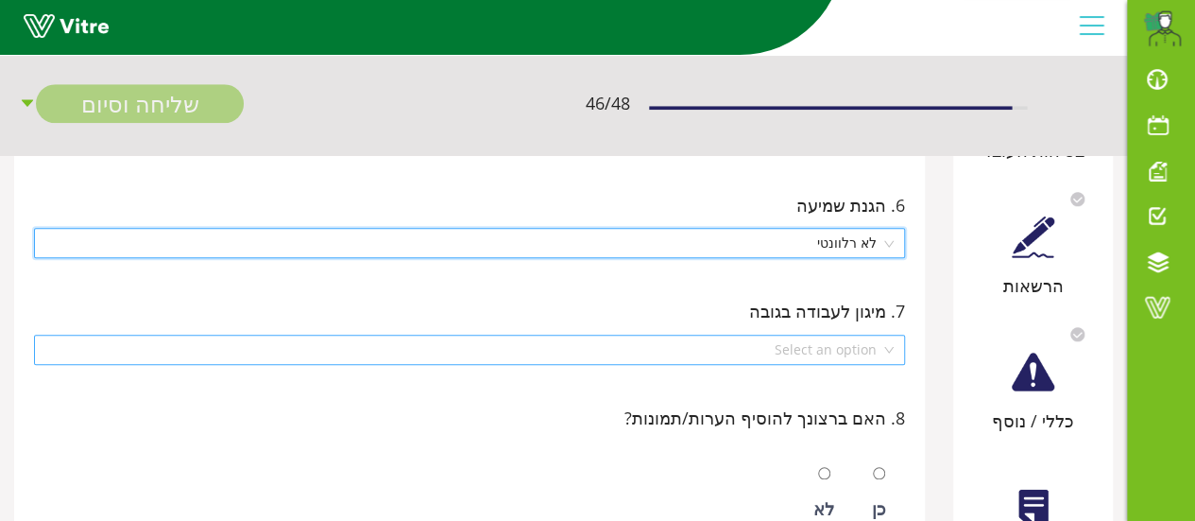
click at [891, 346] on div "Select an option" at bounding box center [469, 349] width 871 height 30
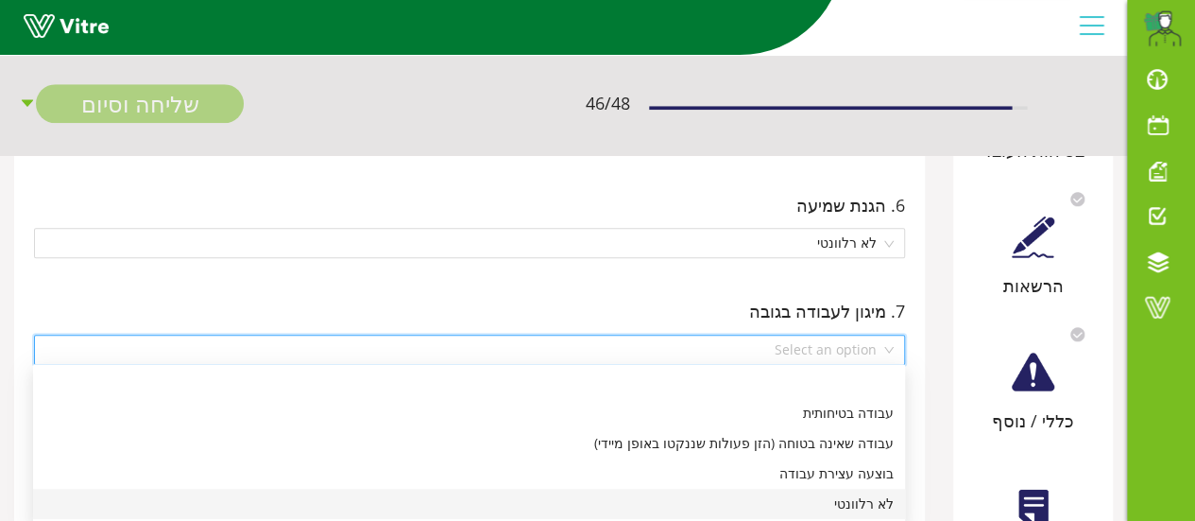
click at [886, 503] on div "לא רלוונטי" at bounding box center [468, 503] width 849 height 21
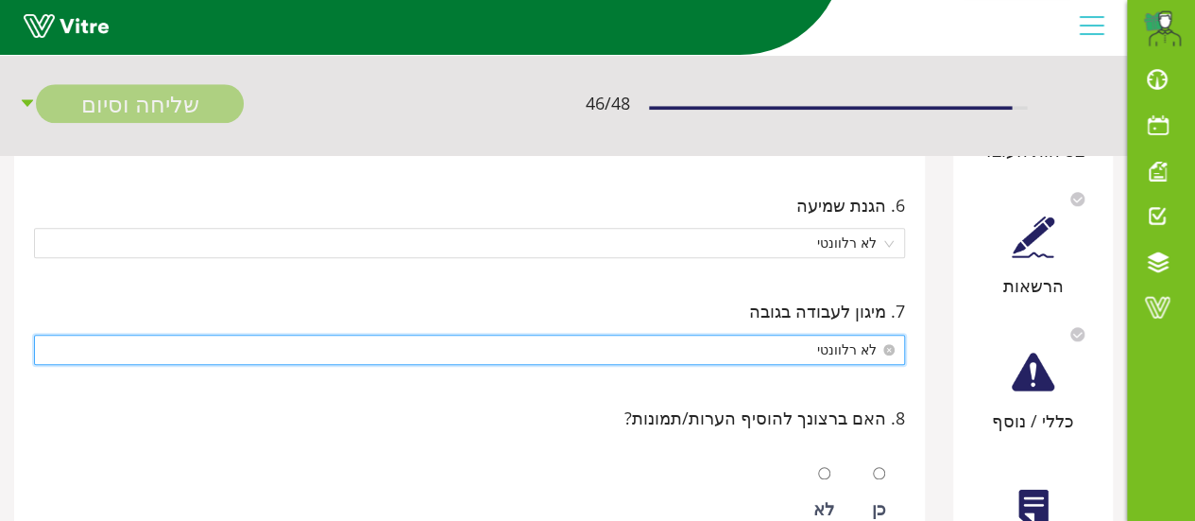
scroll to position [850, 0]
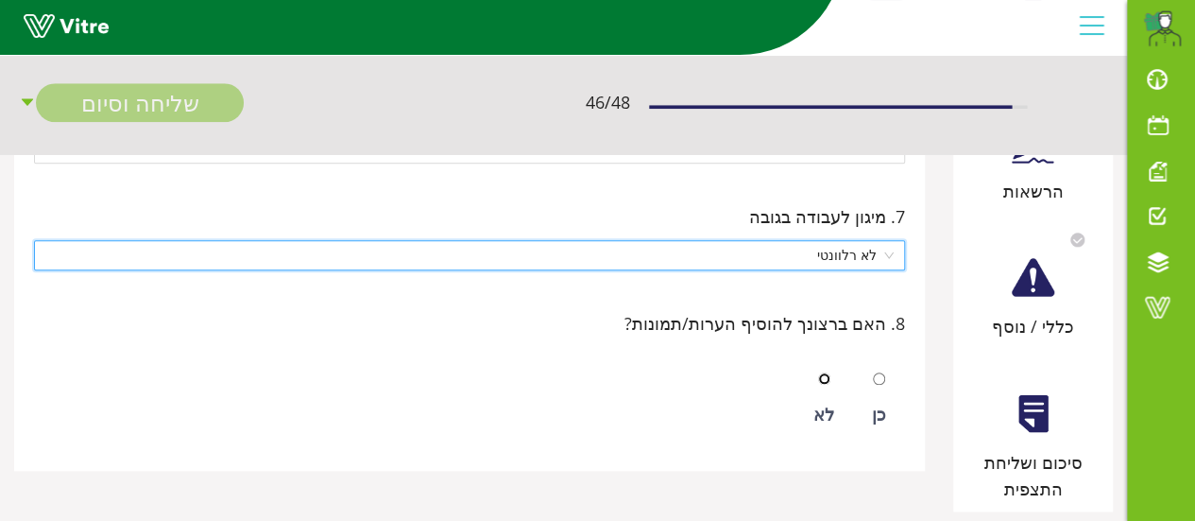
click at [827, 378] on input "radio" at bounding box center [824, 378] width 12 height 12
radio input "true"
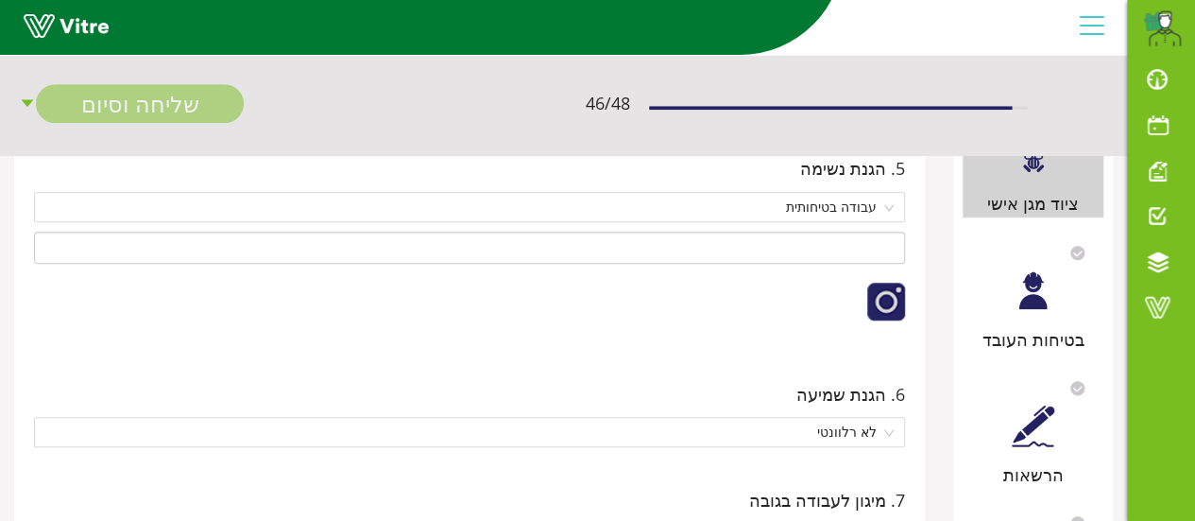
scroll to position [472, 0]
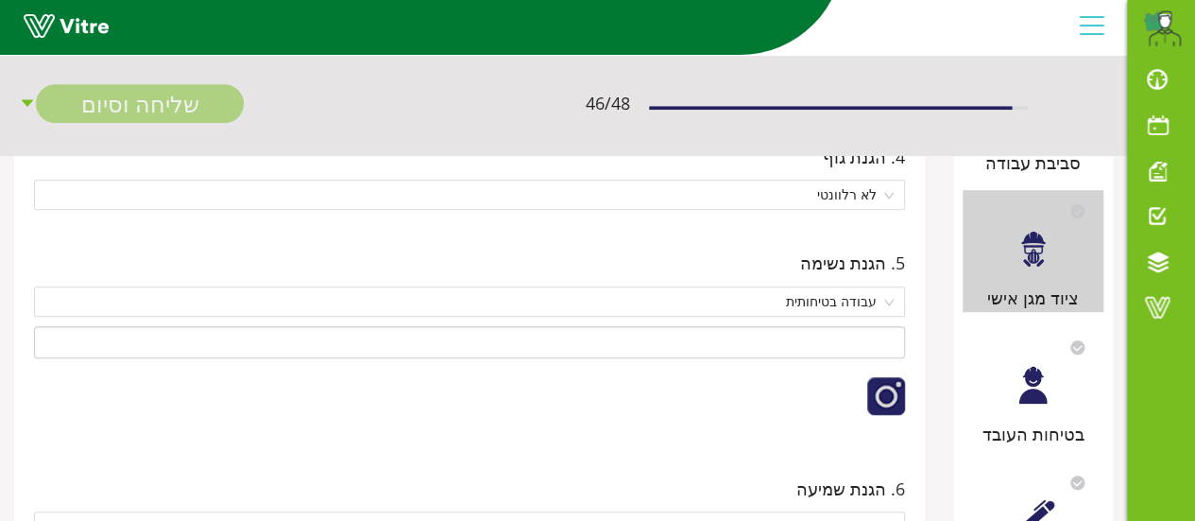
click at [1024, 392] on div at bounding box center [1033, 385] width 43 height 43
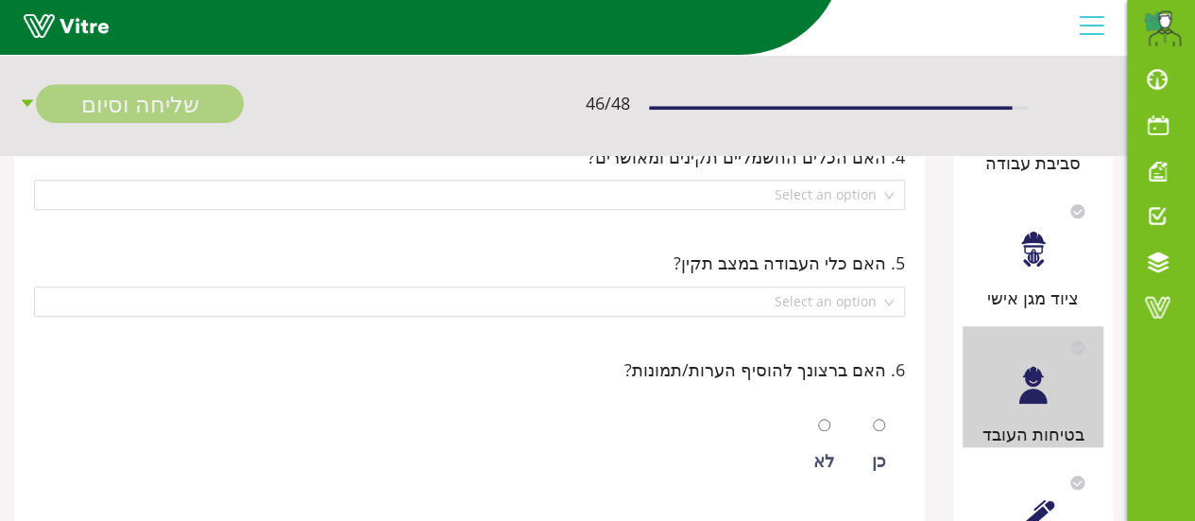
scroll to position [0, 0]
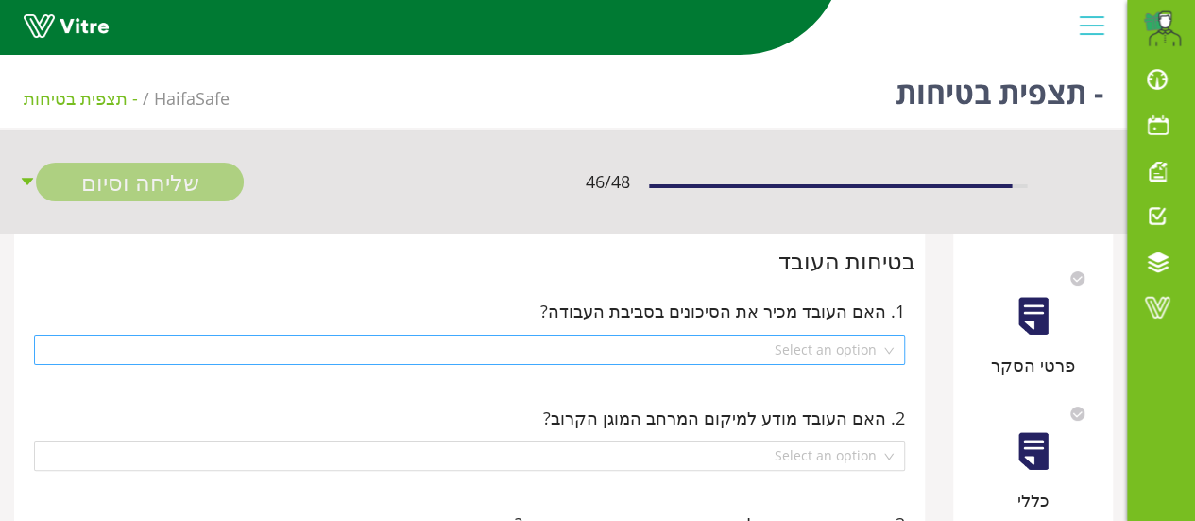
click at [892, 352] on div "Select an option" at bounding box center [469, 349] width 871 height 30
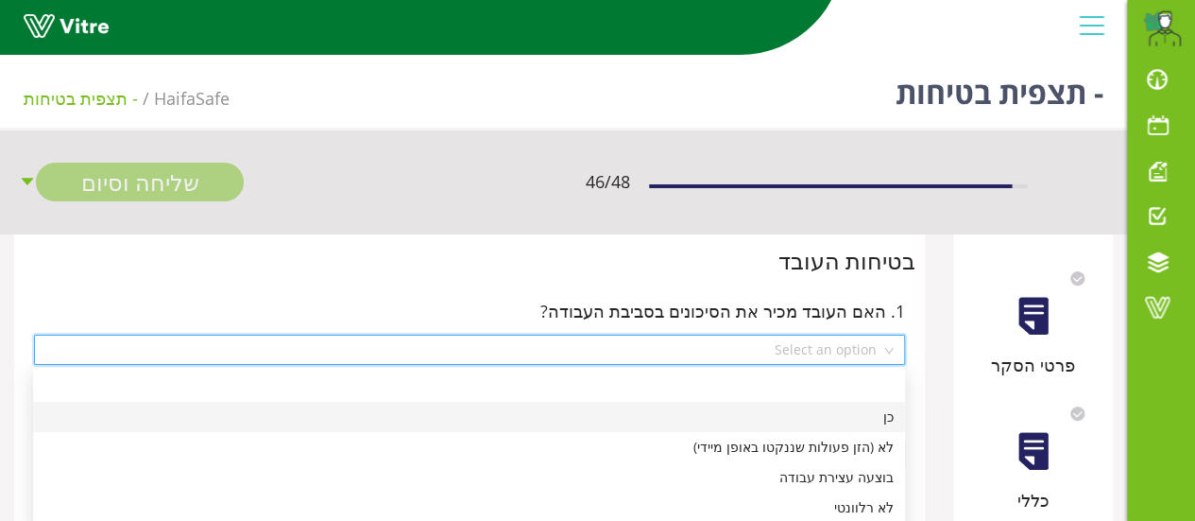
click at [890, 415] on div "כן" at bounding box center [468, 416] width 849 height 21
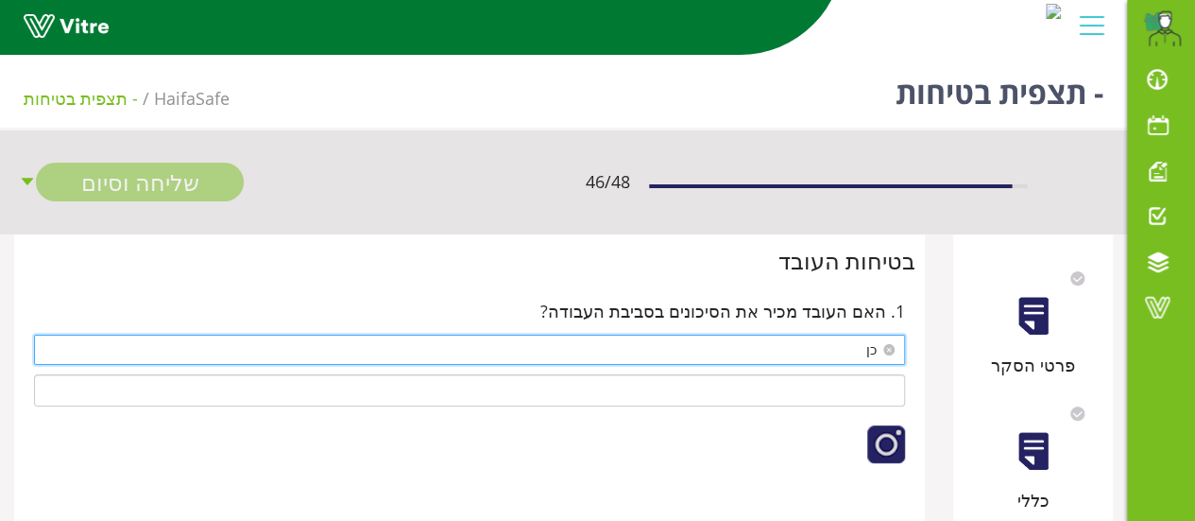
scroll to position [94, 0]
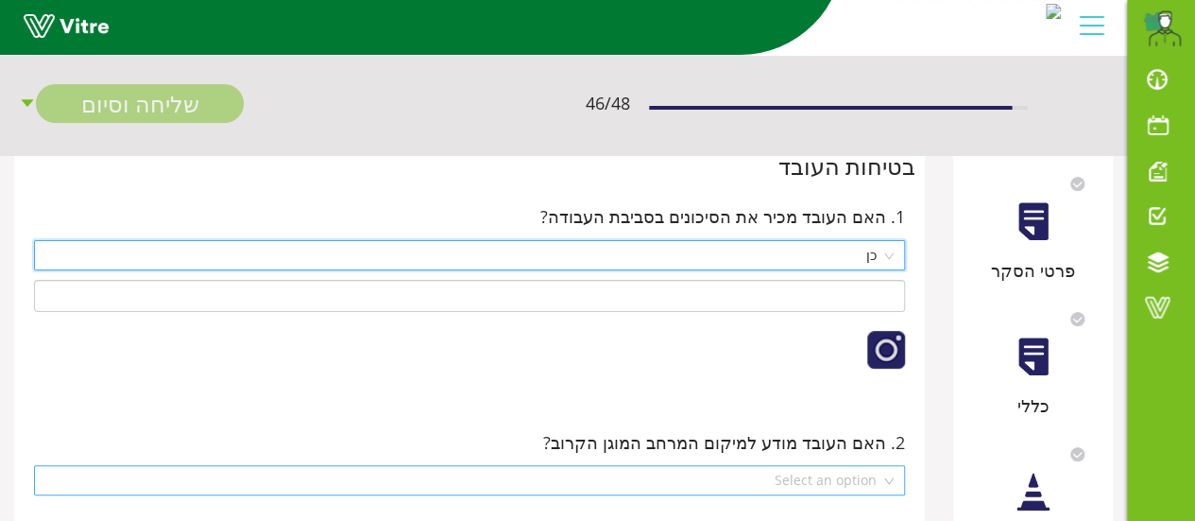
click at [888, 479] on div "Select an option" at bounding box center [469, 480] width 871 height 30
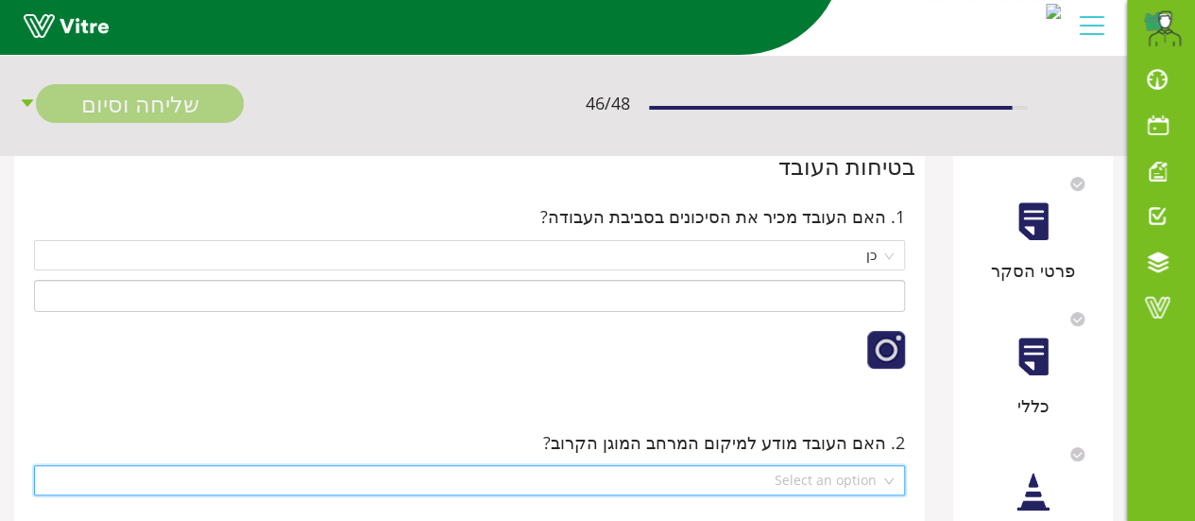
click at [888, 479] on div "Select an option" at bounding box center [469, 480] width 871 height 30
click at [891, 479] on div "Select an option" at bounding box center [469, 480] width 871 height 30
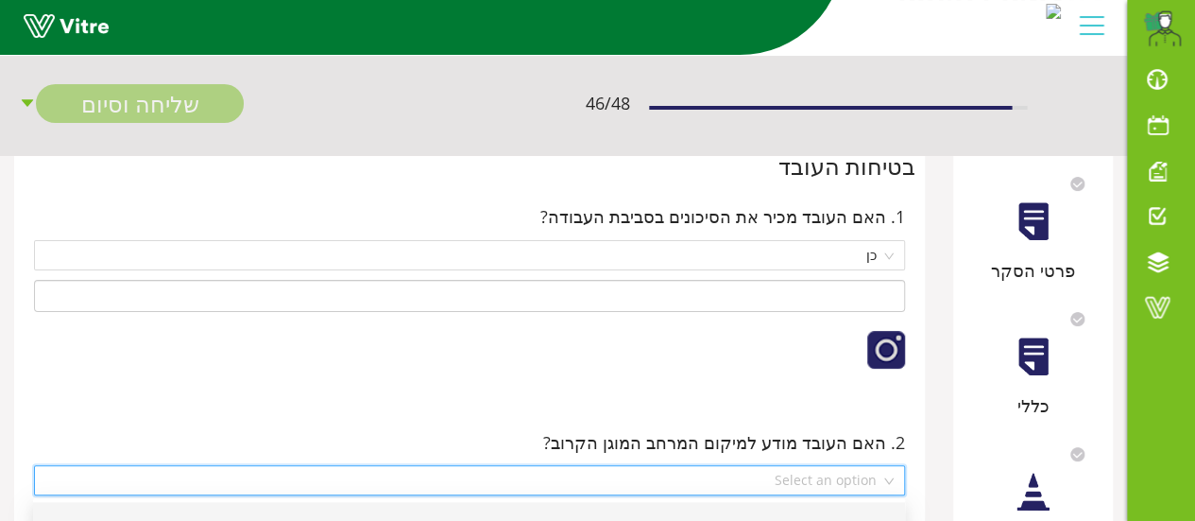
scroll to position [189, 0]
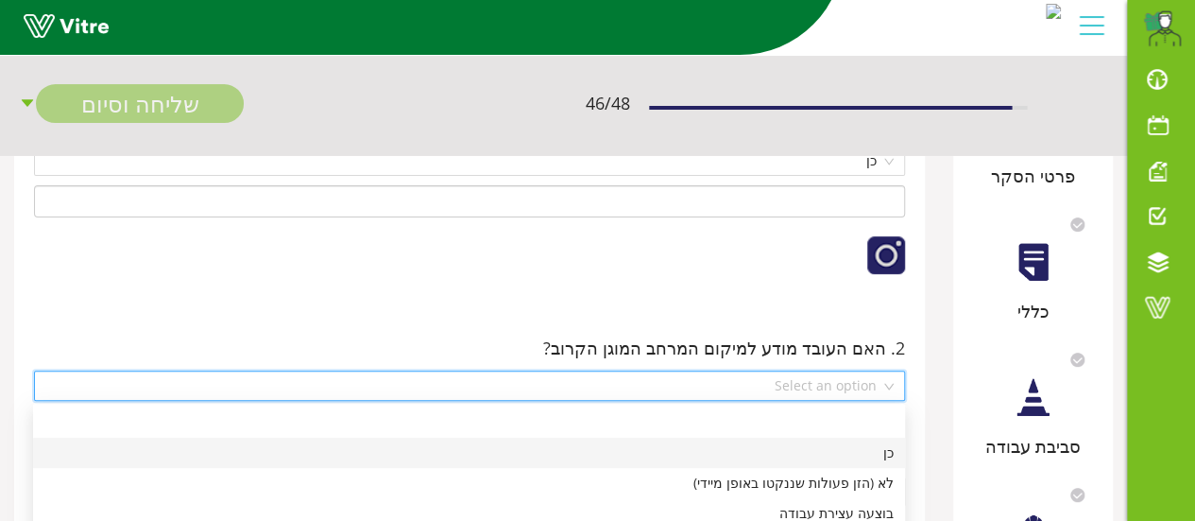
click at [881, 461] on div "כן" at bounding box center [468, 452] width 849 height 21
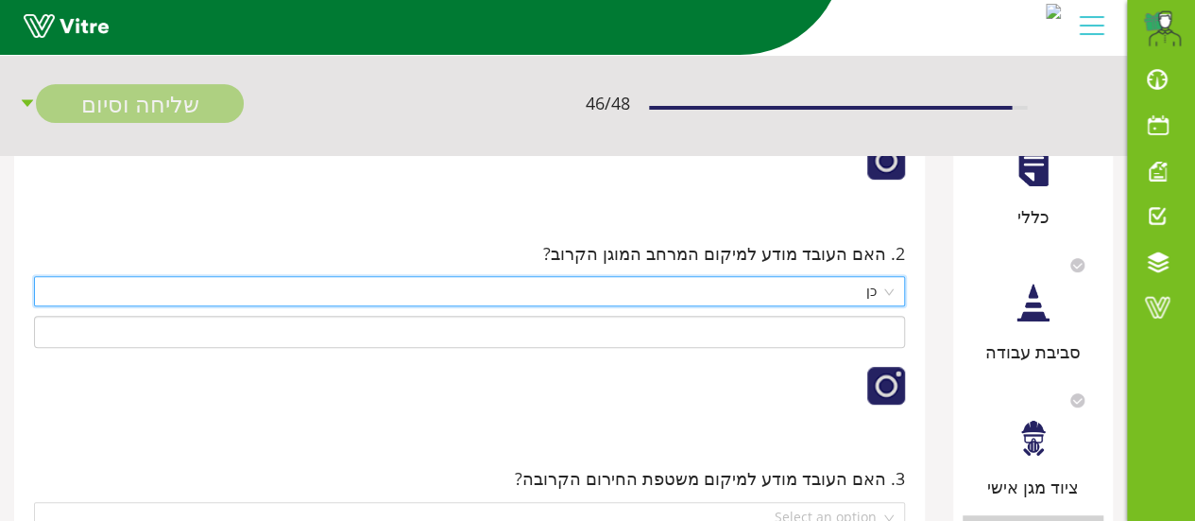
scroll to position [378, 0]
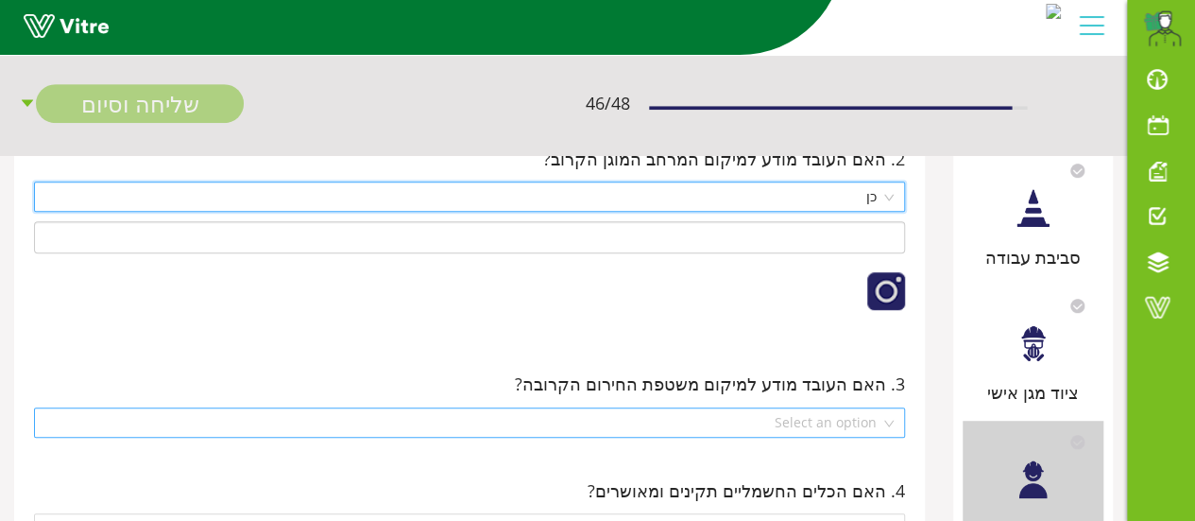
click at [892, 423] on div "Select an option" at bounding box center [469, 422] width 871 height 30
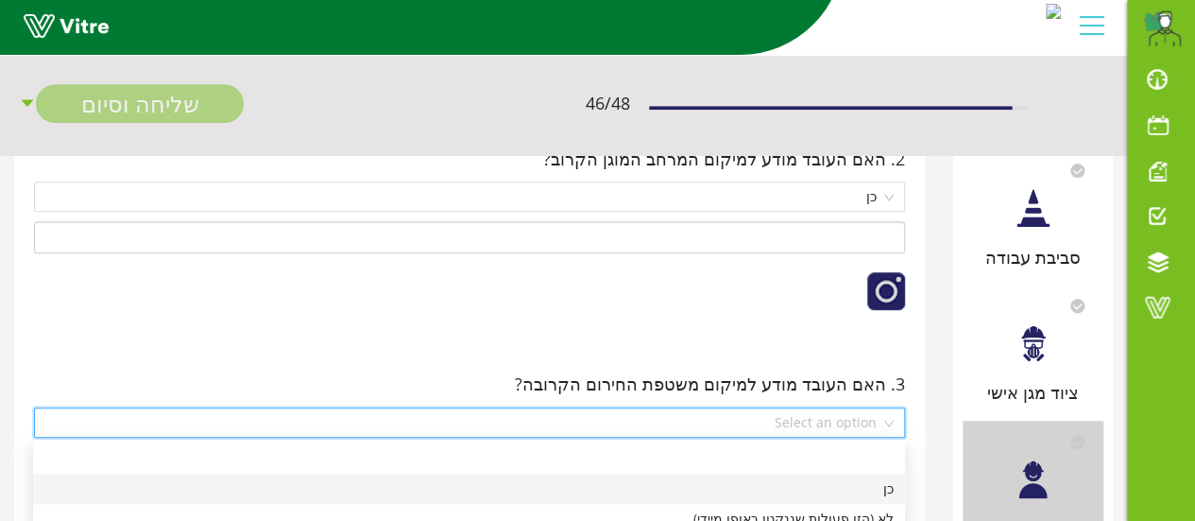
click at [884, 485] on div "כן" at bounding box center [468, 488] width 849 height 21
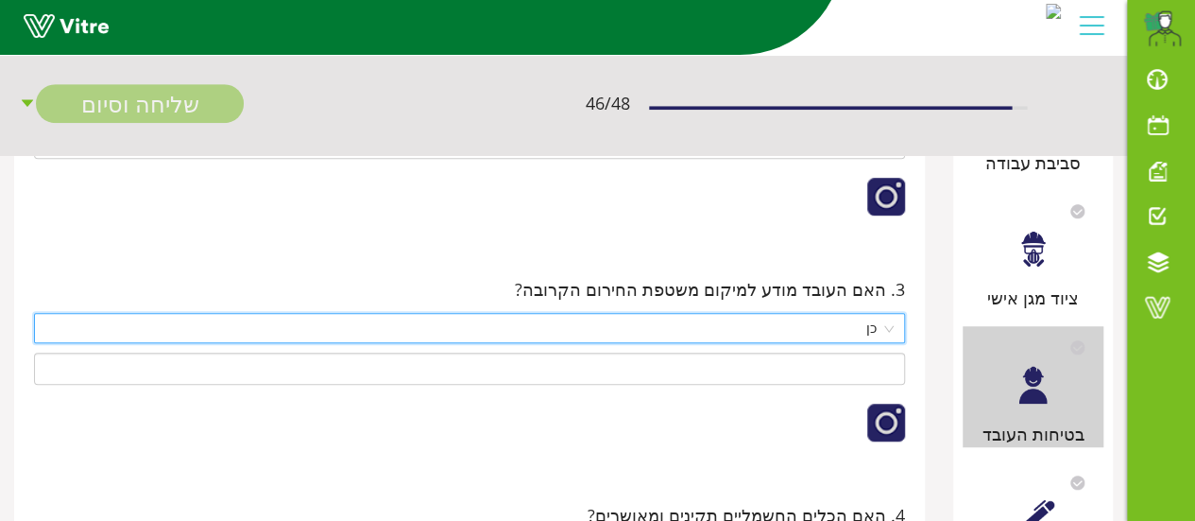
scroll to position [567, 0]
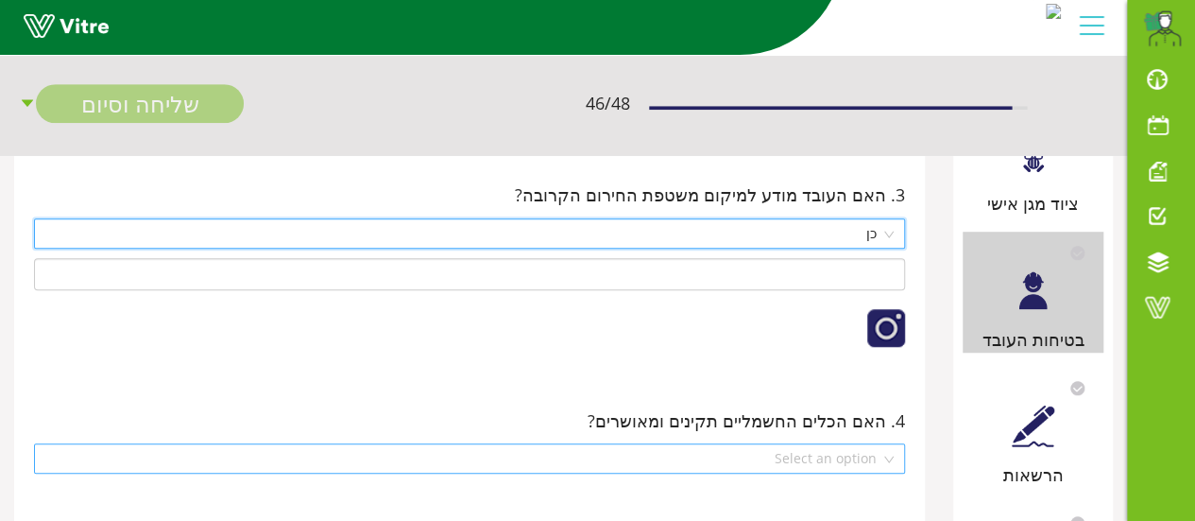
click at [890, 455] on div "Select an option" at bounding box center [469, 458] width 871 height 30
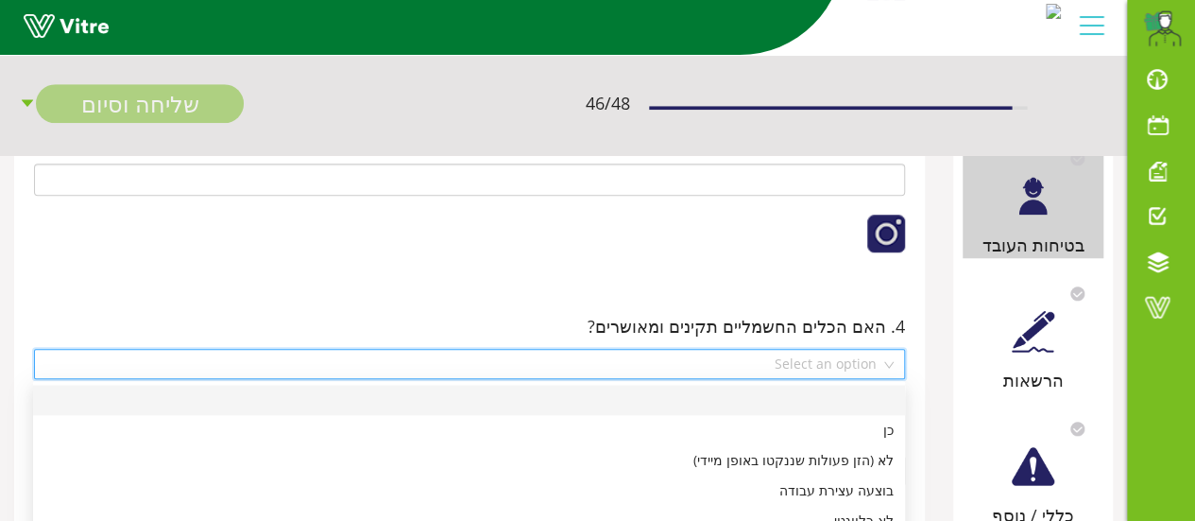
scroll to position [756, 0]
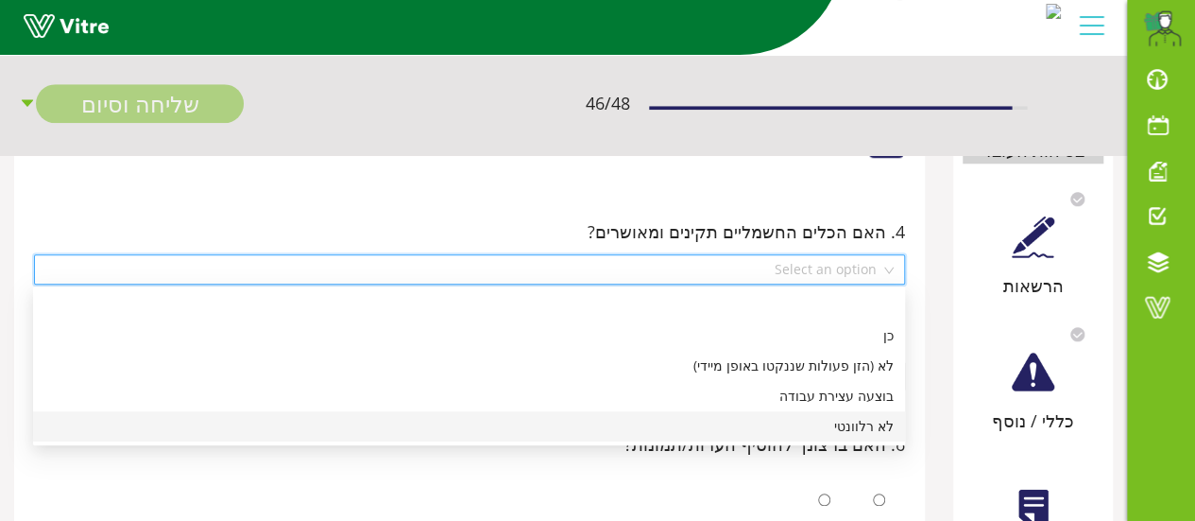
click at [876, 430] on div "לא רלוונטי" at bounding box center [468, 426] width 849 height 21
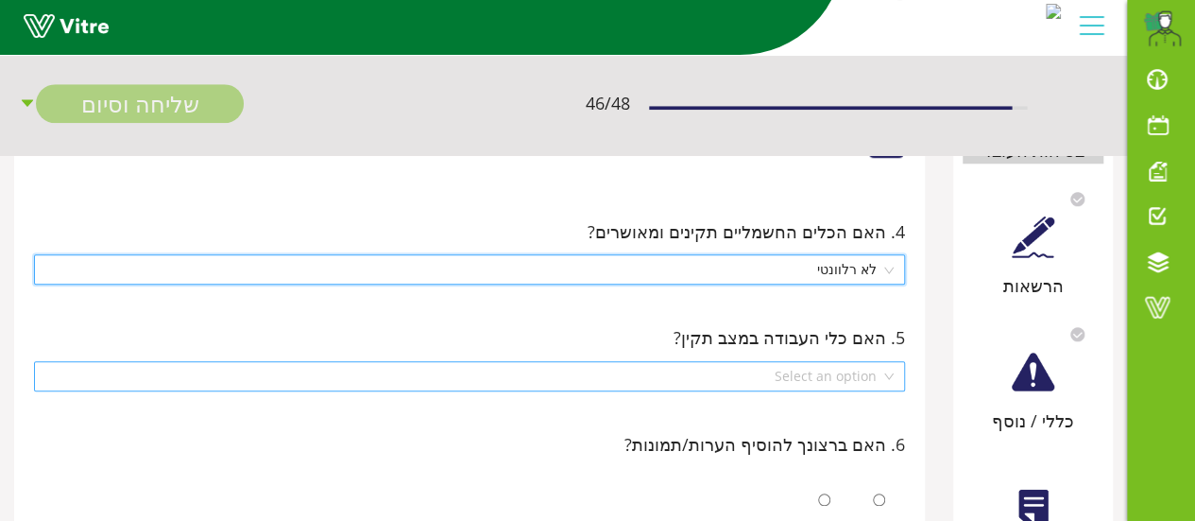
click at [892, 375] on div "Select an option" at bounding box center [469, 376] width 871 height 30
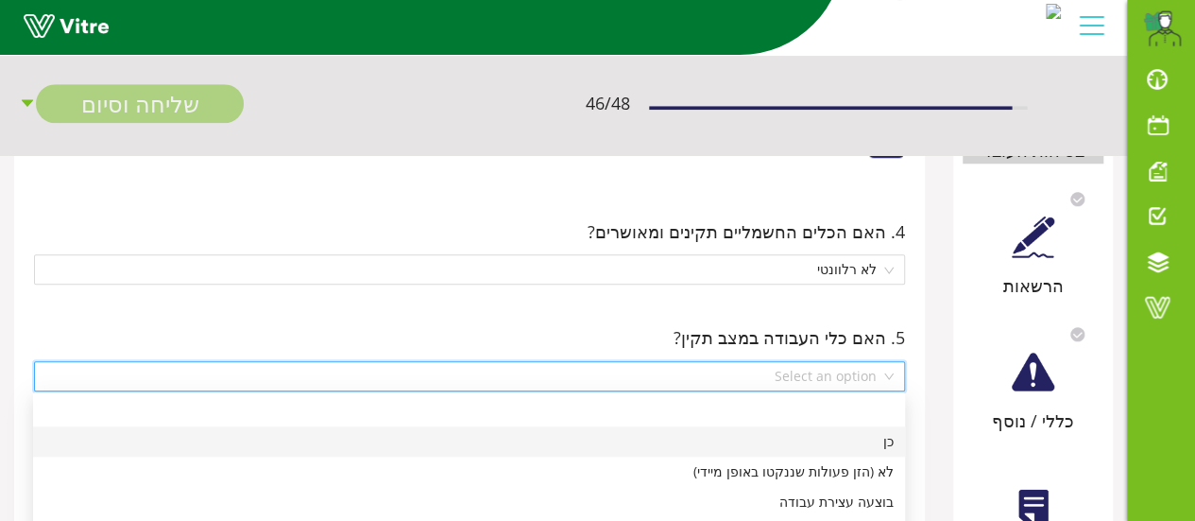
click at [890, 438] on div "כן" at bounding box center [468, 441] width 849 height 21
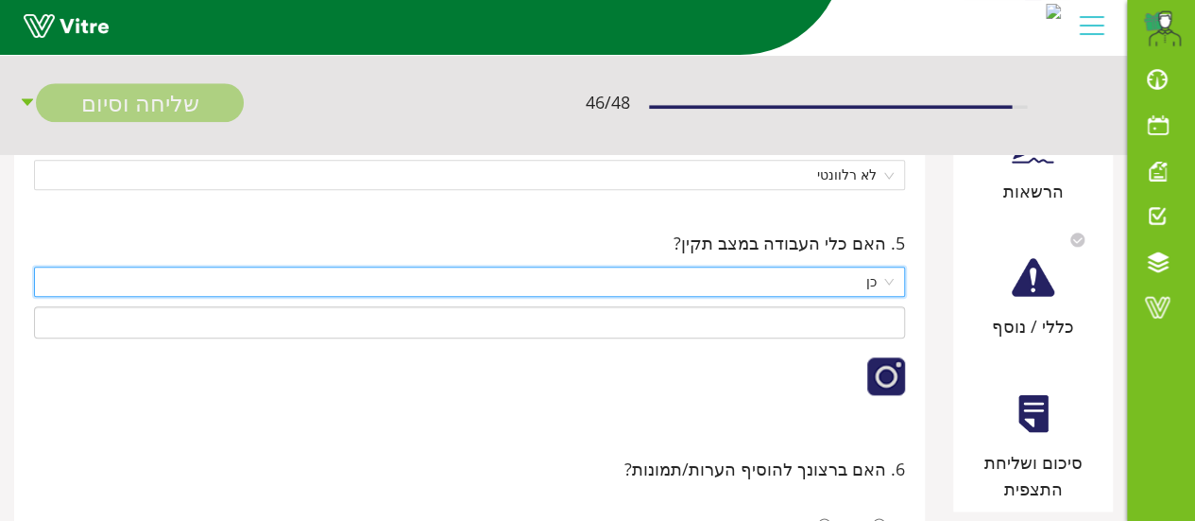
scroll to position [945, 0]
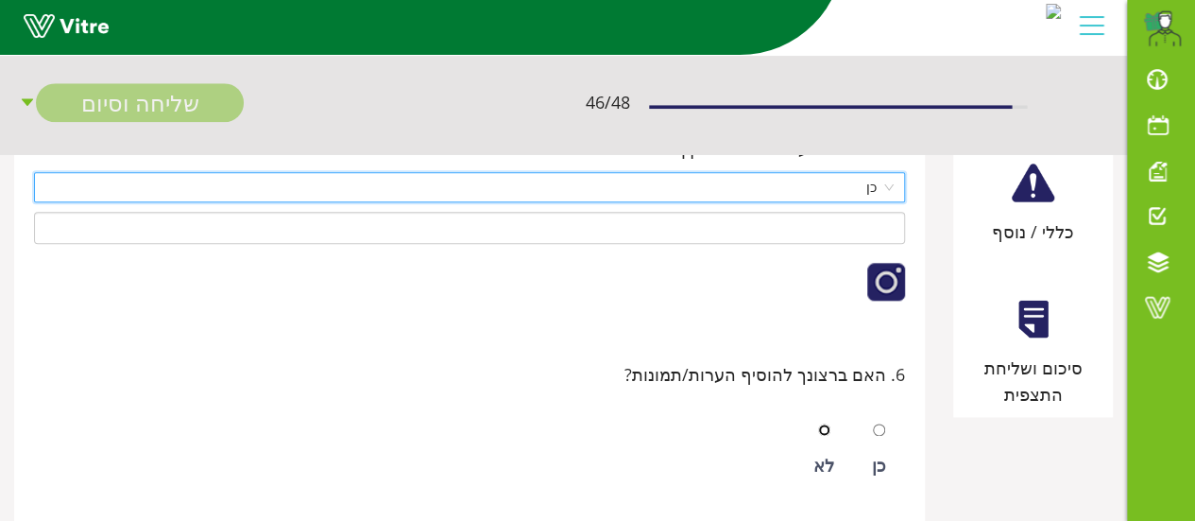
click at [822, 424] on input "radio" at bounding box center [824, 429] width 12 height 12
radio input "true"
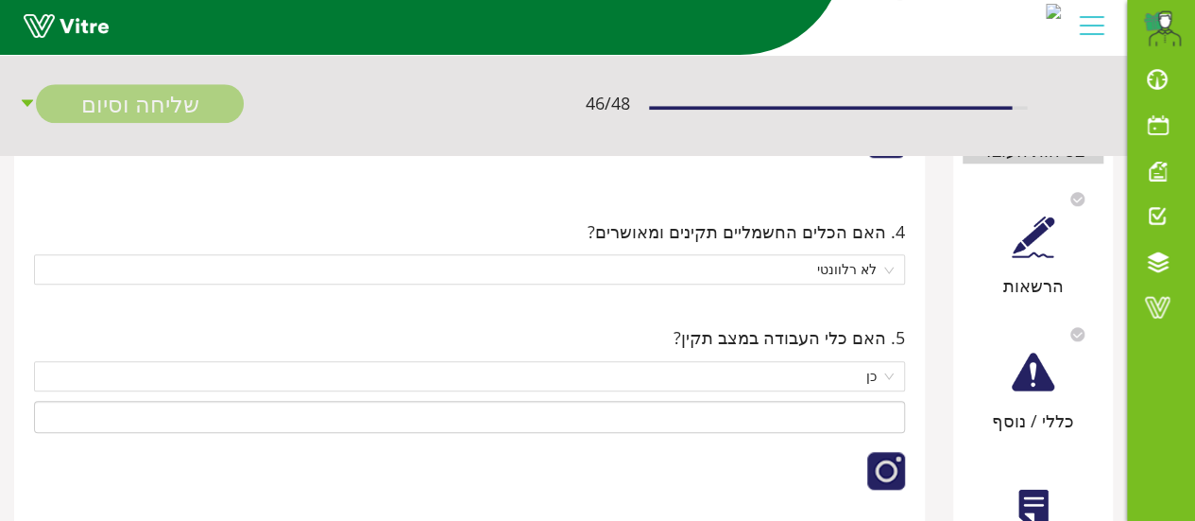
scroll to position [661, 0]
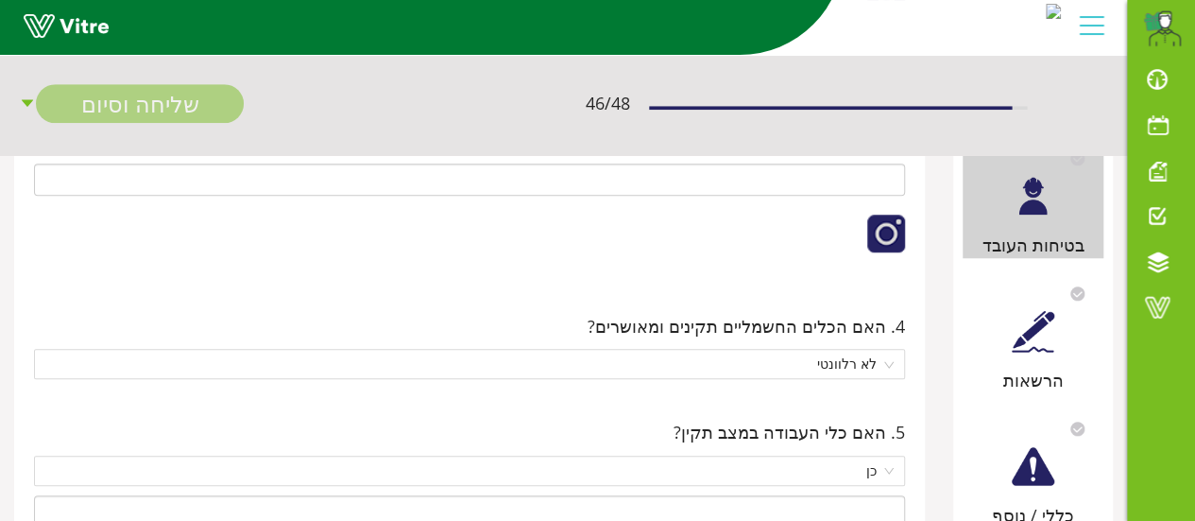
click at [1026, 340] on div at bounding box center [1033, 331] width 43 height 43
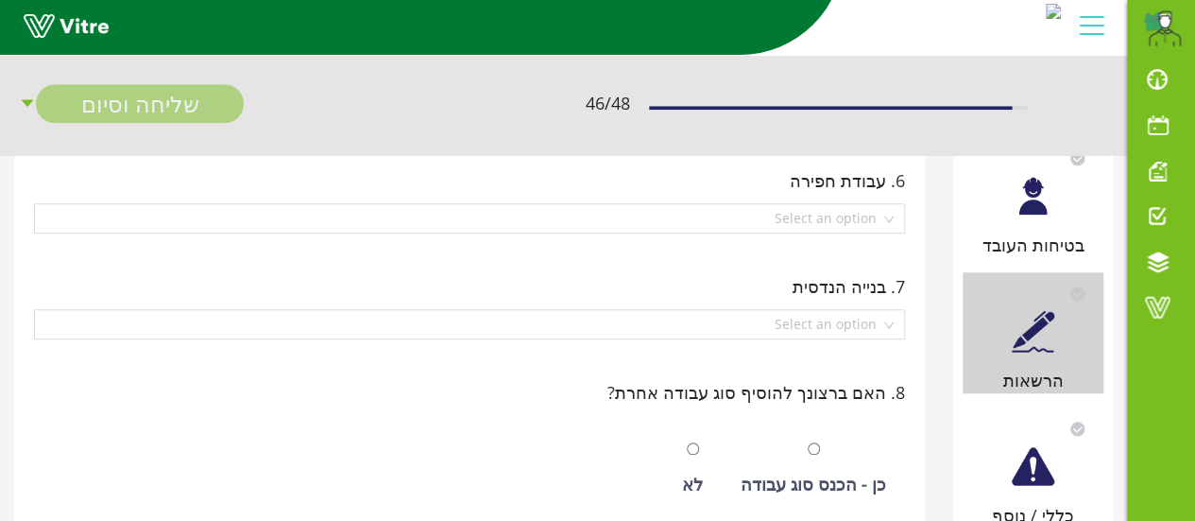
scroll to position [0, 0]
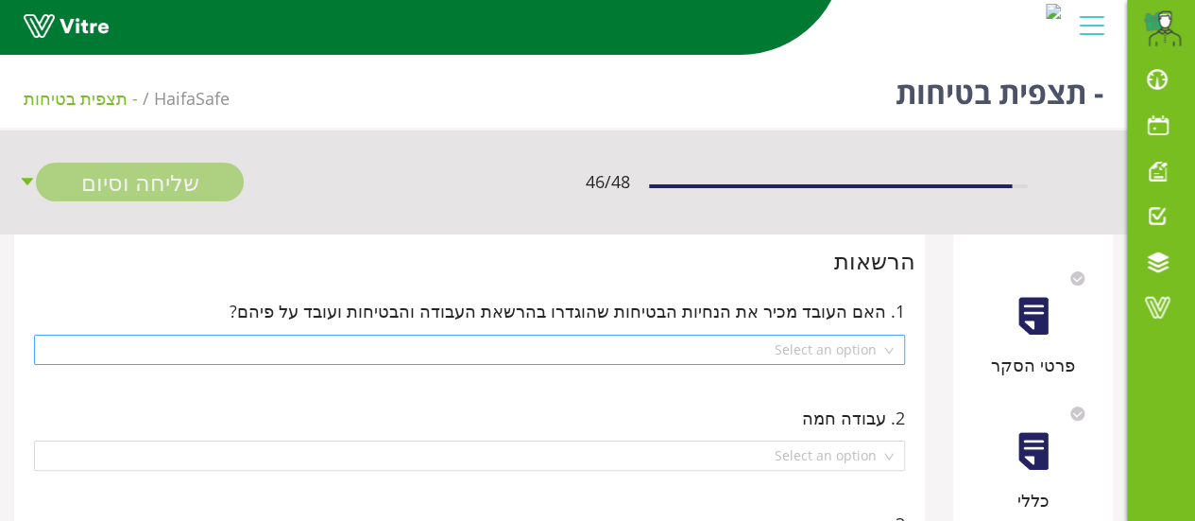
click at [894, 347] on div "Select an option" at bounding box center [469, 349] width 871 height 30
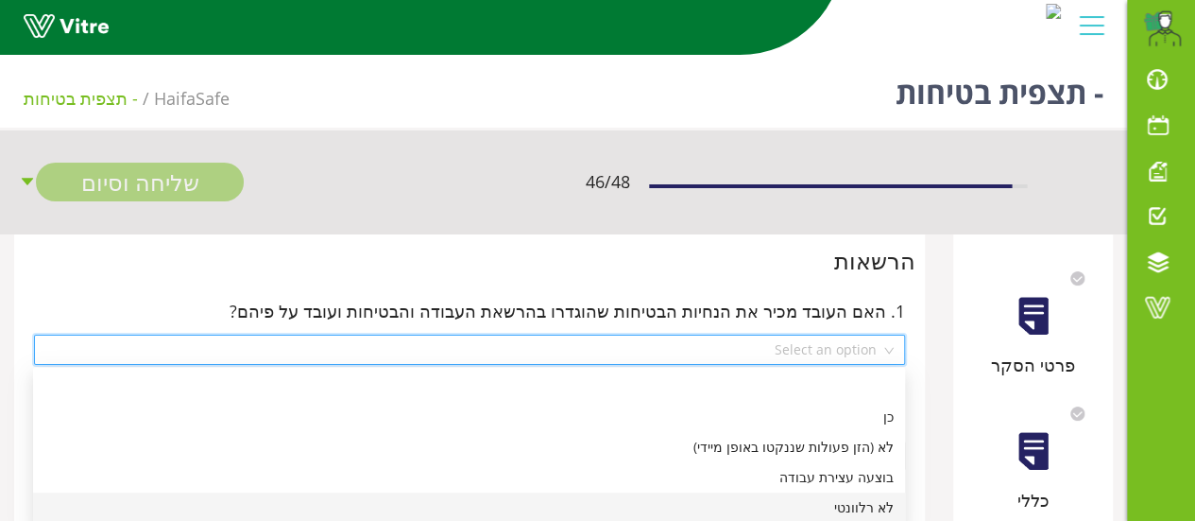
click at [883, 504] on div "לא רלוונטי" at bounding box center [468, 507] width 849 height 21
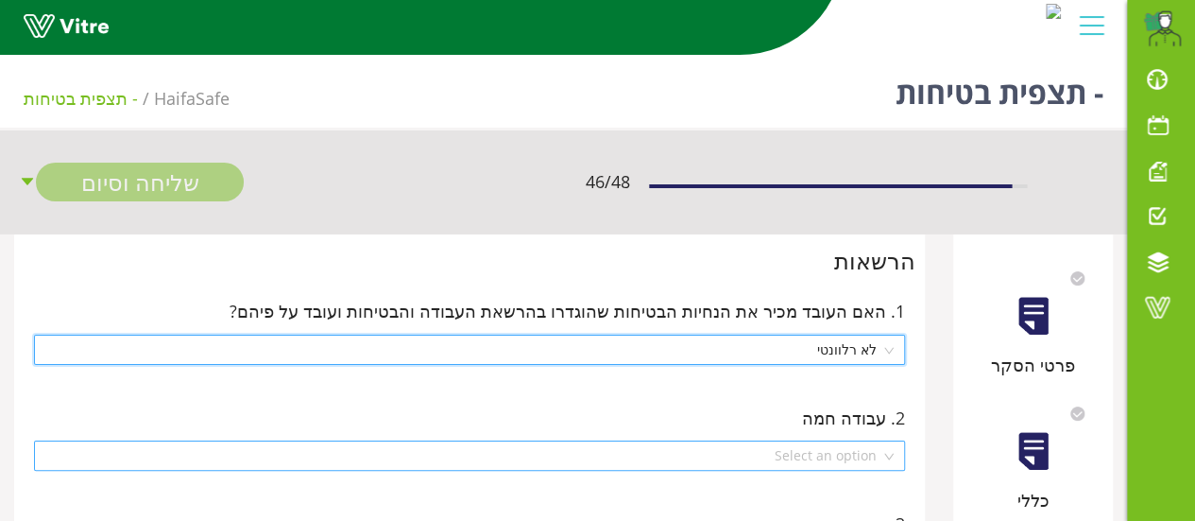
click at [888, 453] on div "Select an option" at bounding box center [469, 455] width 871 height 30
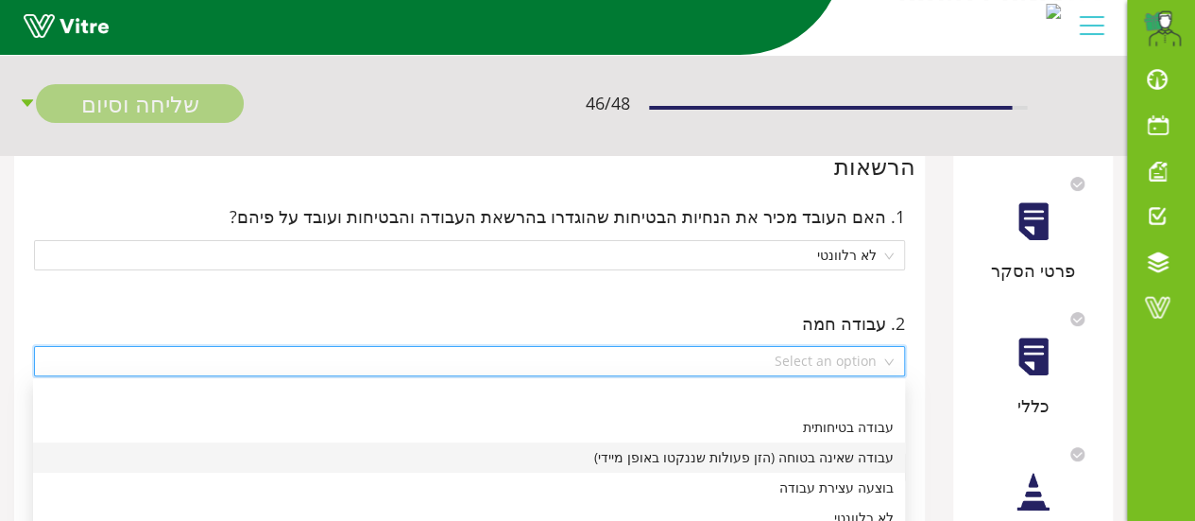
scroll to position [189, 0]
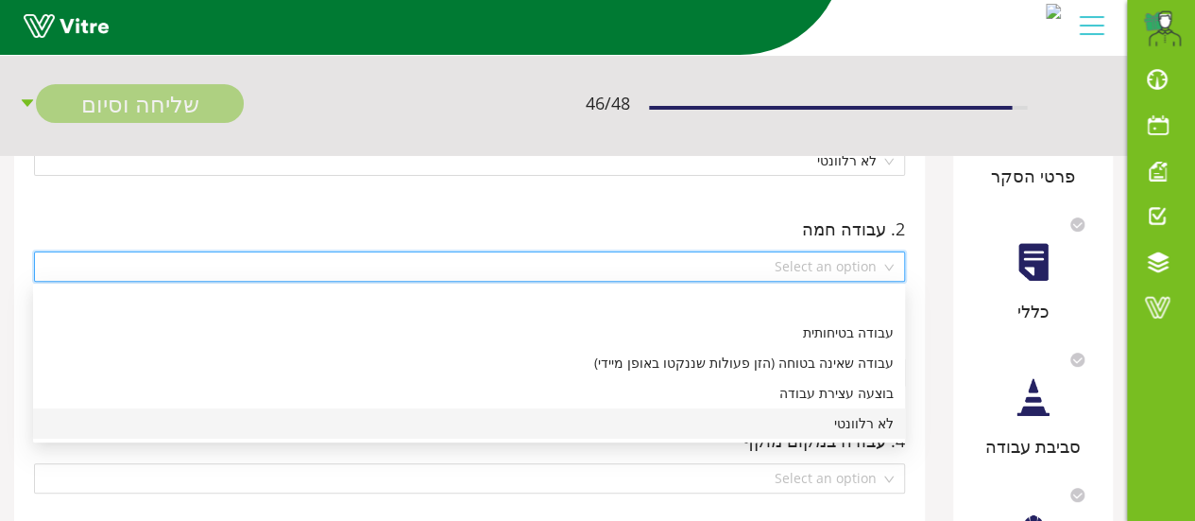
click at [875, 429] on div "לא רלוונטי" at bounding box center [468, 423] width 849 height 21
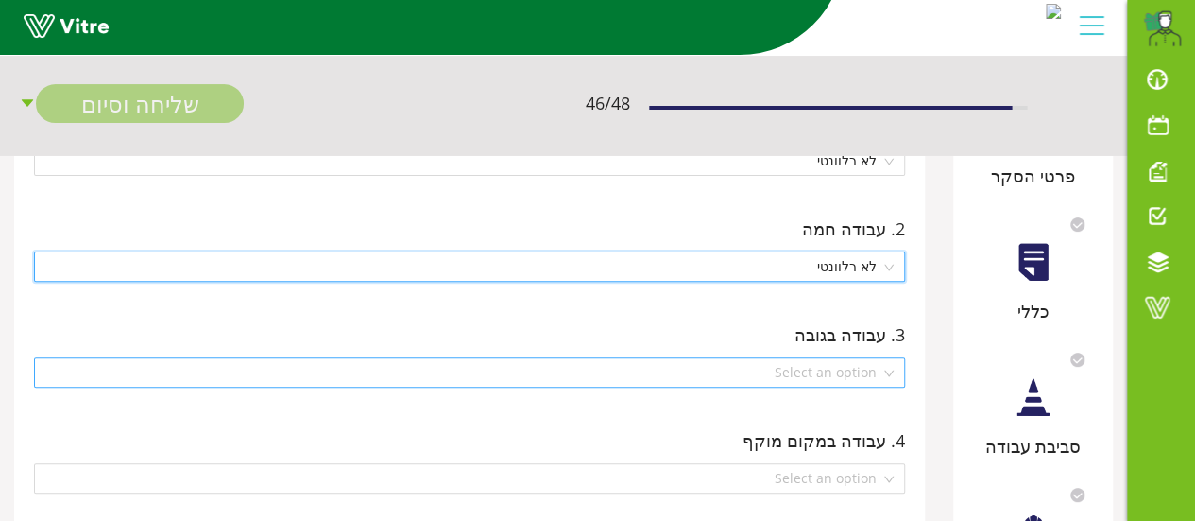
click at [890, 377] on div "Select an option" at bounding box center [469, 372] width 871 height 30
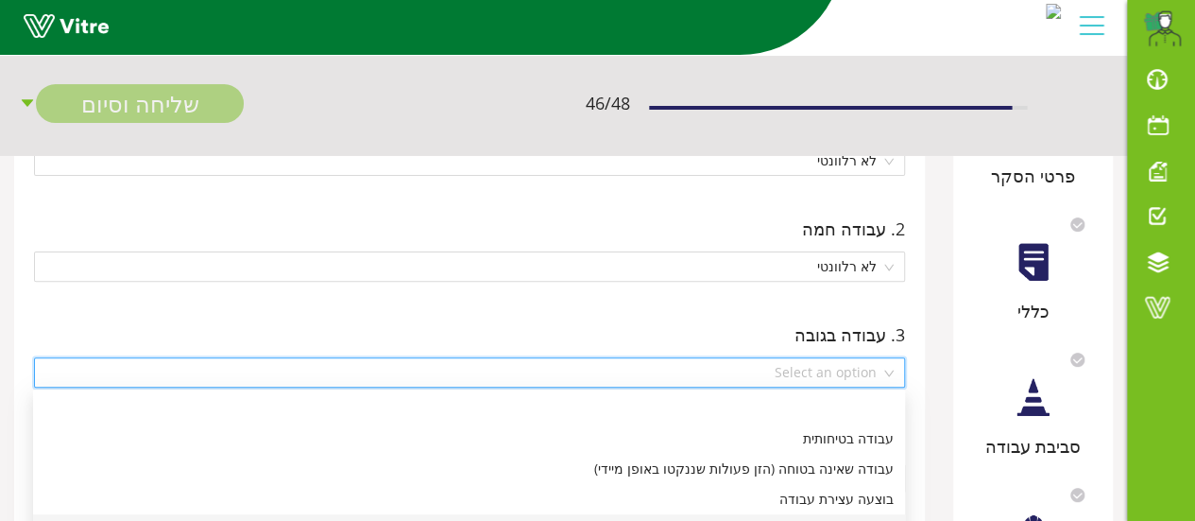
scroll to position [283, 0]
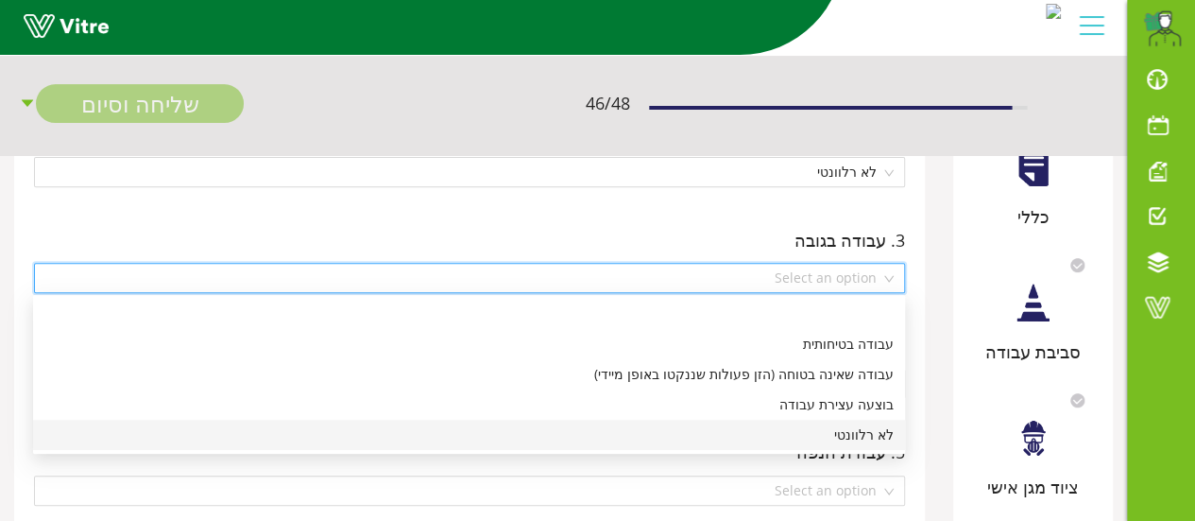
click at [873, 434] on div "לא רלוונטי" at bounding box center [468, 434] width 849 height 21
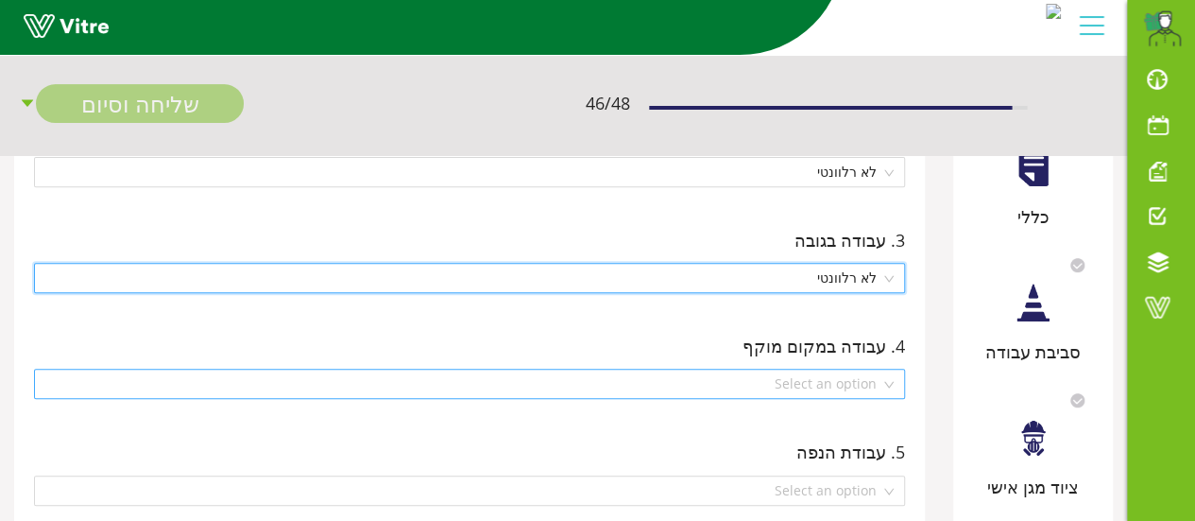
click at [892, 385] on div "Select an option" at bounding box center [469, 383] width 871 height 30
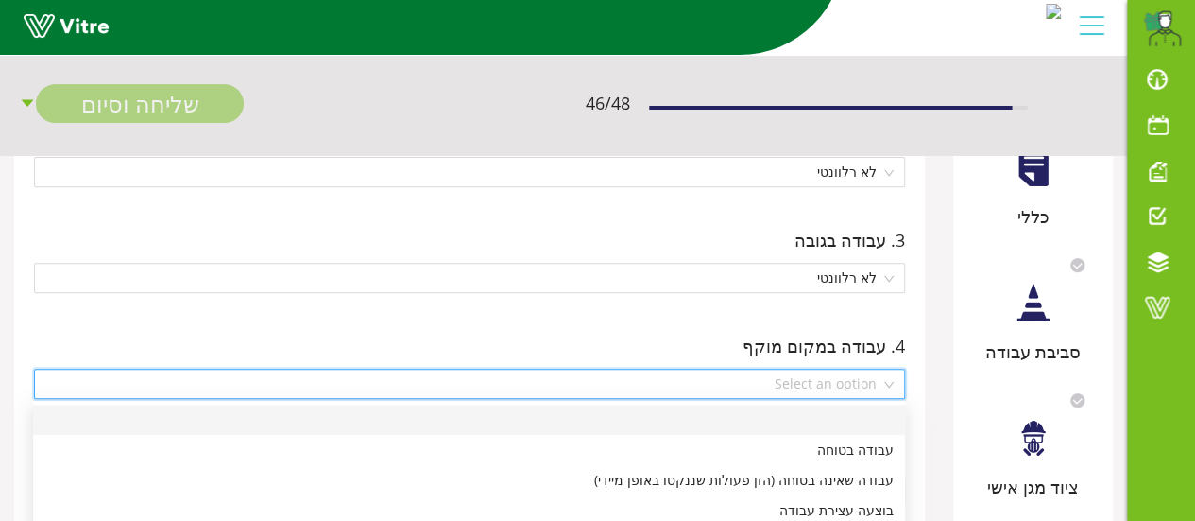
scroll to position [472, 0]
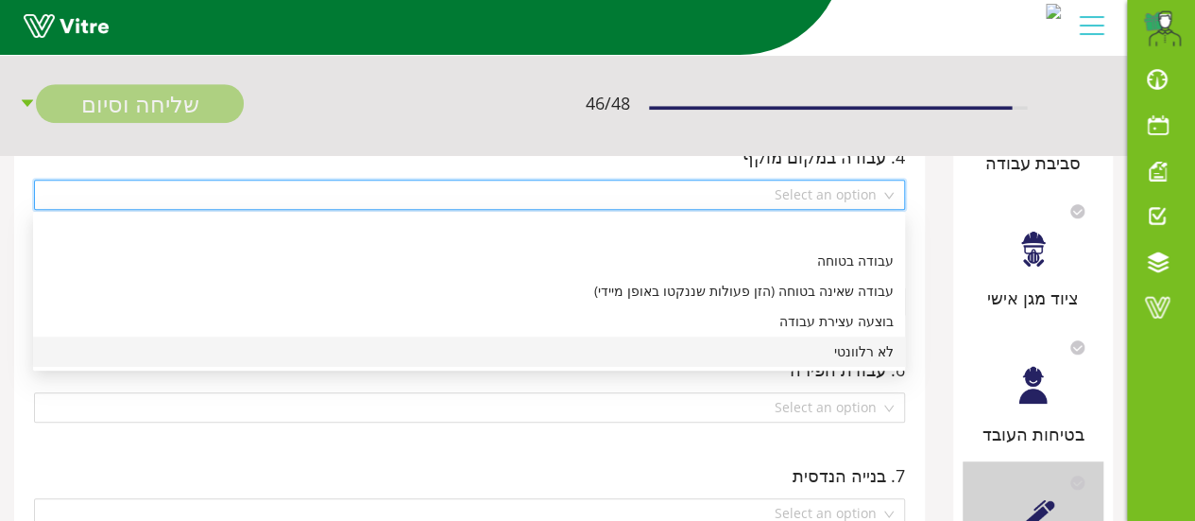
click at [877, 354] on div "לא רלוונטי" at bounding box center [468, 351] width 849 height 21
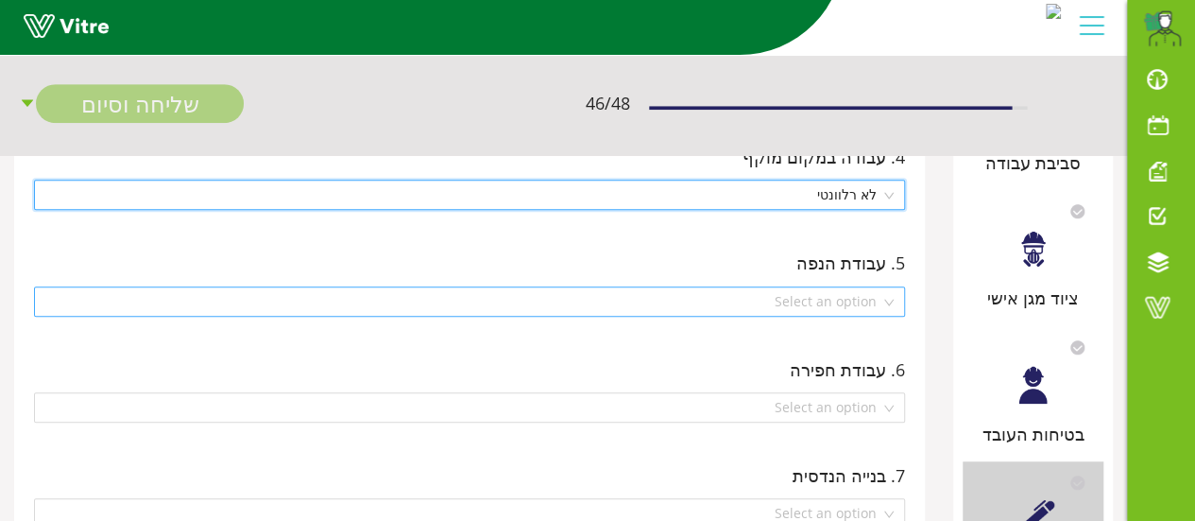
click at [890, 298] on div "Select an option" at bounding box center [469, 301] width 871 height 30
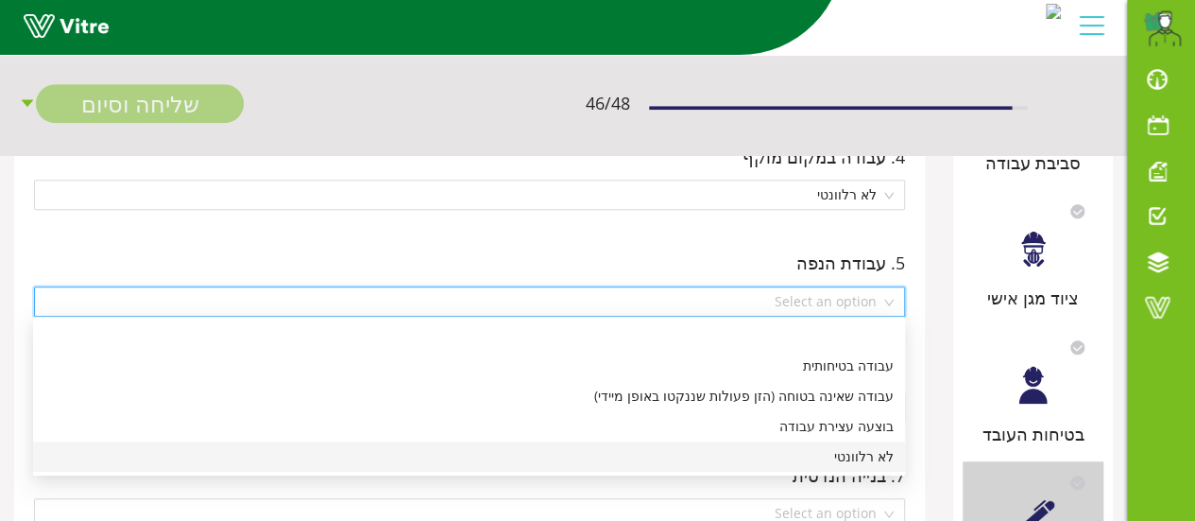
click at [872, 459] on div "לא רלוונטי" at bounding box center [468, 456] width 849 height 21
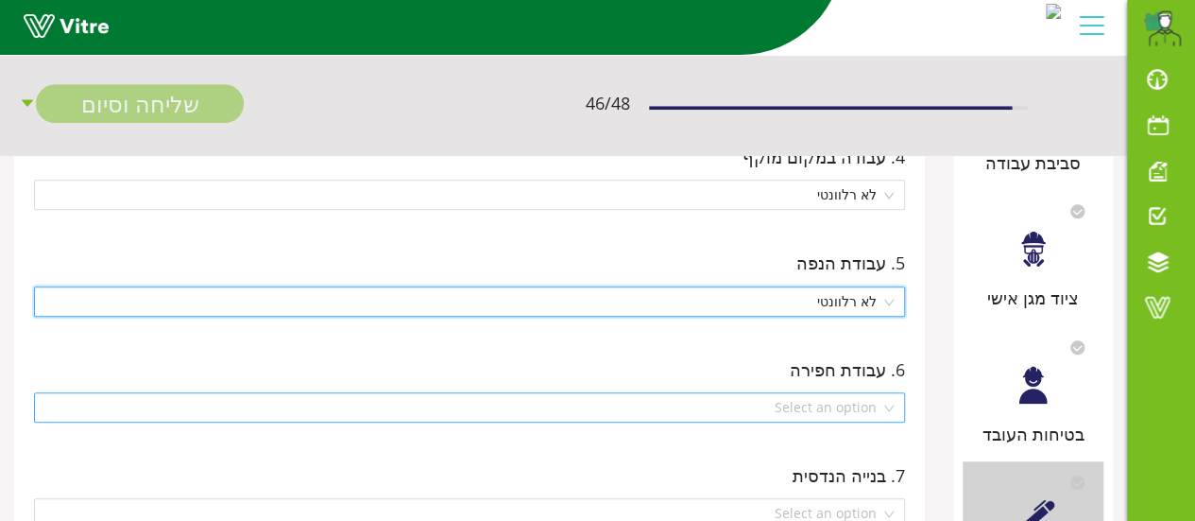
click at [889, 405] on div "Select an option" at bounding box center [469, 407] width 871 height 30
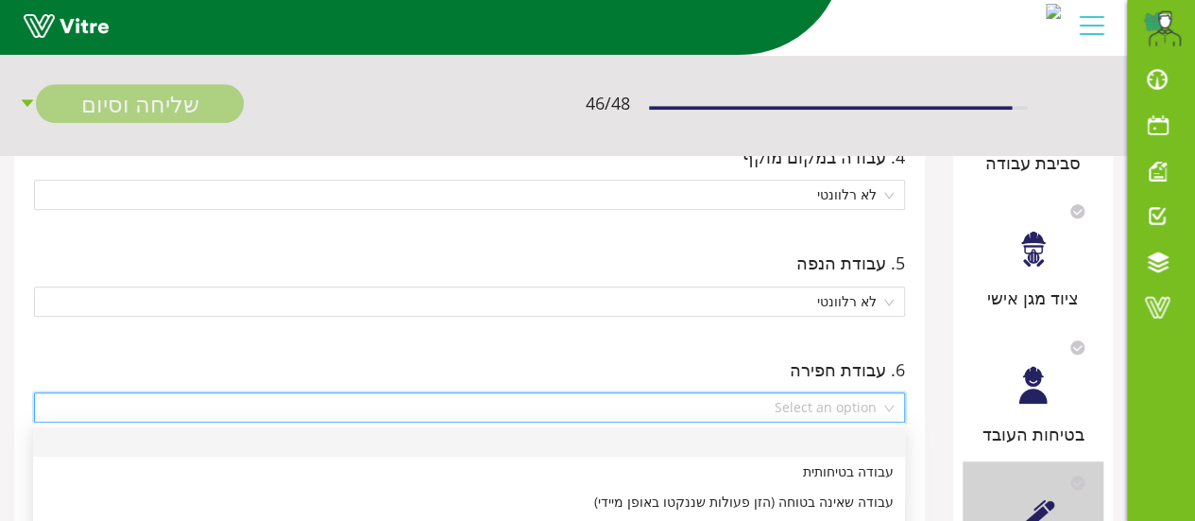
scroll to position [661, 0]
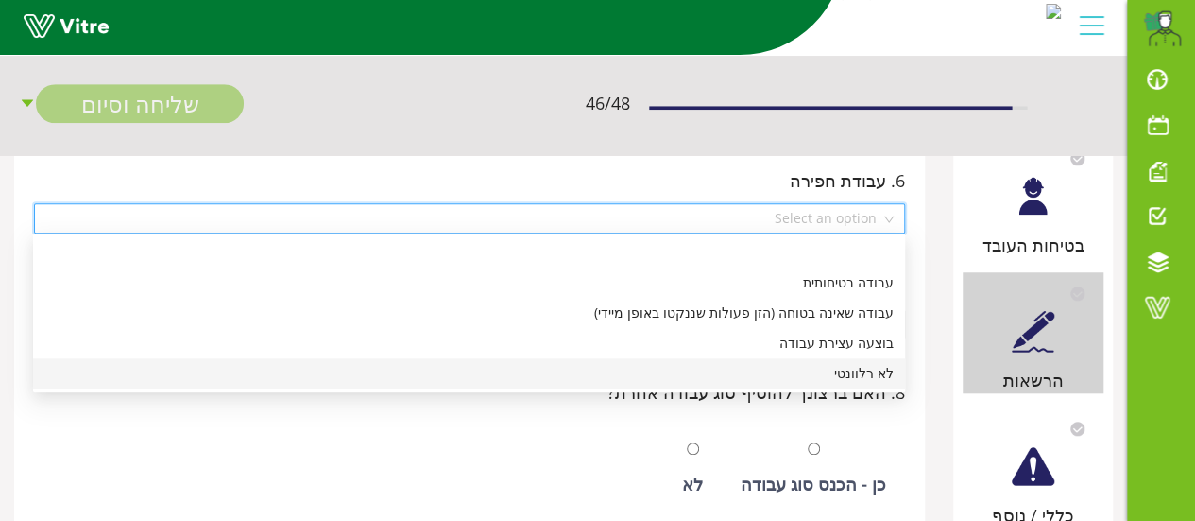
click at [865, 379] on div "לא רלוונטי" at bounding box center [468, 373] width 849 height 21
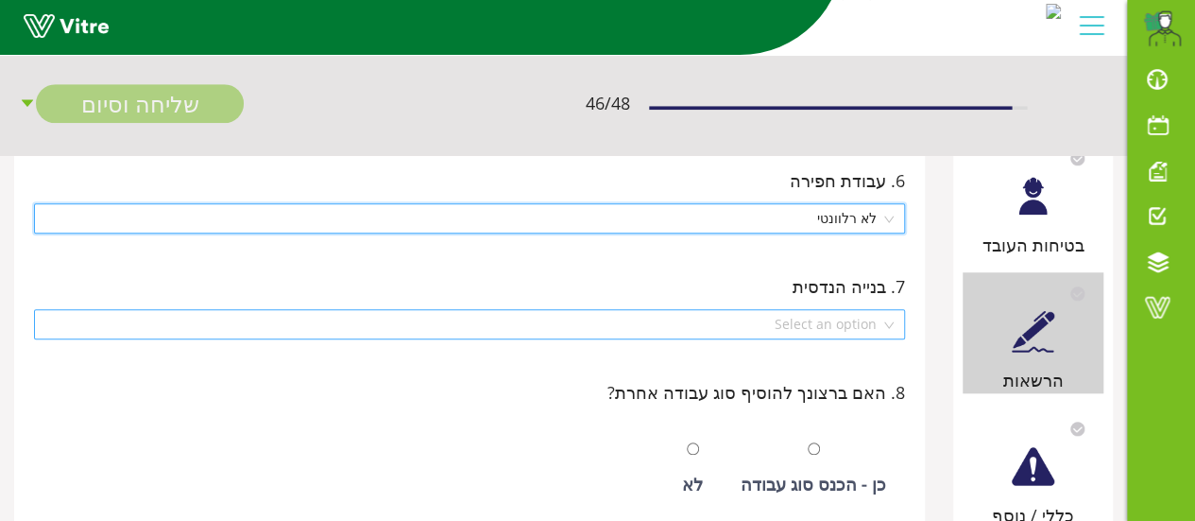
click at [886, 320] on div "Select an option" at bounding box center [469, 324] width 871 height 30
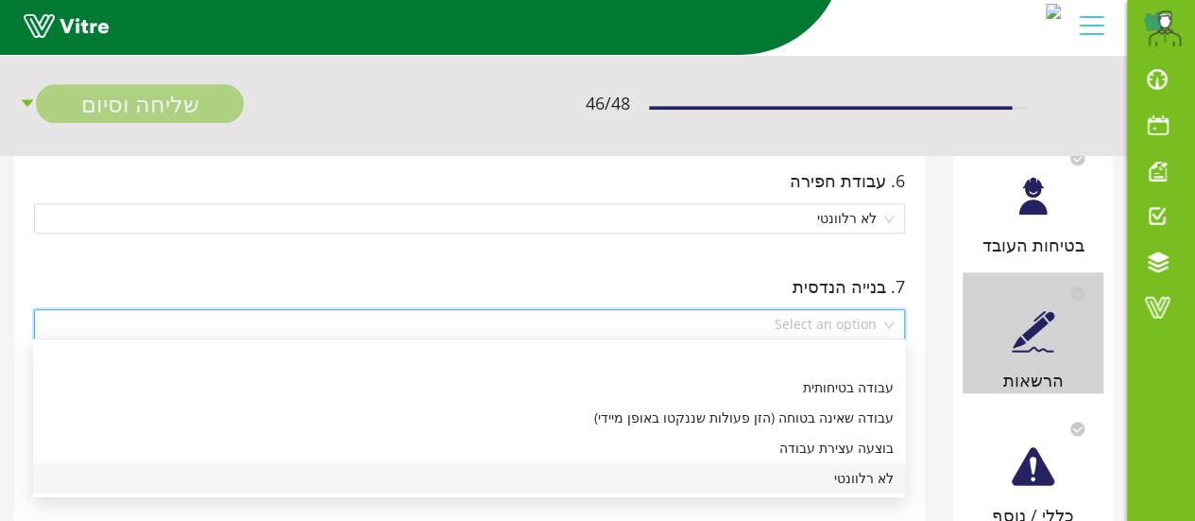
click at [864, 477] on div "לא רלוונטי" at bounding box center [468, 478] width 849 height 21
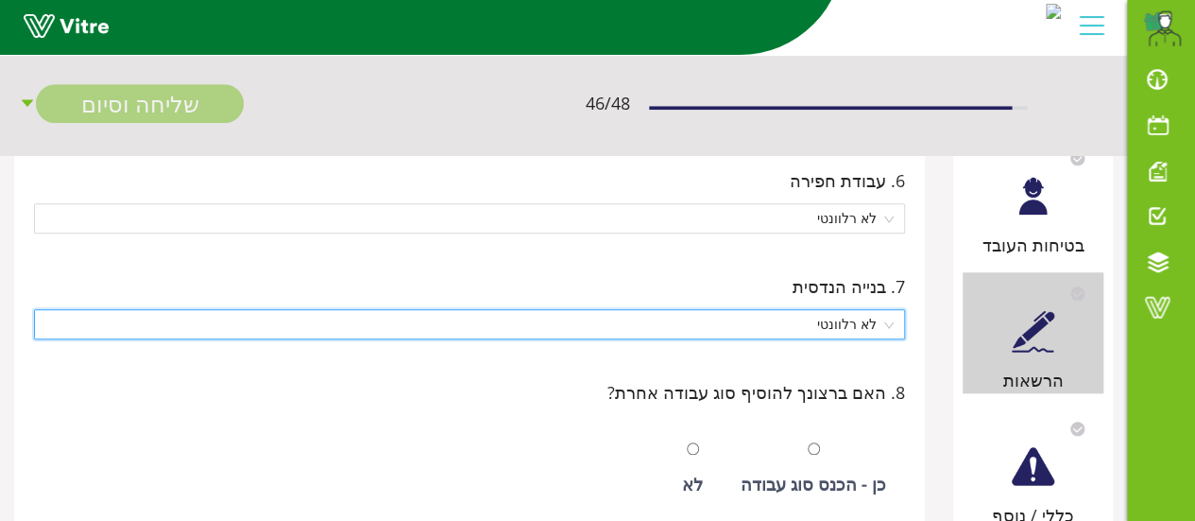
scroll to position [756, 0]
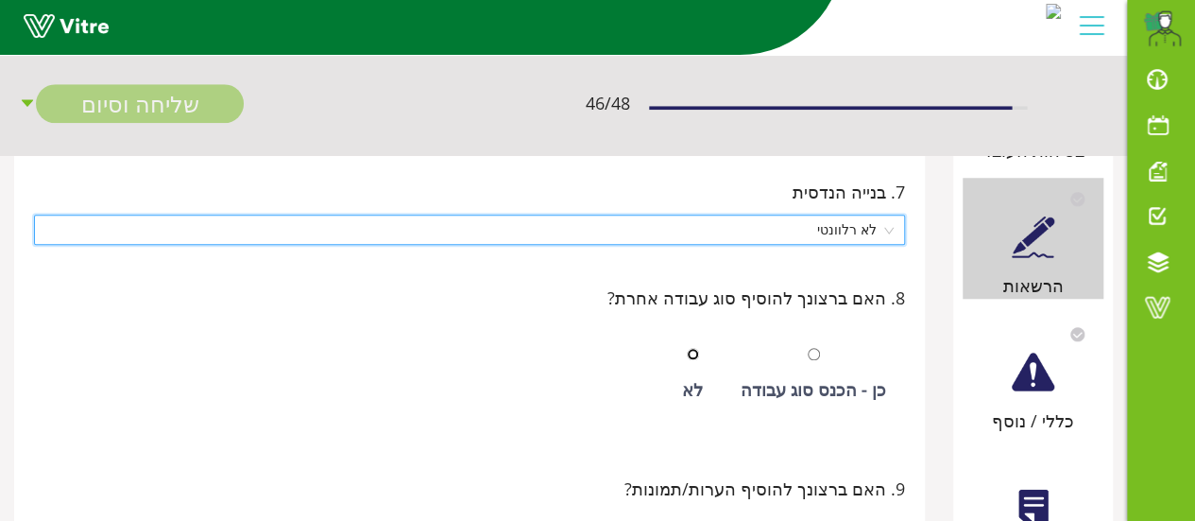
click at [699, 351] on input "radio" at bounding box center [693, 354] width 12 height 12
radio input "true"
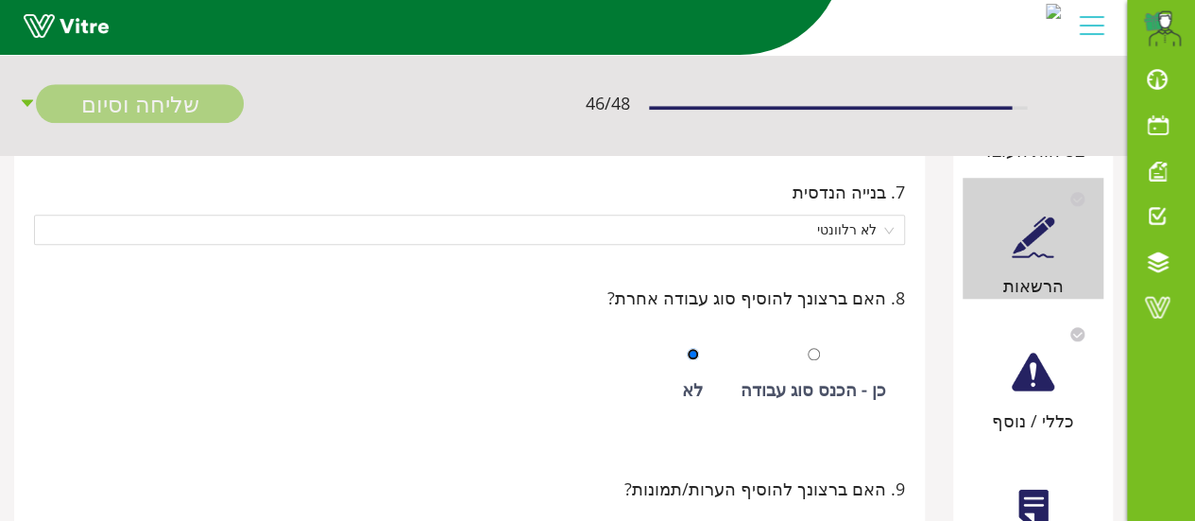
scroll to position [850, 0]
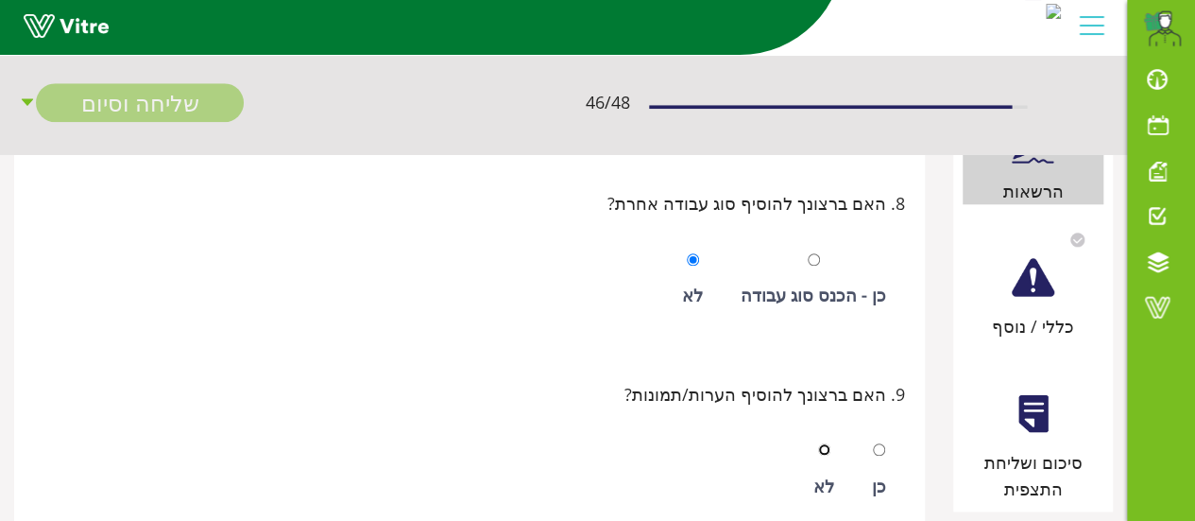
click at [828, 445] on input "radio" at bounding box center [824, 449] width 12 height 12
radio input "true"
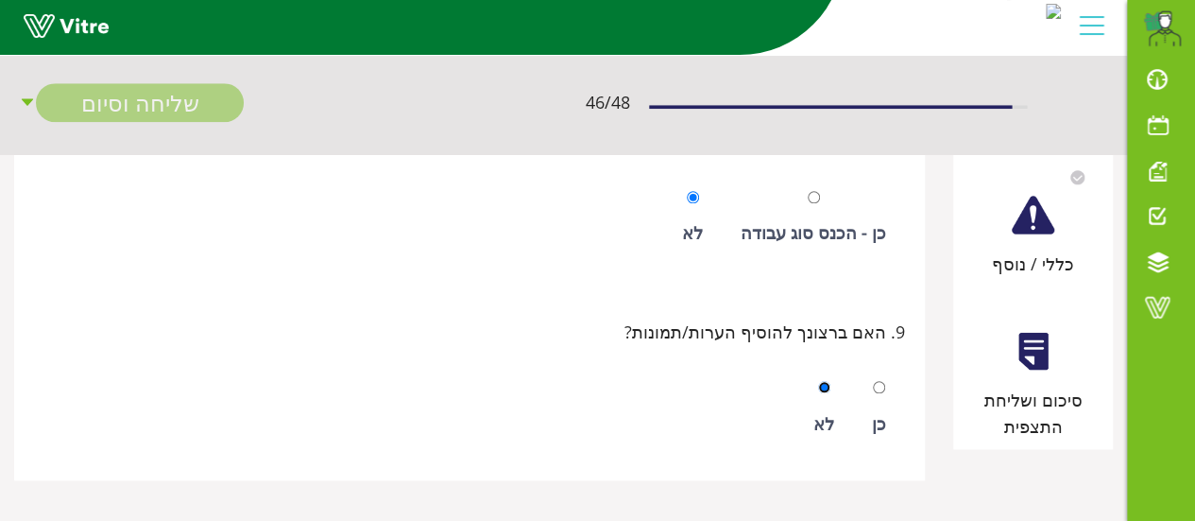
scroll to position [818, 0]
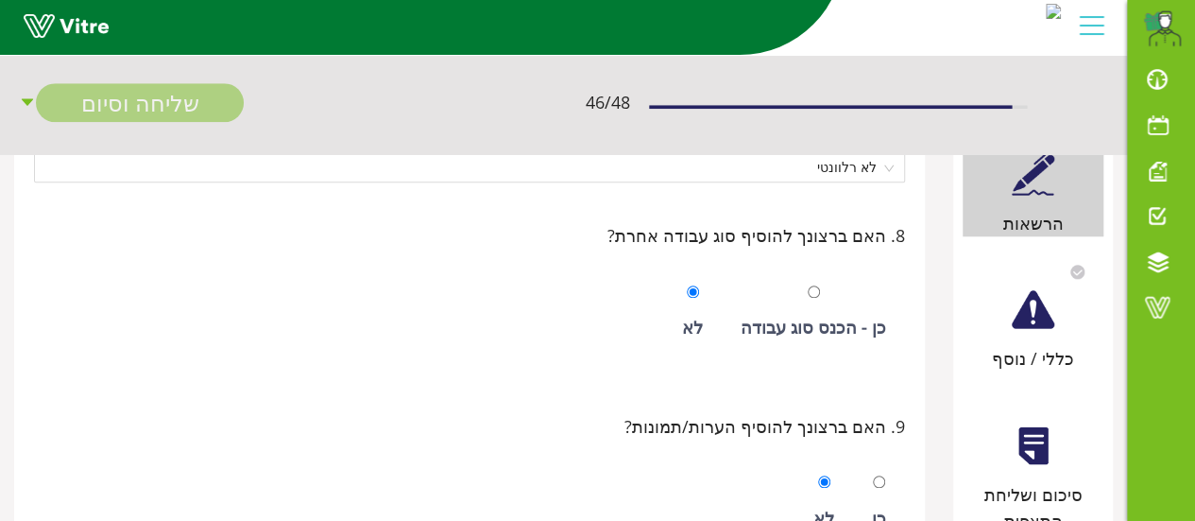
click at [1026, 311] on div at bounding box center [1033, 309] width 43 height 43
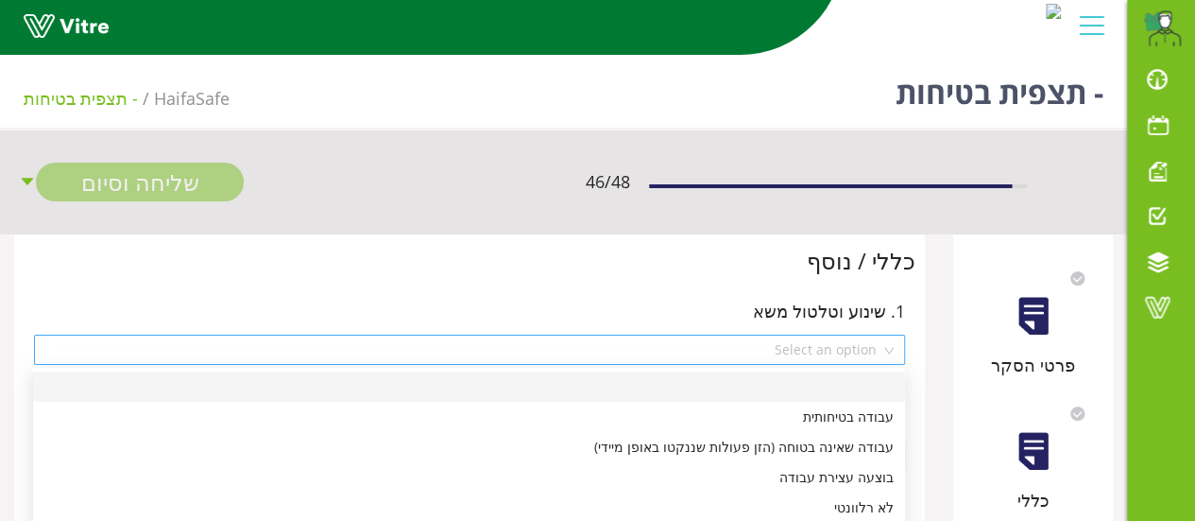
click at [890, 349] on div "Select an option" at bounding box center [469, 349] width 871 height 30
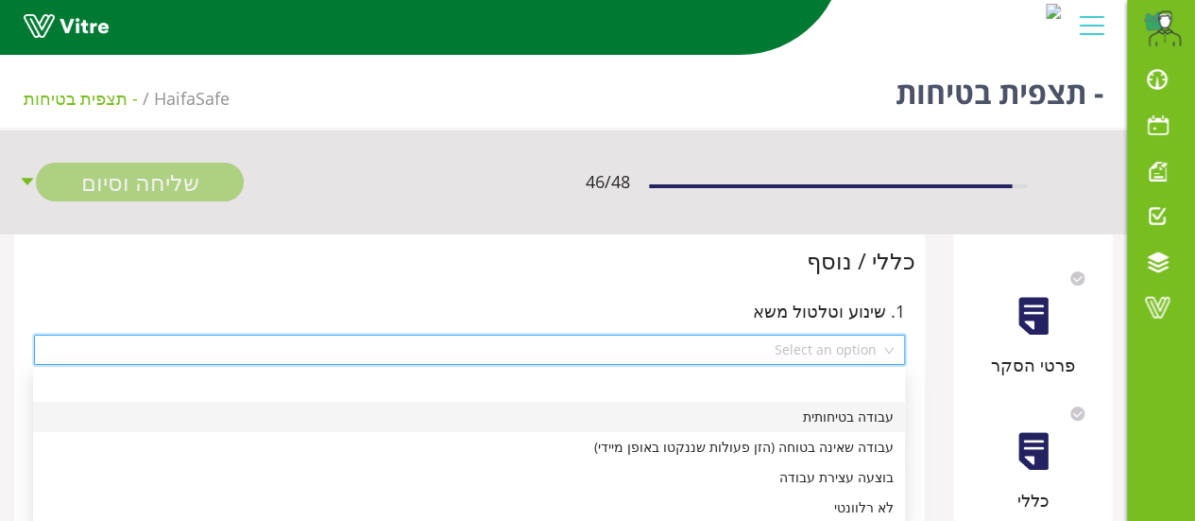
click at [873, 417] on div "עבודה בטיחותית" at bounding box center [468, 416] width 849 height 21
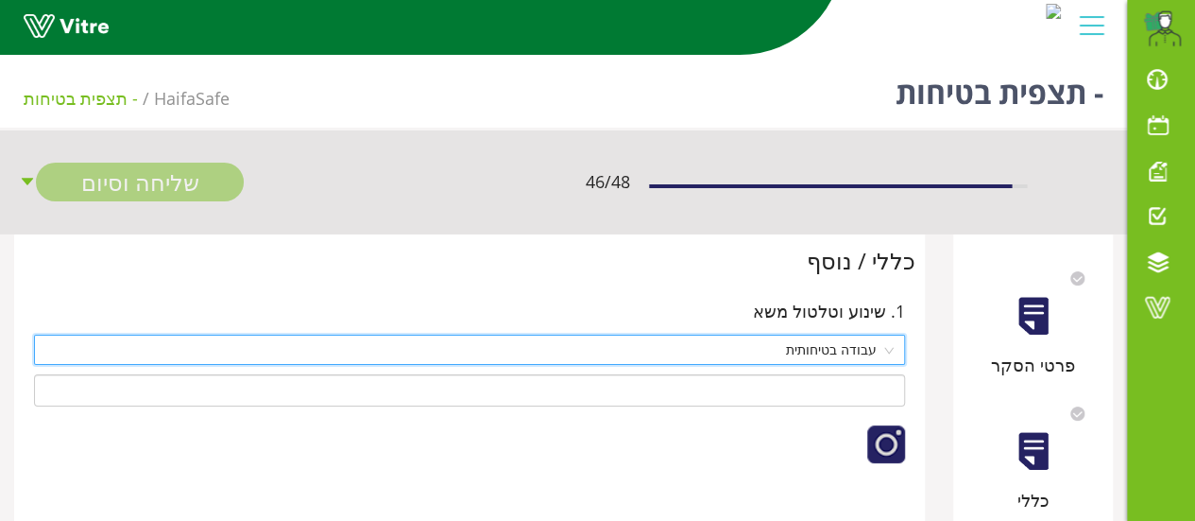
scroll to position [94, 0]
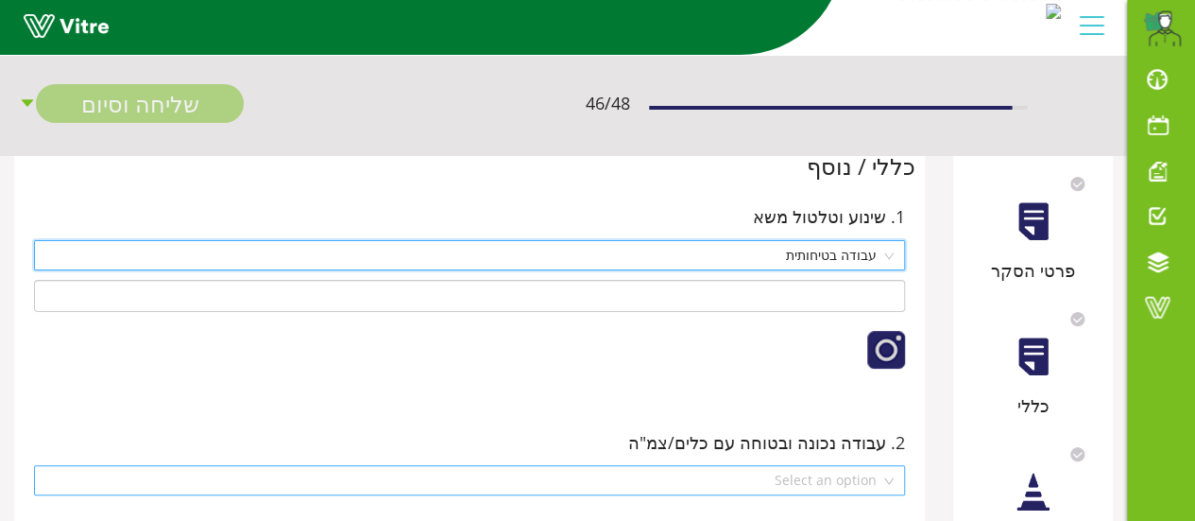
click at [888, 477] on div "Select an option" at bounding box center [469, 480] width 871 height 30
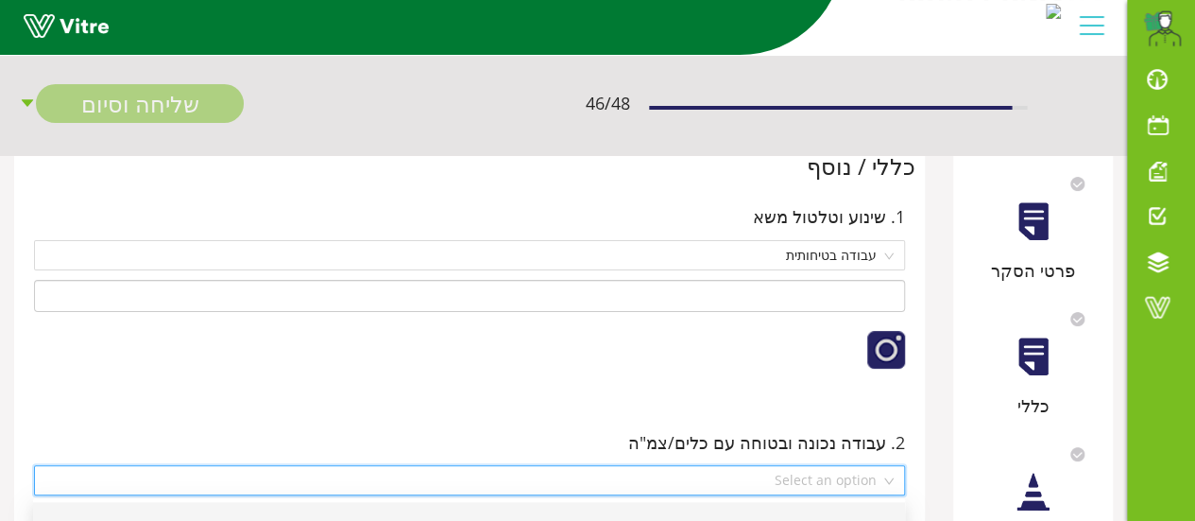
scroll to position [189, 0]
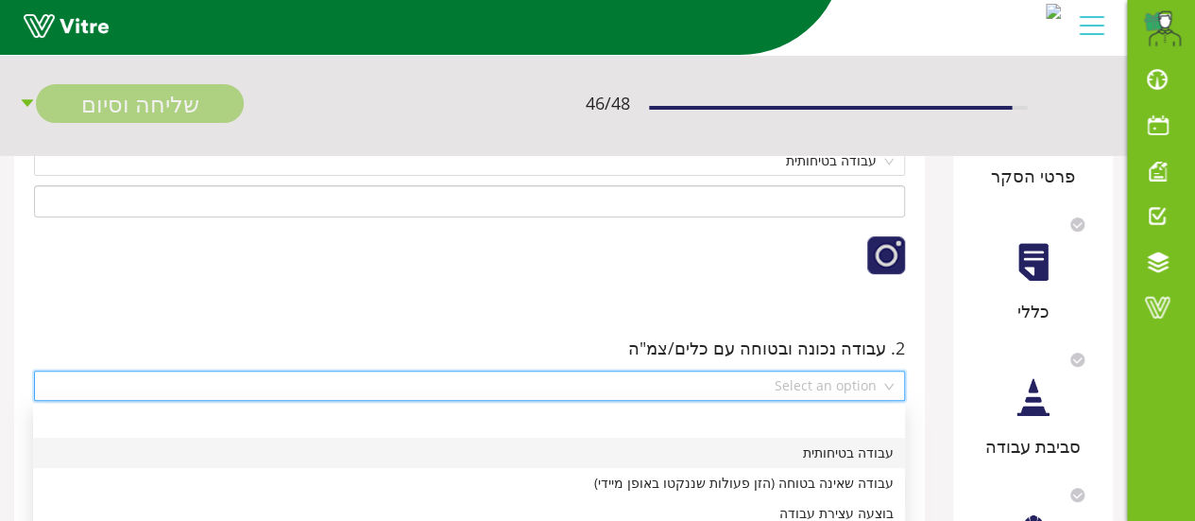
click at [868, 456] on div "עבודה בטיחותית" at bounding box center [468, 452] width 849 height 21
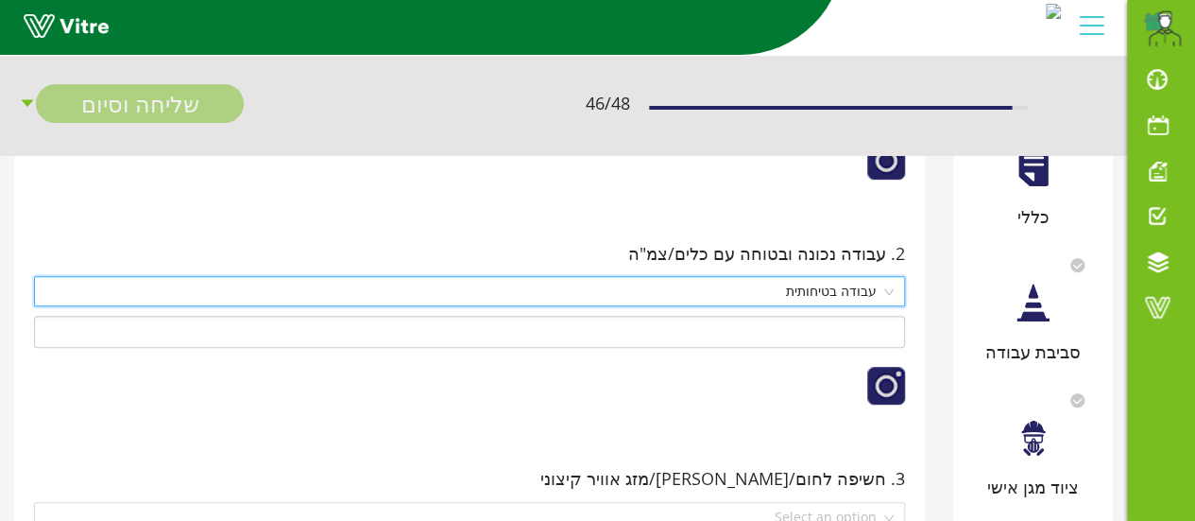
scroll to position [378, 0]
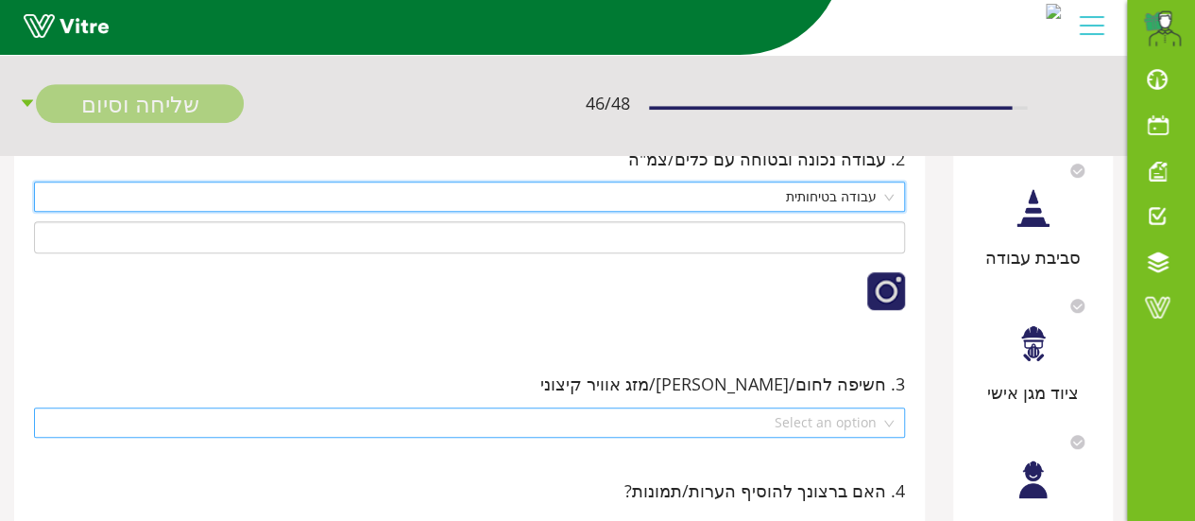
click at [890, 423] on div "Select an option" at bounding box center [469, 422] width 871 height 30
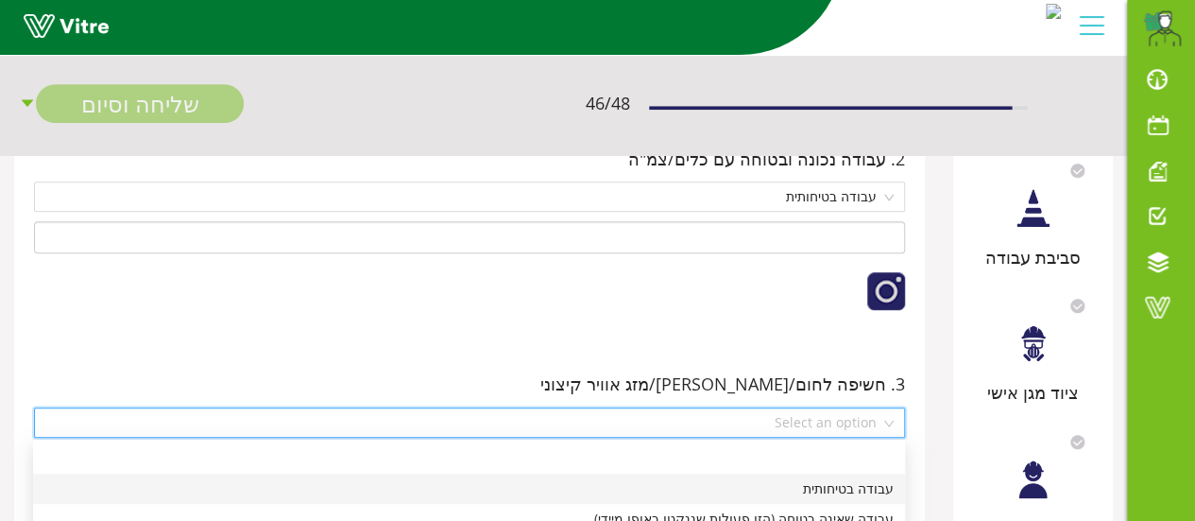
click at [878, 488] on div "עבודה בטיחותית" at bounding box center [468, 488] width 849 height 21
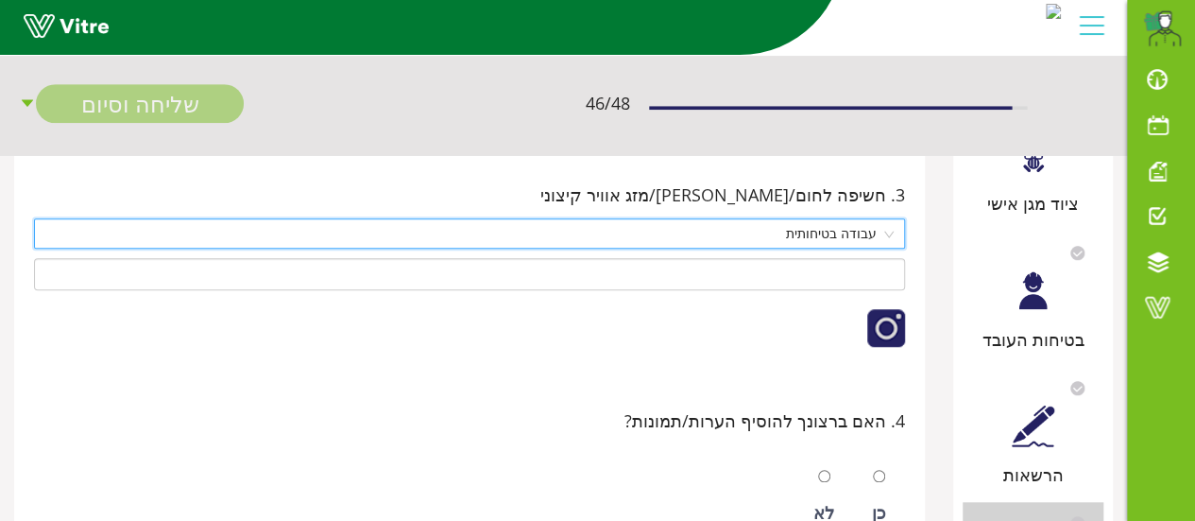
scroll to position [661, 0]
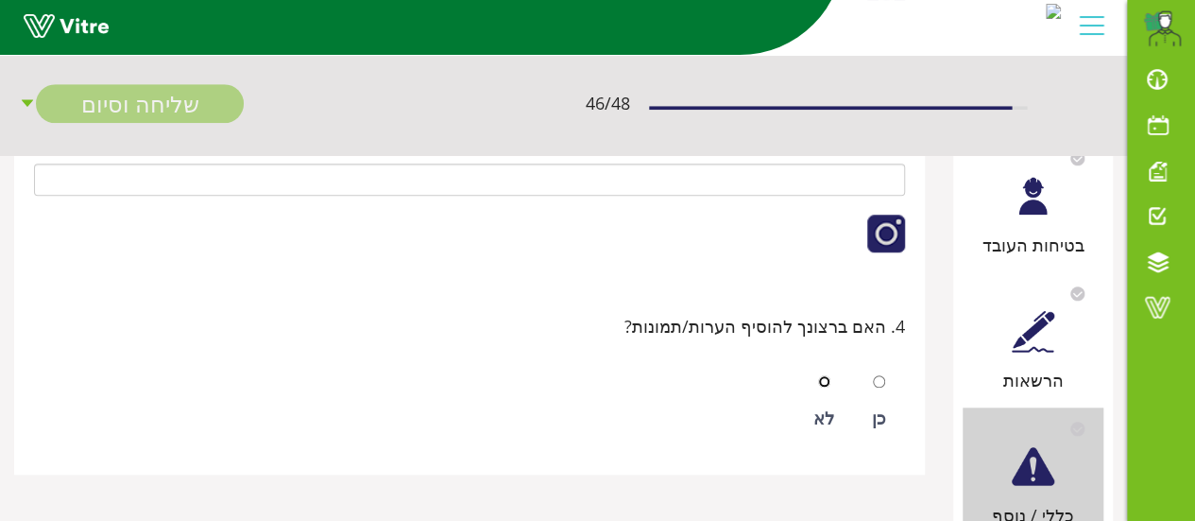
click at [827, 385] on input "radio" at bounding box center [824, 381] width 12 height 12
radio input "true"
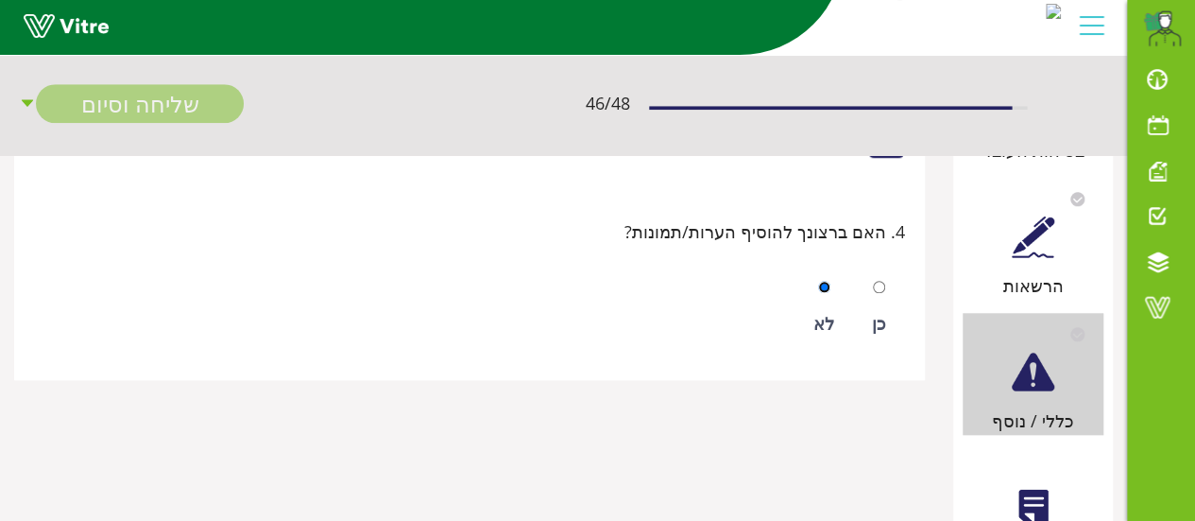
scroll to position [888, 0]
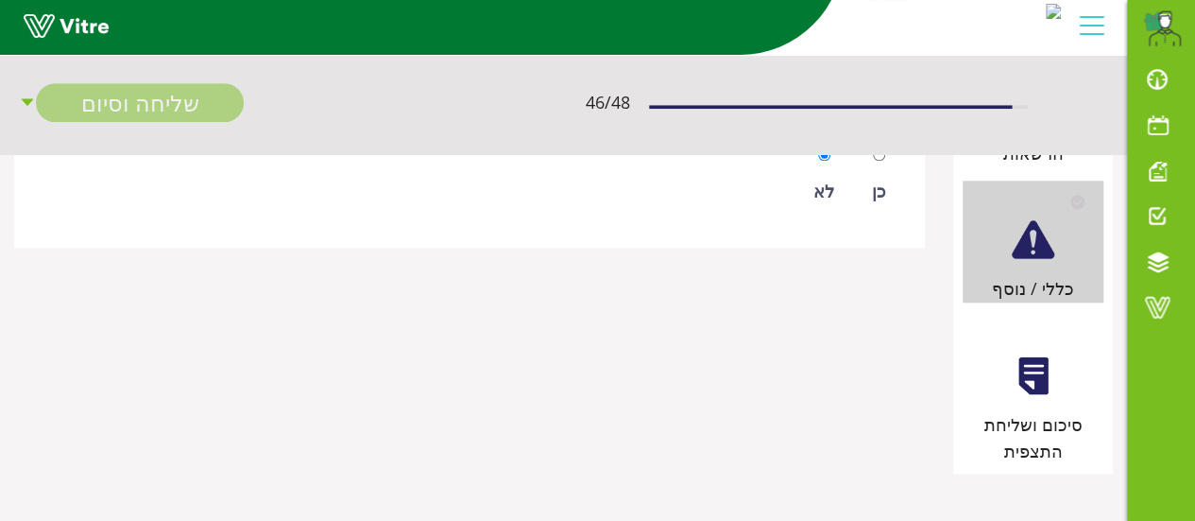
click at [1042, 385] on div at bounding box center [1033, 375] width 43 height 43
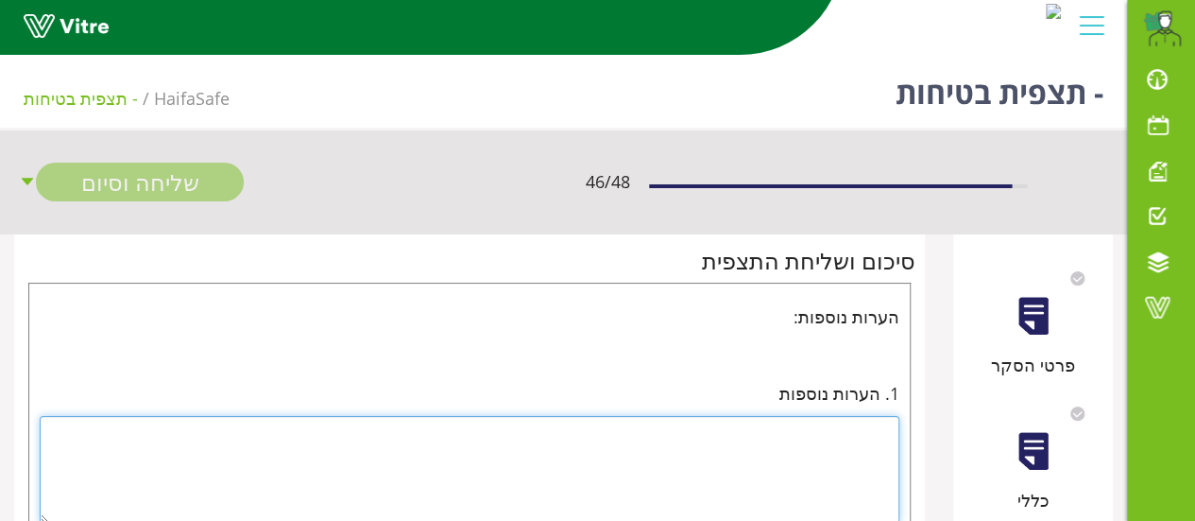
click at [862, 421] on textarea at bounding box center [470, 470] width 860 height 108
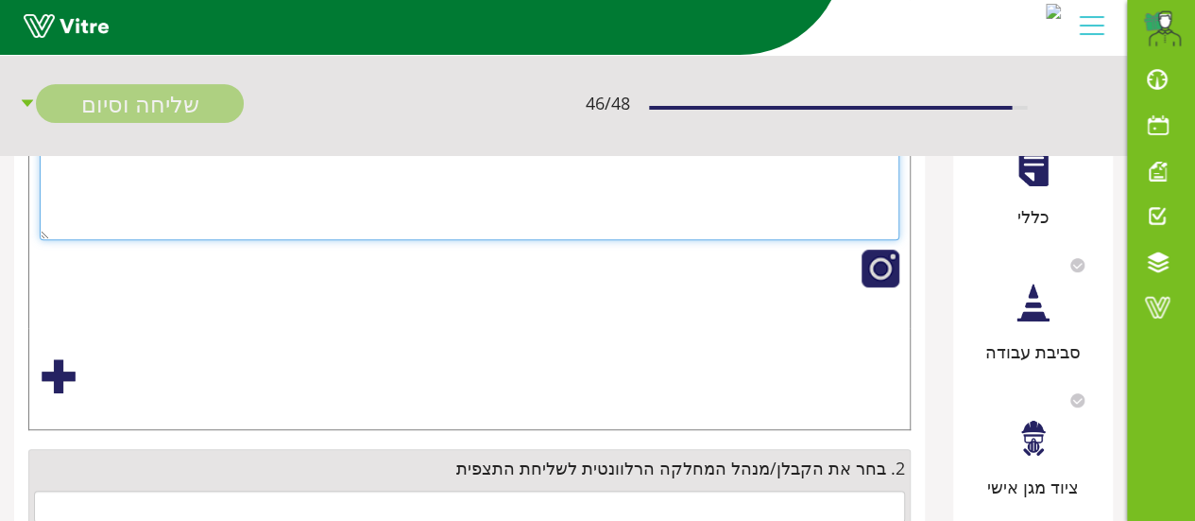
scroll to position [378, 0]
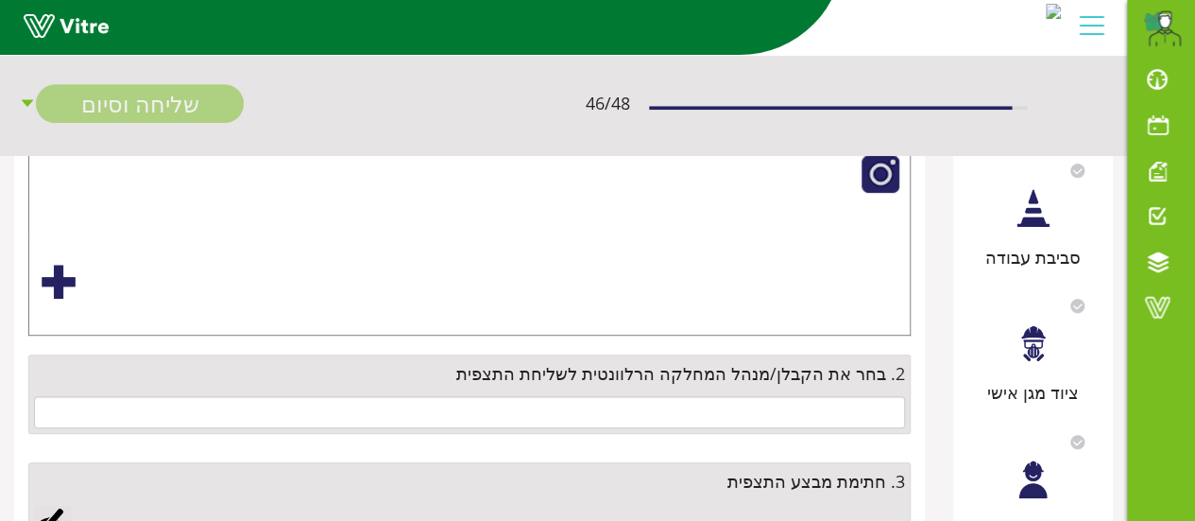
type textarea "עבודה תקינה"
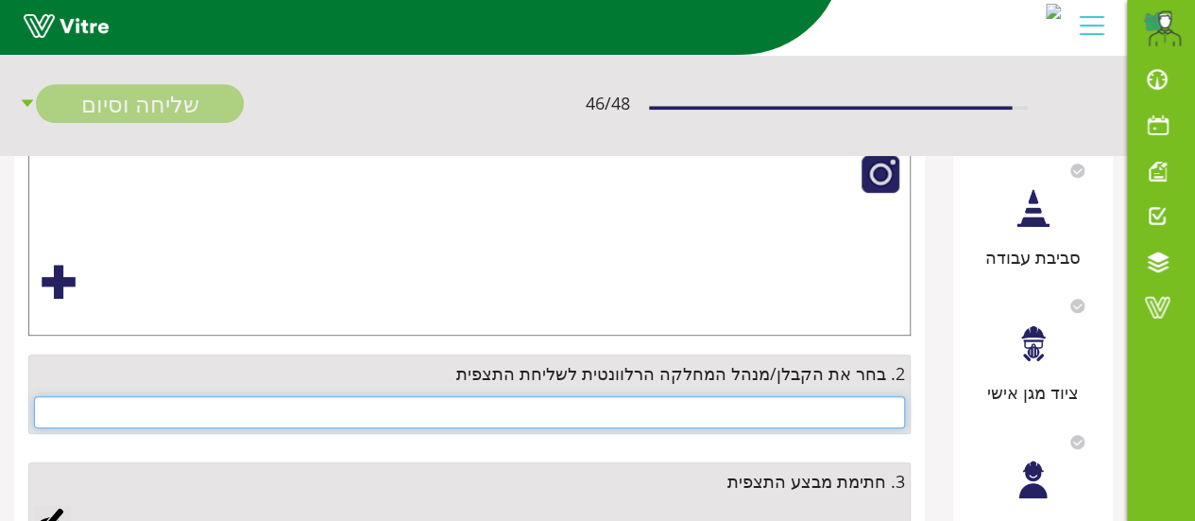
click at [814, 396] on input "text" at bounding box center [469, 412] width 871 height 32
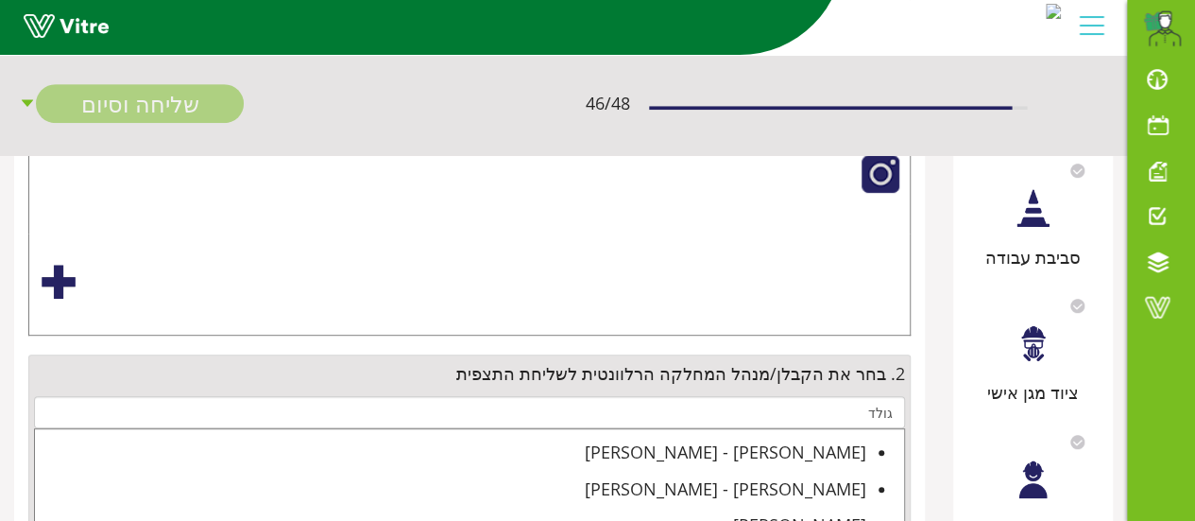
click at [833, 449] on div "גולדבונד - קונטרם" at bounding box center [450, 451] width 831 height 26
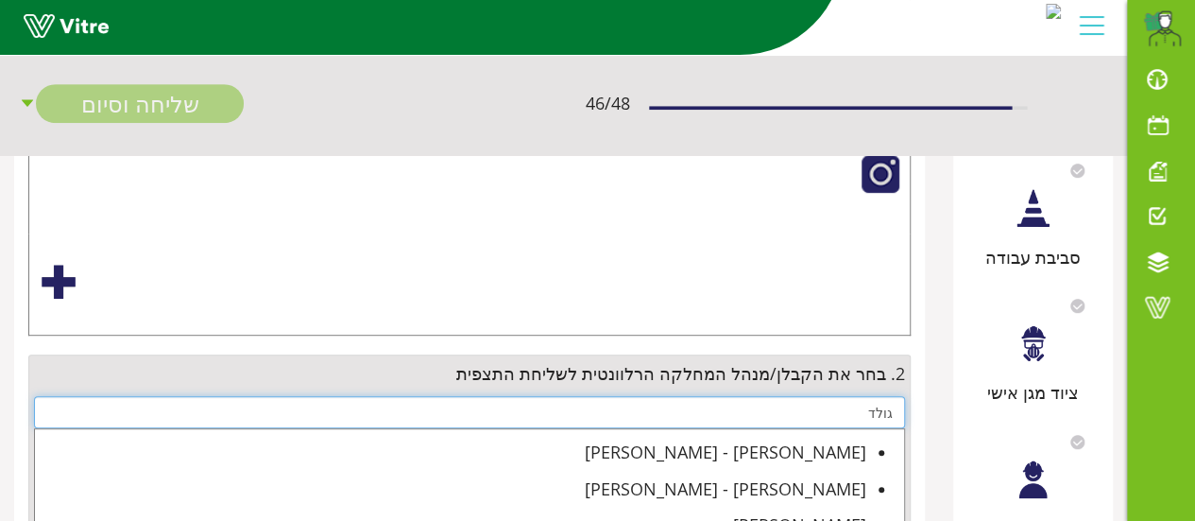
type input "גולדבונד - קונטרם"
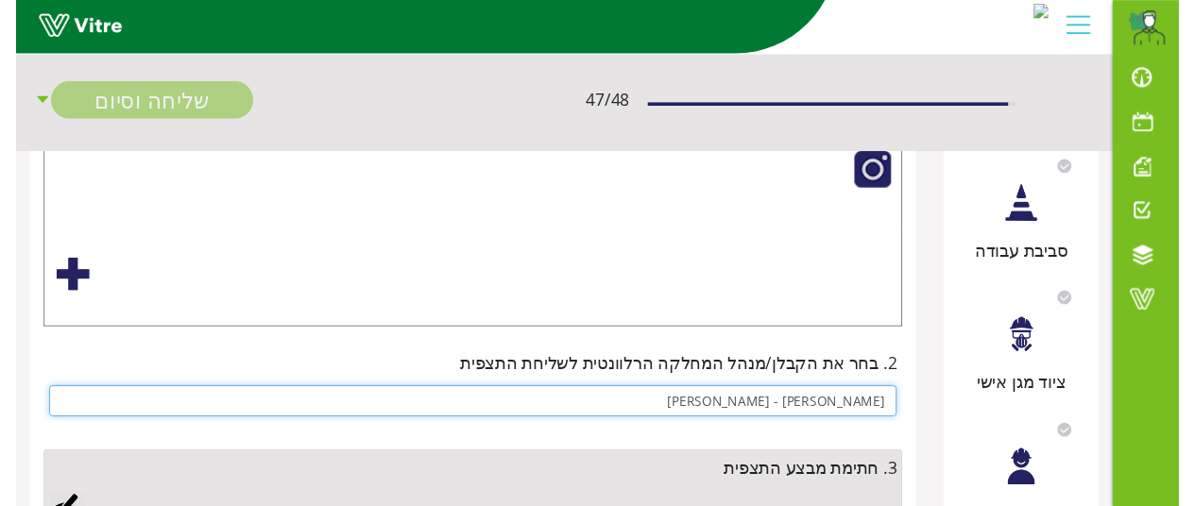
scroll to position [567, 0]
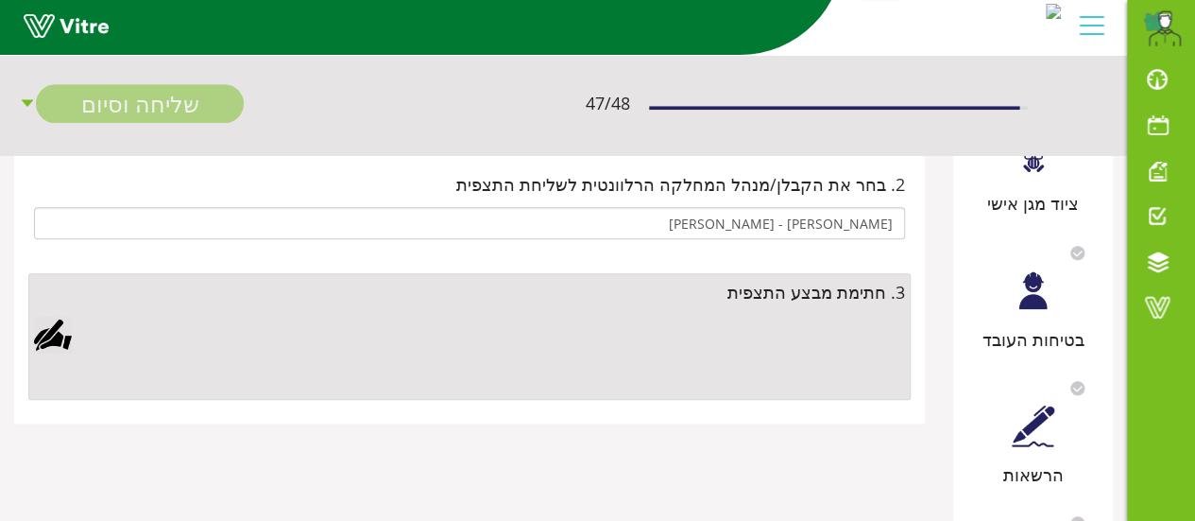
click at [56, 337] on div at bounding box center [53, 335] width 38 height 38
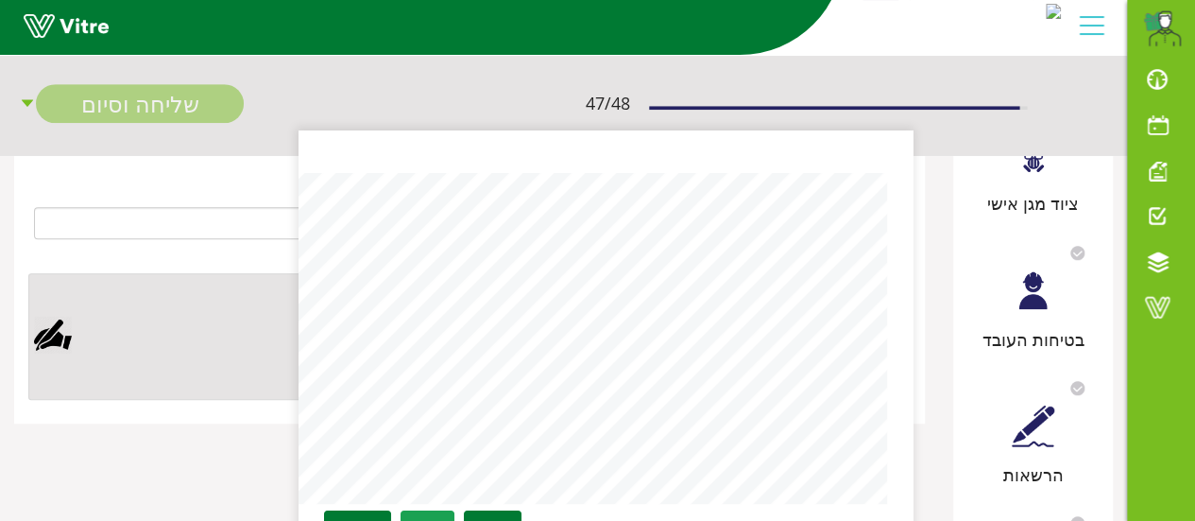
click at [422, 512] on link "Save" at bounding box center [428, 526] width 54 height 32
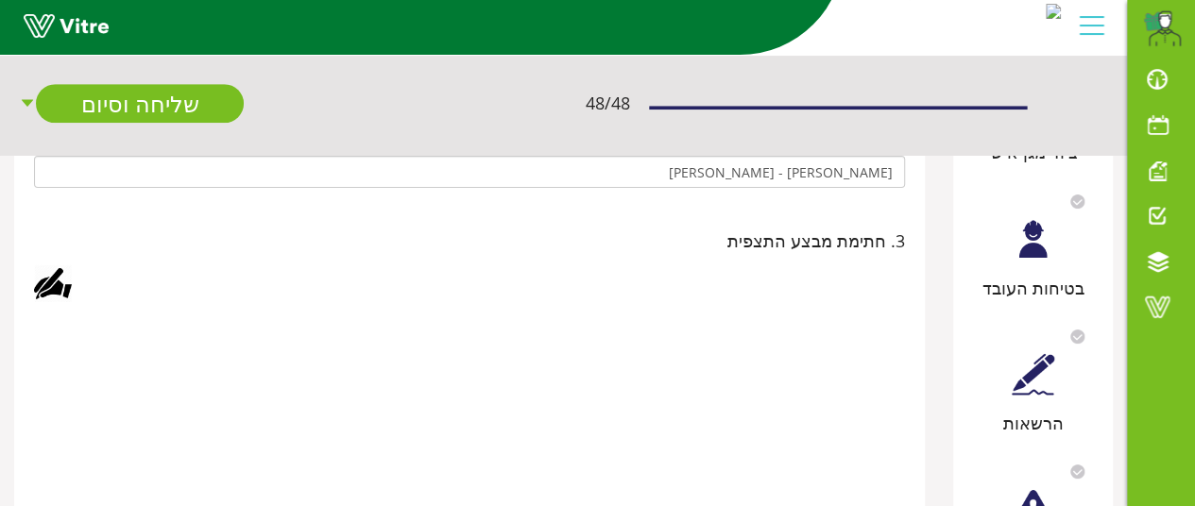
scroll to position [523, 0]
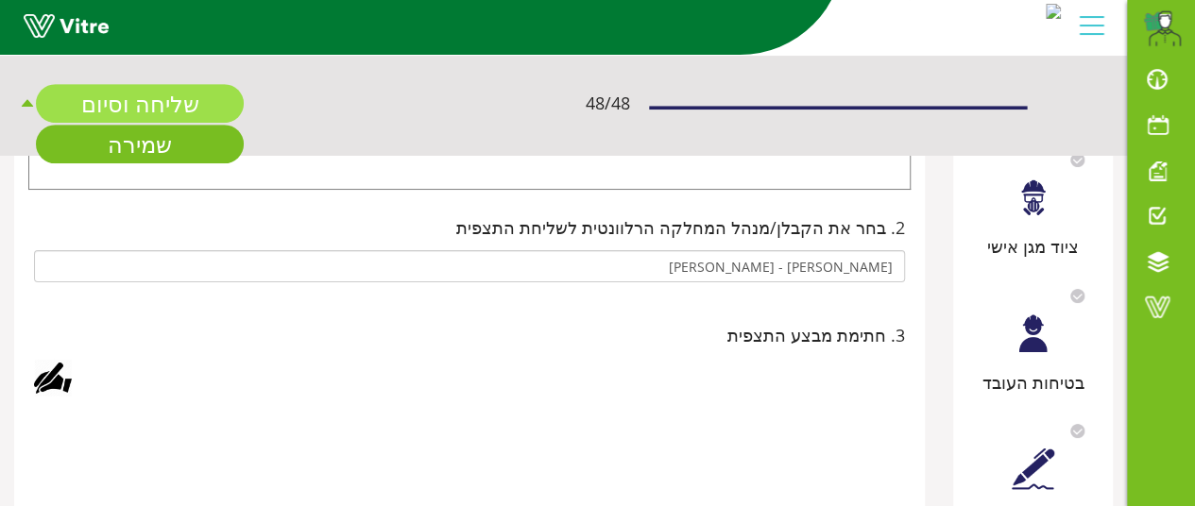
click at [176, 104] on link "שליחה וסיום" at bounding box center [140, 103] width 208 height 39
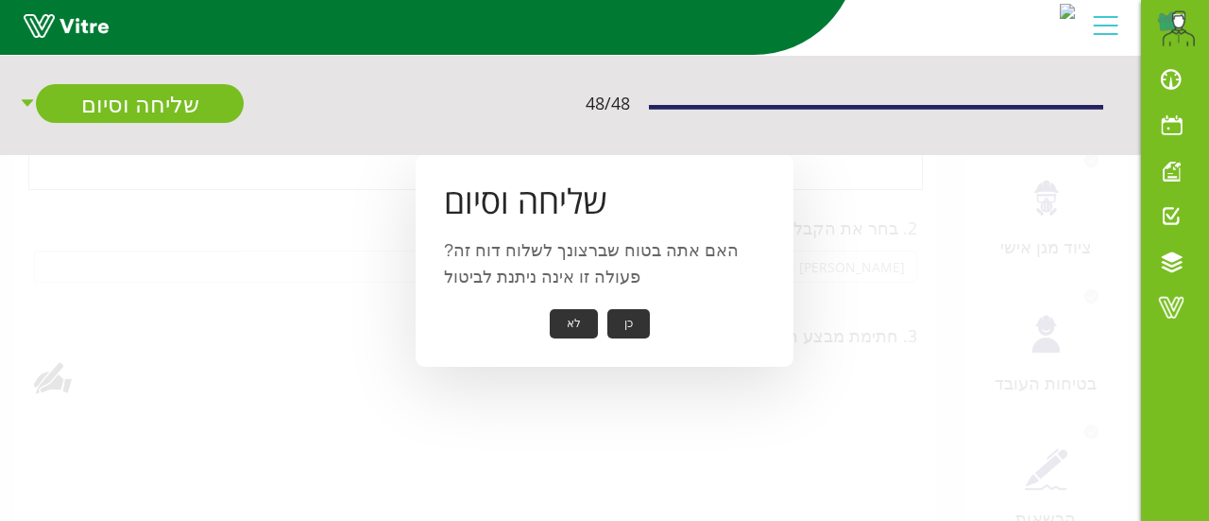
click at [622, 332] on button "כן" at bounding box center [628, 323] width 43 height 29
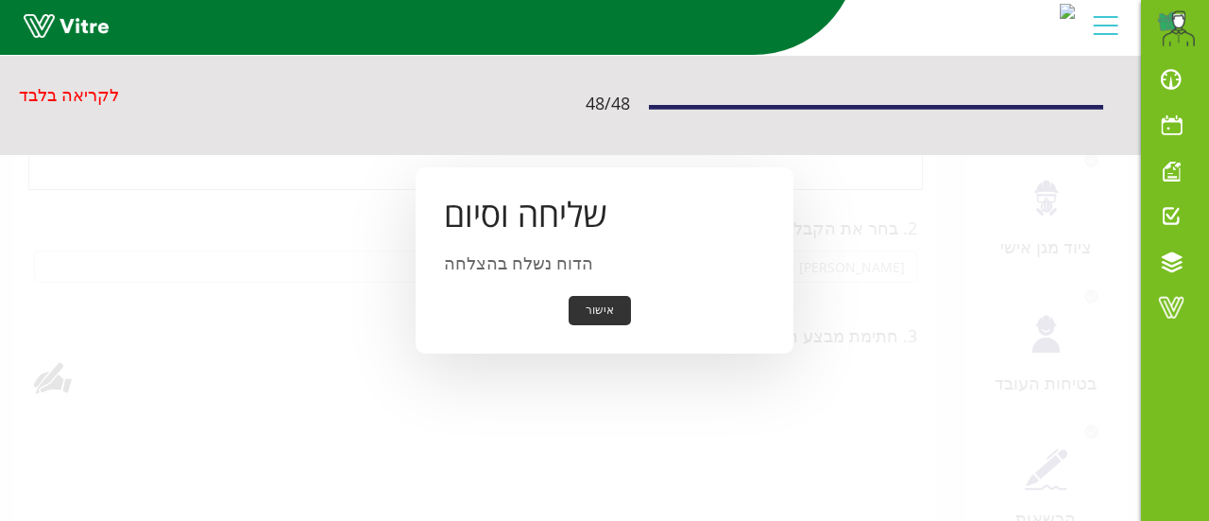
click at [588, 322] on button "אישור" at bounding box center [600, 310] width 62 height 29
